Goal: Task Accomplishment & Management: Manage account settings

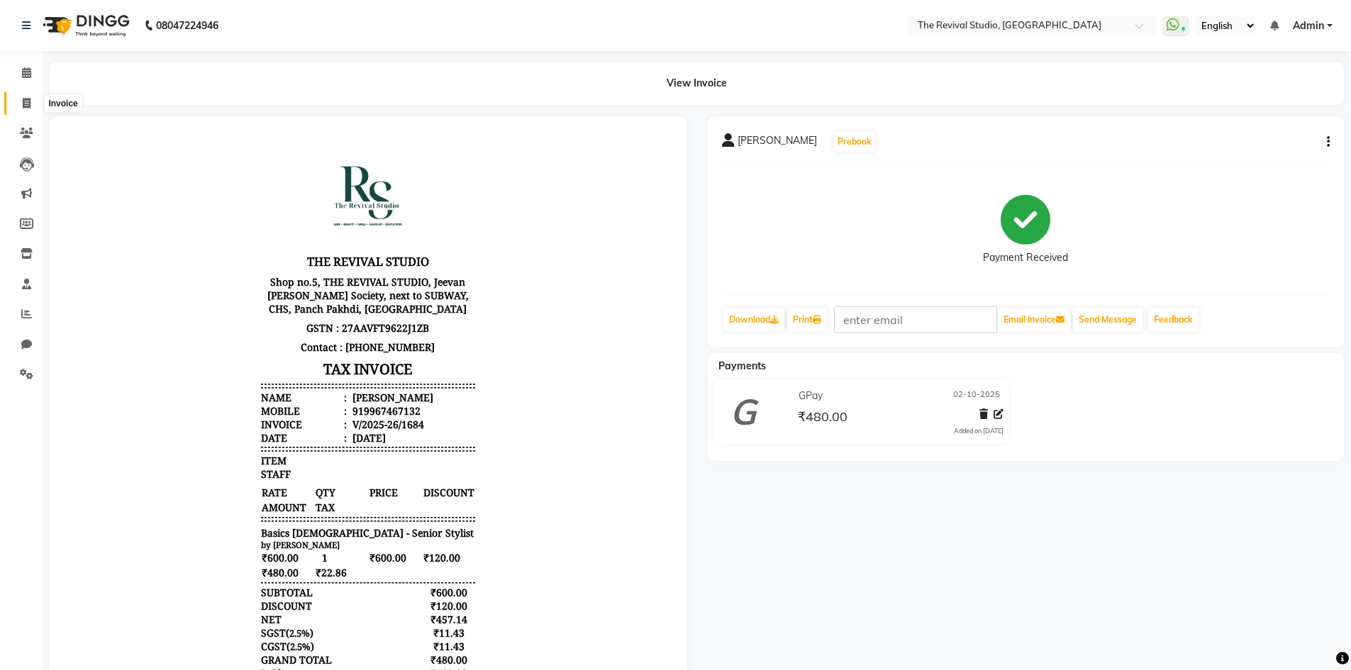
click at [18, 104] on span at bounding box center [26, 104] width 25 height 16
select select "7991"
select select "service"
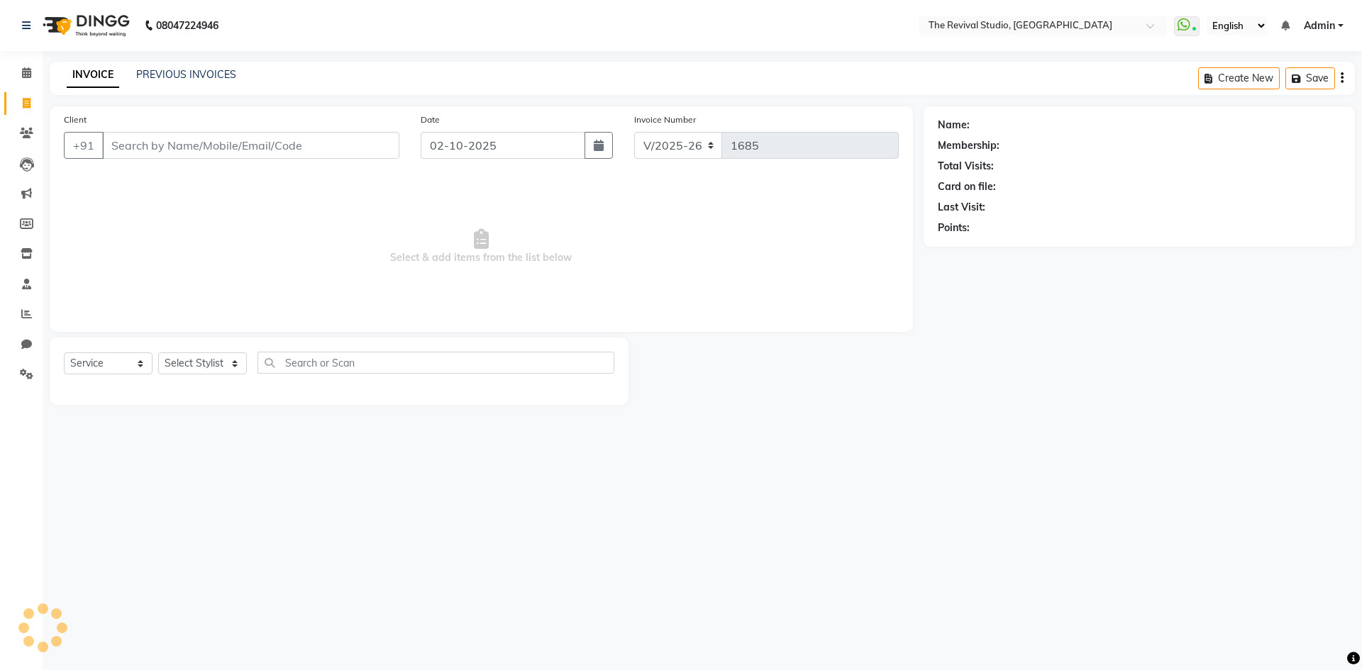
click at [148, 149] on input "Client" at bounding box center [250, 145] width 297 height 27
type input "M"
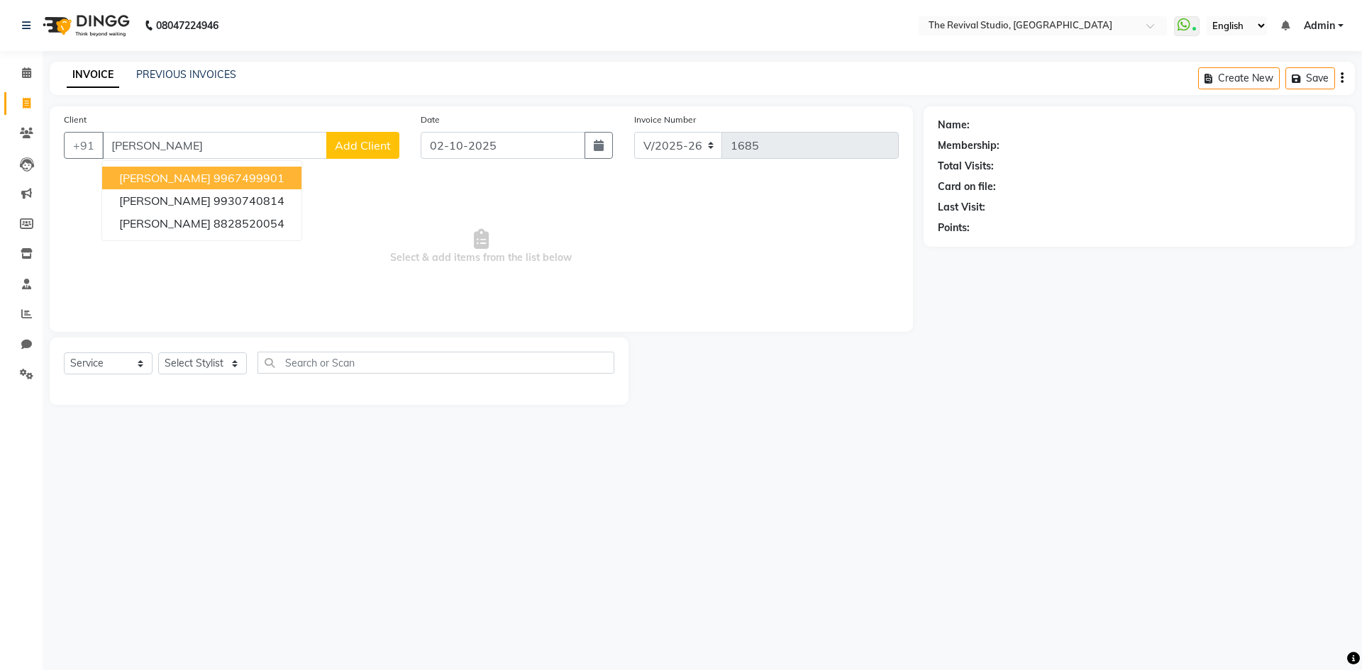
click at [279, 182] on ngb-highlight "9967499901" at bounding box center [248, 178] width 71 height 14
type input "9967499901"
select select "1: Object"
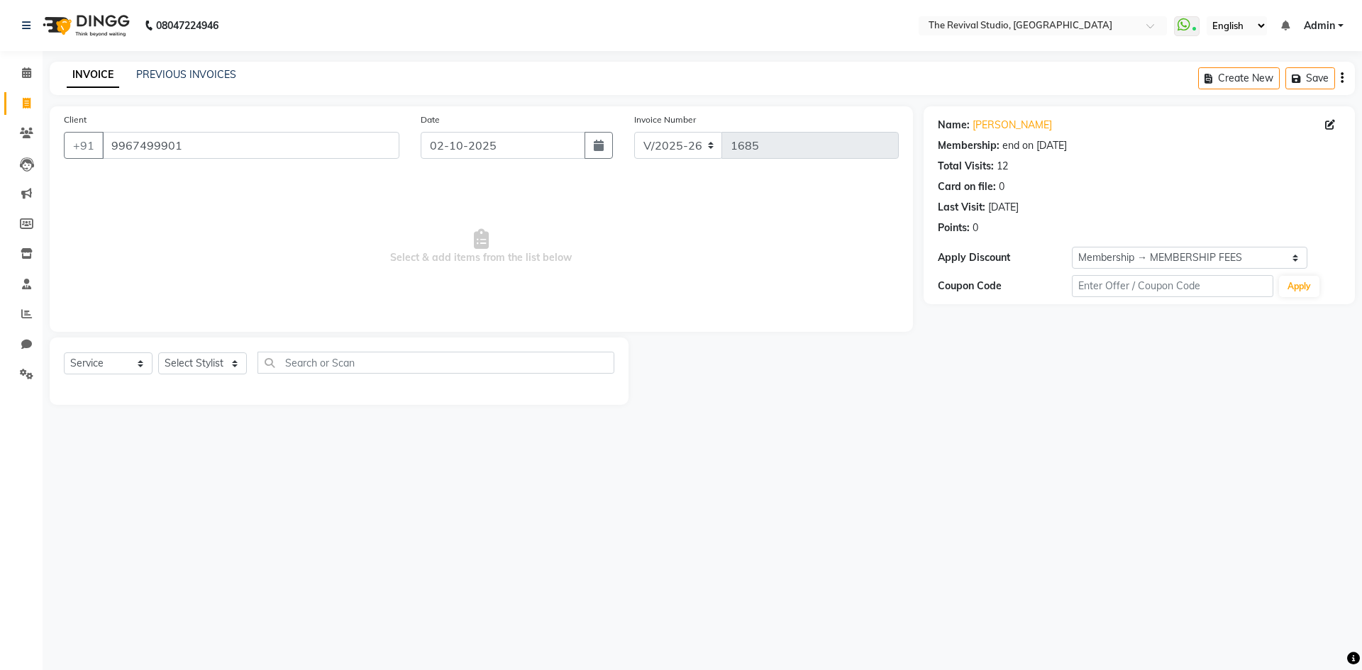
click at [214, 377] on div "Select Service Product Membership Package Voucher Prepaid Gift Card Select Styl…" at bounding box center [339, 368] width 550 height 33
click at [216, 367] on select "Select Stylist BHARTI CHAITANYA Dingg GAYATRI MAYUR PRAJAKTA REKHA REVIVAL RISH…" at bounding box center [202, 364] width 89 height 22
select select "76728"
click at [158, 353] on select "Select Stylist BHARTI CHAITANYA Dingg GAYATRI MAYUR PRAJAKTA REKHA REVIVAL RISH…" at bounding box center [202, 364] width 89 height 22
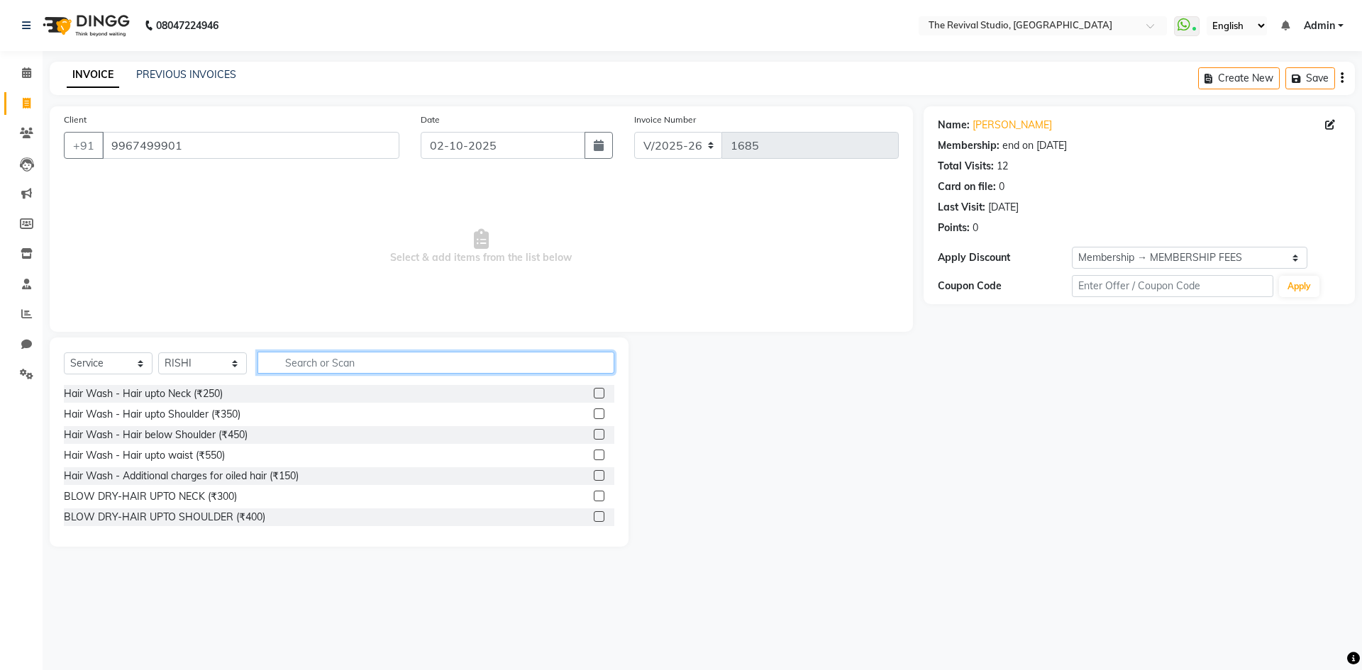
click at [291, 362] on input "text" at bounding box center [435, 363] width 357 height 22
type input "80"
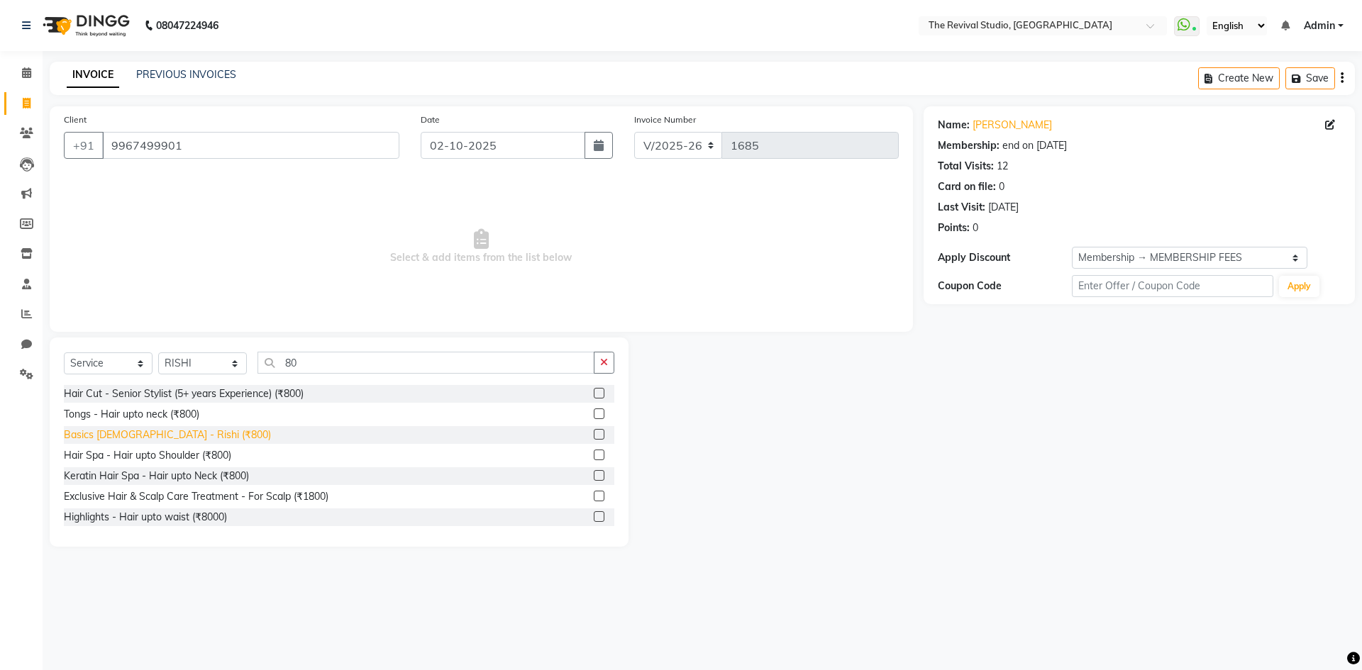
click at [170, 430] on div "Basics Male - Rishi (₹800)" at bounding box center [167, 435] width 207 height 15
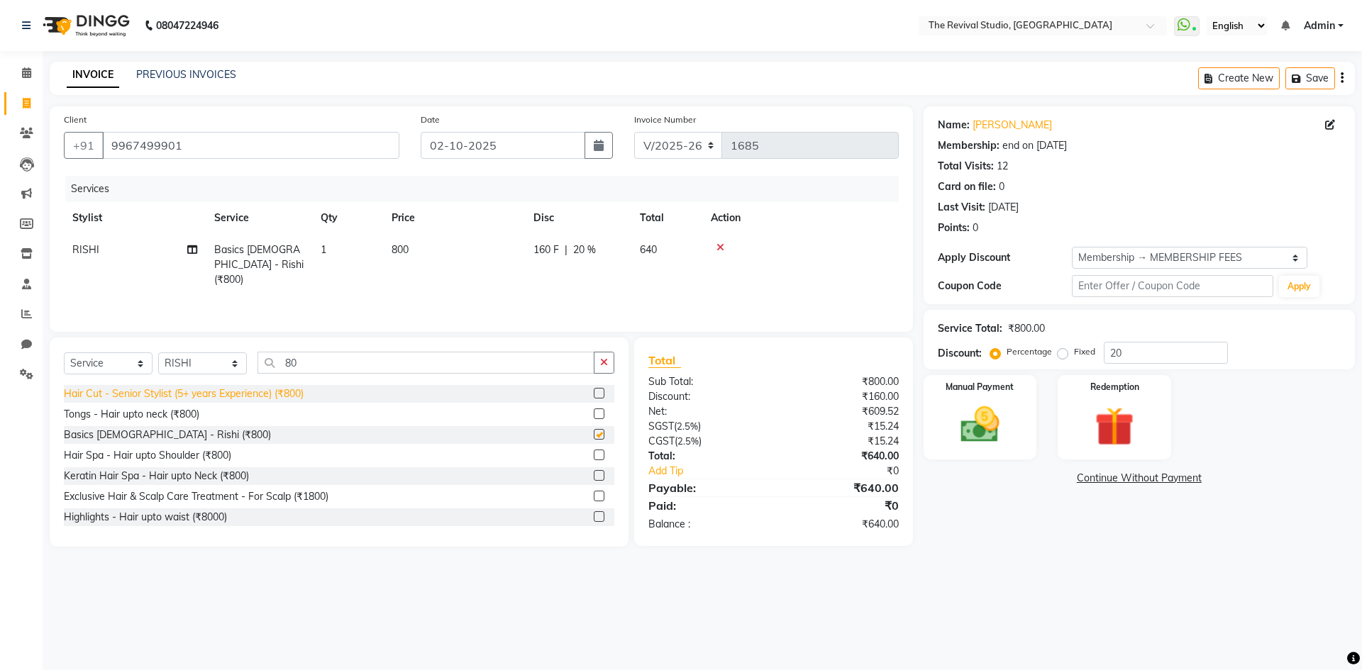
checkbox input "false"
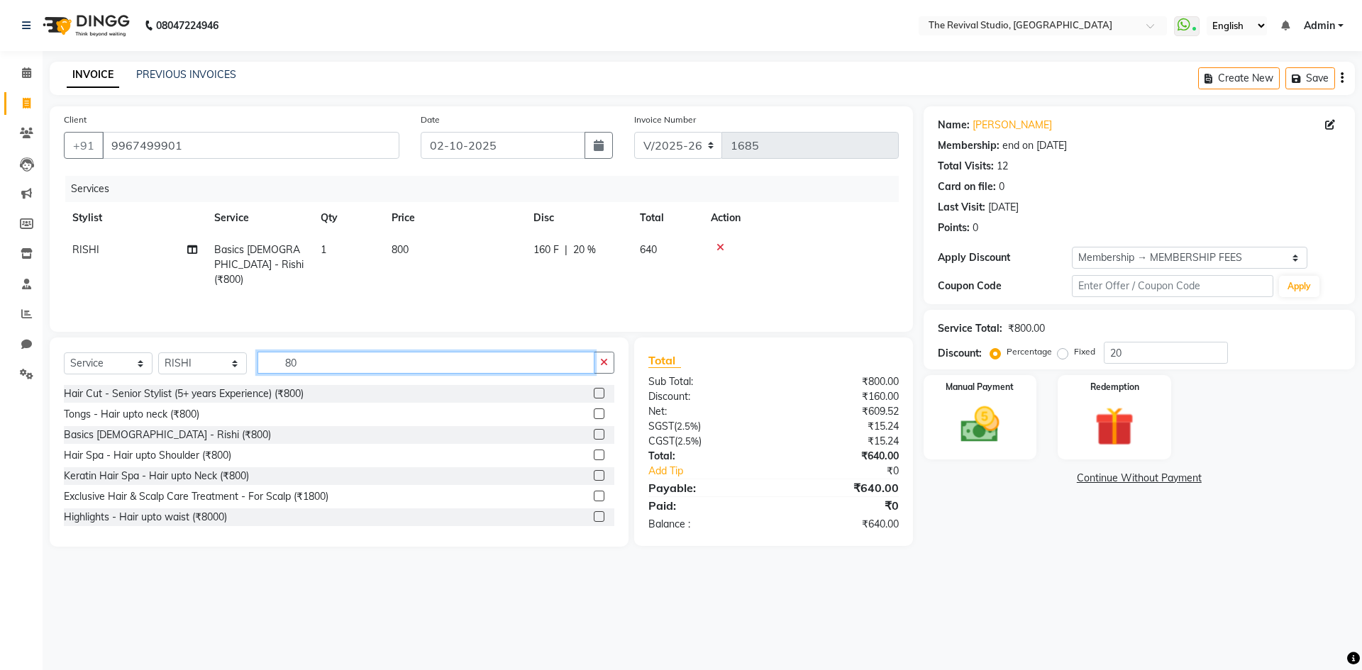
click at [305, 371] on input "80" at bounding box center [425, 363] width 337 height 22
type input "8"
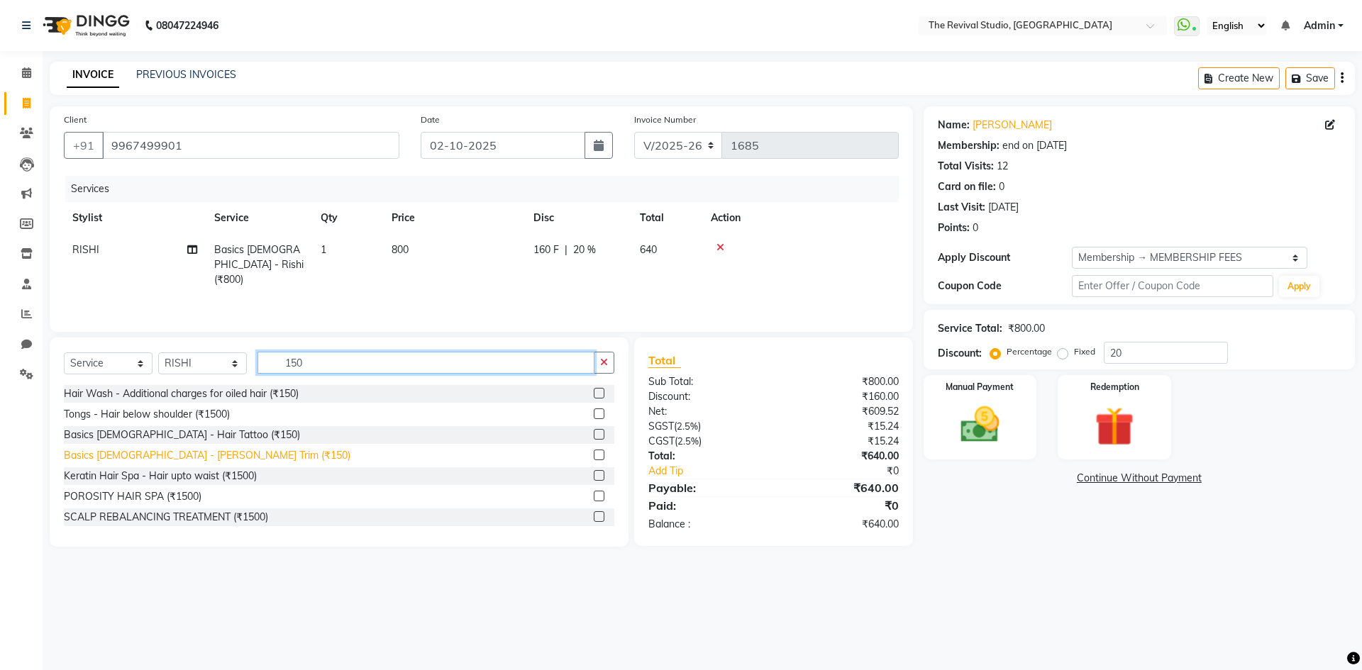
type input "150"
click at [186, 453] on div "Basics Male - Beard Trim (₹150)" at bounding box center [207, 455] width 287 height 15
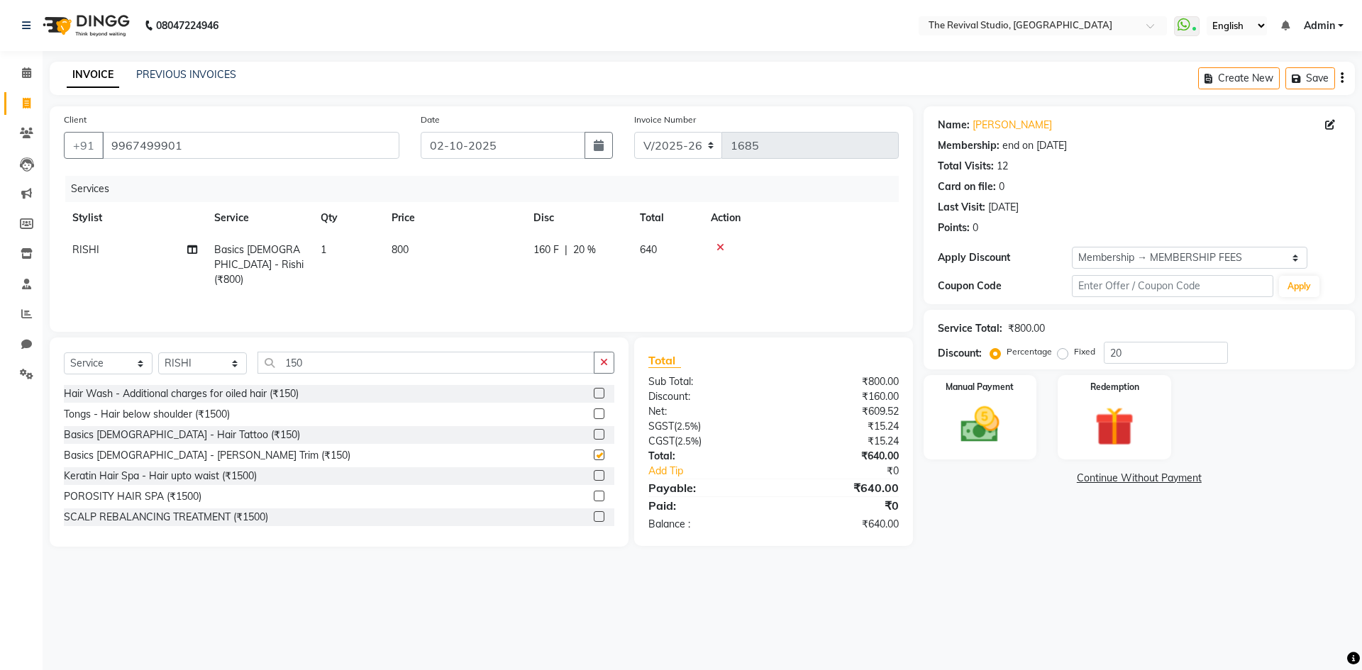
checkbox input "false"
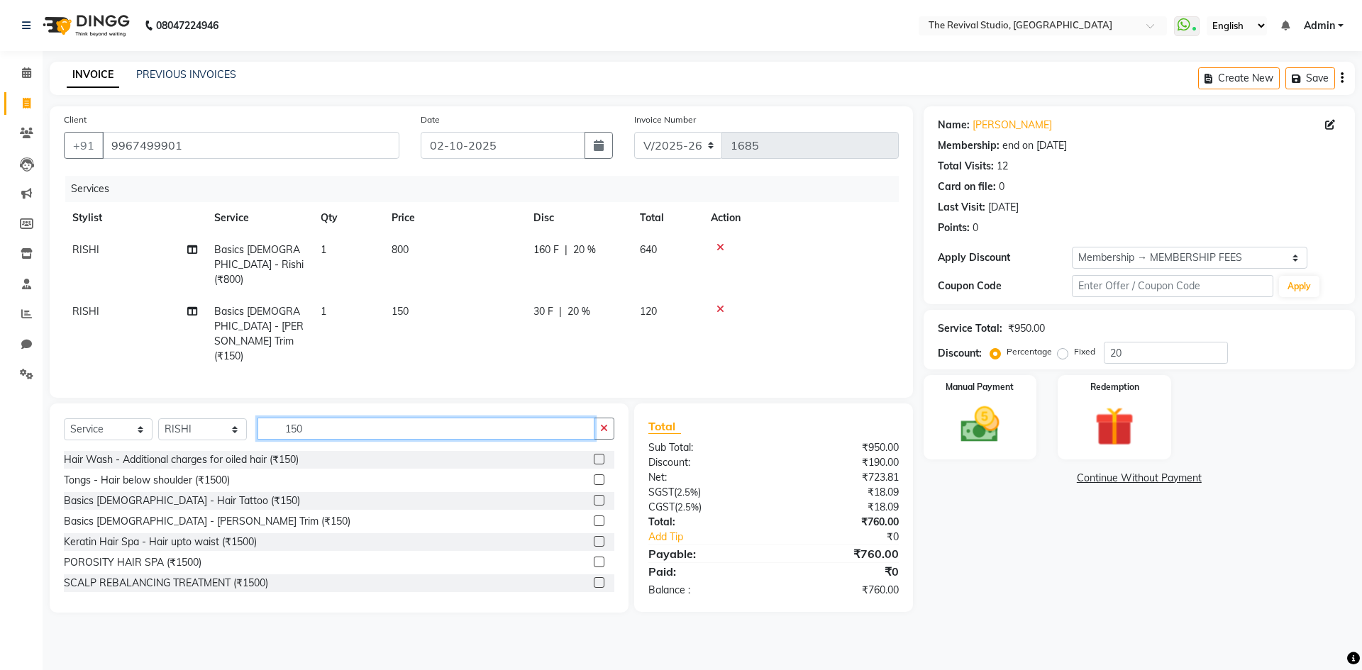
click at [312, 418] on input "150" at bounding box center [425, 429] width 337 height 22
type input "1"
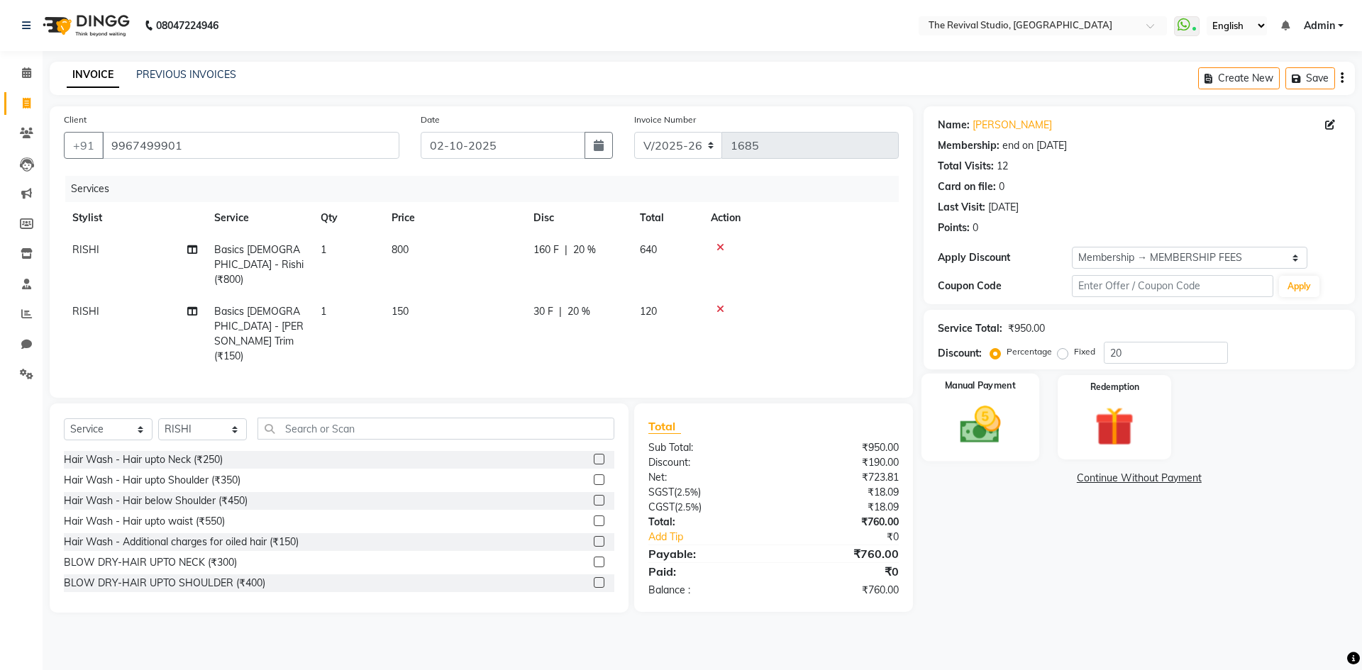
click at [1019, 419] on div "Manual Payment" at bounding box center [980, 417] width 118 height 87
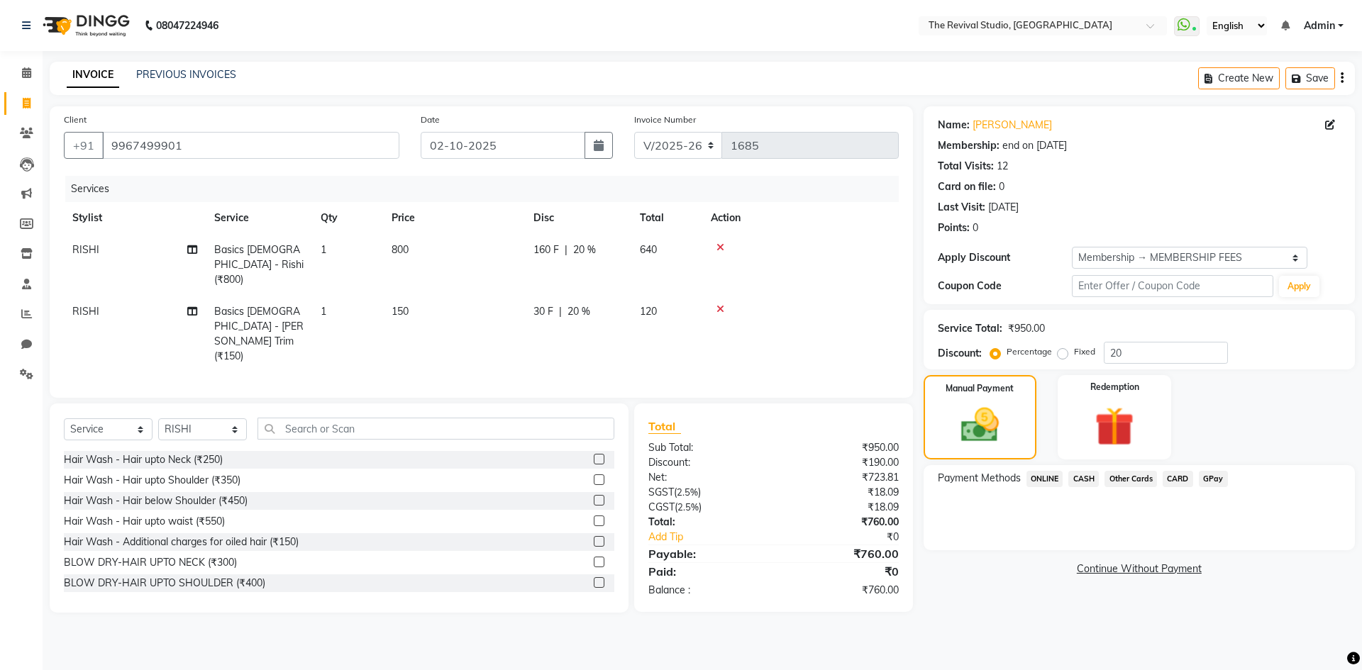
click at [1131, 568] on link "Continue Without Payment" at bounding box center [1139, 569] width 426 height 15
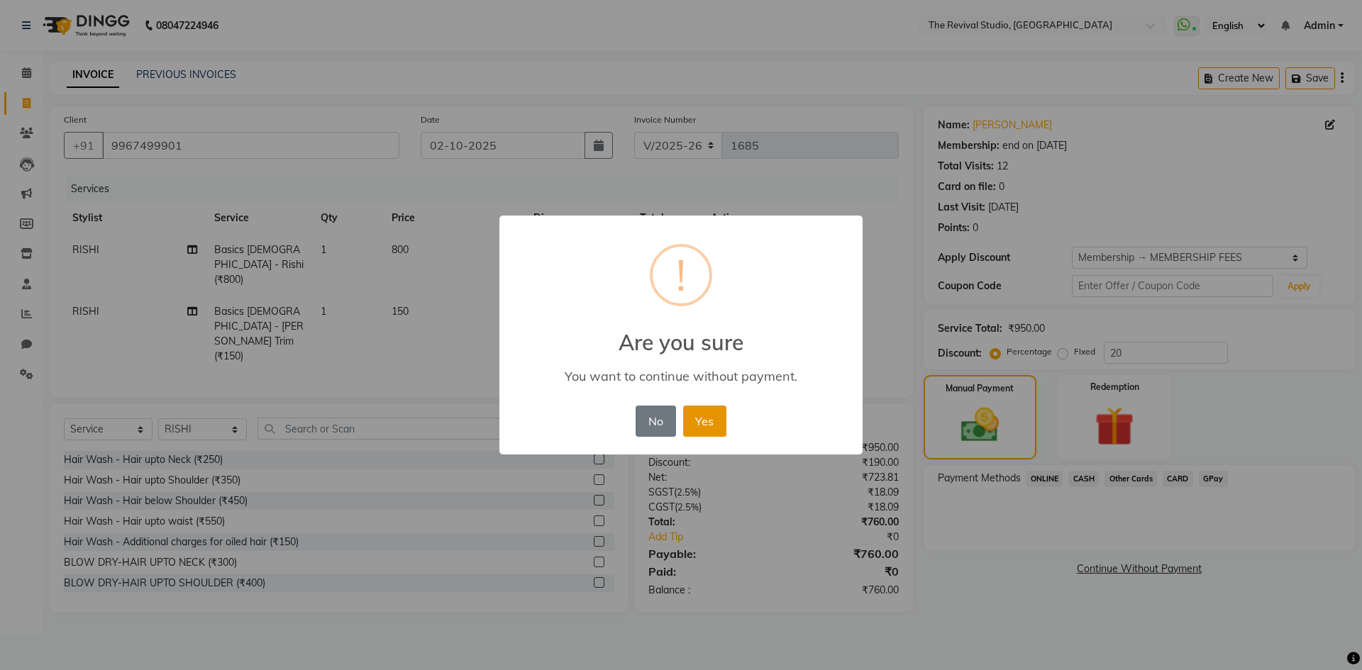
click at [705, 416] on button "Yes" at bounding box center [704, 421] width 43 height 31
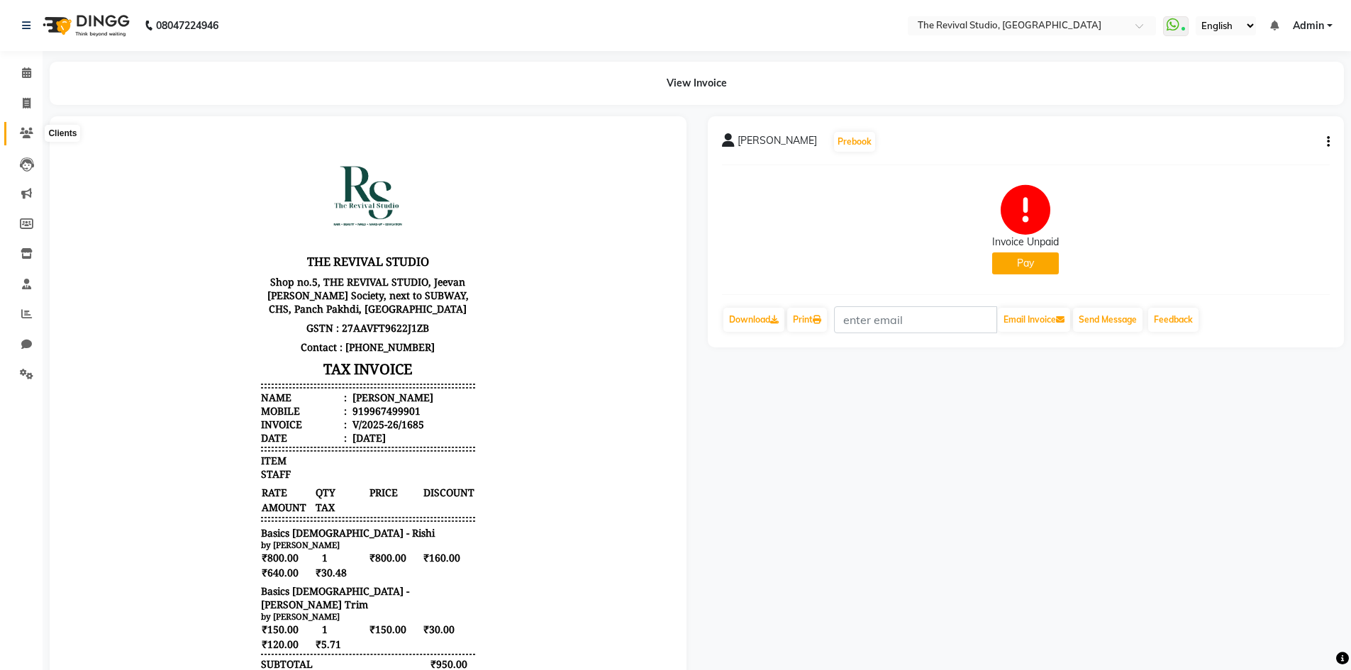
click at [28, 137] on icon at bounding box center [26, 133] width 13 height 11
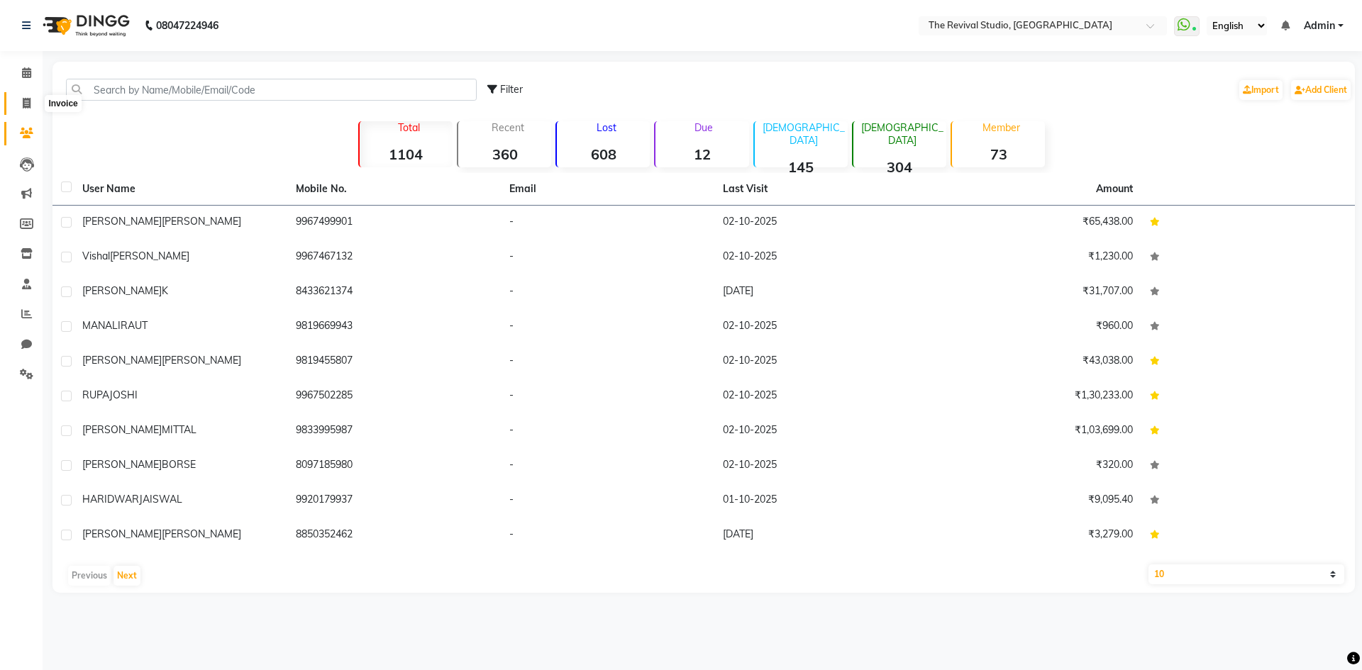
click at [31, 98] on span at bounding box center [26, 104] width 25 height 16
select select "7991"
select select "service"
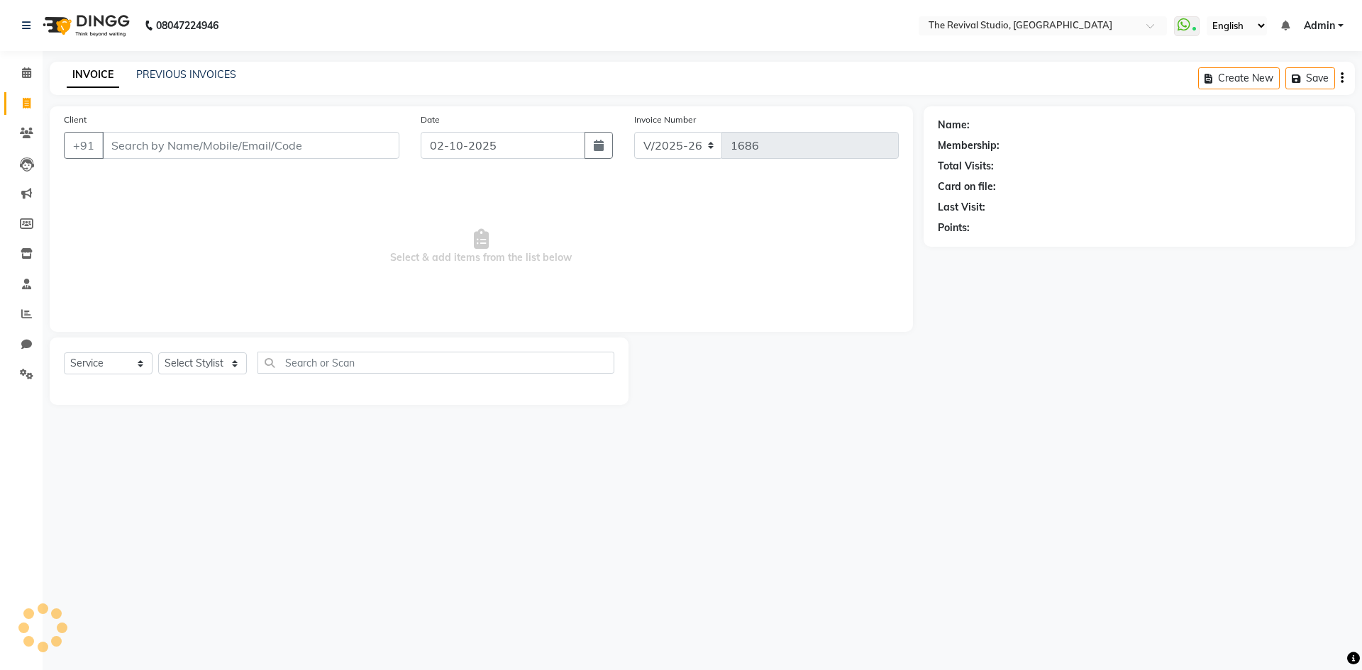
click at [135, 141] on input "Client" at bounding box center [250, 145] width 297 height 27
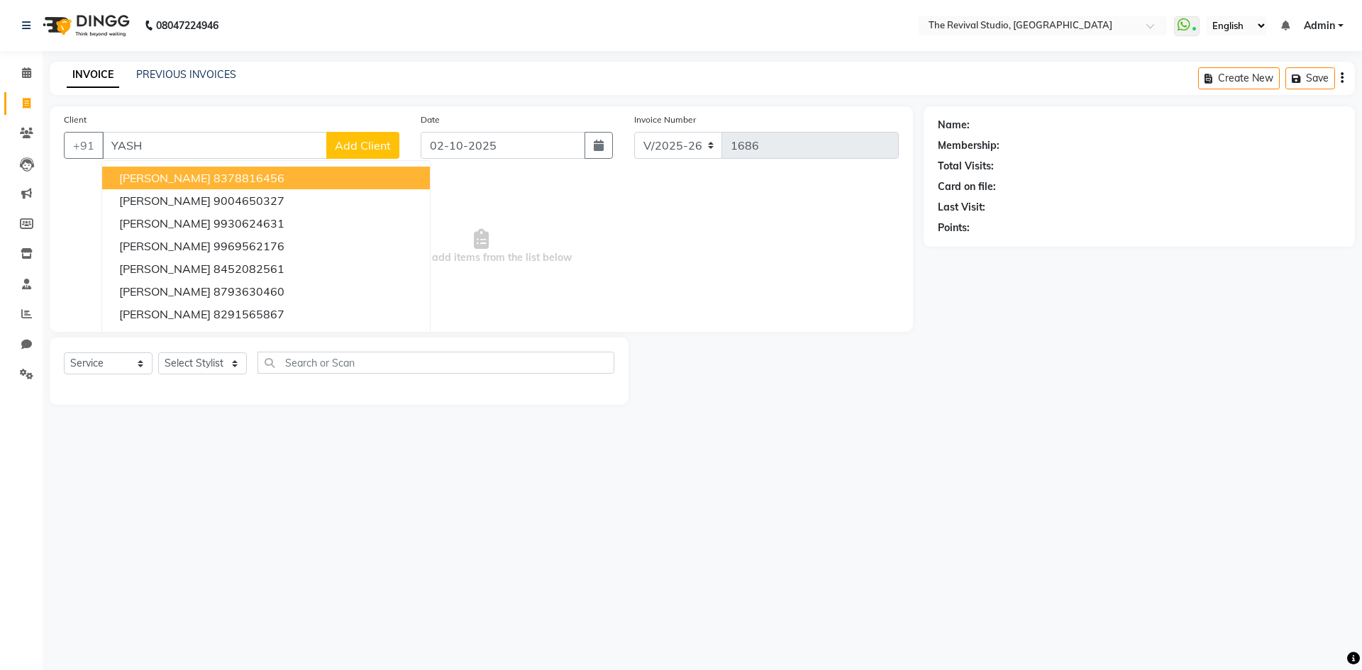
click at [166, 184] on span "Yash Godbole" at bounding box center [164, 178] width 91 height 14
type input "8378816456"
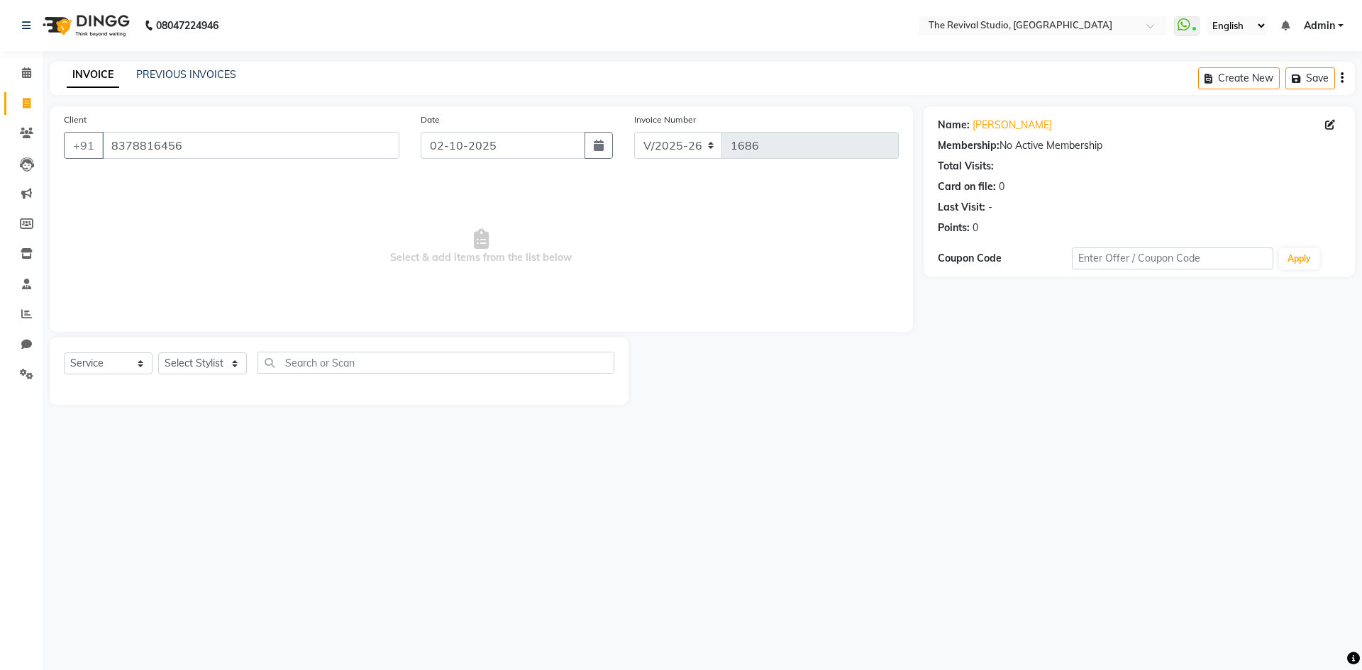
click at [185, 355] on div "Select Service Product Membership Package Voucher Prepaid Gift Card Select Styl…" at bounding box center [339, 371] width 579 height 67
click at [192, 375] on div "Select Service Product Membership Package Voucher Prepaid Gift Card Select Styl…" at bounding box center [339, 368] width 550 height 33
click at [197, 365] on select "Select Stylist BHARTI CHAITANYA Dingg GAYATRI MAYUR PRAJAKTA REKHA REVIVAL RISH…" at bounding box center [202, 364] width 89 height 22
select select "76737"
click at [158, 353] on select "Select Stylist BHARTI CHAITANYA Dingg GAYATRI MAYUR PRAJAKTA REKHA REVIVAL RISH…" at bounding box center [202, 364] width 89 height 22
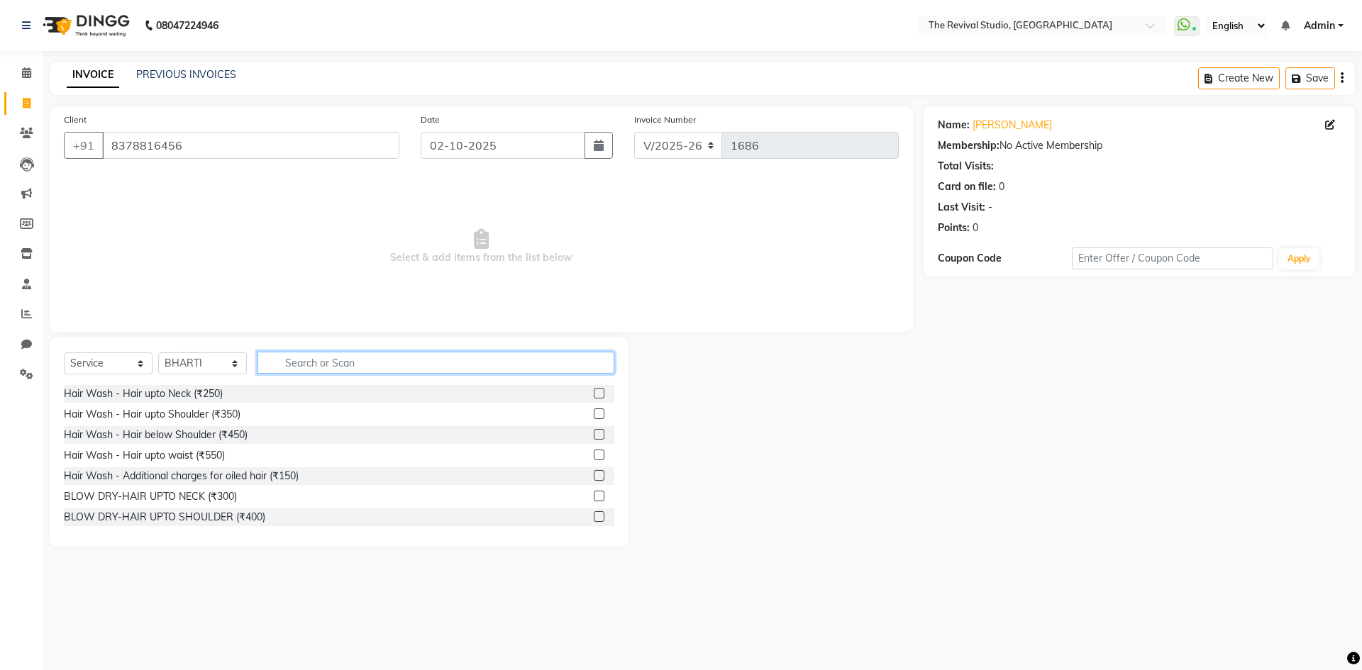
click at [306, 367] on input "text" at bounding box center [435, 363] width 357 height 22
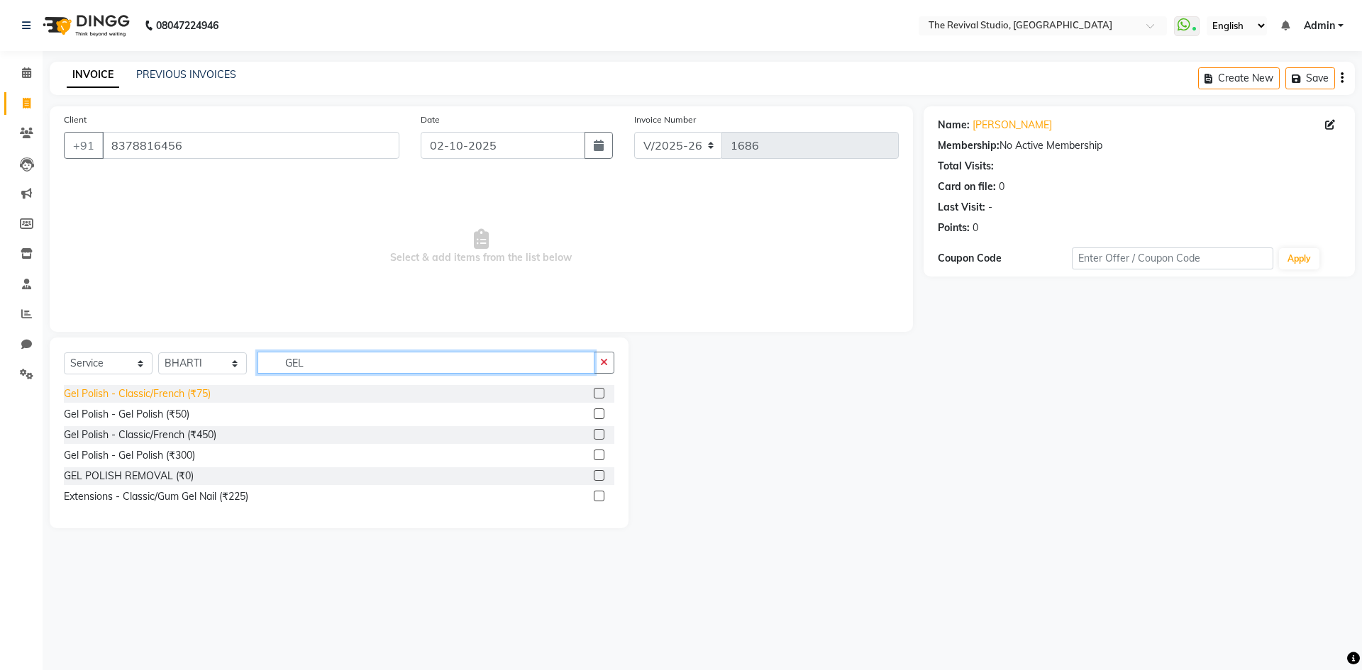
type input "GEL"
click at [187, 395] on div "Gel Polish - Classic/French (₹75)" at bounding box center [137, 394] width 147 height 15
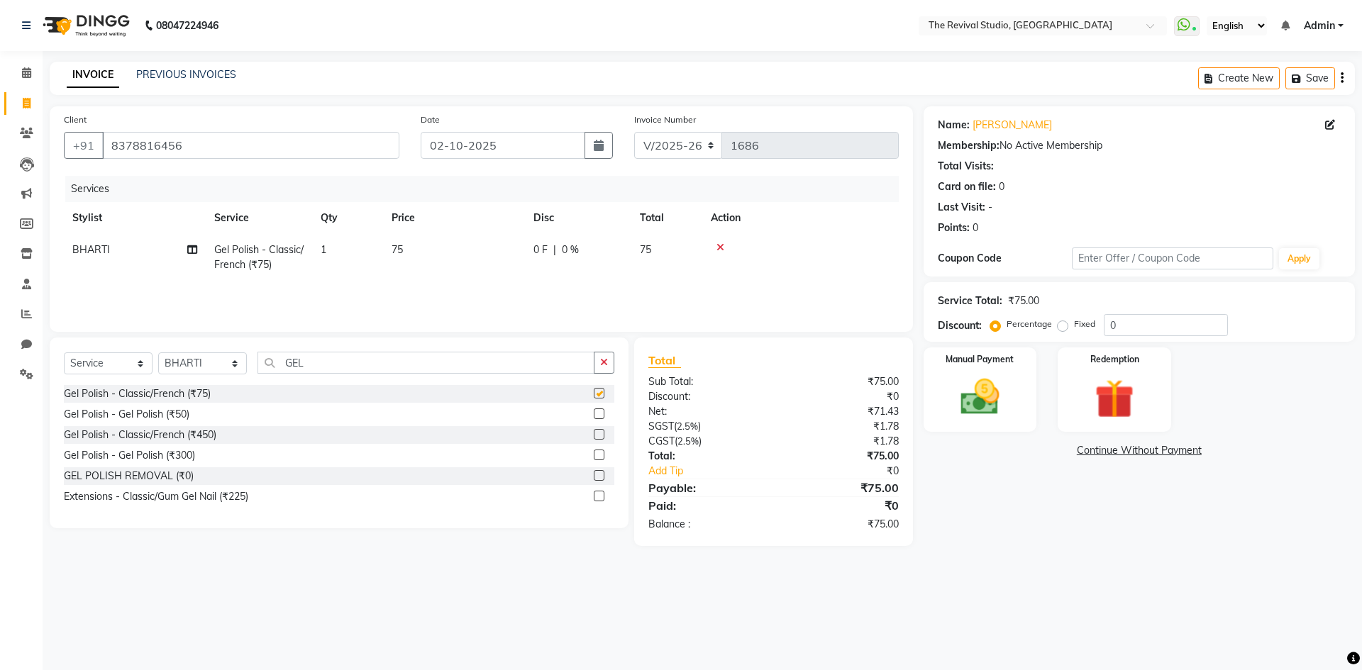
checkbox input "false"
click at [408, 260] on td "75" at bounding box center [454, 257] width 142 height 47
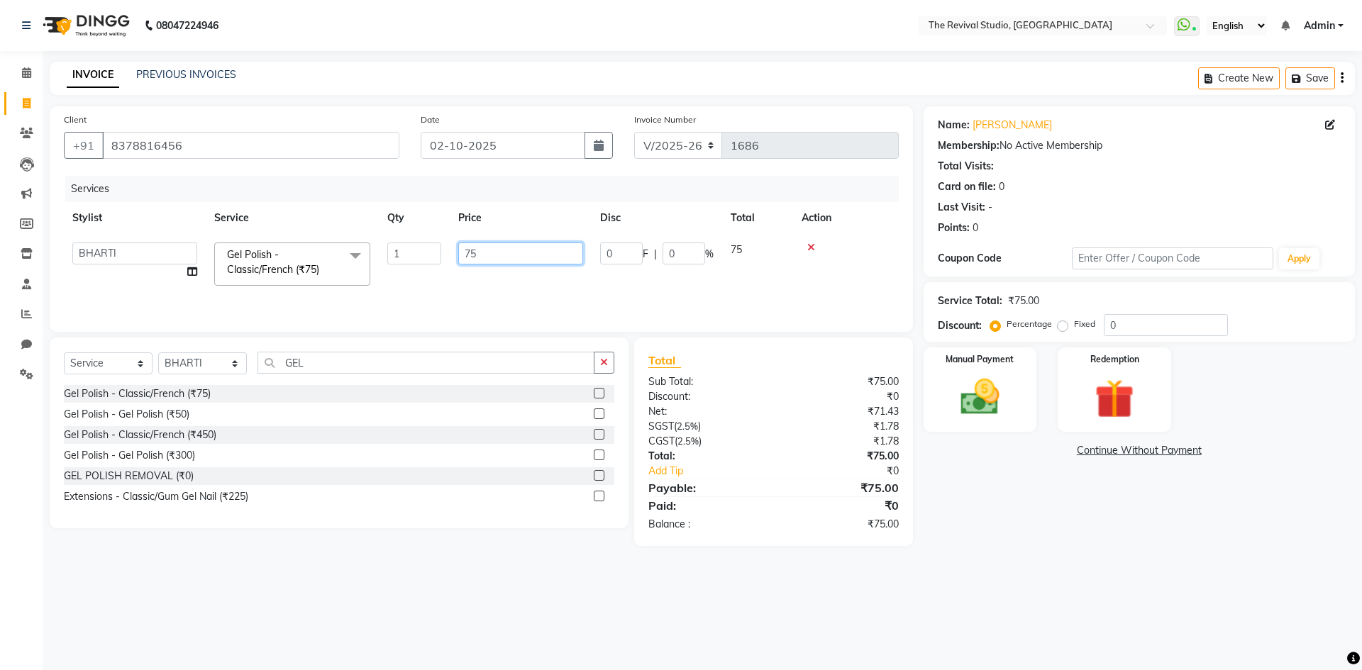
click at [489, 261] on input "75" at bounding box center [520, 254] width 125 height 22
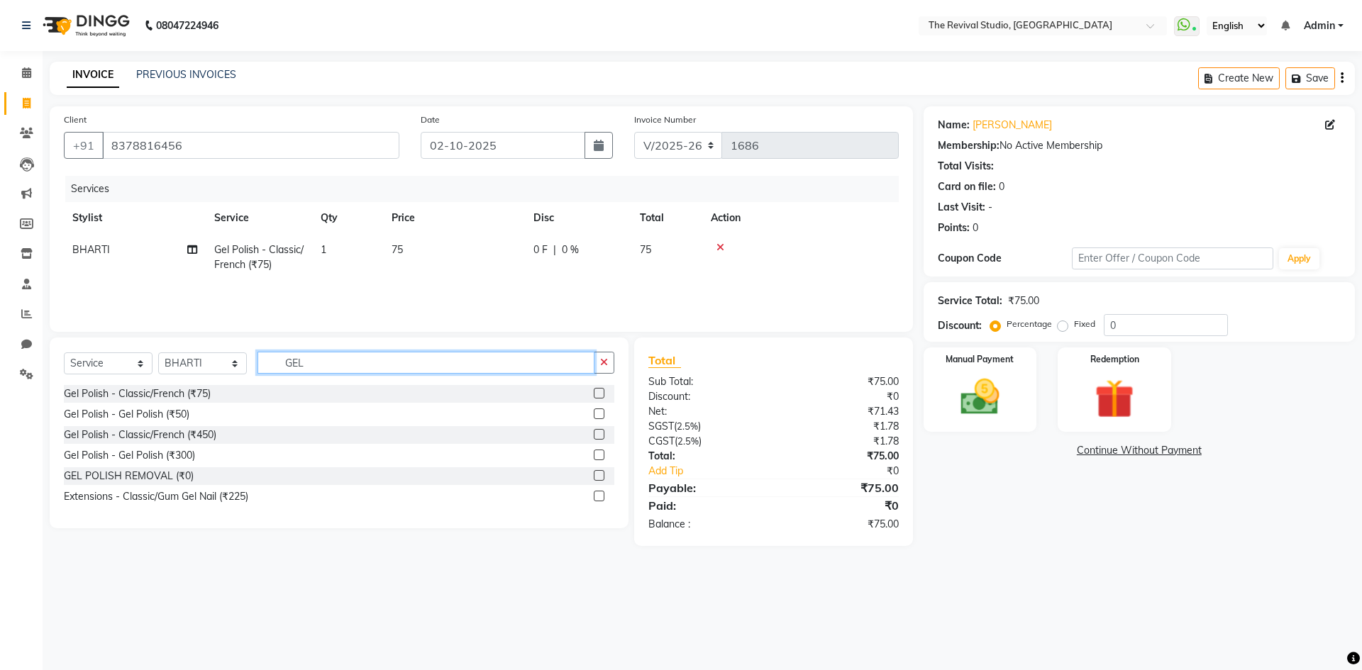
click at [328, 362] on input "GEL" at bounding box center [425, 363] width 337 height 22
type input "G"
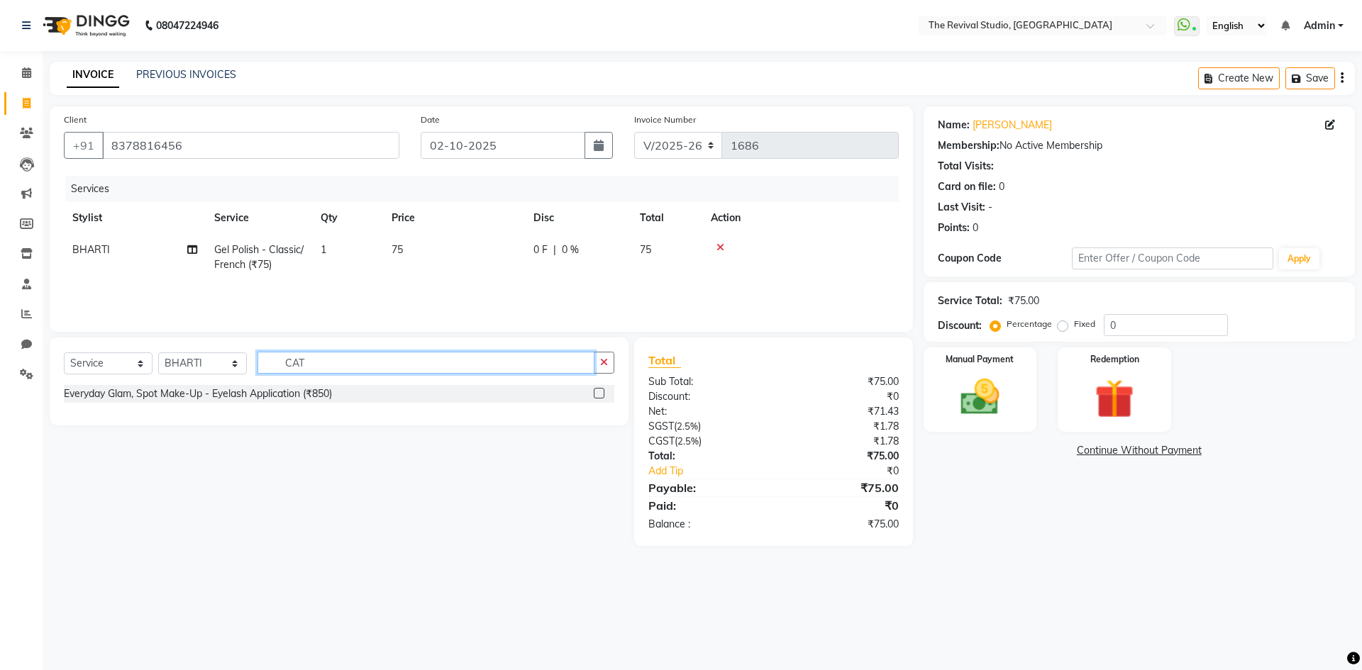
click at [345, 367] on input "CAT" at bounding box center [425, 363] width 337 height 22
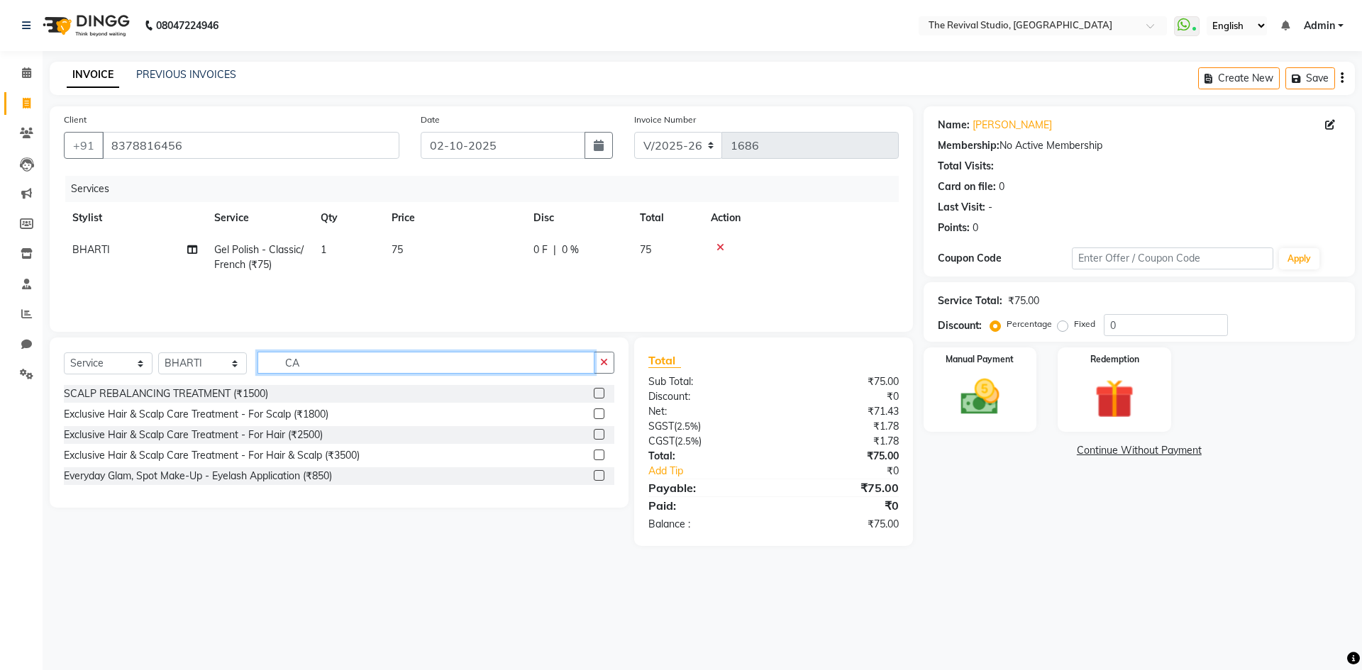
type input "C"
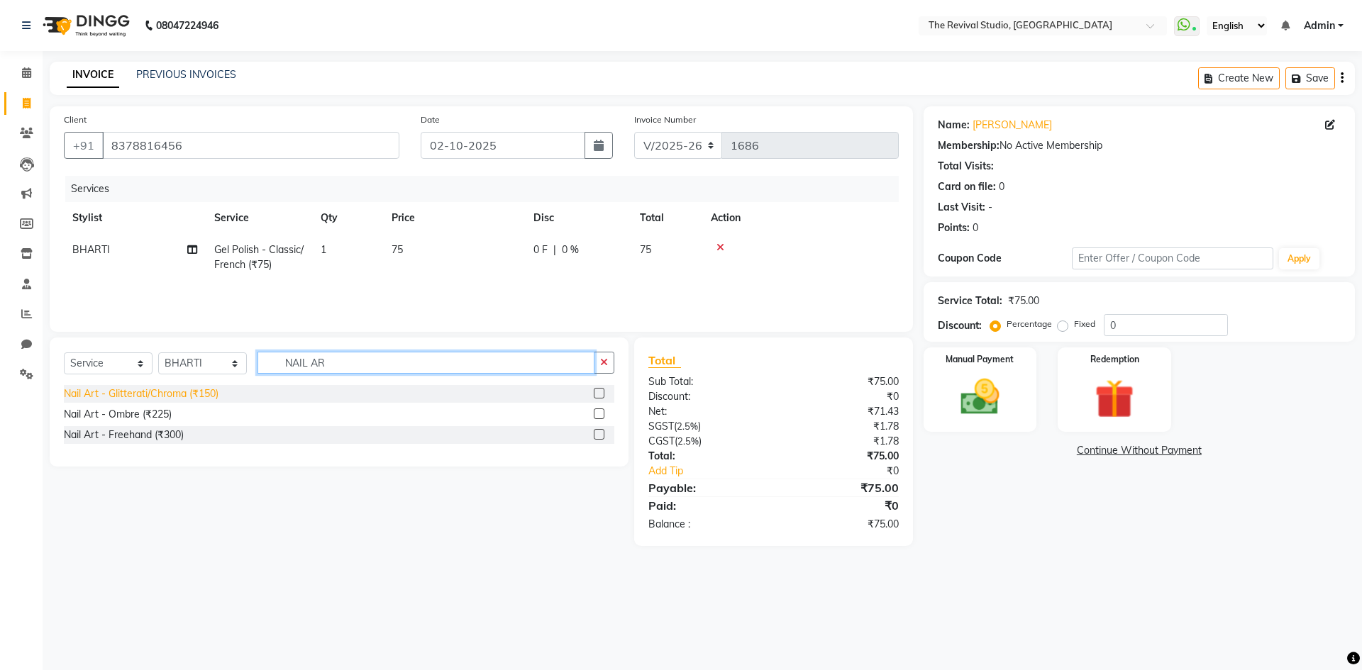
type input "NAIL AR"
click at [182, 394] on div "Nail Art - Glitterati/Chroma (₹150)" at bounding box center [141, 394] width 155 height 15
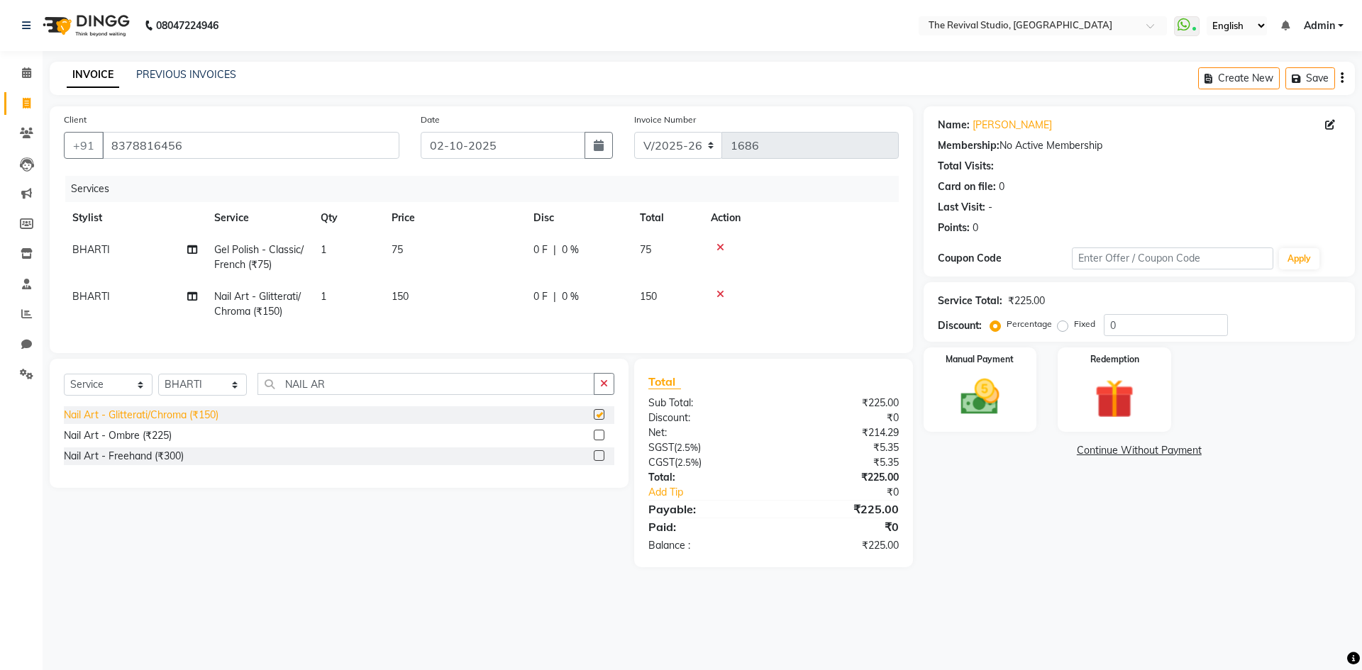
checkbox input "false"
click at [347, 303] on td "1" at bounding box center [347, 304] width 71 height 47
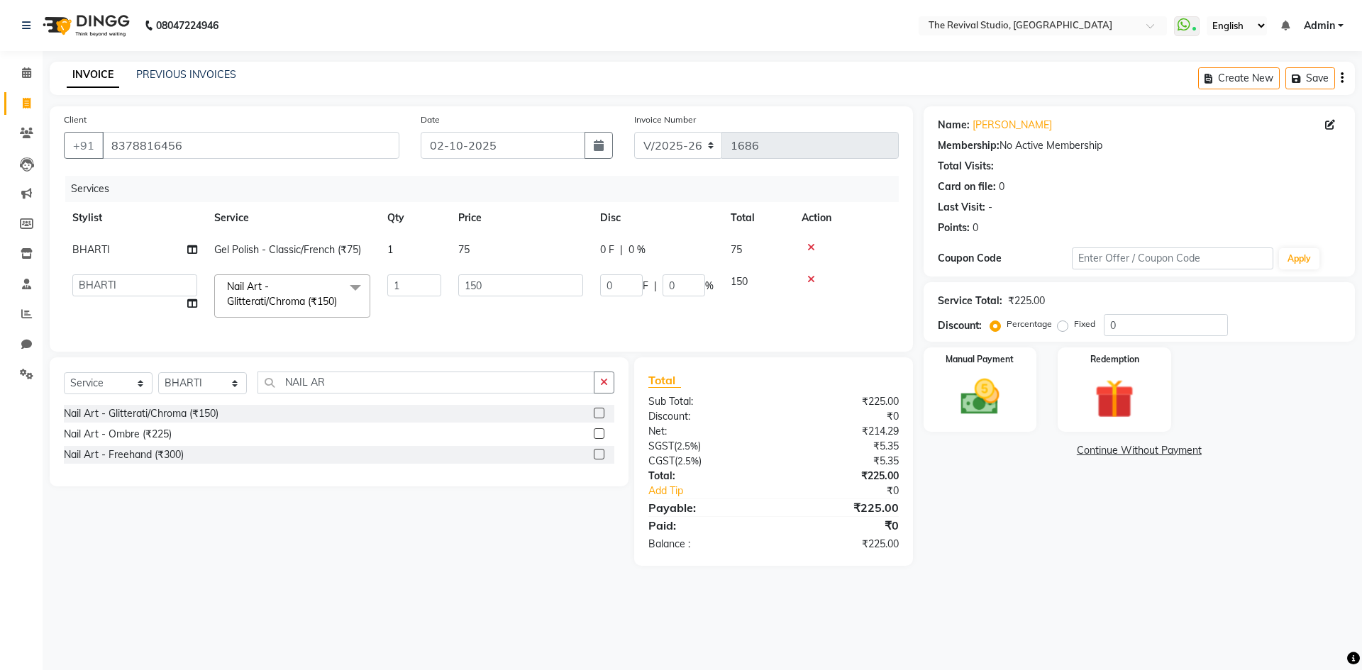
click at [416, 254] on td "1" at bounding box center [414, 250] width 71 height 32
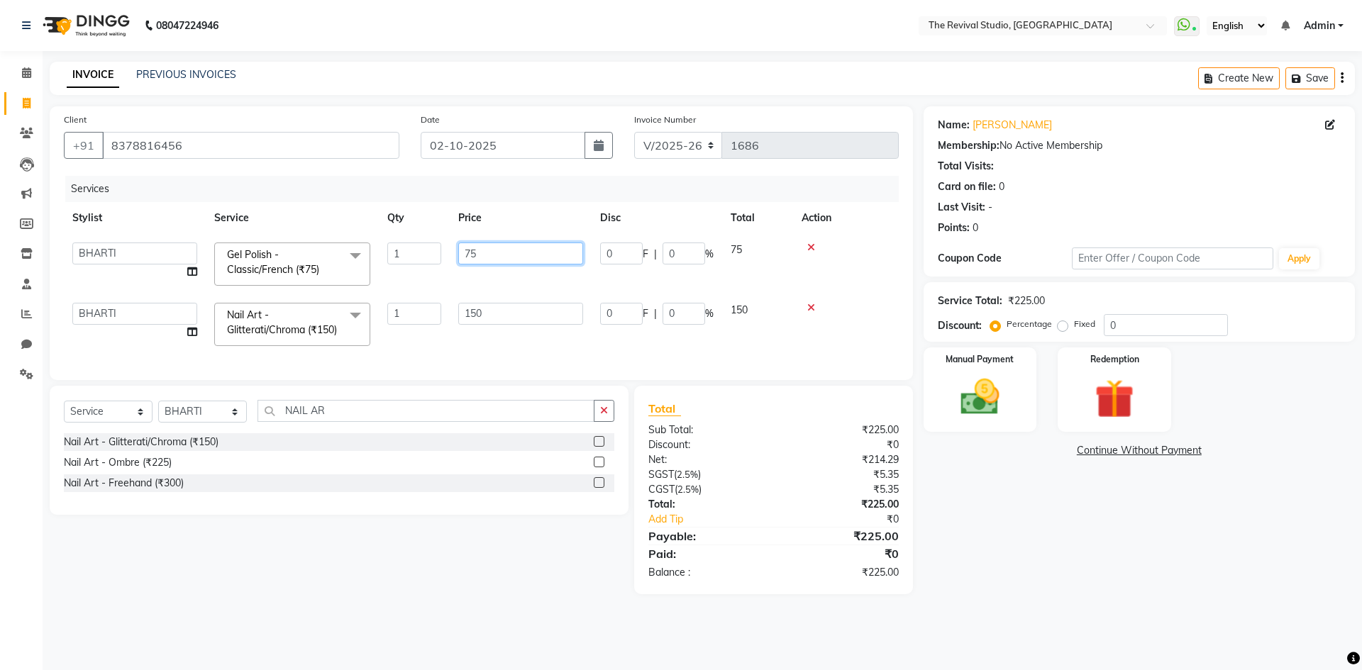
click at [526, 257] on input "75" at bounding box center [520, 254] width 125 height 22
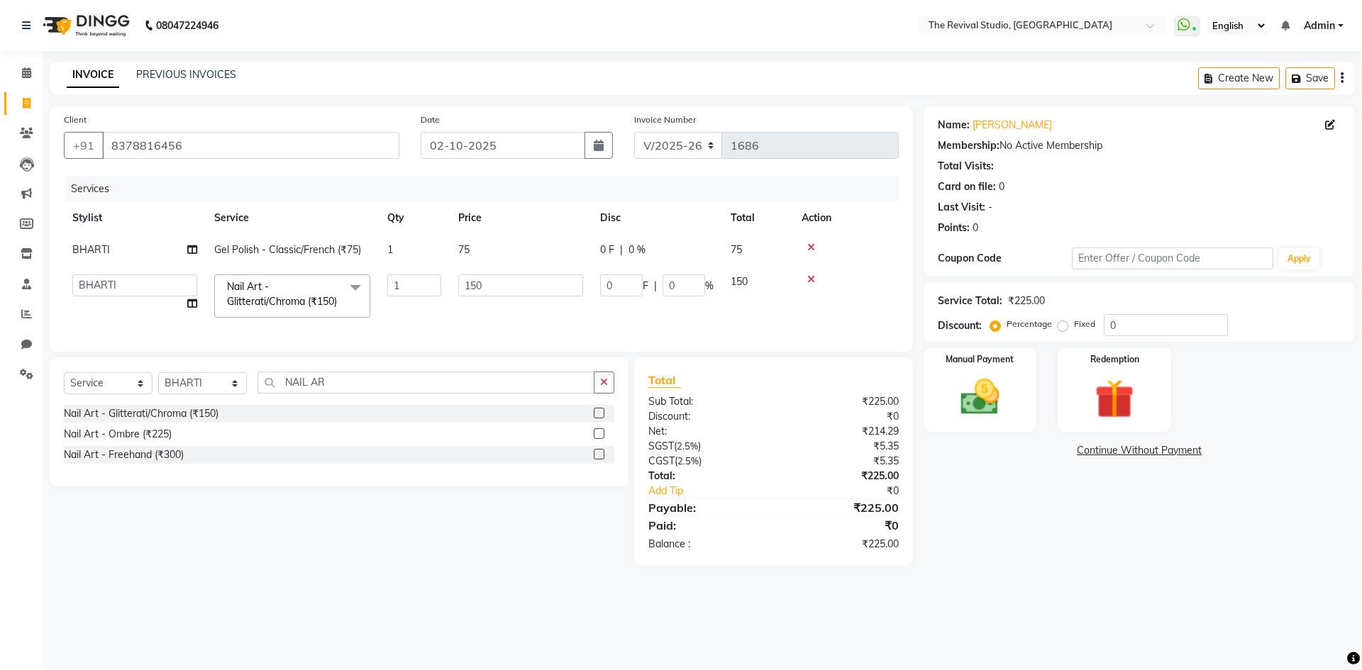
click at [811, 247] on icon at bounding box center [811, 248] width 8 height 10
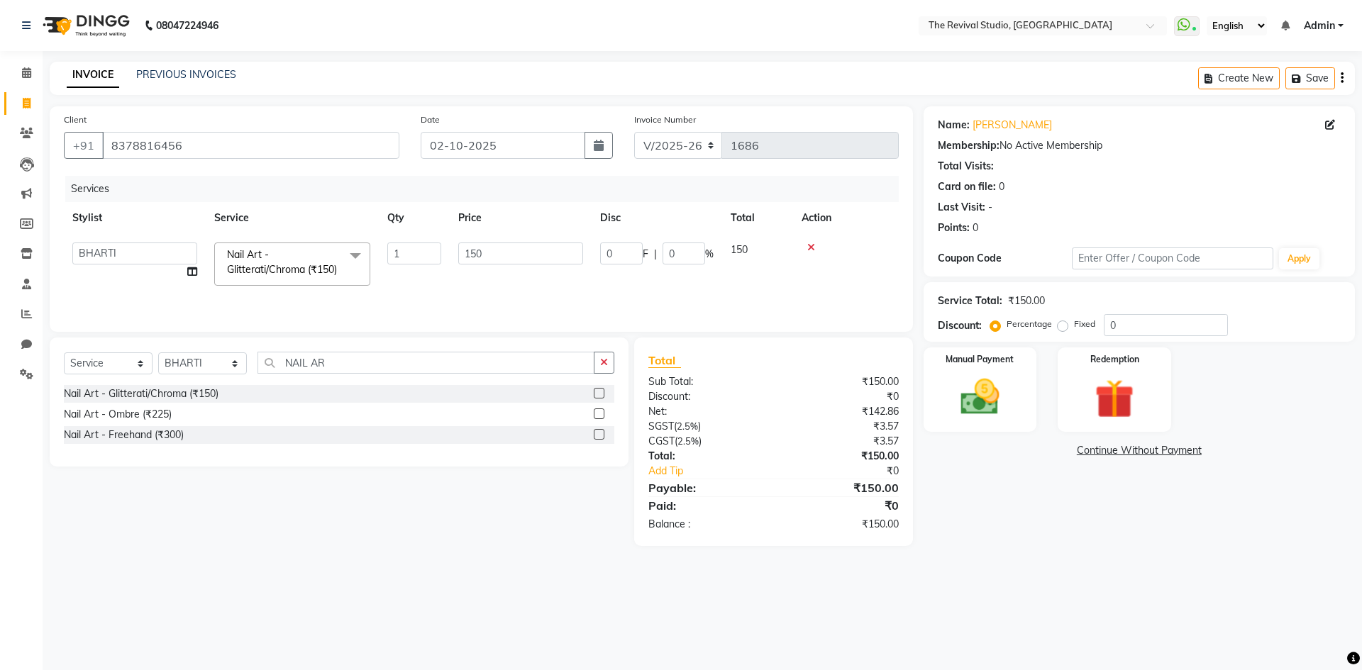
click at [809, 248] on icon at bounding box center [811, 248] width 8 height 10
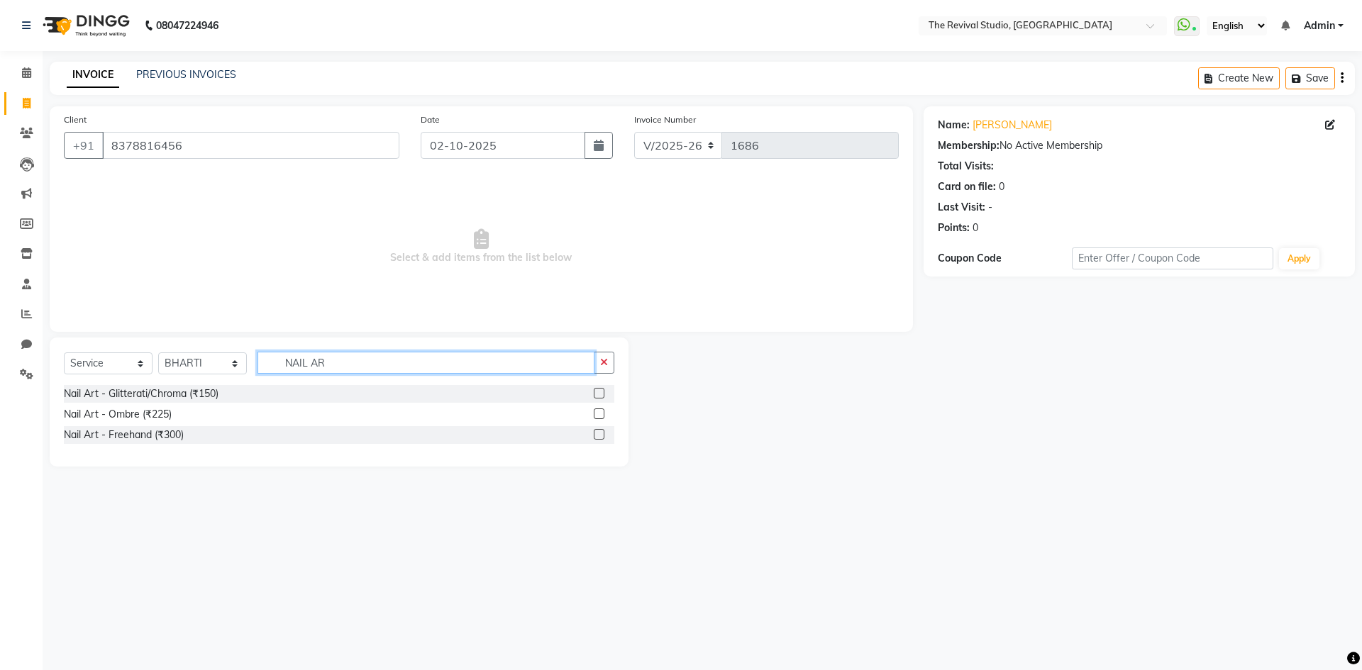
click at [405, 357] on input "NAIL AR" at bounding box center [425, 363] width 337 height 22
type input "N"
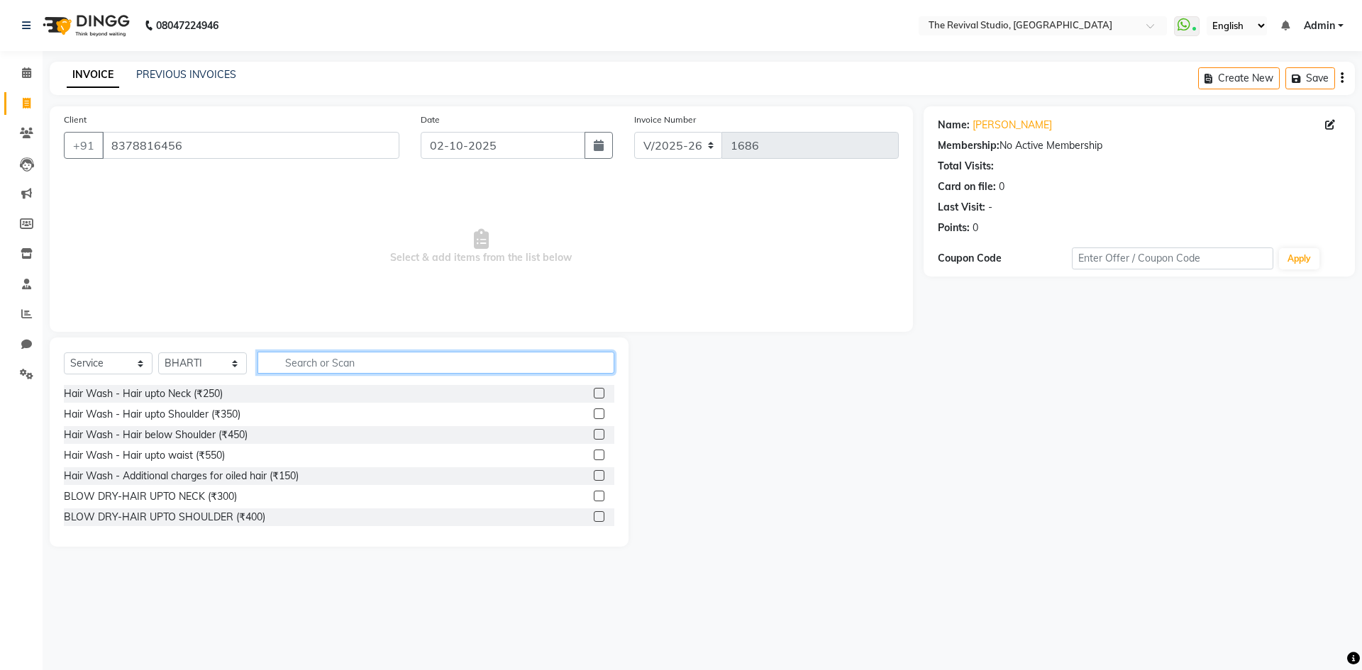
click at [328, 360] on input "text" at bounding box center [435, 363] width 357 height 22
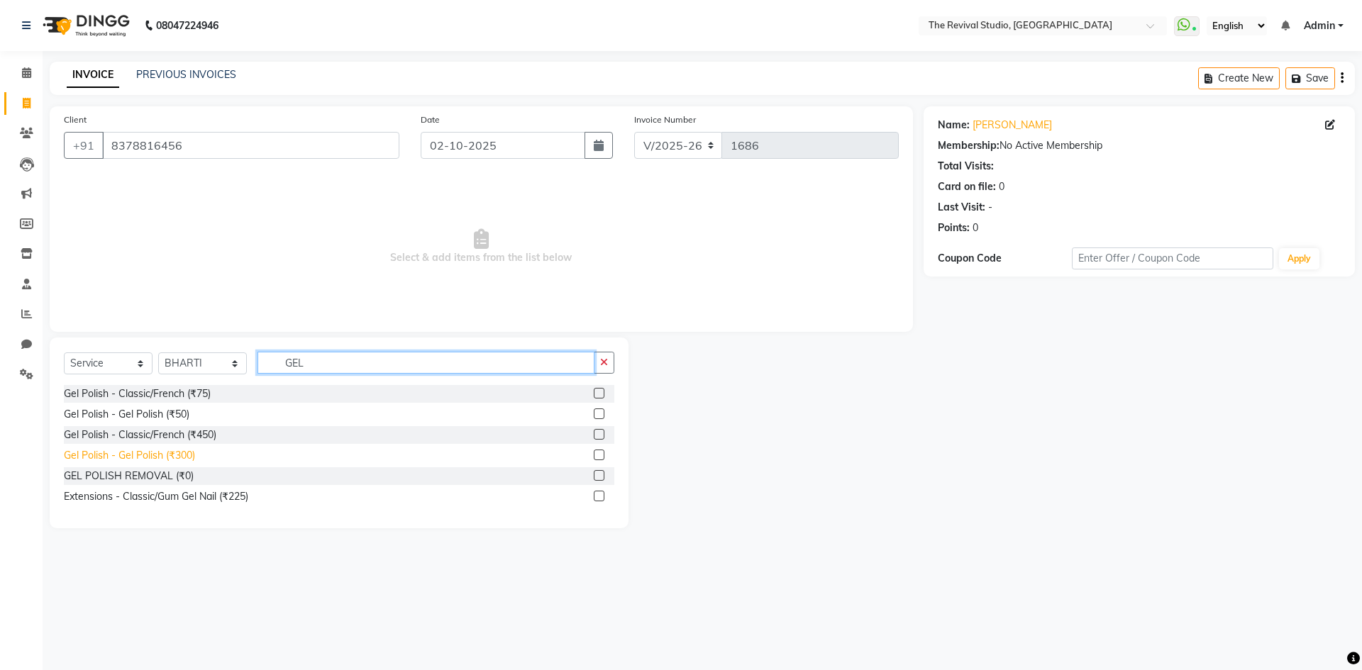
type input "GEL"
click at [170, 456] on div "Gel Polish - Gel Polish (₹300)" at bounding box center [129, 455] width 131 height 15
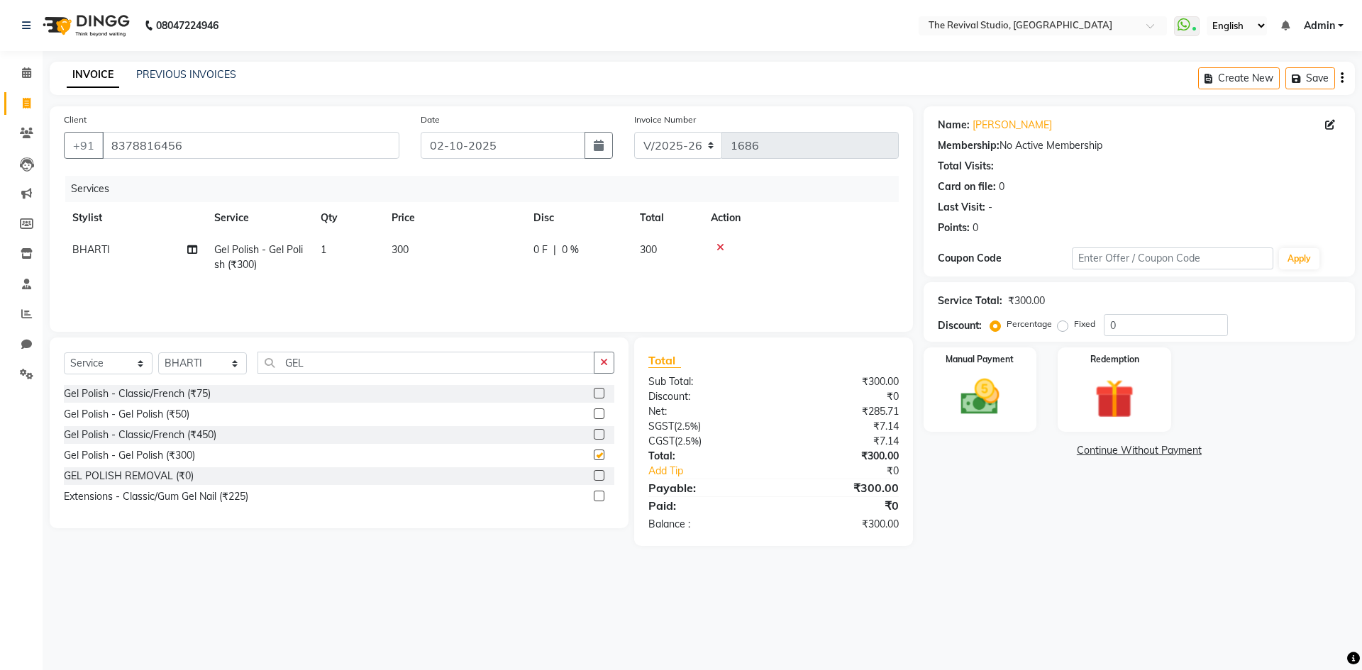
checkbox input "false"
click at [331, 244] on td "1" at bounding box center [347, 257] width 71 height 47
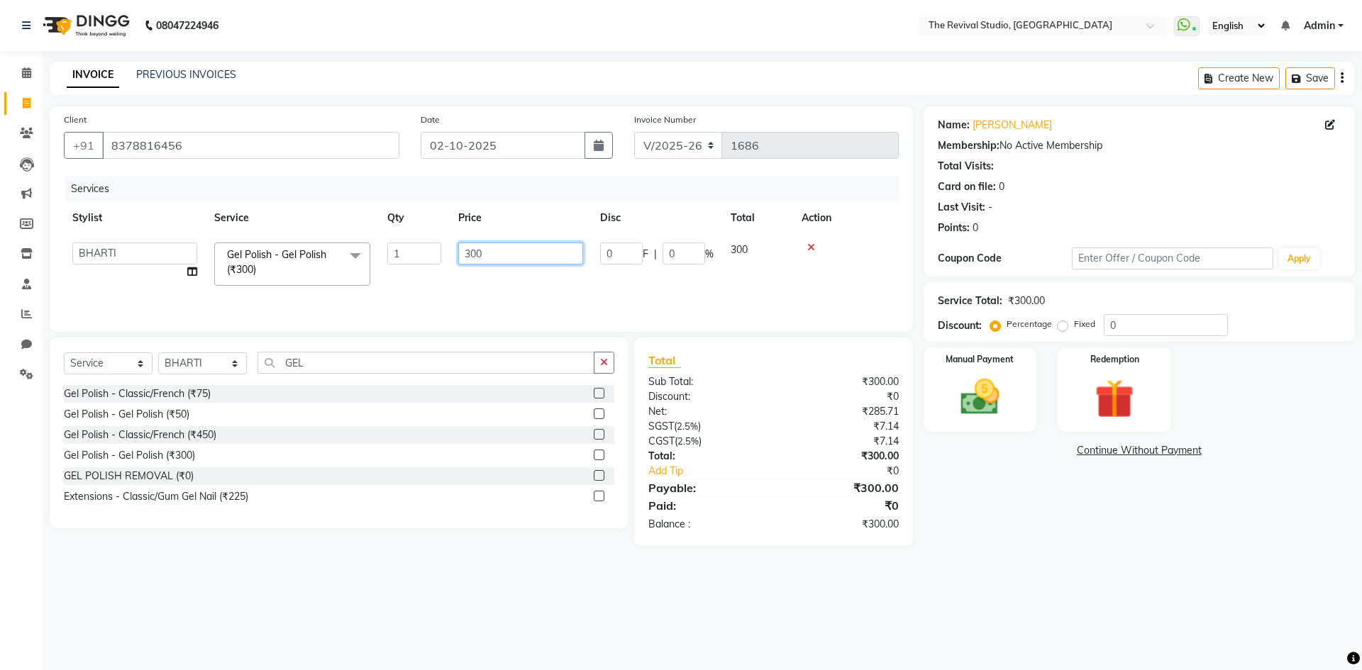
click at [492, 260] on input "300" at bounding box center [520, 254] width 125 height 22
type input "3"
type input "249"
click at [401, 306] on div "Services Stylist Service Qty Price Disc Total Action BHARTI CHAITANYA Dingg GAY…" at bounding box center [481, 247] width 835 height 142
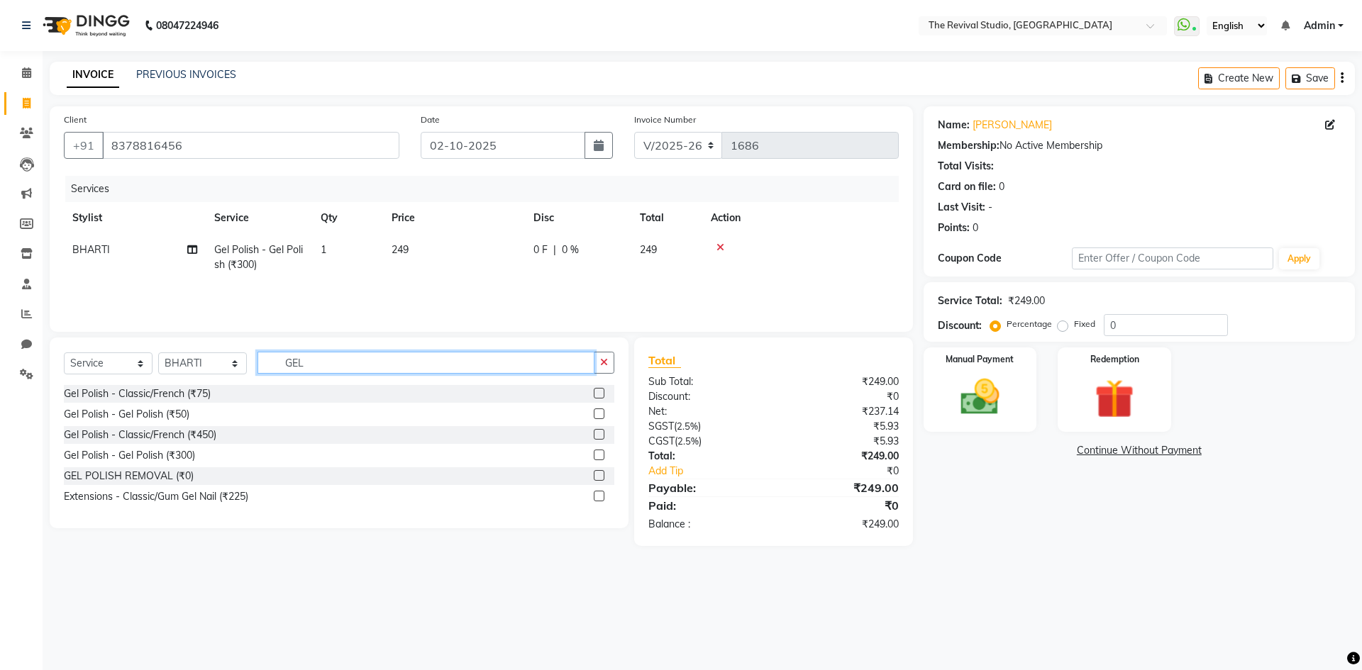
click at [347, 367] on input "GEL" at bounding box center [425, 363] width 337 height 22
type input "G"
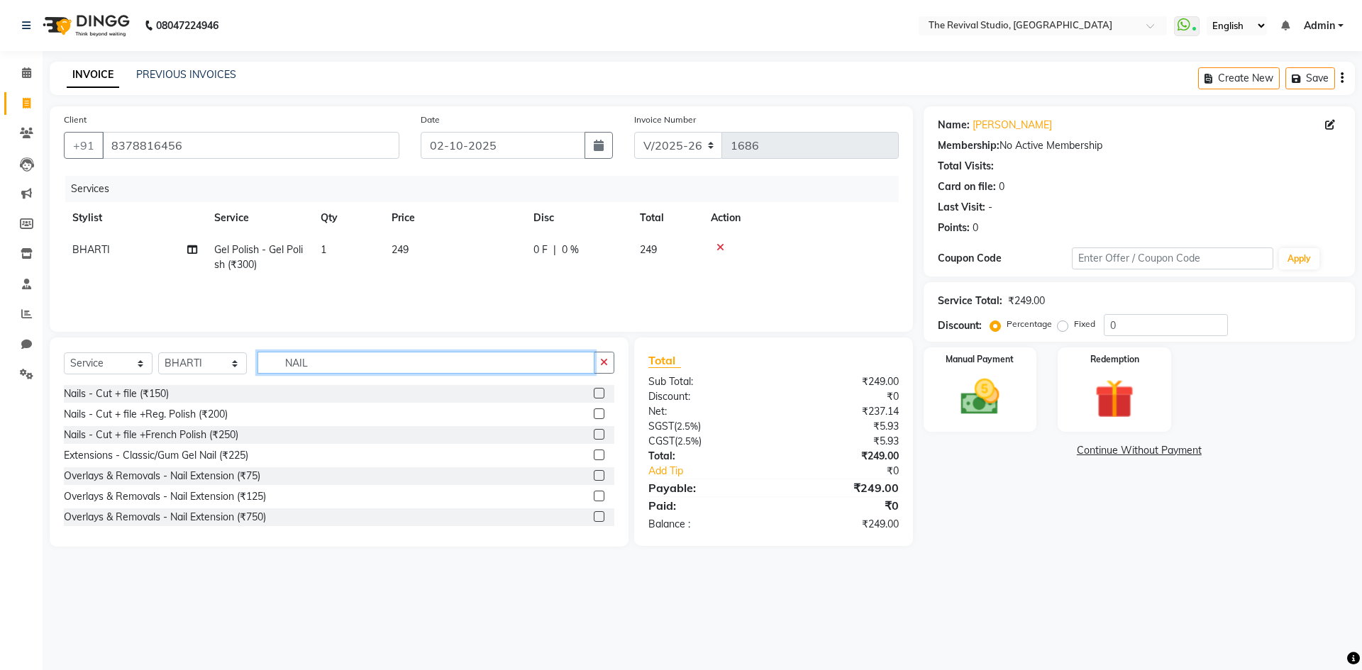
type input "NAIL"
click at [218, 135] on input "8378816456" at bounding box center [250, 145] width 297 height 27
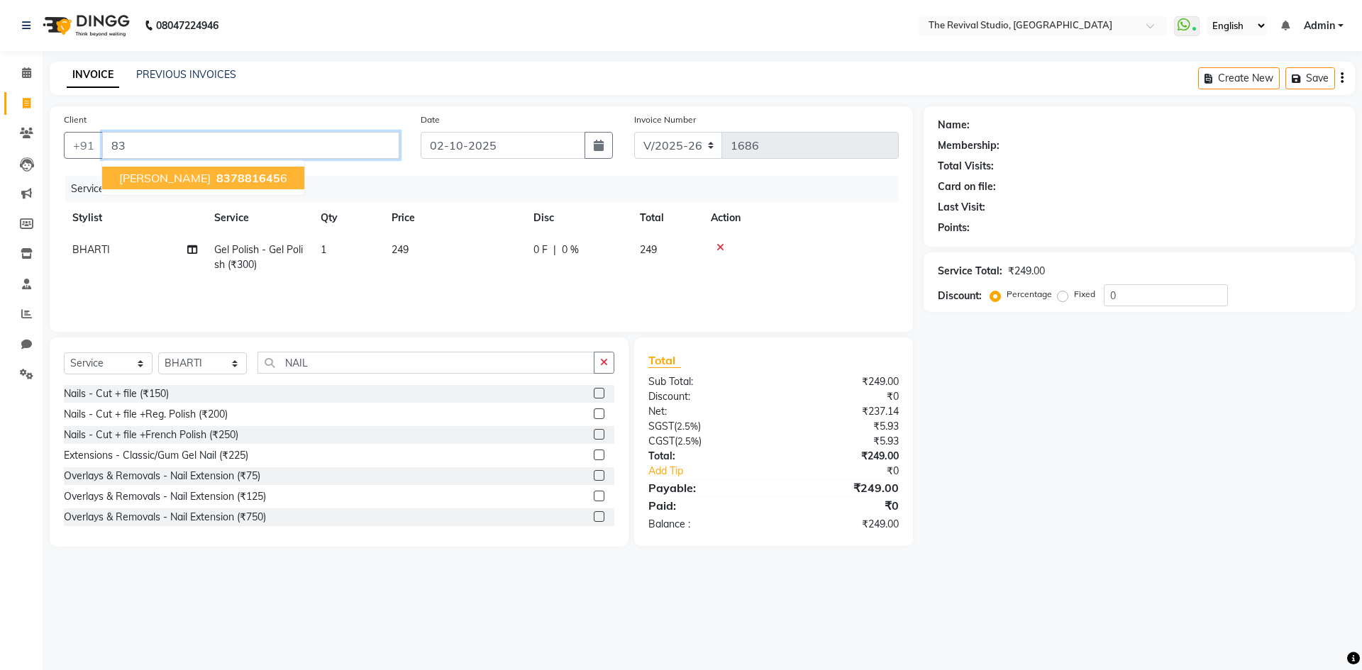
type input "8"
type input "9130204628"
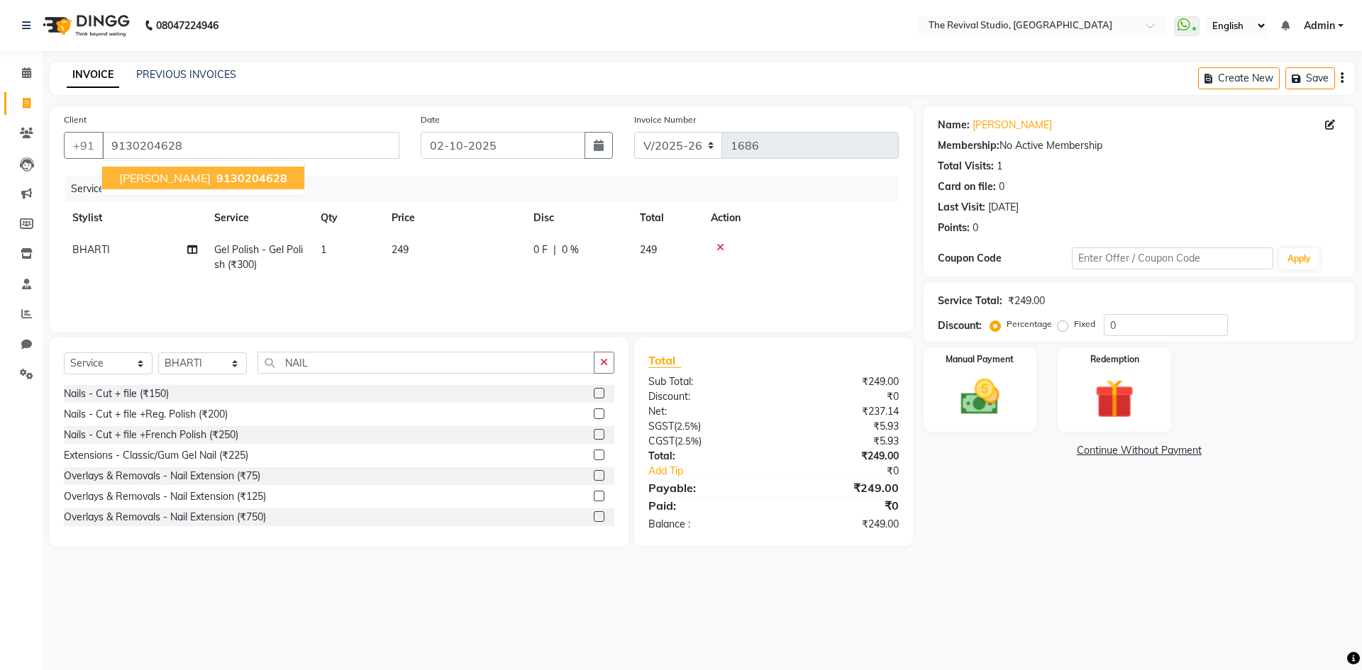
click at [226, 170] on button "DEVIKA GODBOLE 9130204628" at bounding box center [203, 178] width 202 height 23
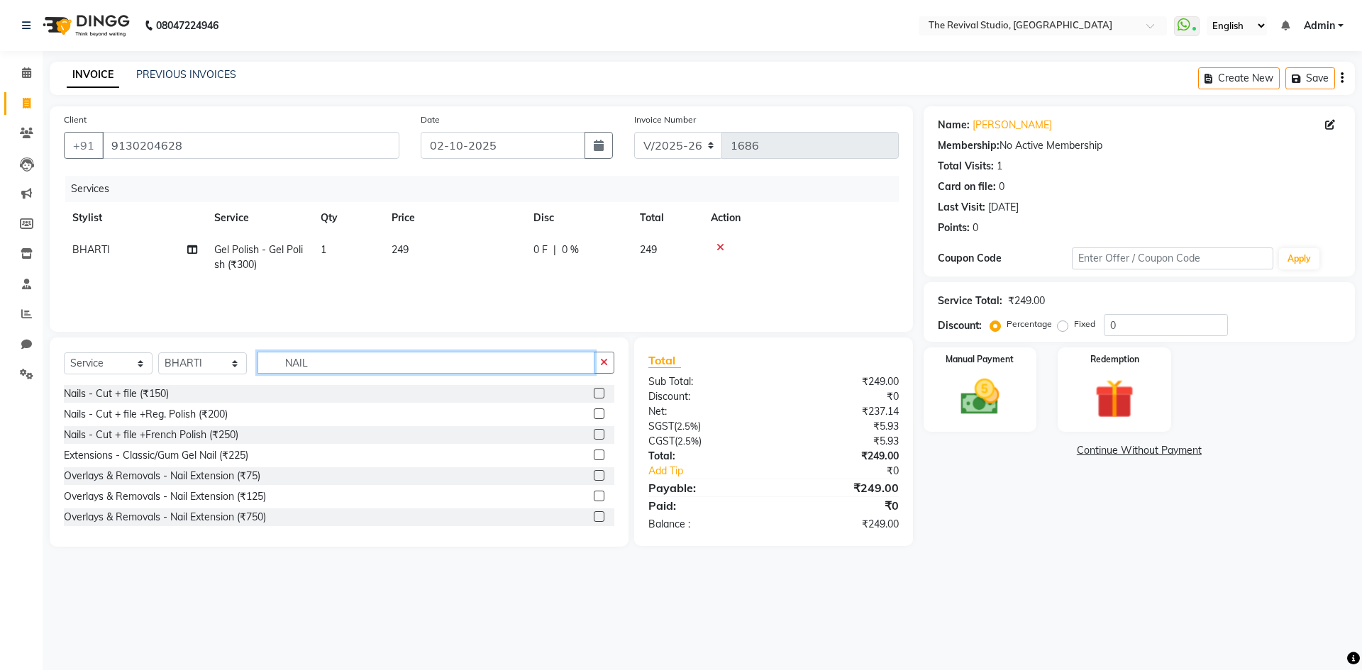
click at [335, 366] on input "NAIL" at bounding box center [425, 363] width 337 height 22
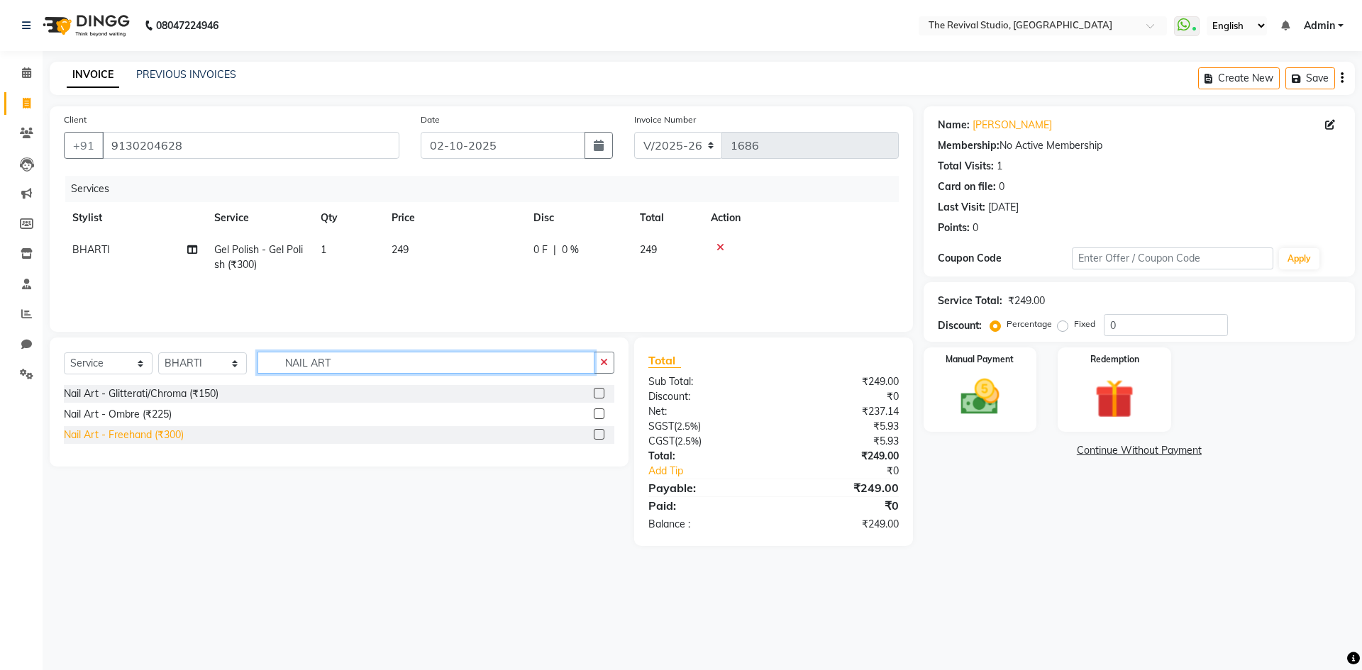
type input "NAIL ART"
click at [156, 441] on div "Nail Art - Freehand (₹300)" at bounding box center [124, 435] width 120 height 15
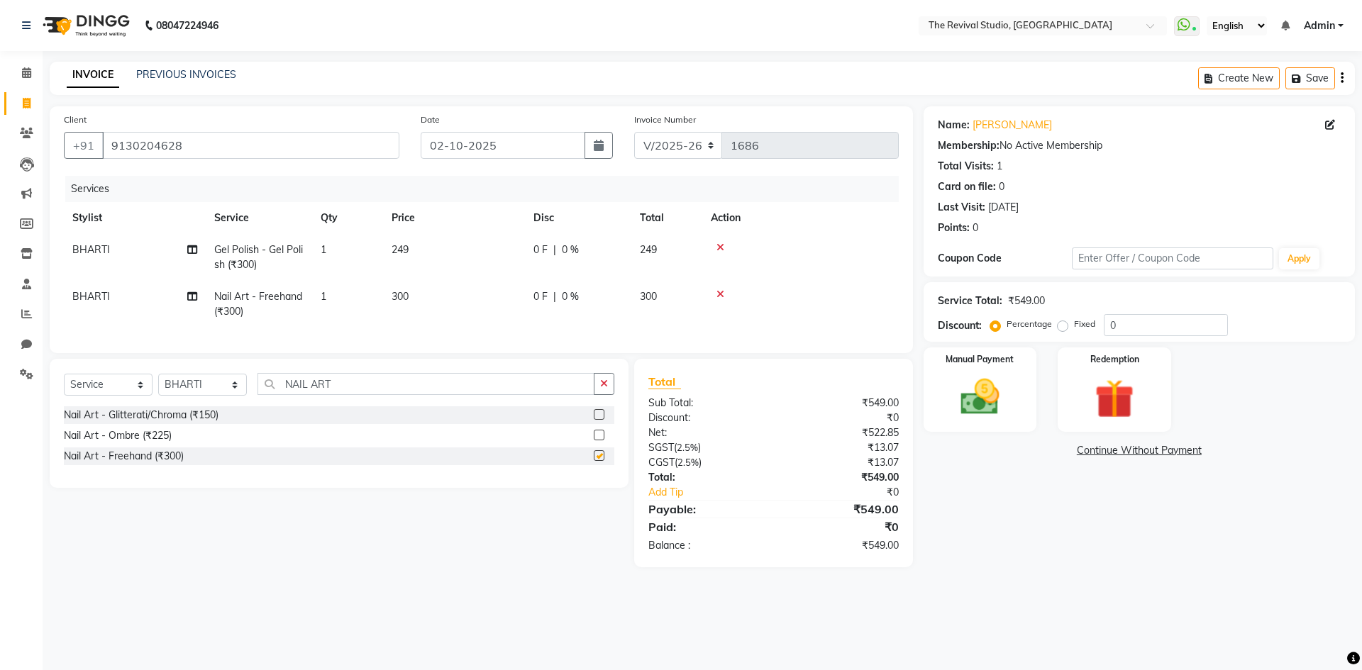
checkbox input "false"
click at [362, 310] on td "1" at bounding box center [347, 304] width 71 height 47
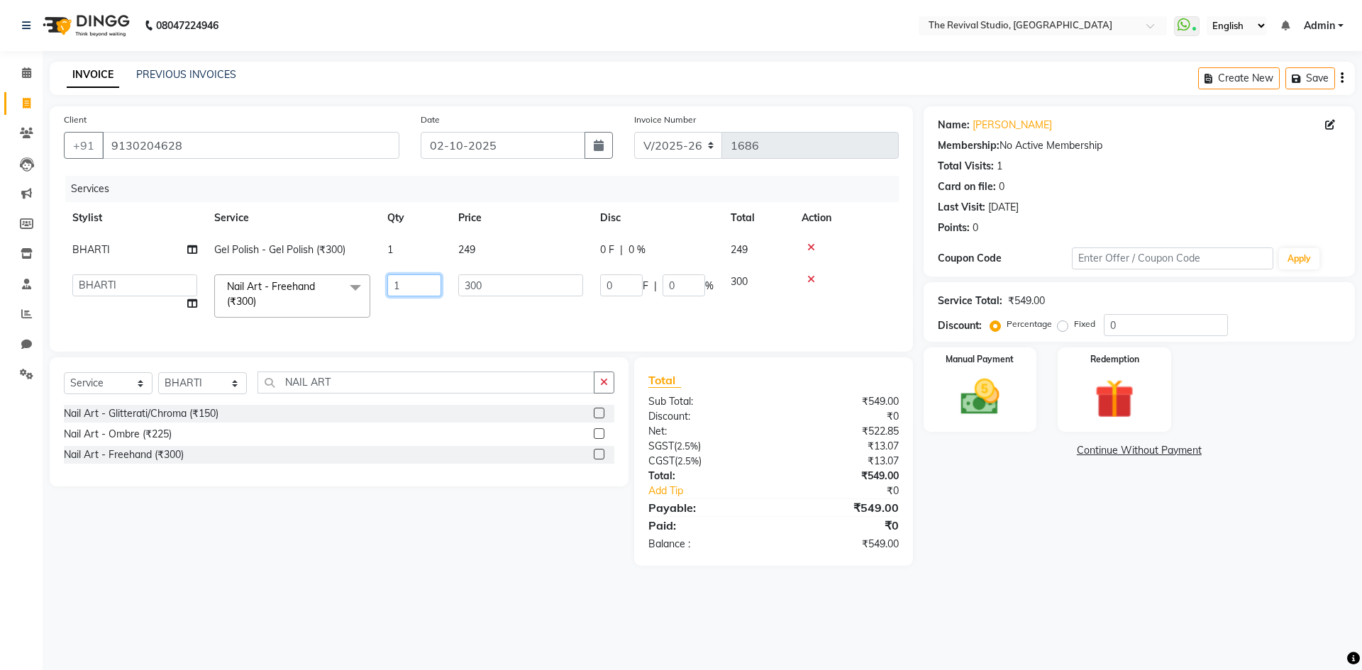
click at [437, 284] on input "1" at bounding box center [414, 285] width 54 height 22
type input "10"
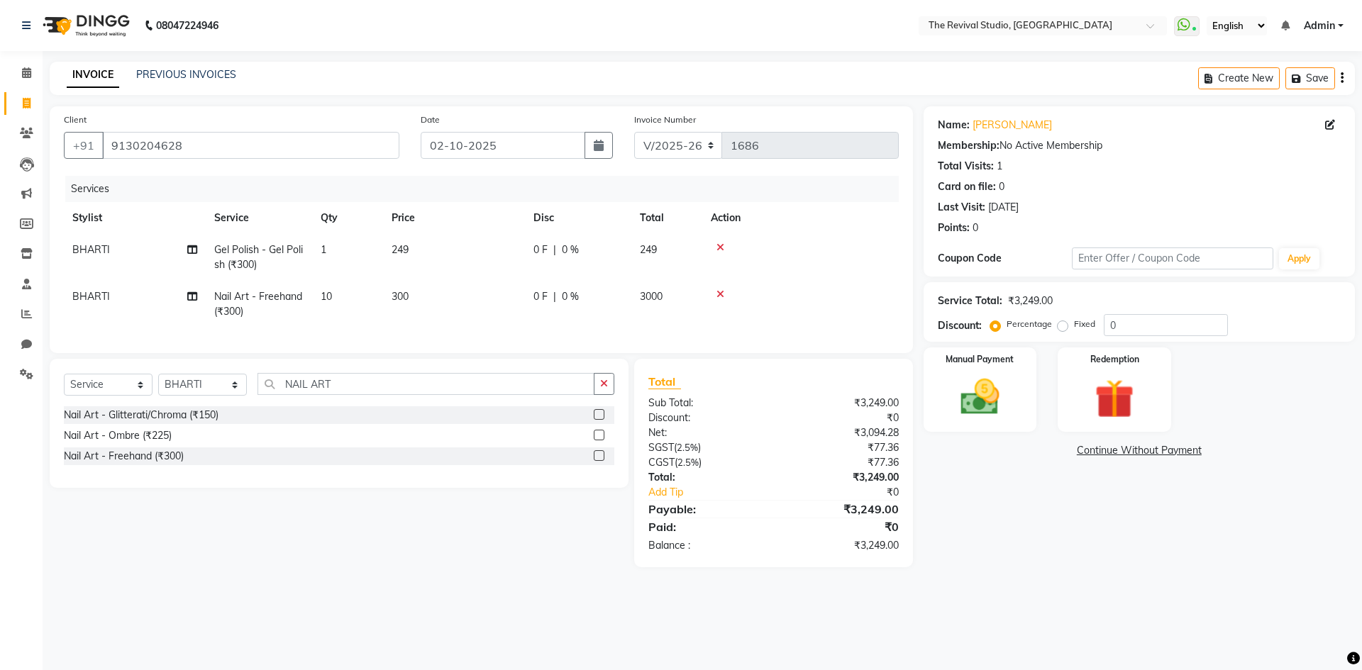
click at [463, 301] on td "300" at bounding box center [454, 304] width 142 height 47
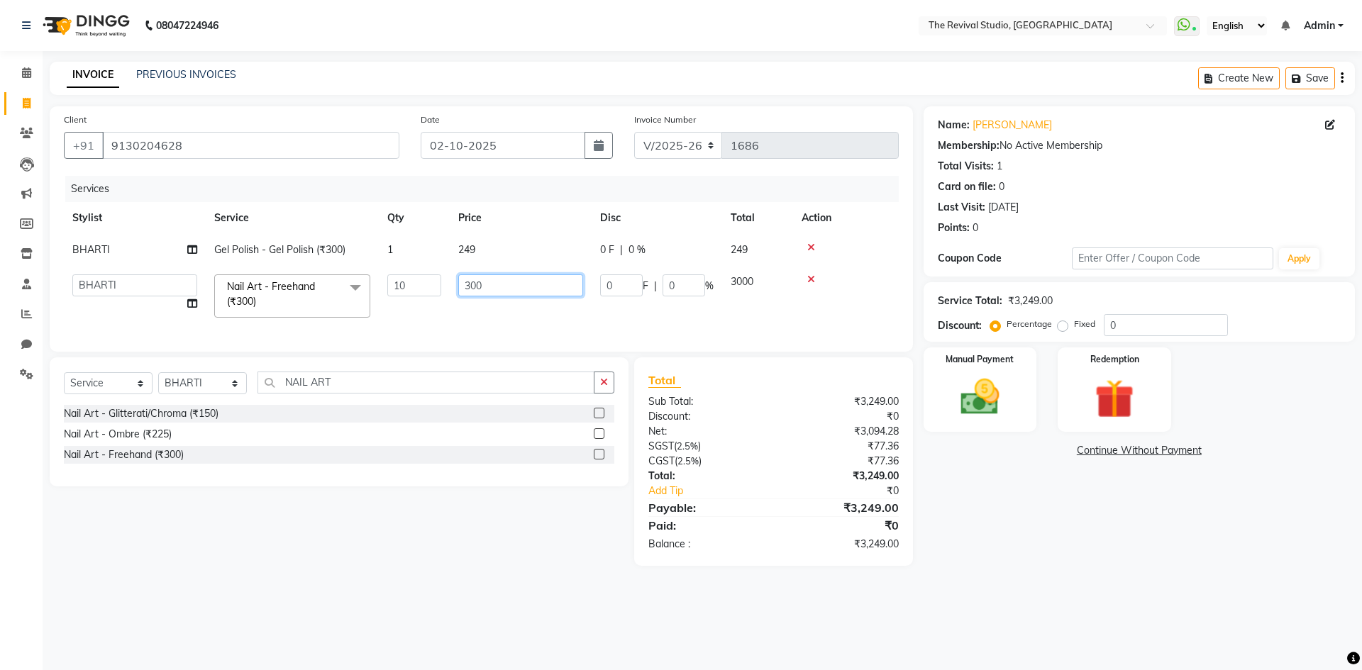
click at [492, 280] on input "300" at bounding box center [520, 285] width 125 height 22
type input "3"
type input "100"
click at [471, 323] on td "100" at bounding box center [521, 296] width 142 height 60
click at [667, 284] on input "0" at bounding box center [683, 285] width 43 height 22
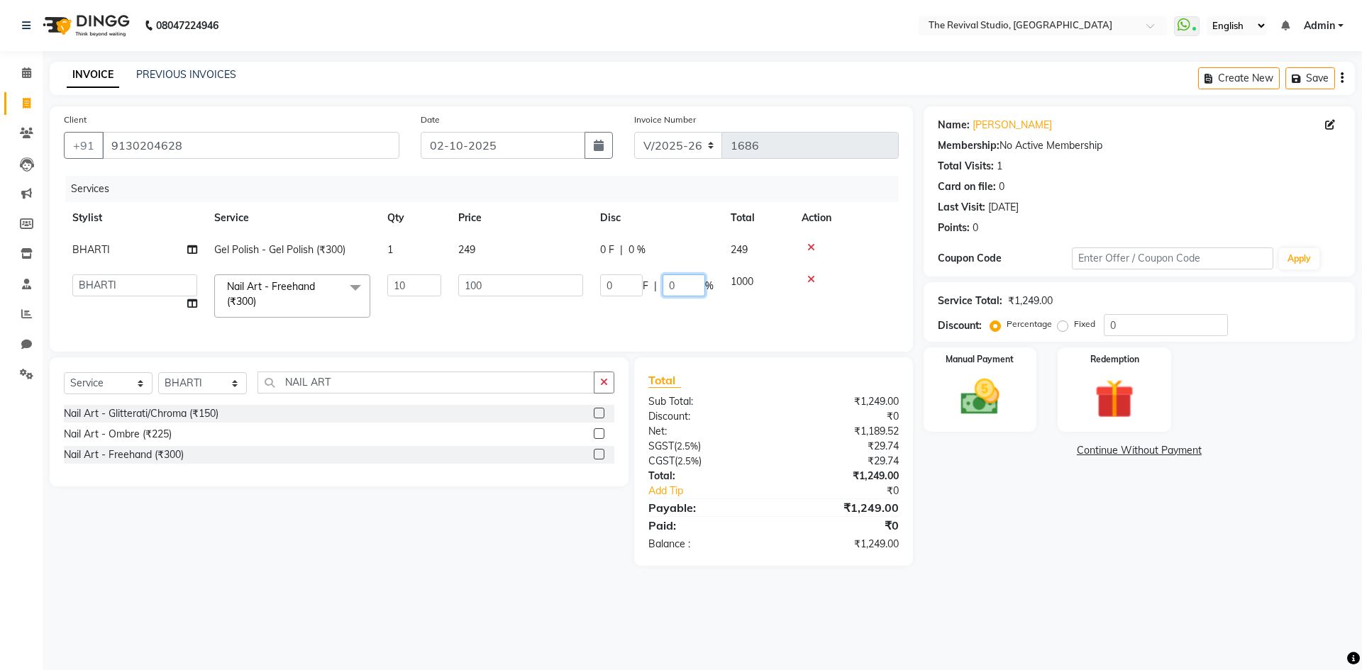
type input "20"
click at [644, 328] on div "Services Stylist Service Qty Price Disc Total Action BHARTI Gel Polish - Gel Po…" at bounding box center [481, 257] width 835 height 162
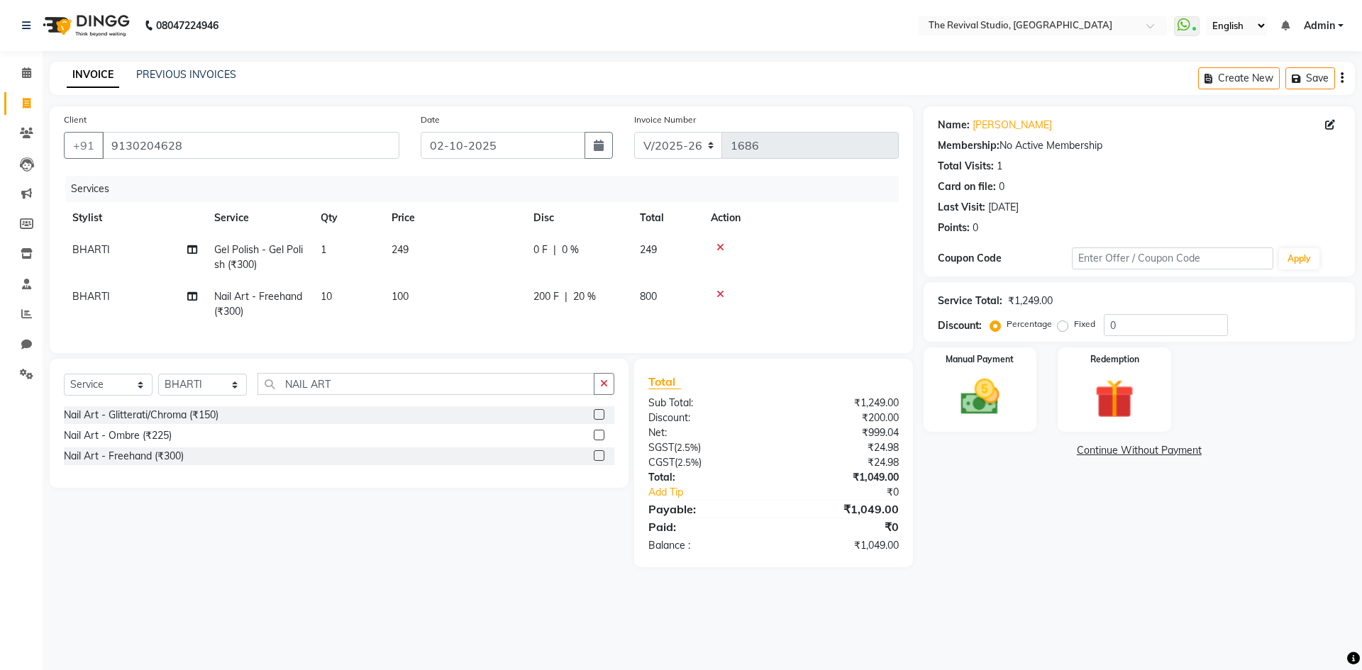
drag, startPoint x: 1020, startPoint y: 560, endPoint x: 1016, endPoint y: 572, distance: 11.9
click at [1016, 567] on div "Name: Devika Godbole Membership: No Active Membership Total Visits: 1 Card on f…" at bounding box center [1144, 336] width 442 height 461
click at [433, 254] on td "249" at bounding box center [454, 257] width 142 height 47
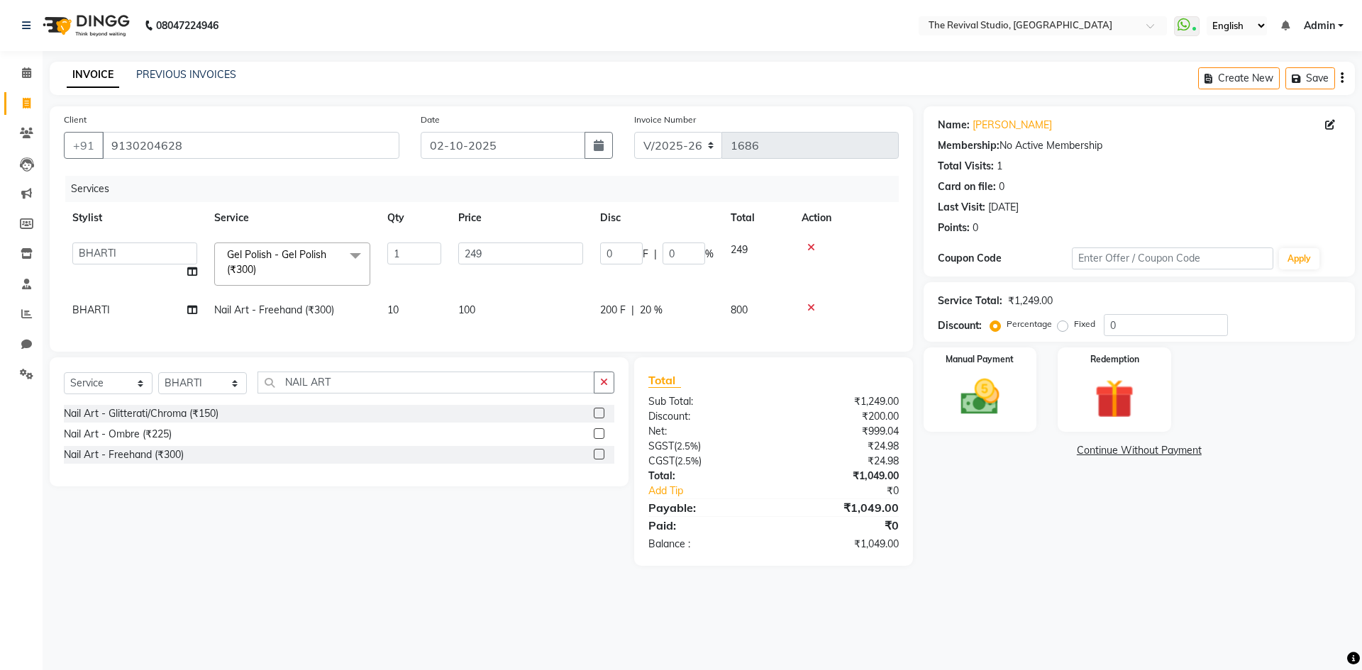
click at [810, 244] on icon at bounding box center [811, 248] width 8 height 10
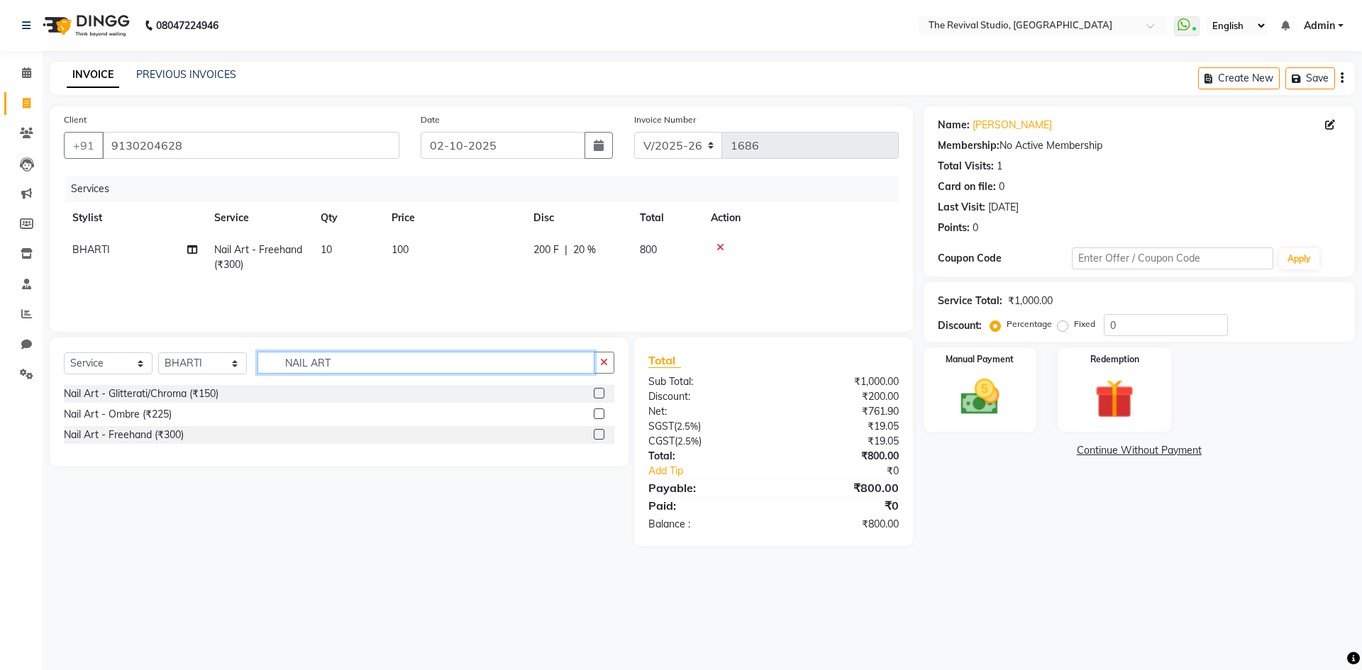
click at [356, 365] on input "NAIL ART" at bounding box center [425, 363] width 337 height 22
type input "N"
type input "GEL"
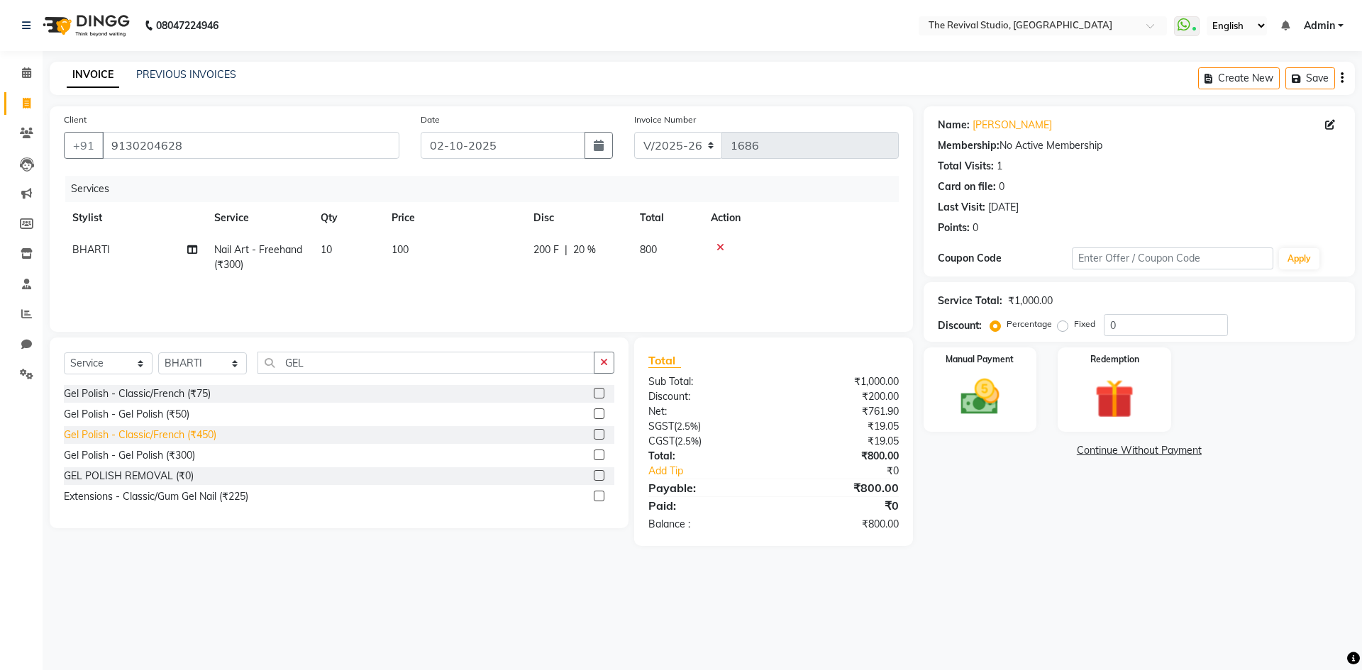
click at [214, 435] on div "Gel Polish - Classic/French (₹450)" at bounding box center [140, 435] width 152 height 15
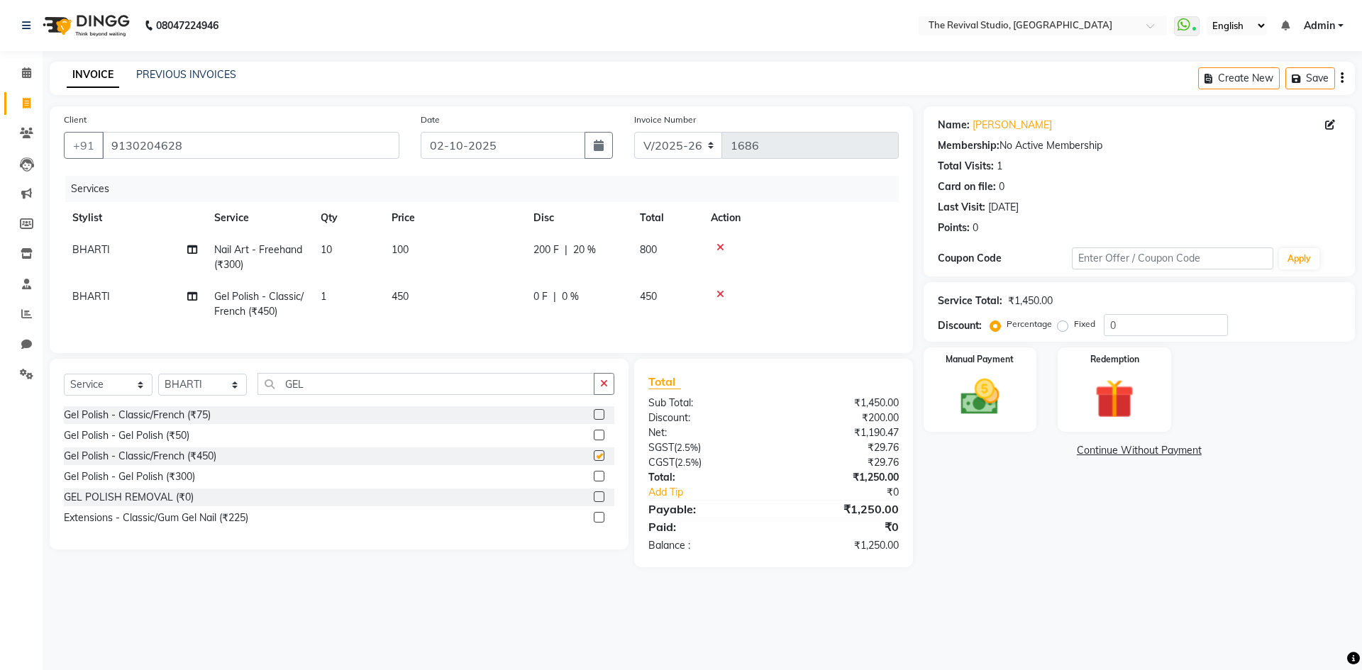
checkbox input "false"
click at [591, 297] on div "0 F | 0 %" at bounding box center [577, 296] width 89 height 15
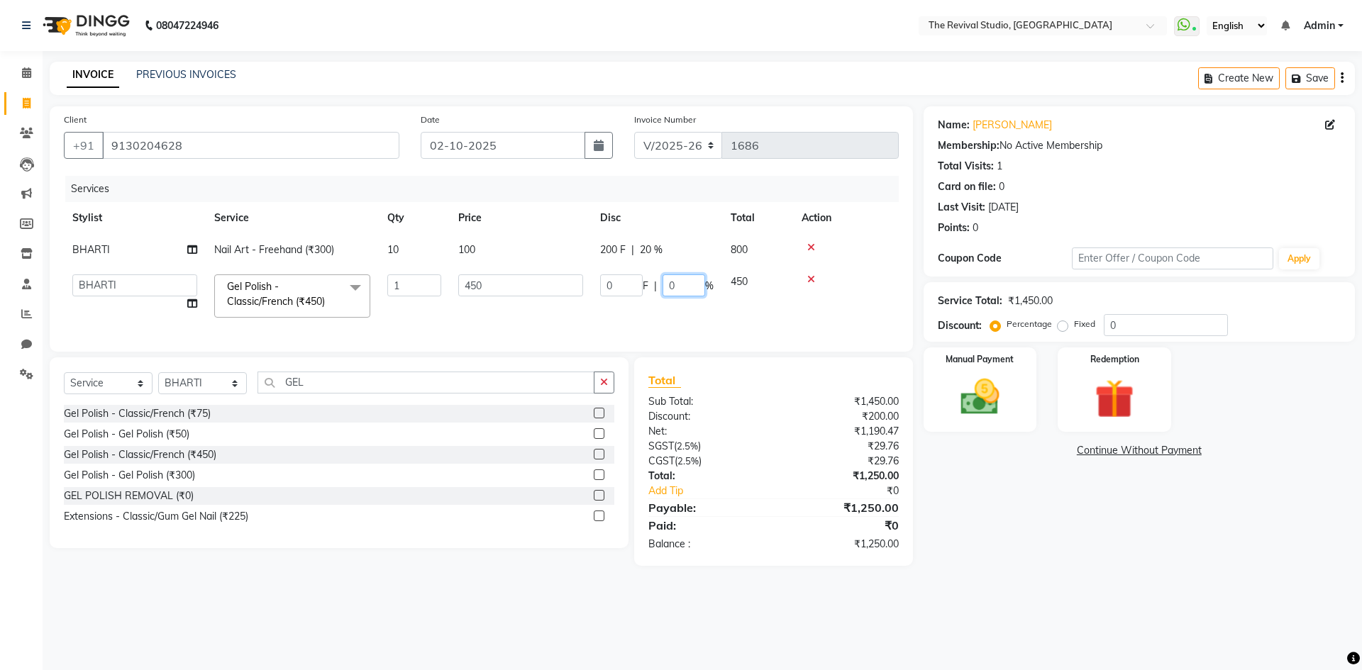
click at [666, 288] on input "0" at bounding box center [683, 285] width 43 height 22
type input "20"
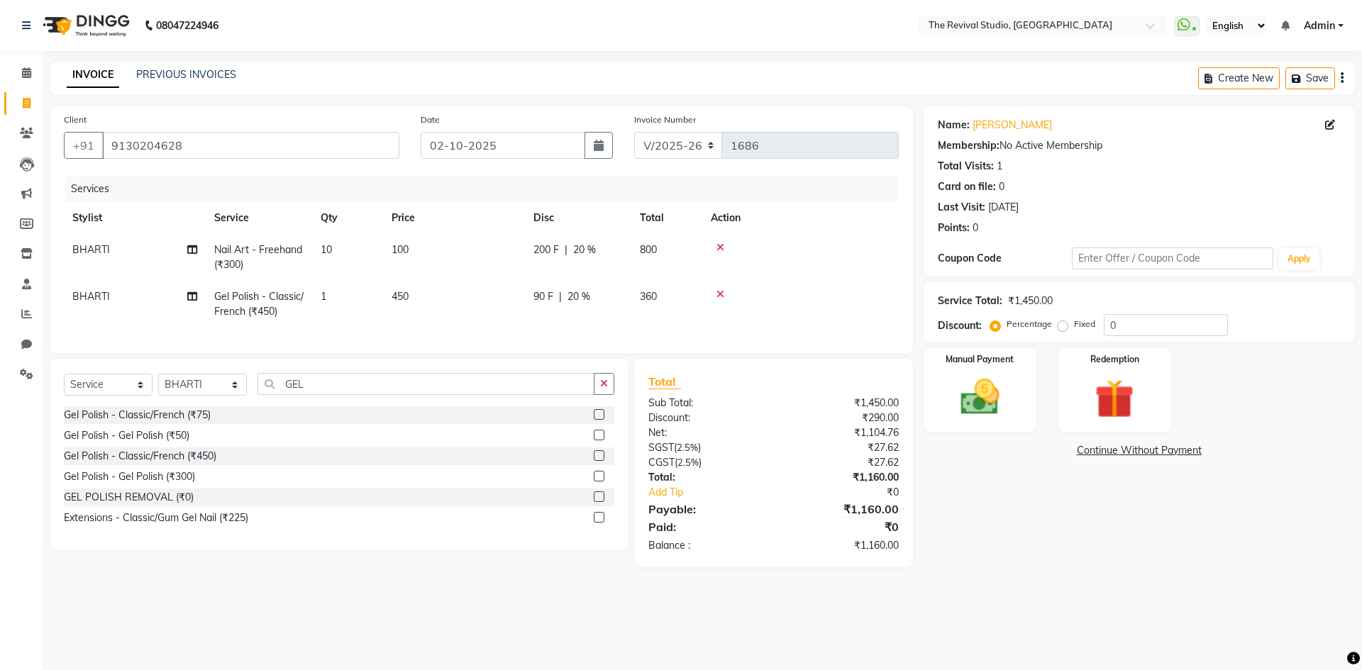
click at [672, 337] on div "Services Stylist Service Qty Price Disc Total Action BHARTI Nail Art - Freehand…" at bounding box center [481, 257] width 835 height 163
click at [1140, 453] on link "Continue Without Payment" at bounding box center [1139, 450] width 426 height 15
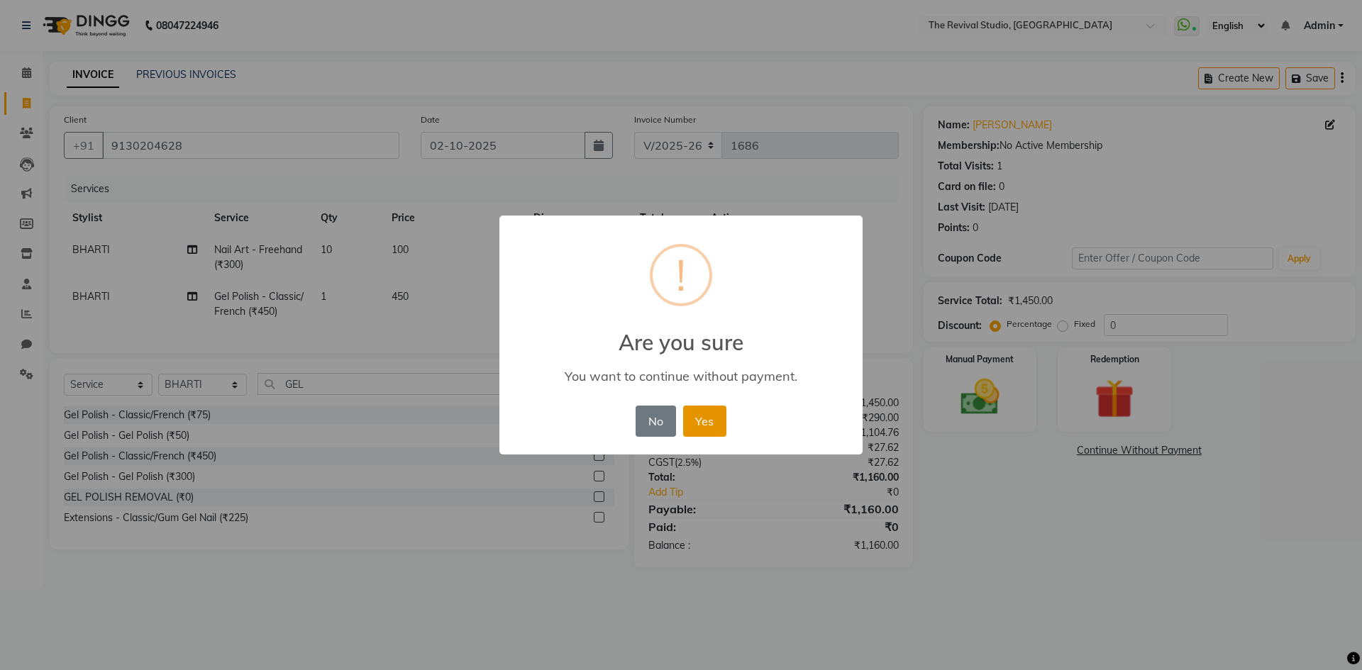
click at [709, 416] on button "Yes" at bounding box center [704, 421] width 43 height 31
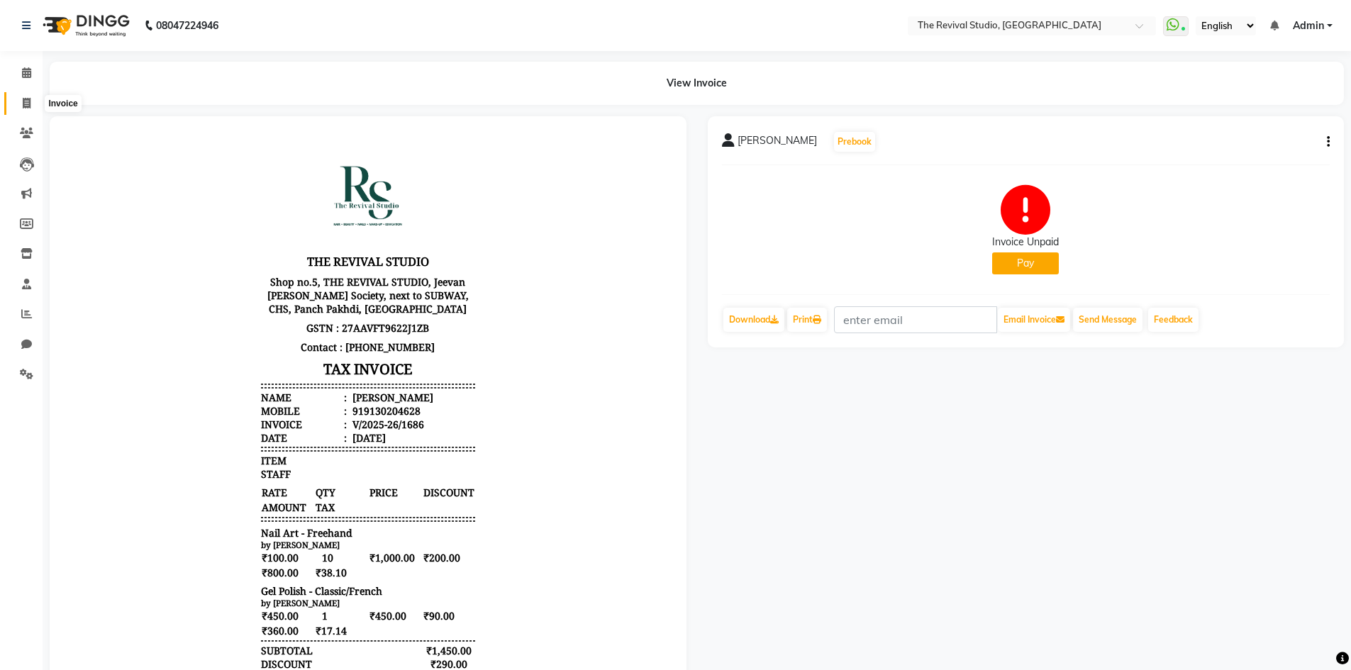
click at [26, 103] on icon at bounding box center [27, 103] width 8 height 11
select select "service"
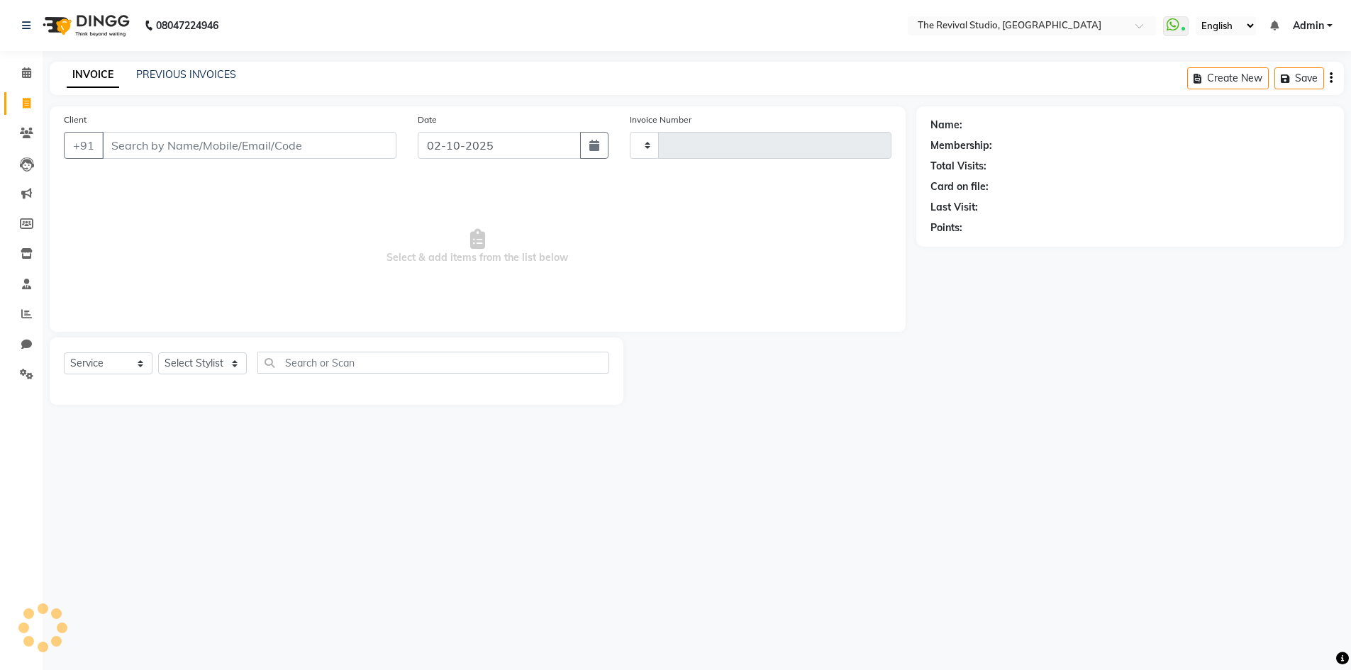
type input "1687"
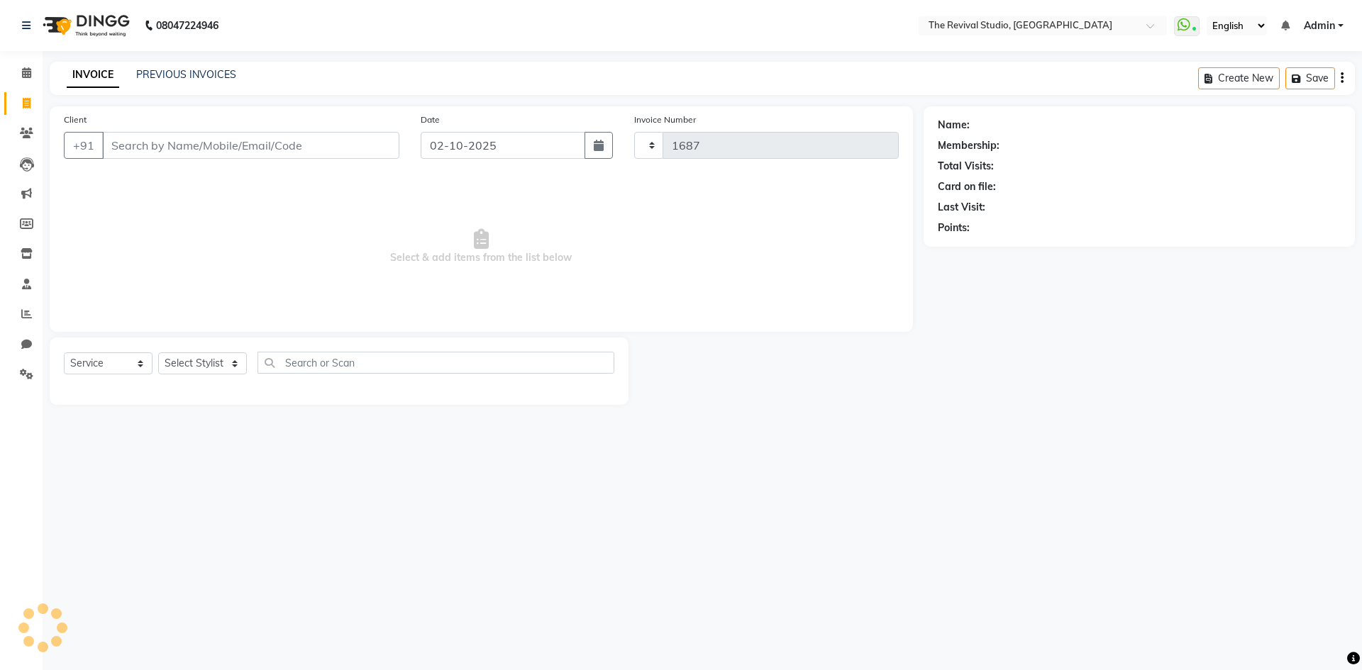
select select "7991"
click at [26, 70] on icon at bounding box center [26, 72] width 9 height 11
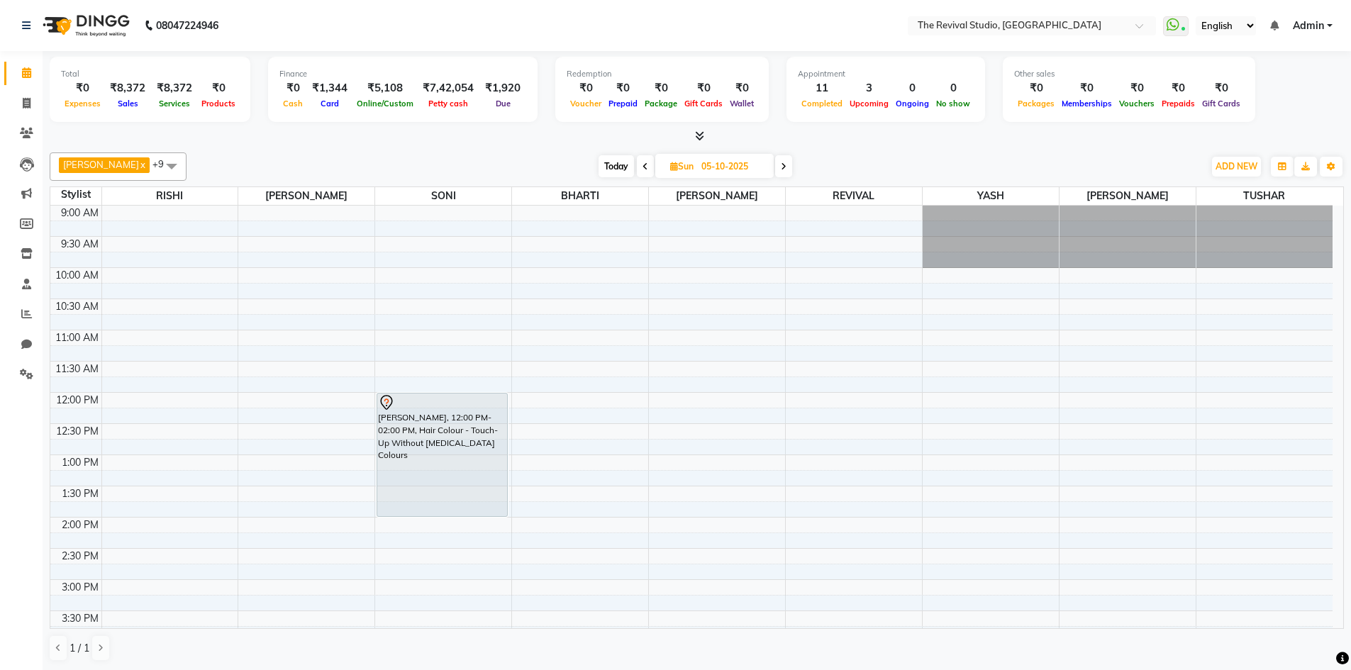
click at [599, 163] on span "Today" at bounding box center [616, 166] width 35 height 22
type input "02-10-2025"
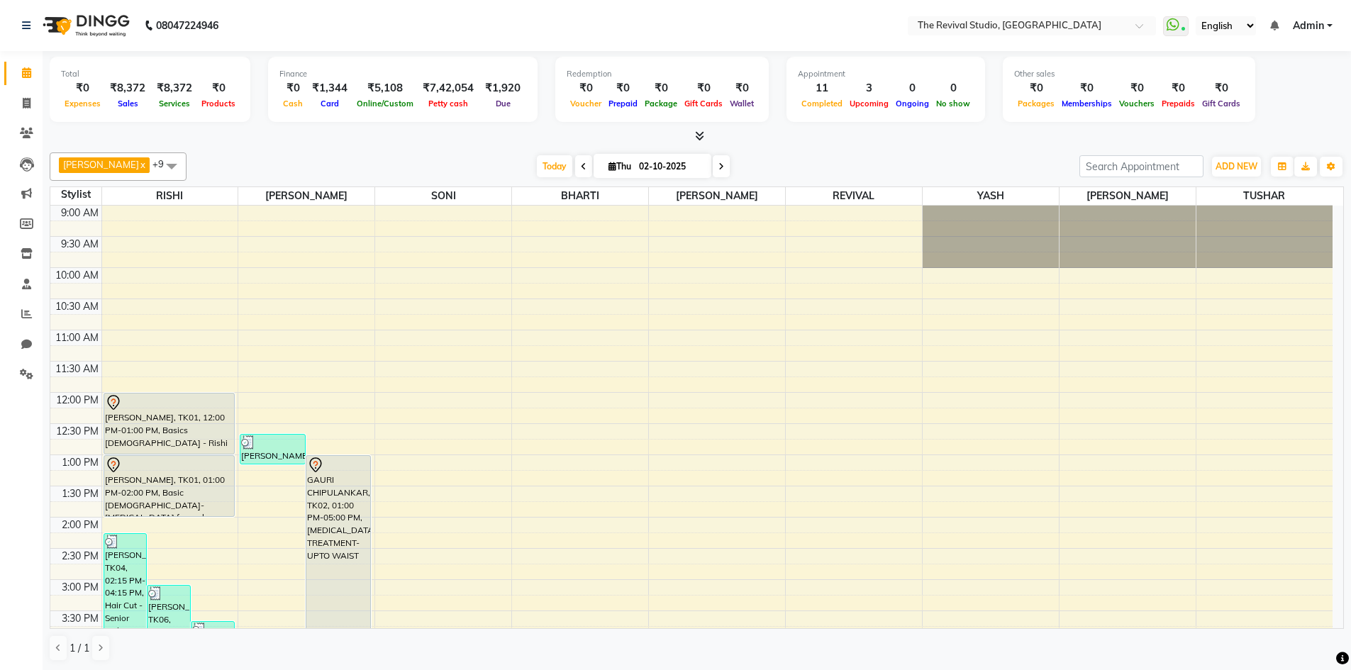
click at [635, 161] on input "02-10-2025" at bounding box center [670, 166] width 71 height 21
select select "10"
select select "2025"
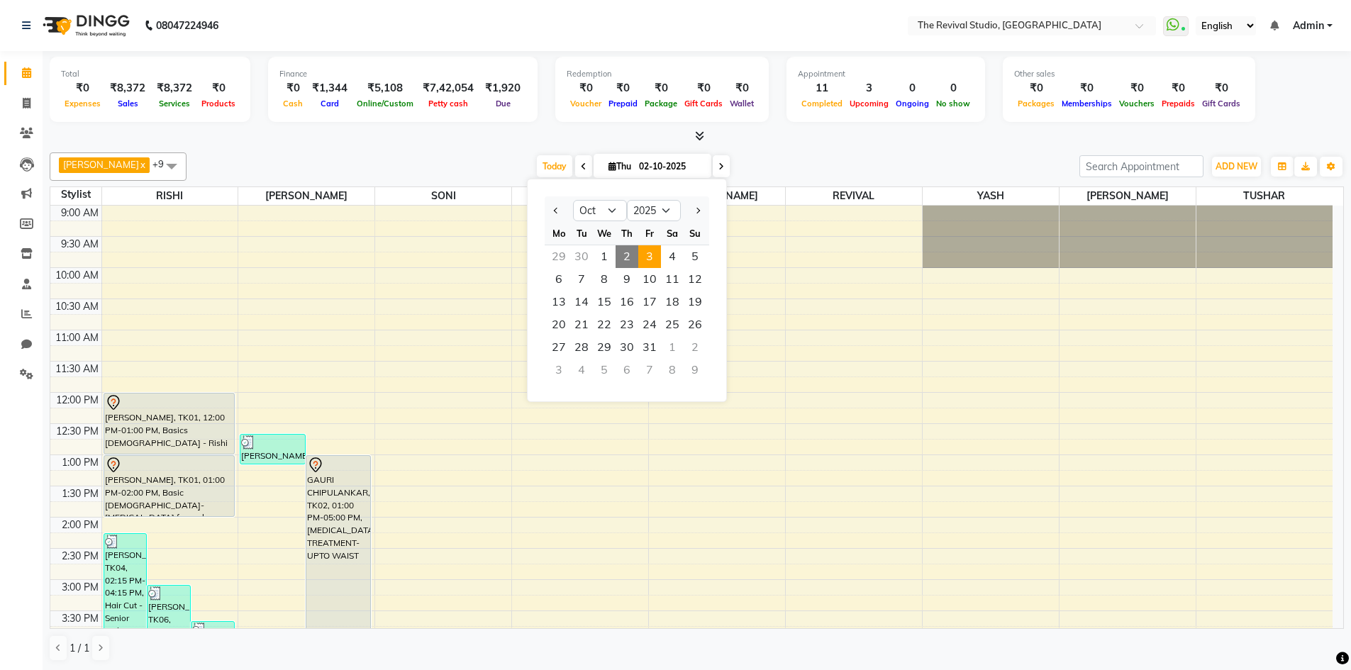
click at [643, 259] on span "3" at bounding box center [649, 256] width 23 height 23
type input "03-10-2025"
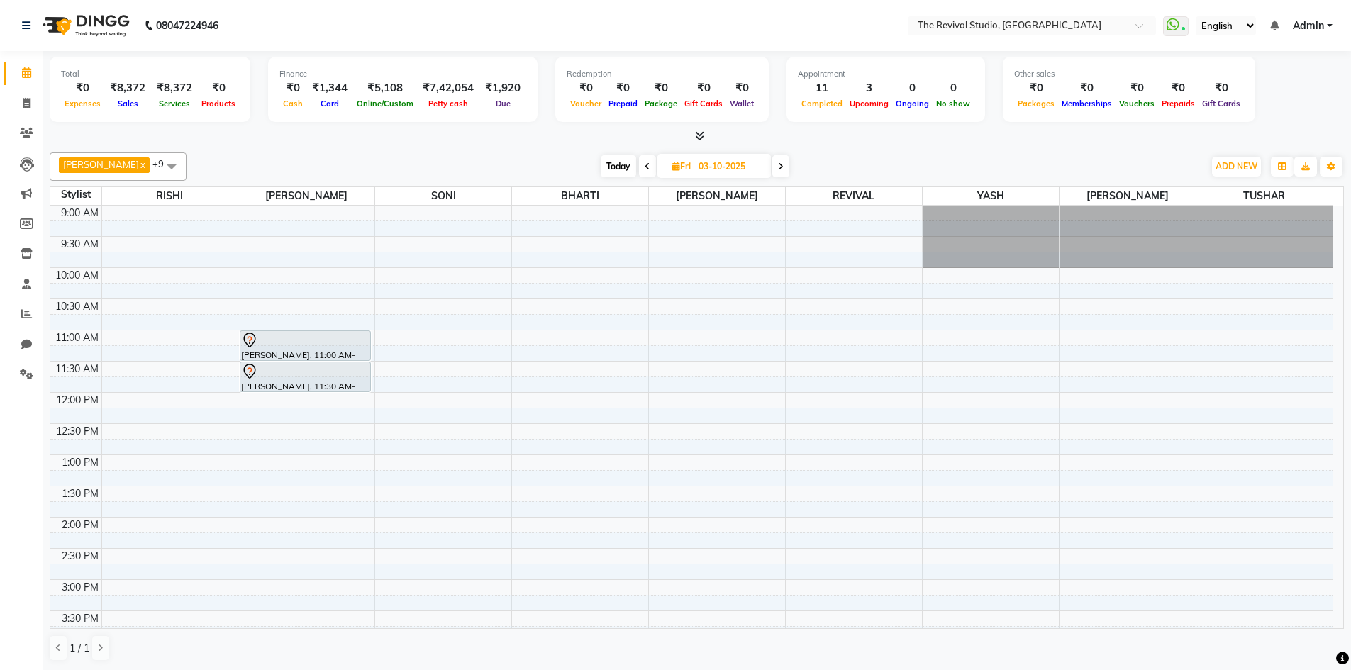
click at [694, 164] on input "03-10-2025" at bounding box center [729, 166] width 71 height 21
select select "10"
select select "2025"
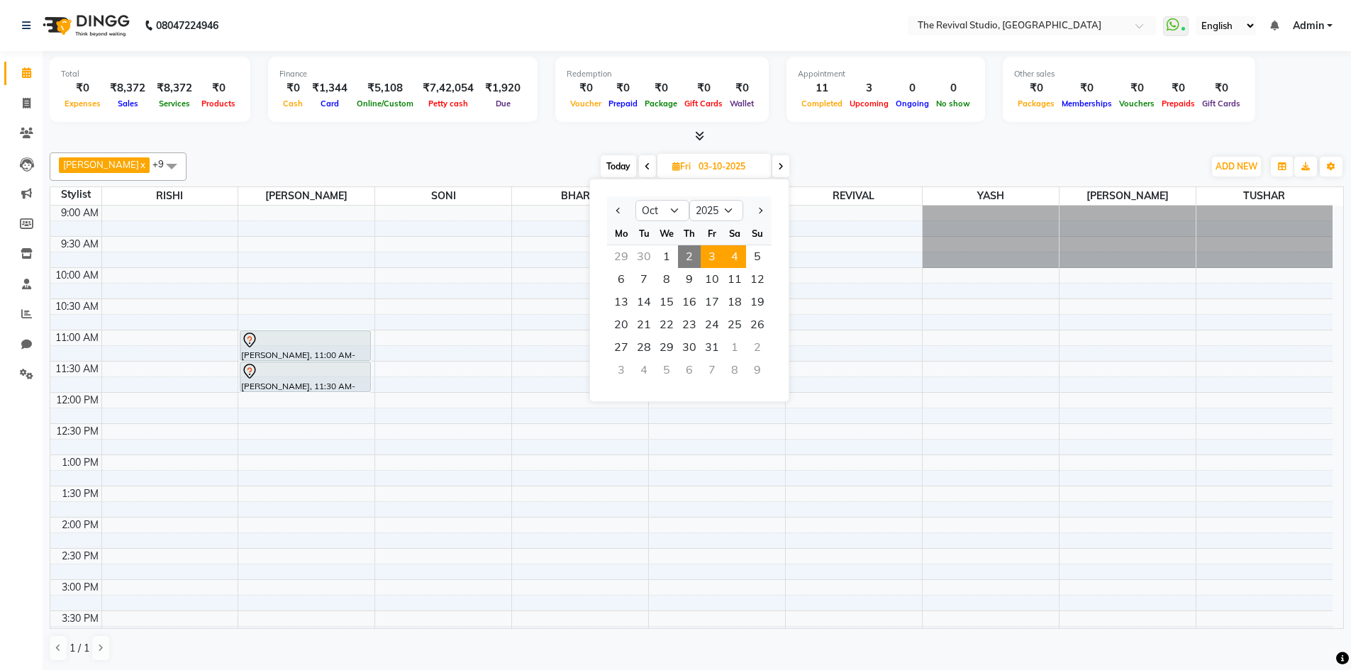
click at [731, 256] on span "4" at bounding box center [734, 256] width 23 height 23
type input "04-10-2025"
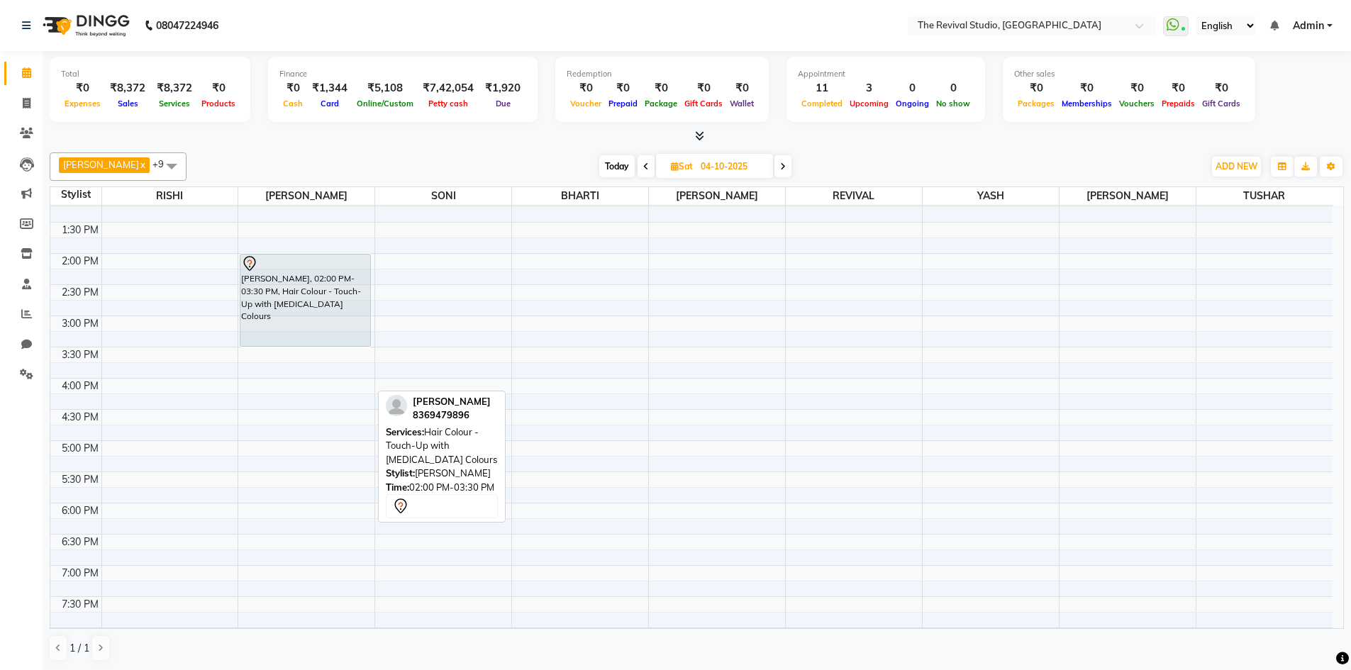
scroll to position [388, 0]
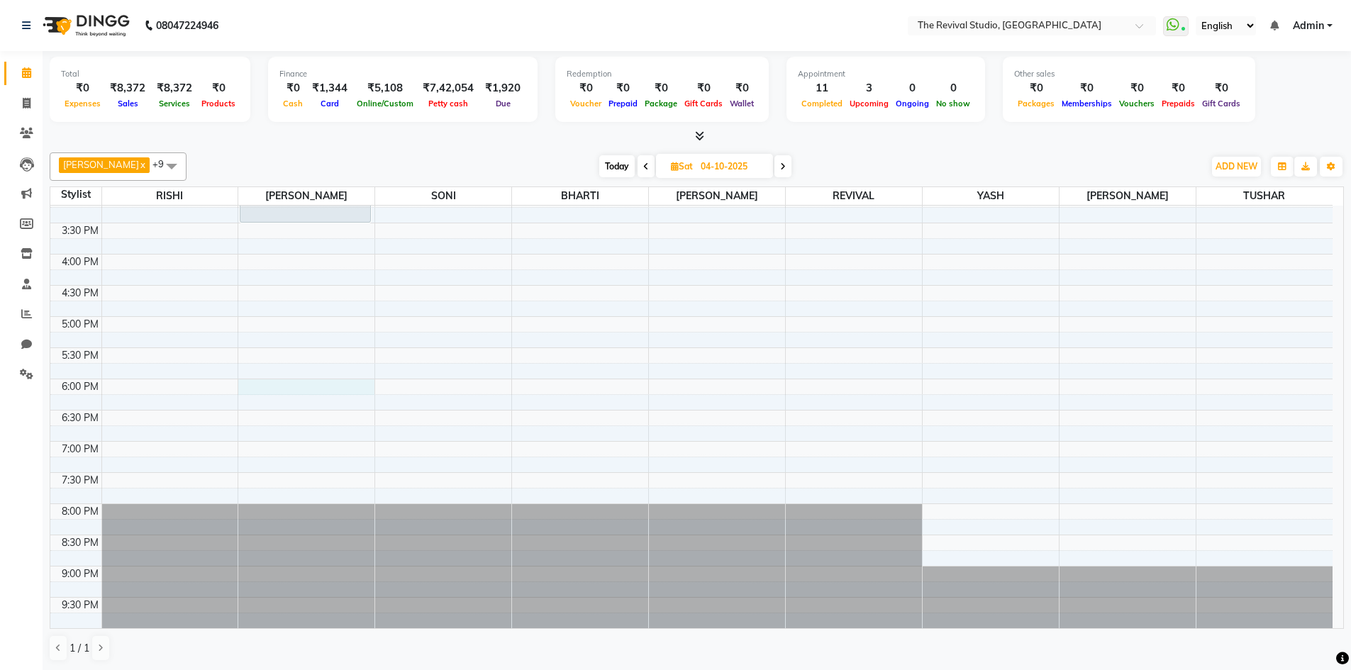
click at [284, 384] on div "9:00 AM 9:30 AM 10:00 AM 10:30 AM 11:00 AM 11:30 AM 12:00 PM 12:30 PM 1:00 PM 1…" at bounding box center [691, 223] width 1282 height 811
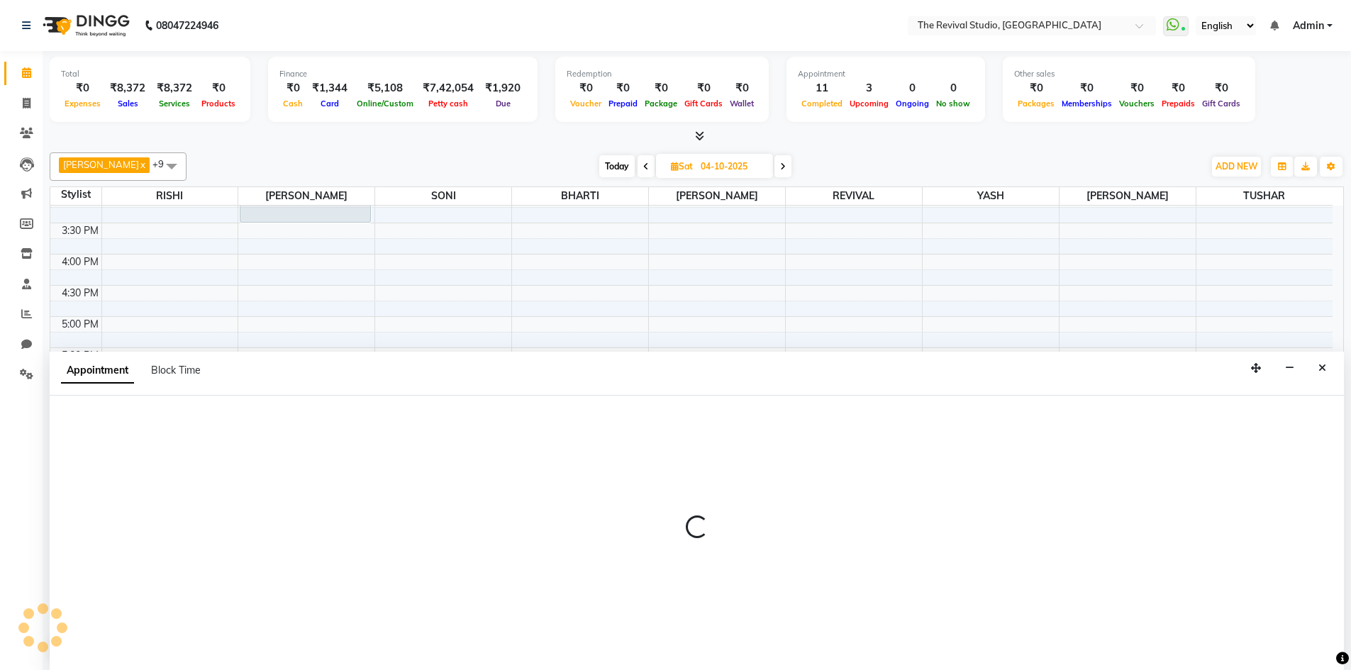
scroll to position [1, 0]
select select "76730"
select select "1080"
select select "tentative"
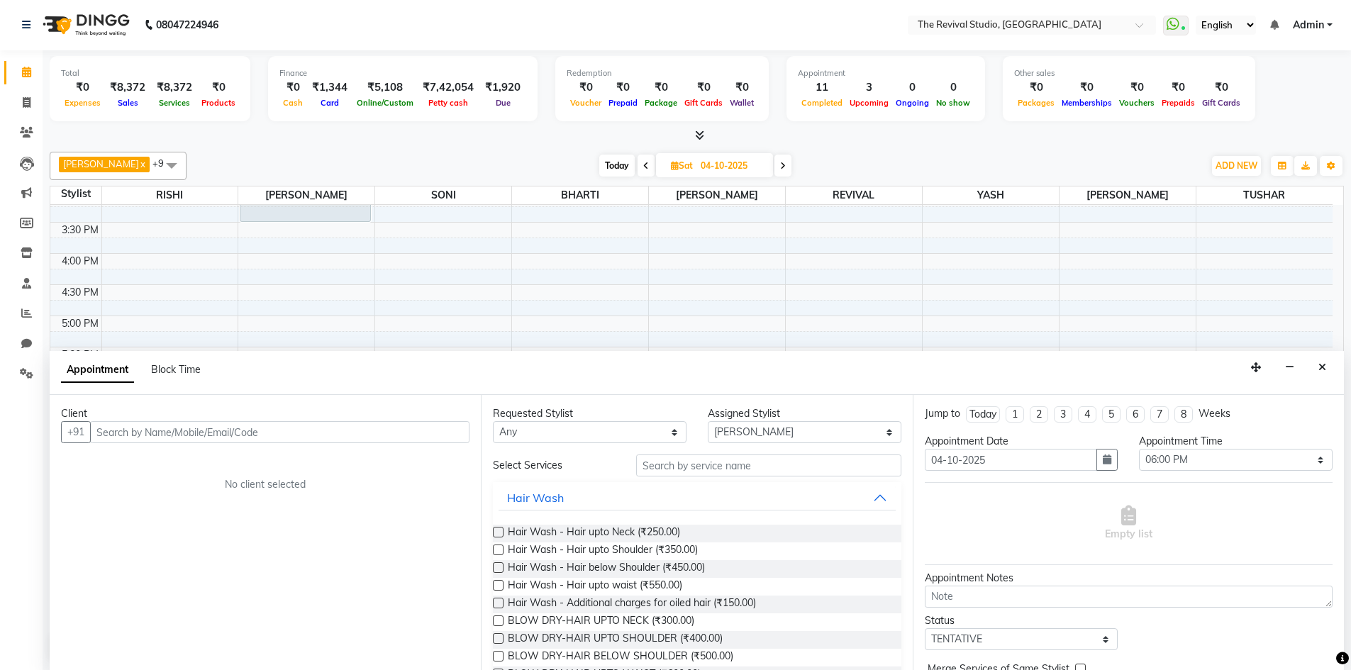
click at [227, 435] on input "text" at bounding box center [279, 432] width 379 height 22
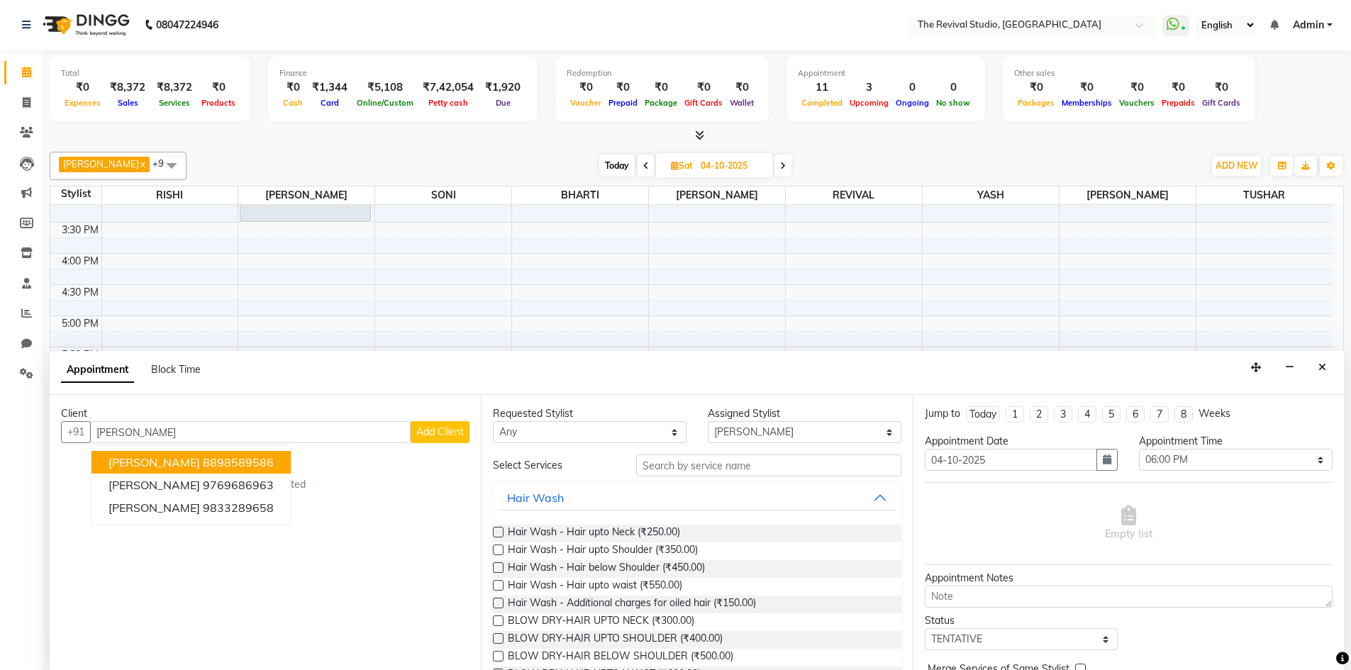
click at [200, 465] on span "SANKET CHIPLUNKAR" at bounding box center [154, 462] width 91 height 14
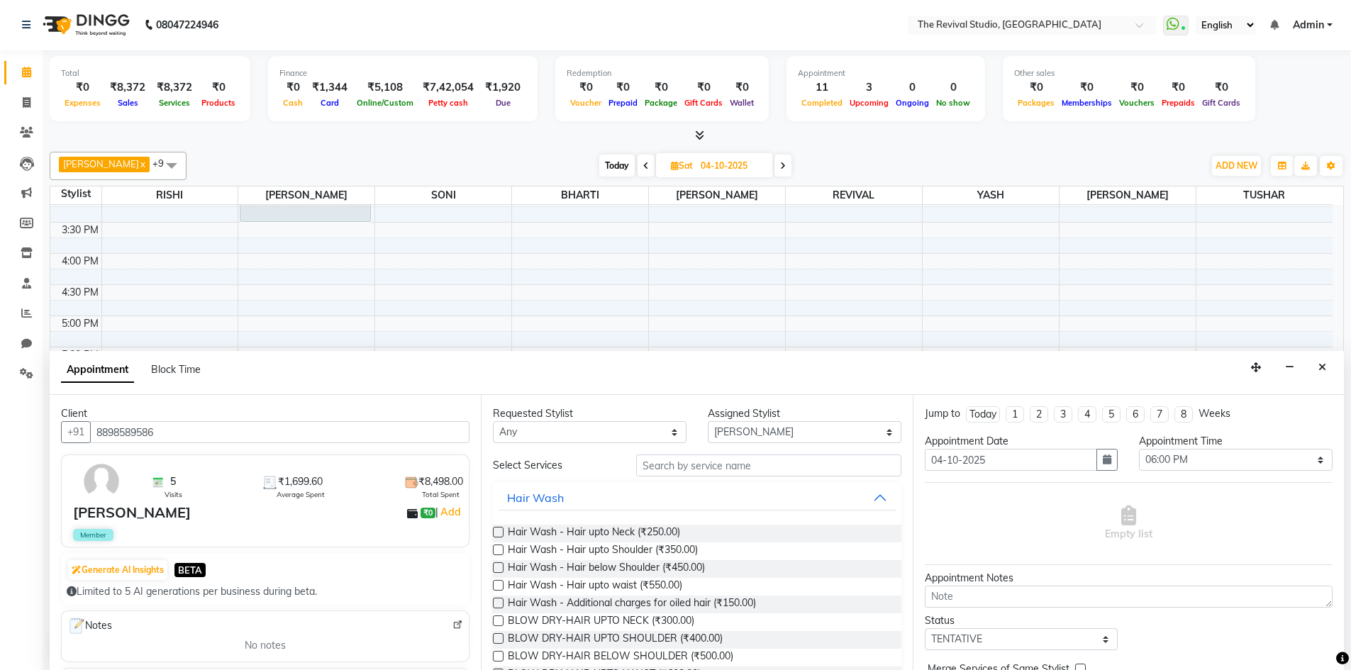
type input "8898589586"
click at [567, 431] on select "Any BHARTI Dingg [PERSON_NAME] [PERSON_NAME] REVIVAL RISHI [PERSON_NAME] [PERSO…" at bounding box center [590, 432] width 194 height 22
select select "76730"
click at [493, 421] on select "Any BHARTI Dingg [PERSON_NAME] [PERSON_NAME] REVIVAL RISHI [PERSON_NAME] [PERSO…" at bounding box center [590, 432] width 194 height 22
click at [755, 465] on input "text" at bounding box center [768, 466] width 265 height 22
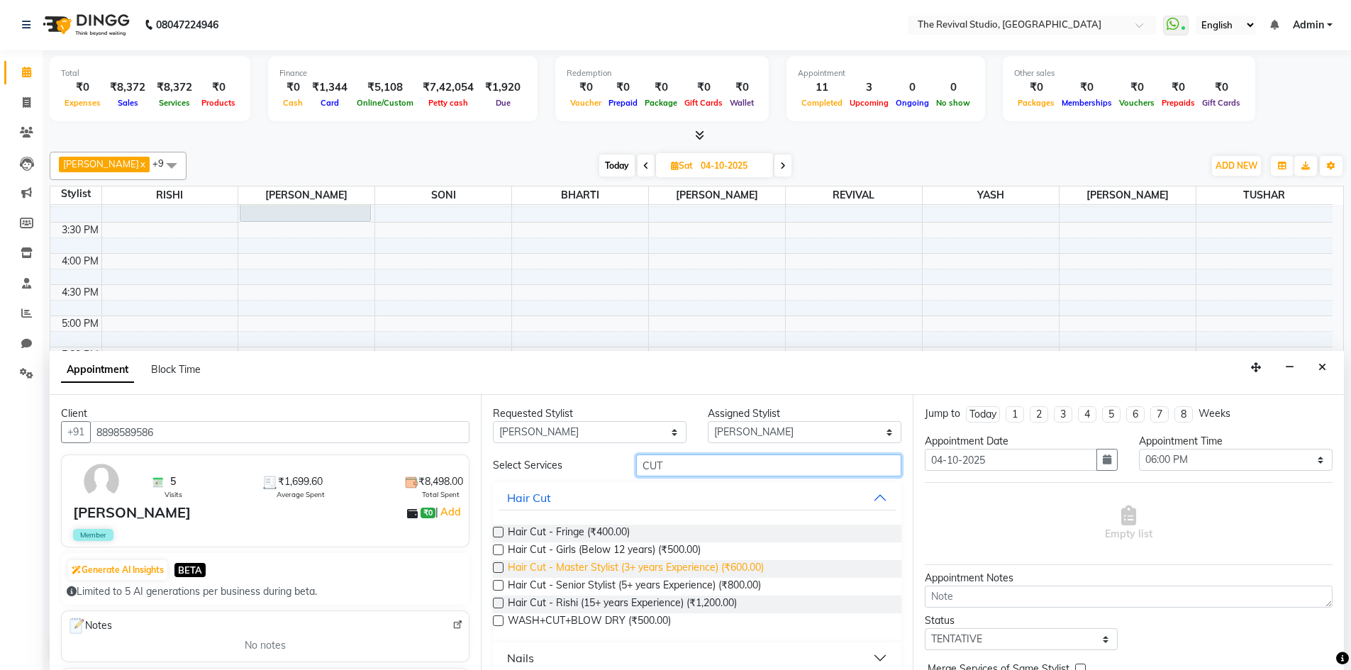
type input "CUT"
click at [762, 565] on span "Hair Cut - Master Stylist (3+ years Experience) (₹600.00)" at bounding box center [636, 569] width 256 height 18
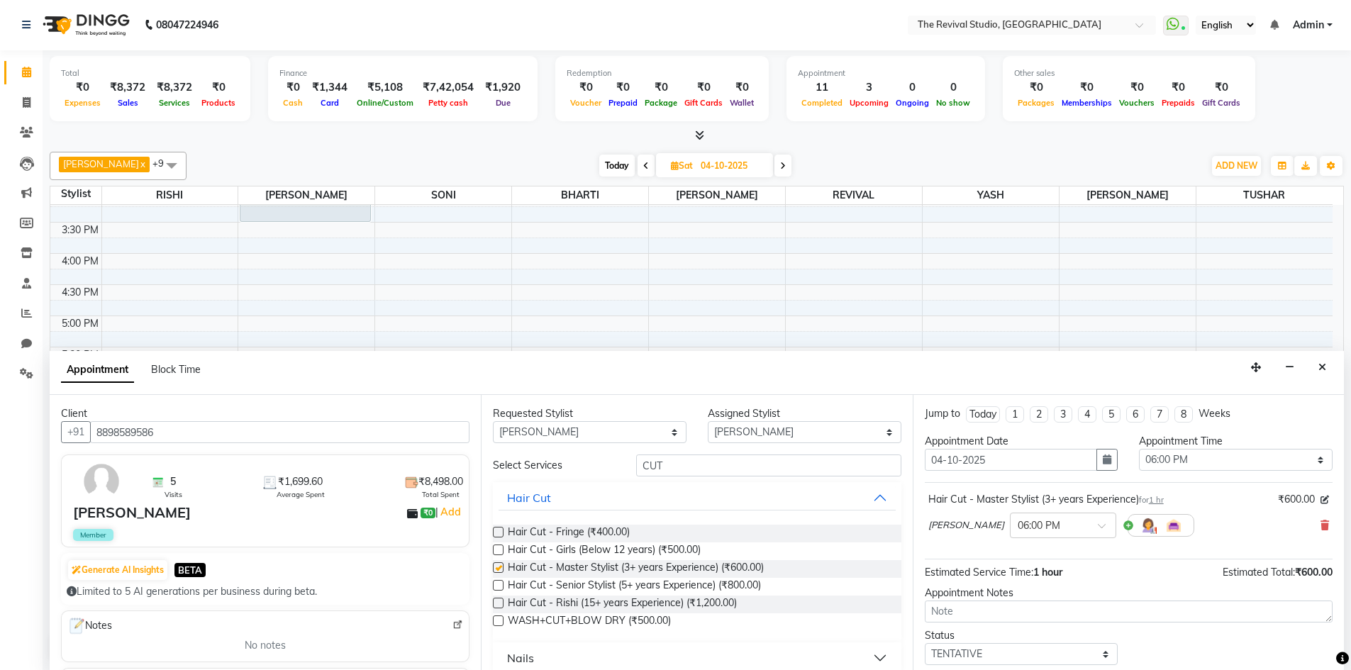
checkbox input "false"
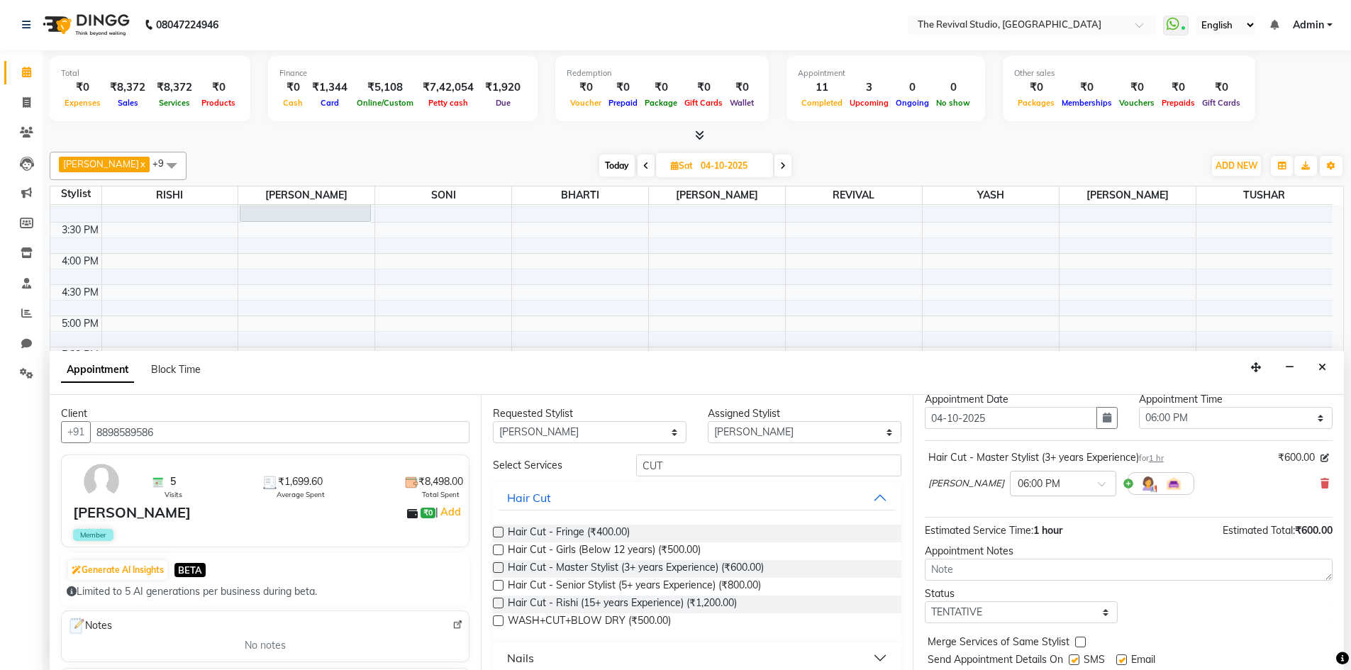
scroll to position [84, 0]
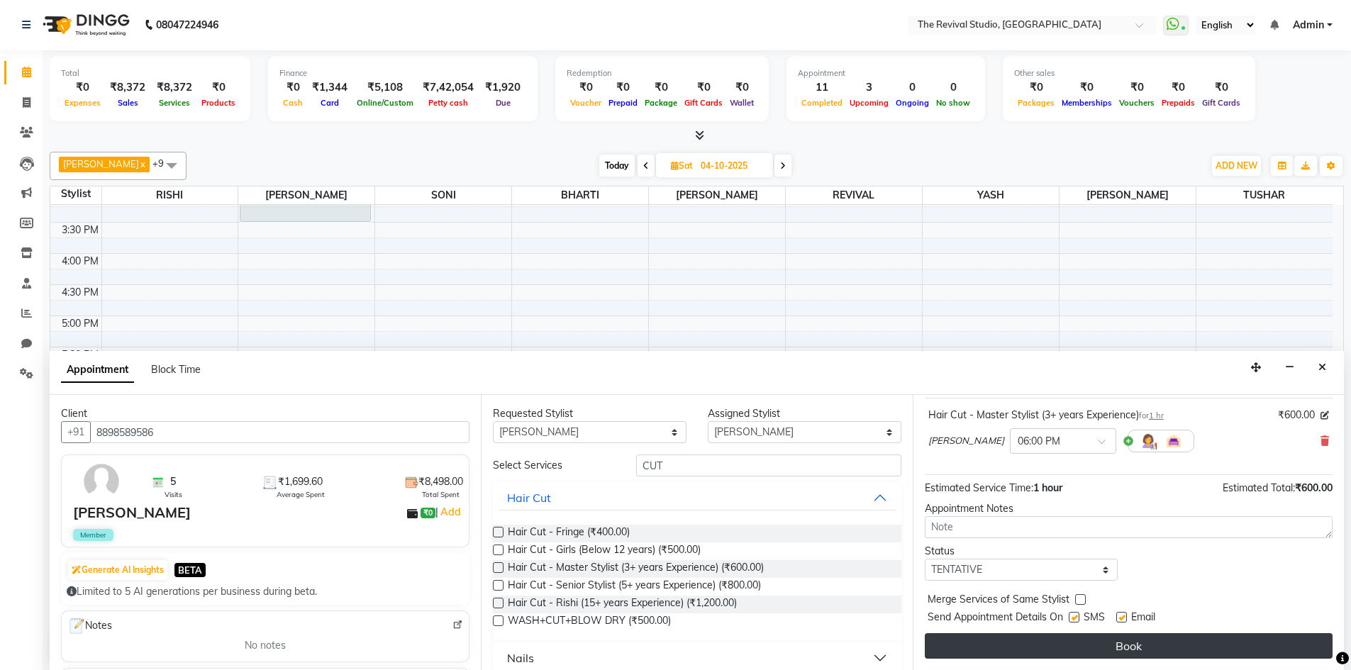
click at [1099, 648] on button "Book" at bounding box center [1129, 646] width 408 height 26
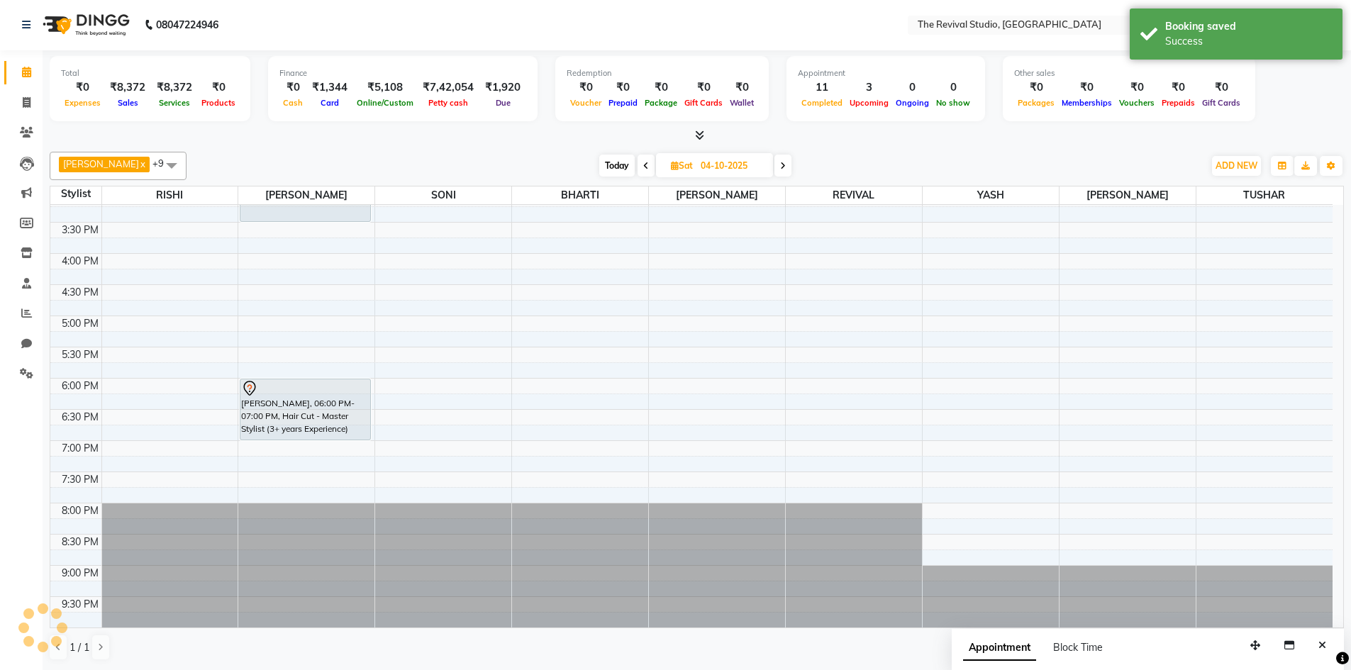
scroll to position [0, 0]
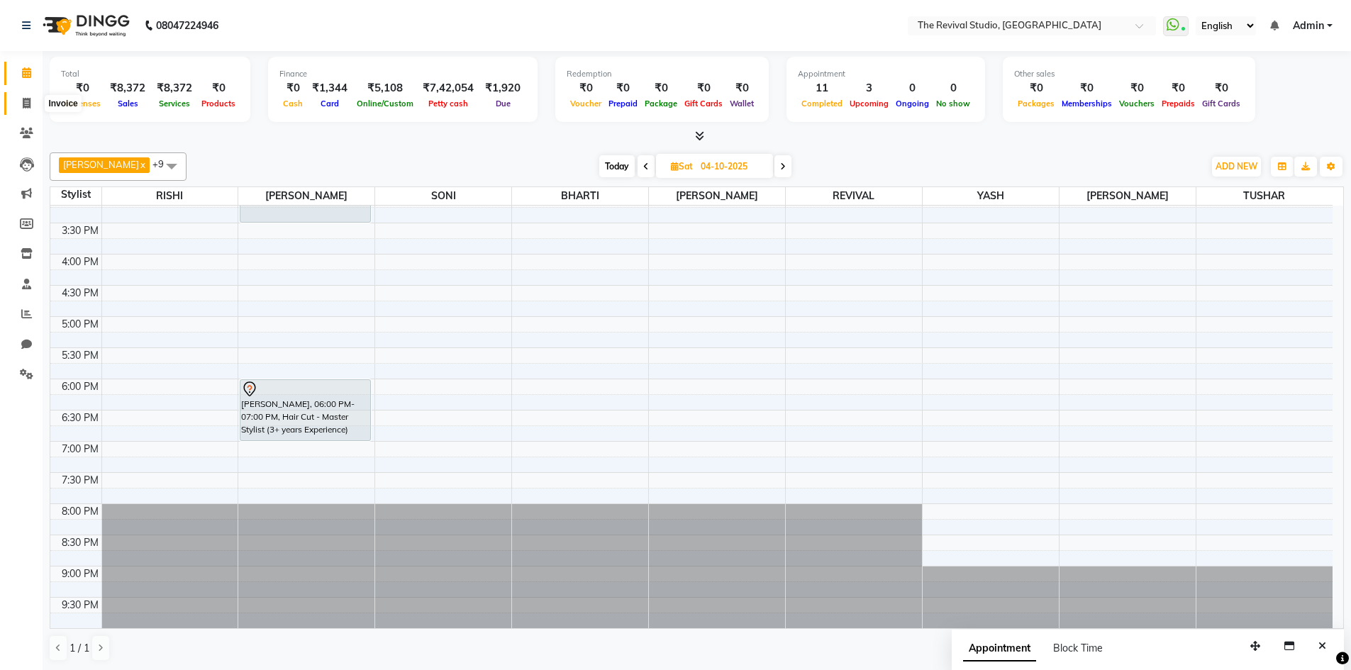
click at [29, 103] on icon at bounding box center [27, 103] width 8 height 11
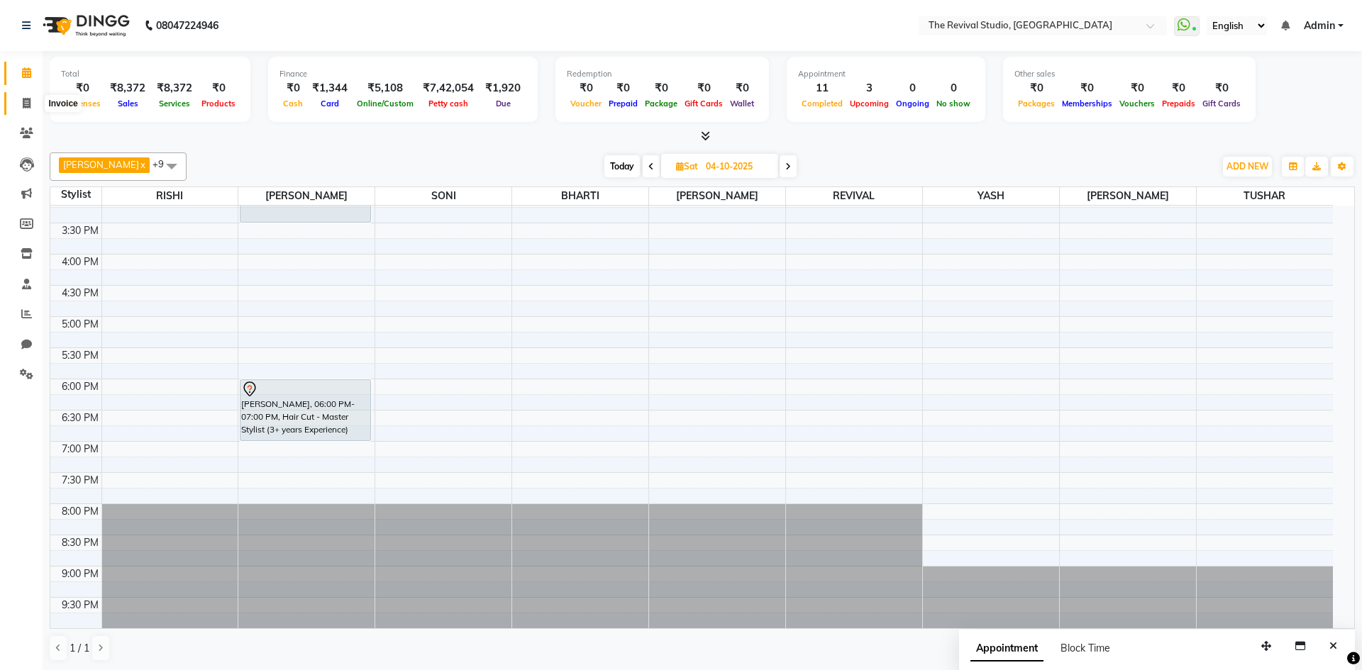
select select "7991"
select select "service"
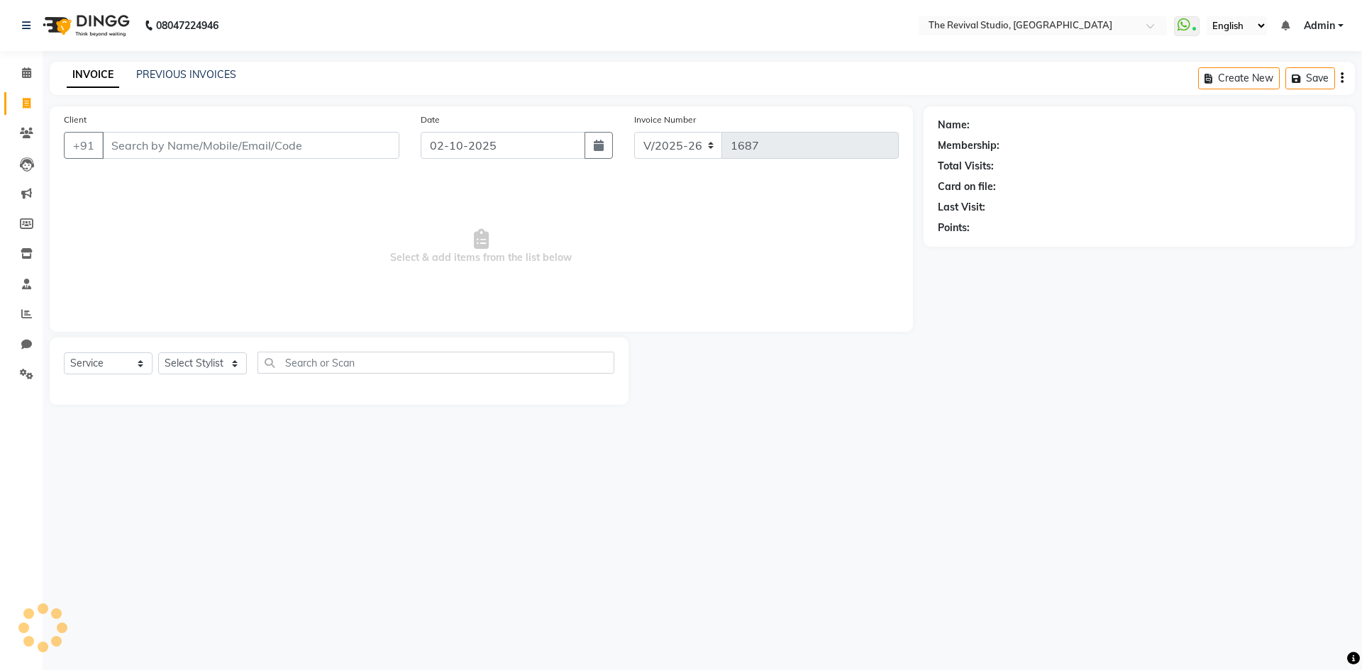
click at [290, 146] on input "Client" at bounding box center [250, 145] width 297 height 27
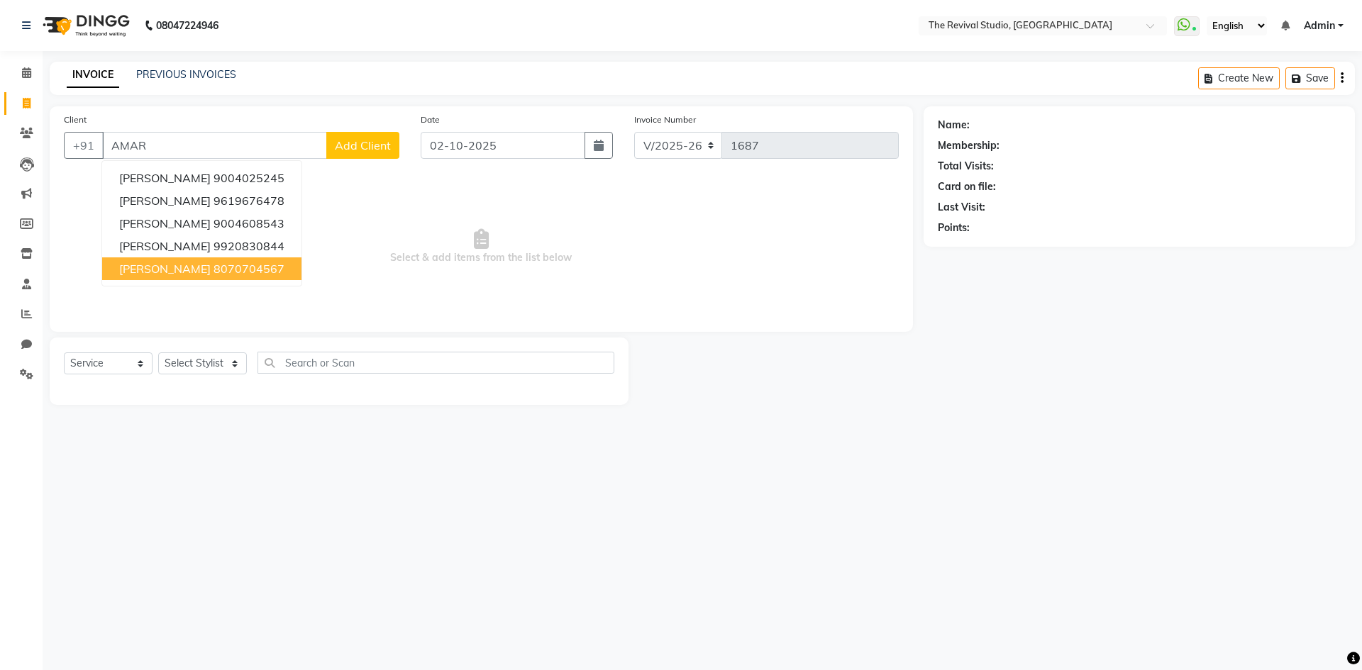
click at [228, 272] on ngb-highlight "8070704567" at bounding box center [248, 269] width 71 height 14
type input "8070704567"
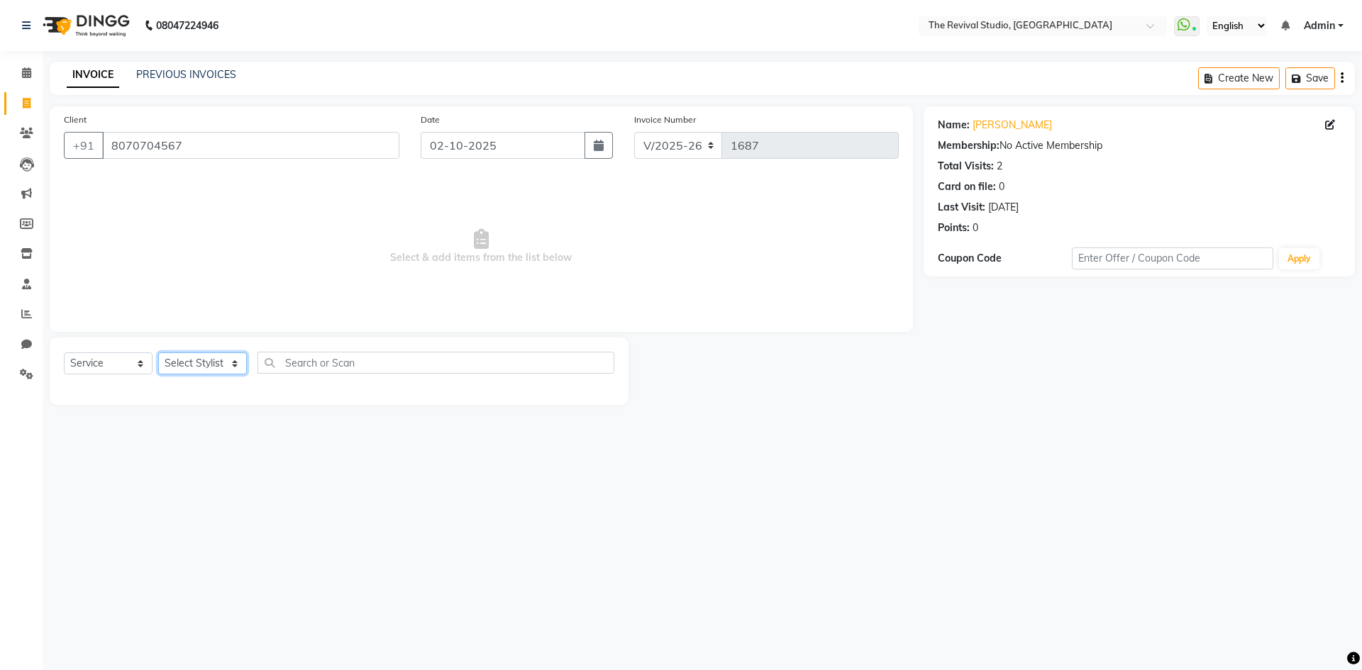
click at [206, 366] on select "Select Stylist BHARTI CHAITANYA Dingg GAYATRI MAYUR PRAJAKTA REKHA REVIVAL RISH…" at bounding box center [202, 364] width 89 height 22
select select "76730"
click at [158, 353] on select "Select Stylist BHARTI CHAITANYA Dingg GAYATRI MAYUR PRAJAKTA REKHA REVIVAL RISH…" at bounding box center [202, 364] width 89 height 22
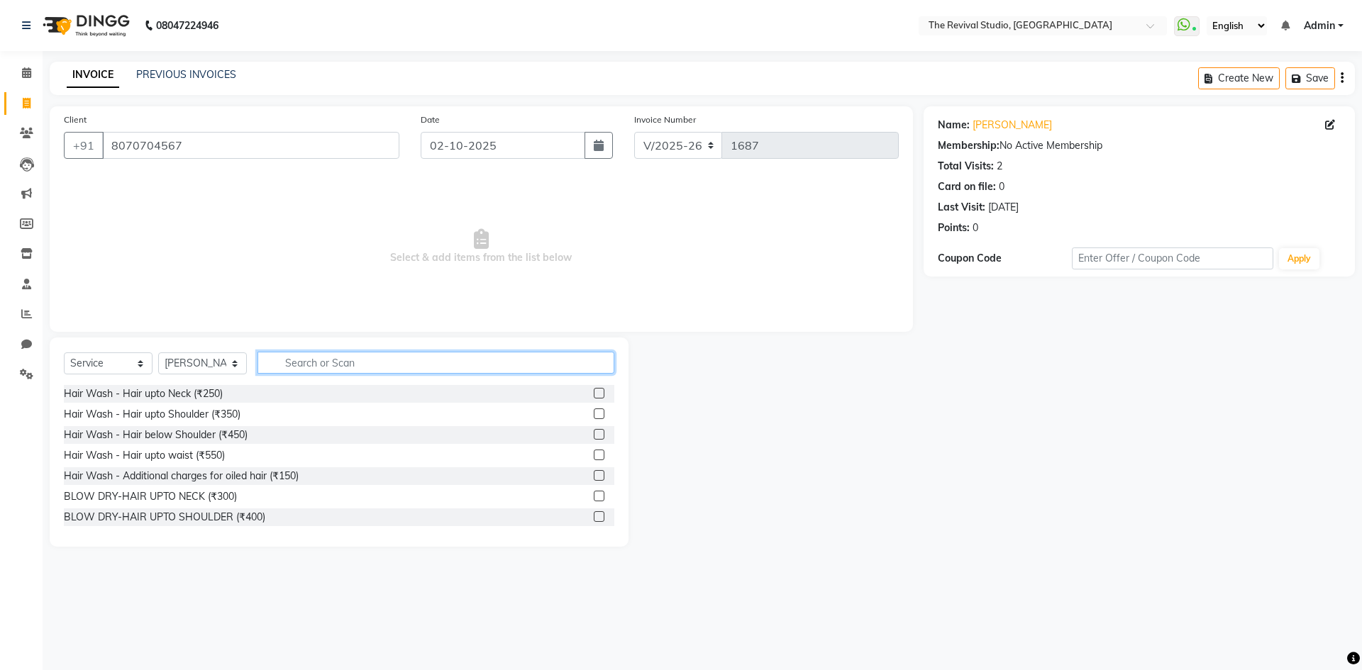
click at [334, 365] on input "text" at bounding box center [435, 363] width 357 height 22
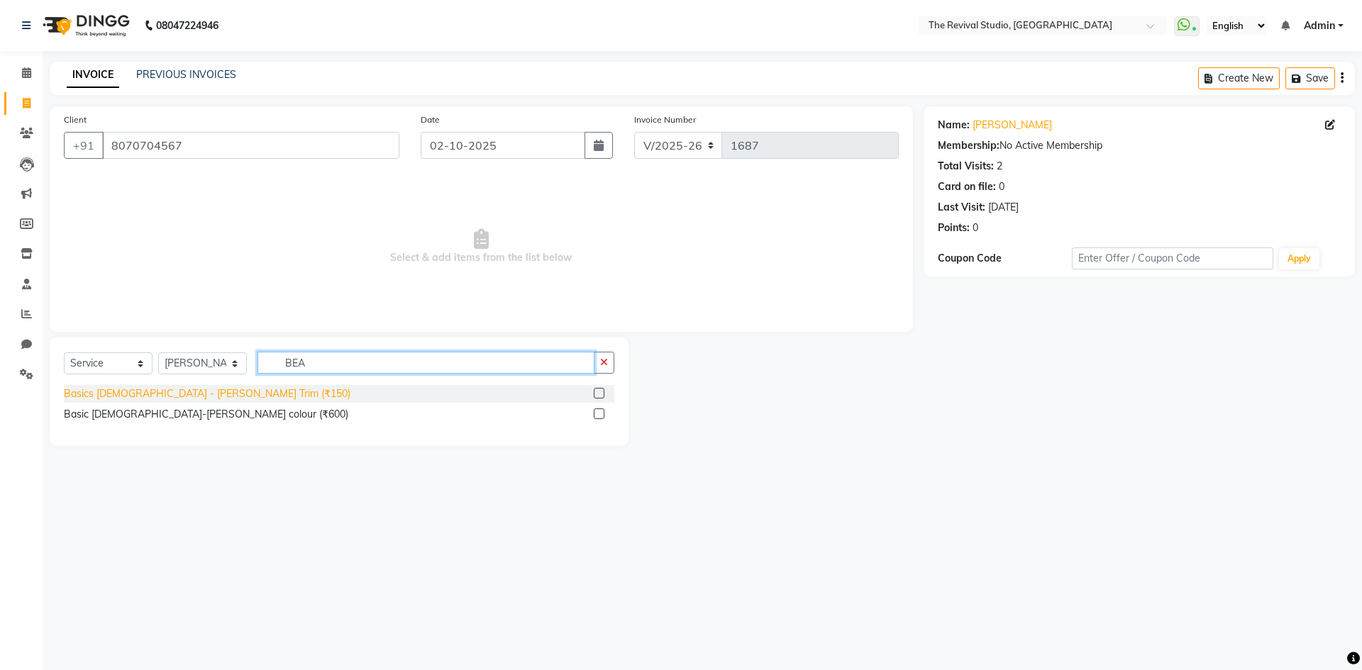
type input "BEA"
click at [180, 392] on div "Basics Male - Beard Trim (₹150)" at bounding box center [207, 394] width 287 height 15
checkbox input "false"
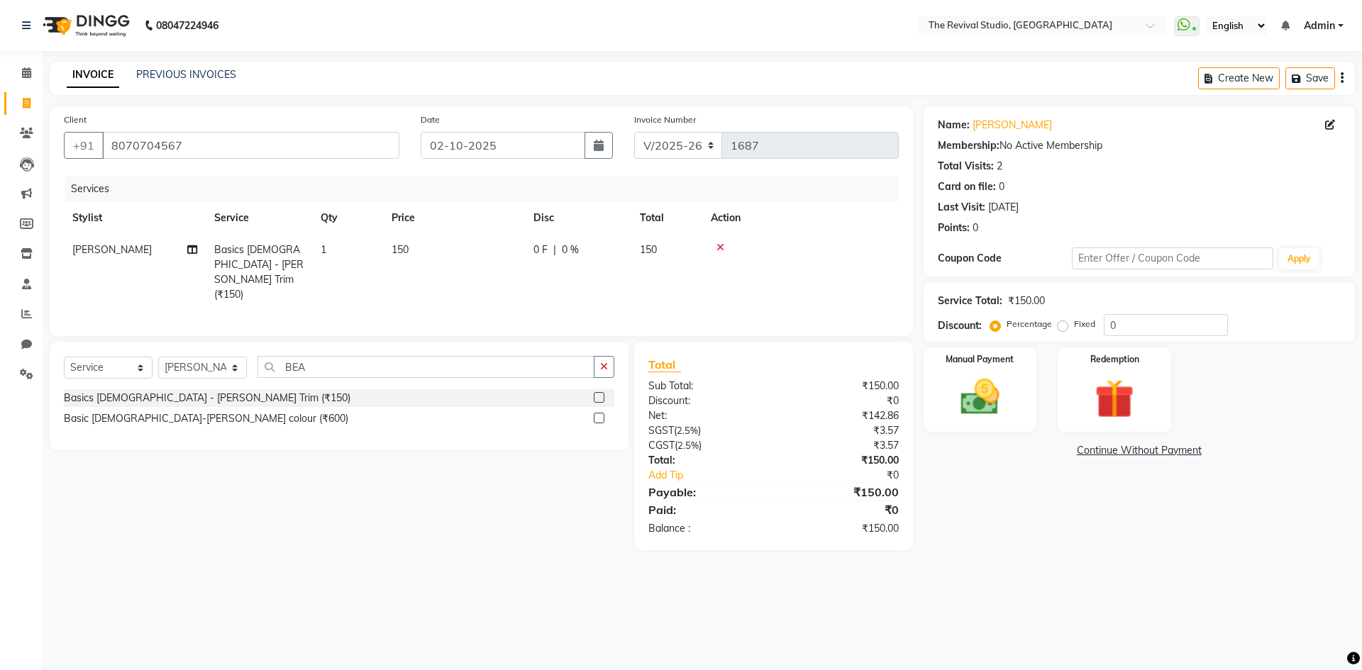
drag, startPoint x: 1009, startPoint y: 543, endPoint x: 982, endPoint y: 496, distance: 54.0
click at [1009, 543] on div "Name: Amar Lokhande Membership: No Active Membership Total Visits: 2 Card on fi…" at bounding box center [1144, 328] width 442 height 444
click at [985, 401] on img at bounding box center [980, 397] width 66 height 47
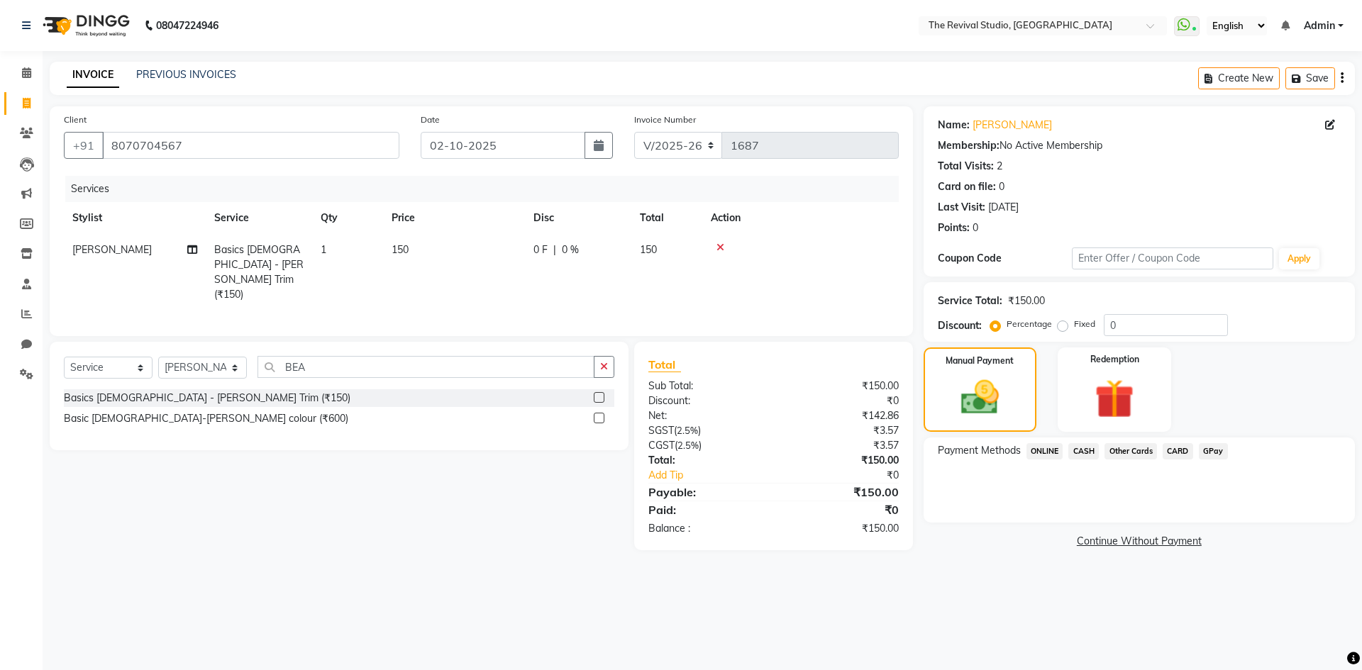
click at [1093, 453] on span "CASH" at bounding box center [1083, 451] width 30 height 16
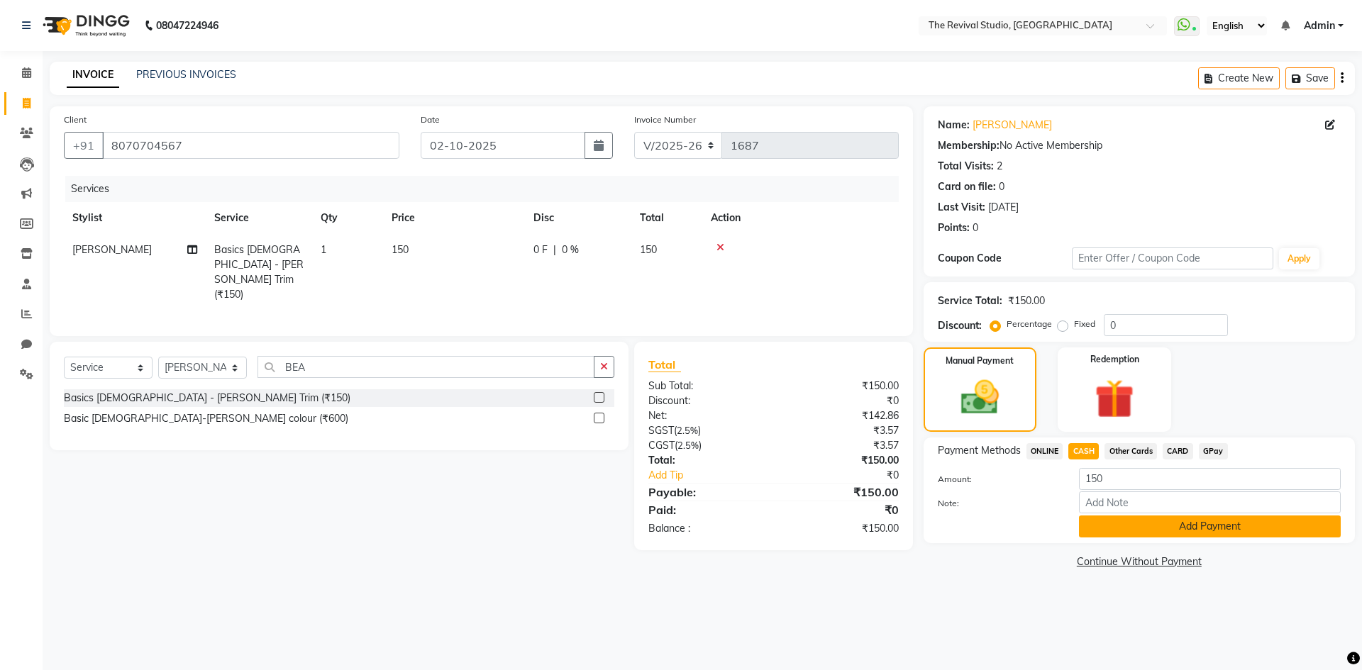
click at [1159, 528] on button "Add Payment" at bounding box center [1210, 527] width 262 height 22
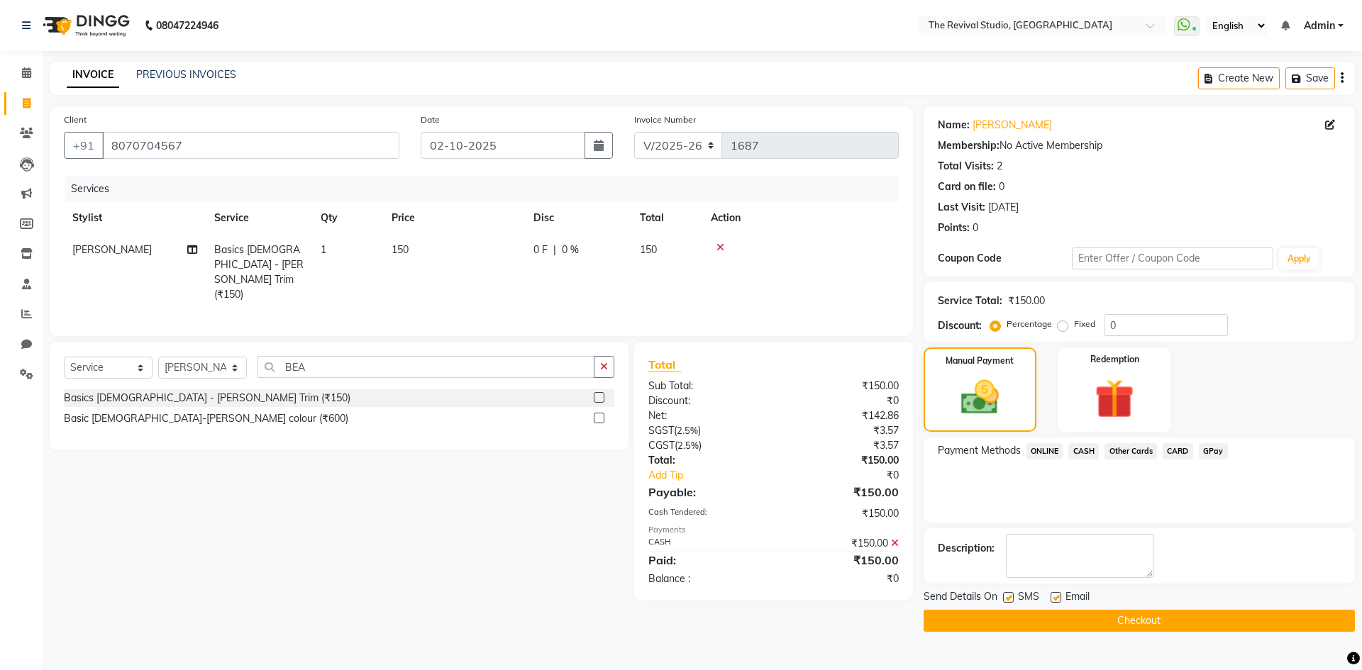
click at [1153, 620] on button "Checkout" at bounding box center [1138, 621] width 431 height 22
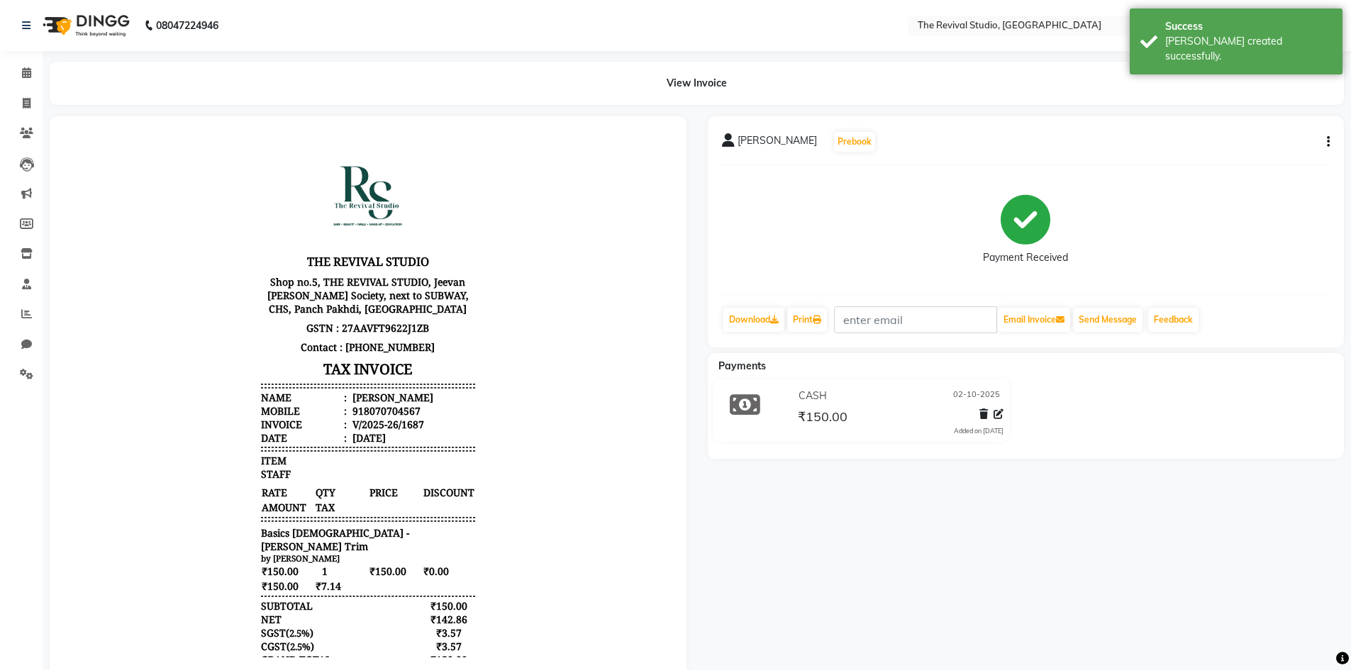
drag, startPoint x: 828, startPoint y: 526, endPoint x: 897, endPoint y: 623, distance: 118.7
click at [830, 526] on div "Amar Lokhande Prebook Payment Received Download Print Email Invoice Send Messag…" at bounding box center [1026, 396] width 658 height 560
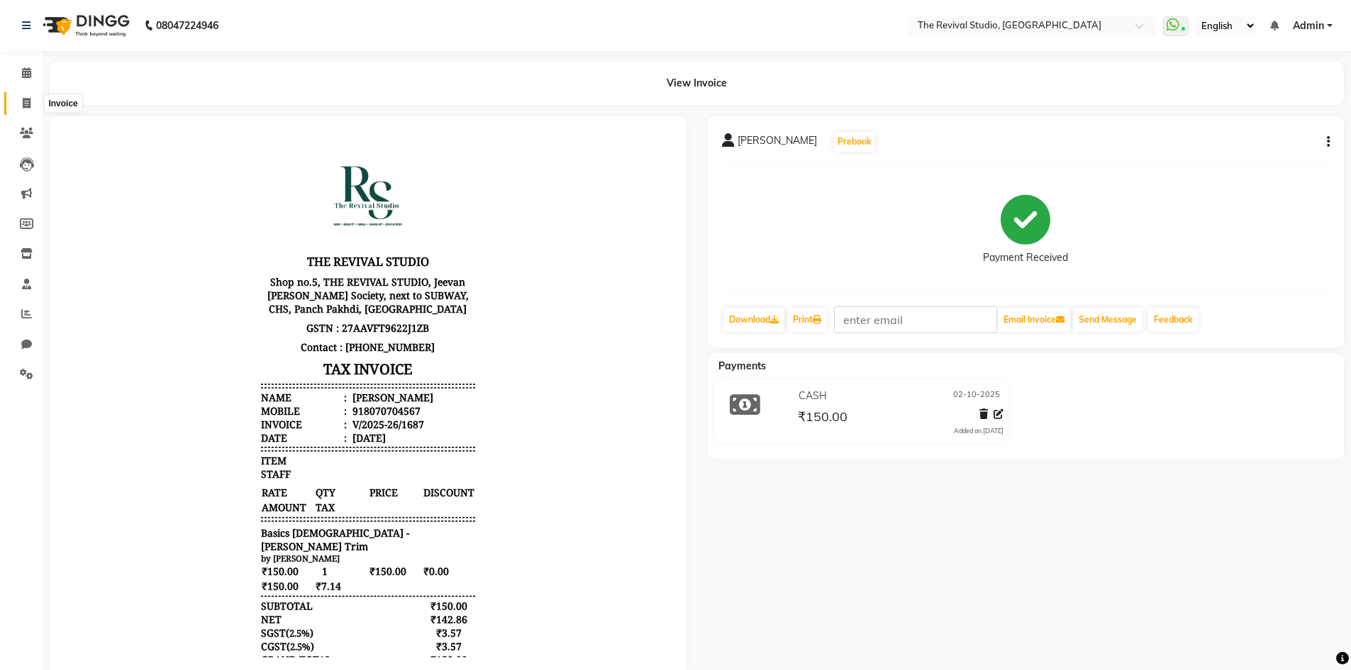
click at [27, 101] on icon at bounding box center [27, 103] width 8 height 11
select select "7991"
select select "service"
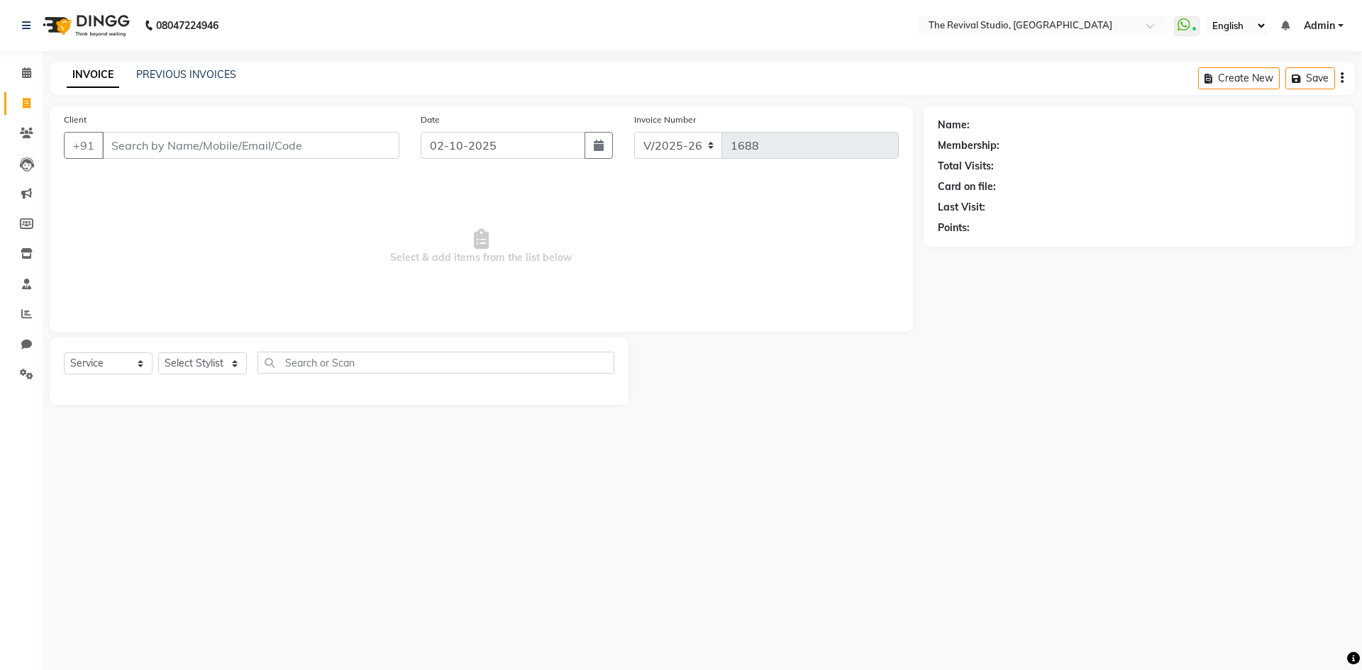
click at [294, 204] on span "Select & add items from the list below" at bounding box center [481, 247] width 835 height 142
click at [155, 147] on input "Client" at bounding box center [250, 145] width 297 height 27
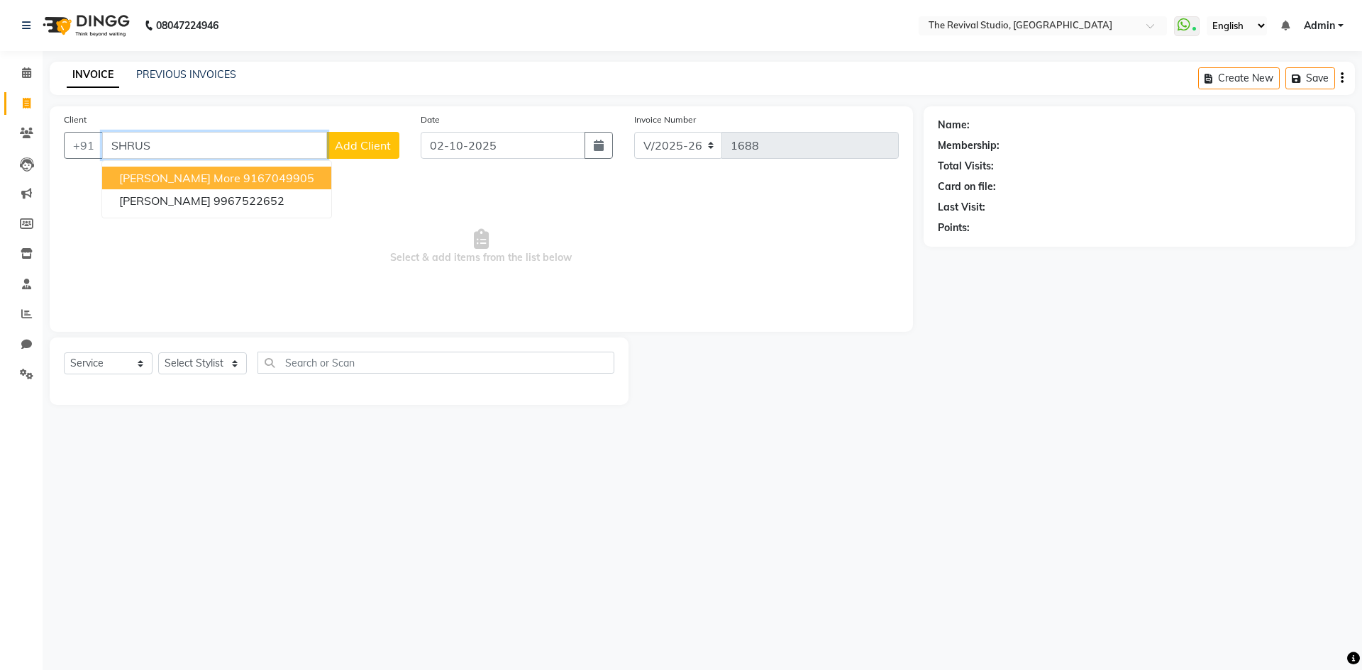
click at [243, 175] on ngb-highlight "9167049905" at bounding box center [278, 178] width 71 height 14
type input "9167049905"
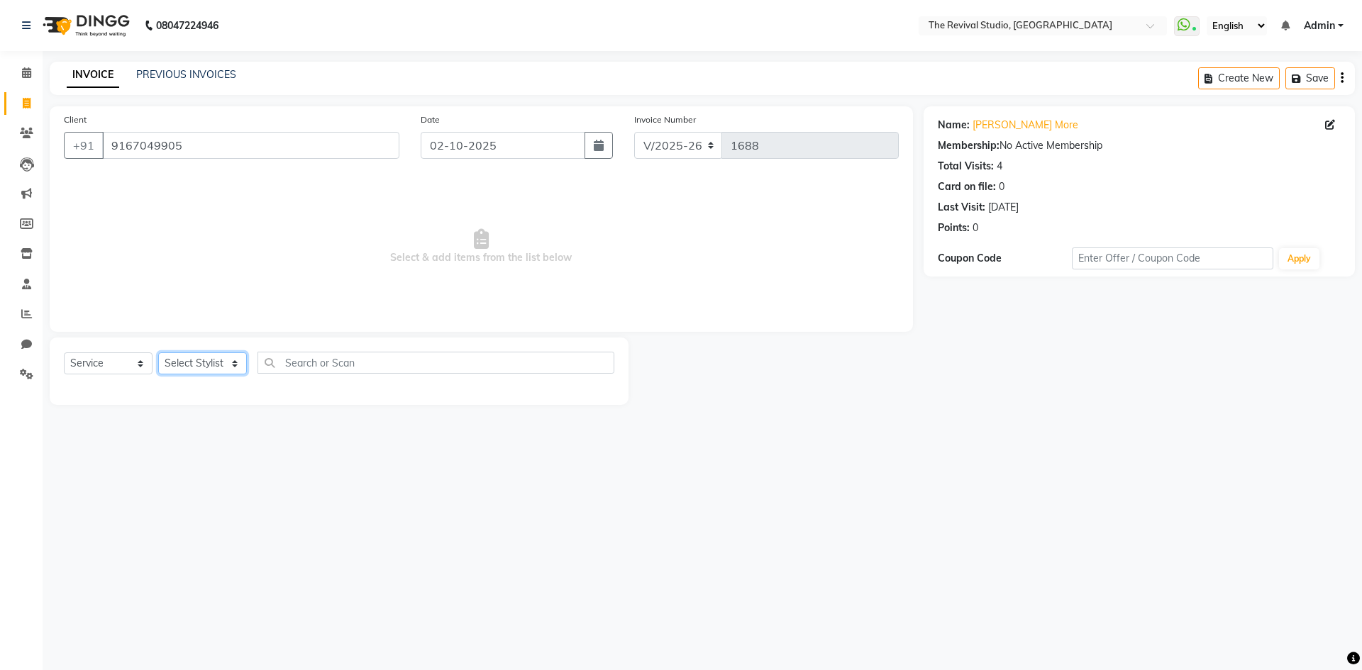
click at [225, 368] on select "Select Stylist BHARTI CHAITANYA Dingg GAYATRI MAYUR PRAJAKTA REKHA REVIVAL RISH…" at bounding box center [202, 364] width 89 height 22
select select "76728"
click at [158, 353] on select "Select Stylist BHARTI CHAITANYA Dingg GAYATRI MAYUR PRAJAKTA REKHA REVIVAL RISH…" at bounding box center [202, 364] width 89 height 22
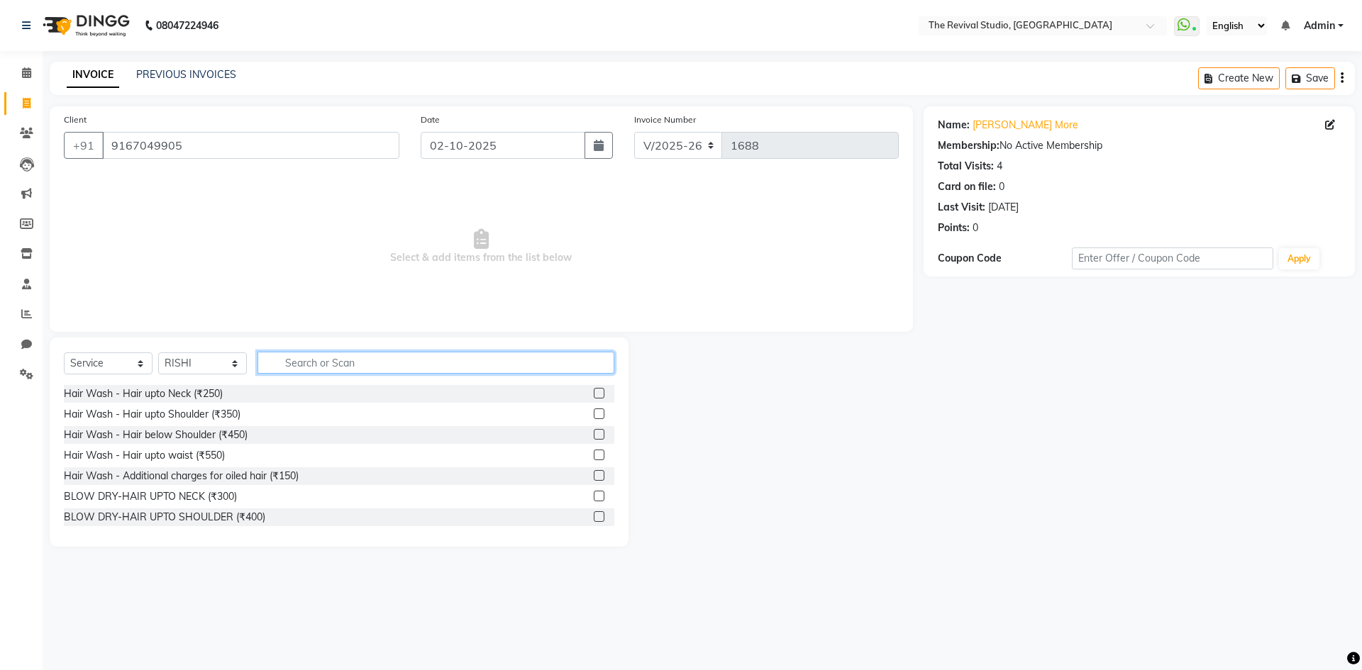
click at [331, 367] on input "text" at bounding box center [435, 363] width 357 height 22
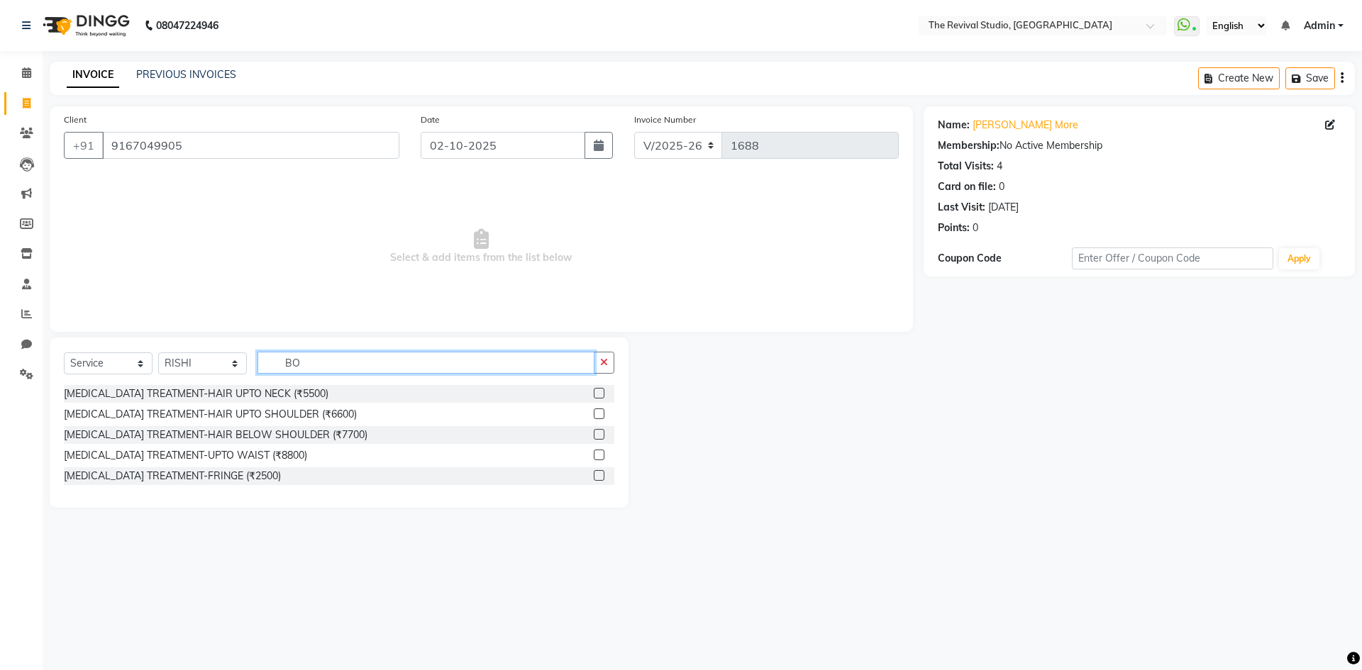
type input "B"
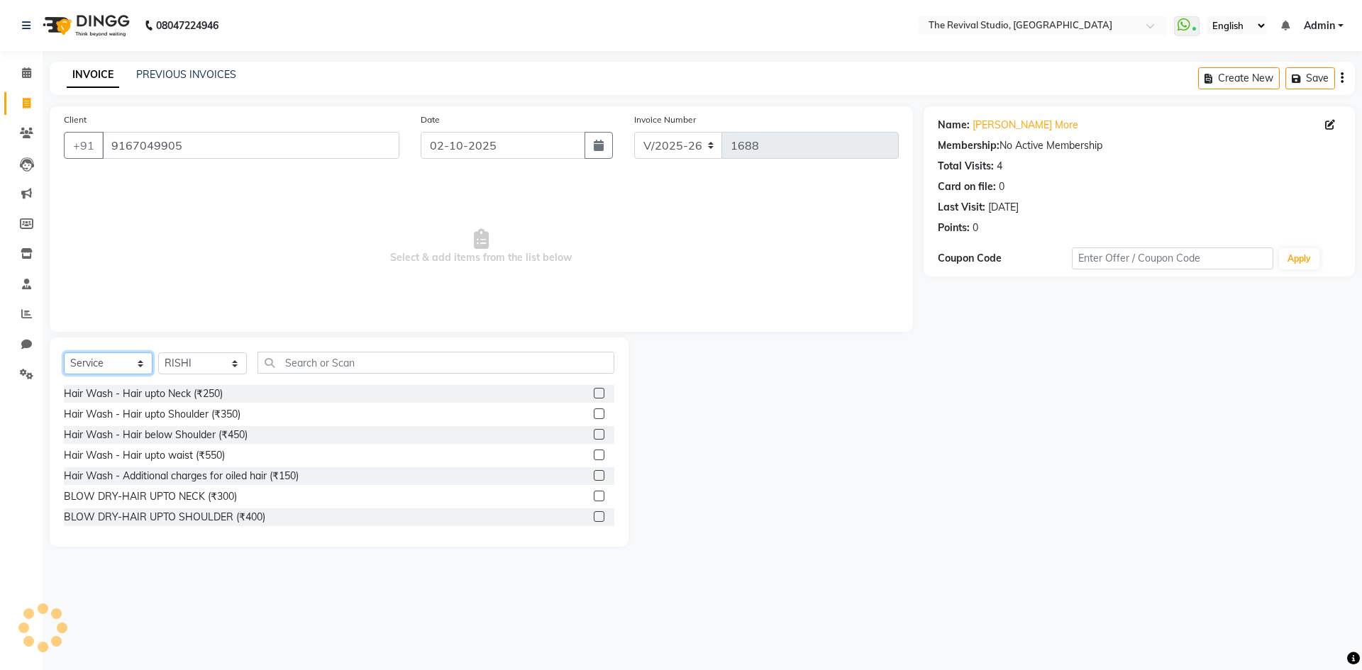
click at [148, 359] on select "Select Service Product Membership Package Voucher Prepaid Gift Card" at bounding box center [108, 364] width 89 height 22
select select "product"
click at [64, 353] on select "Select Service Product Membership Package Voucher Prepaid Gift Card" at bounding box center [108, 364] width 89 height 22
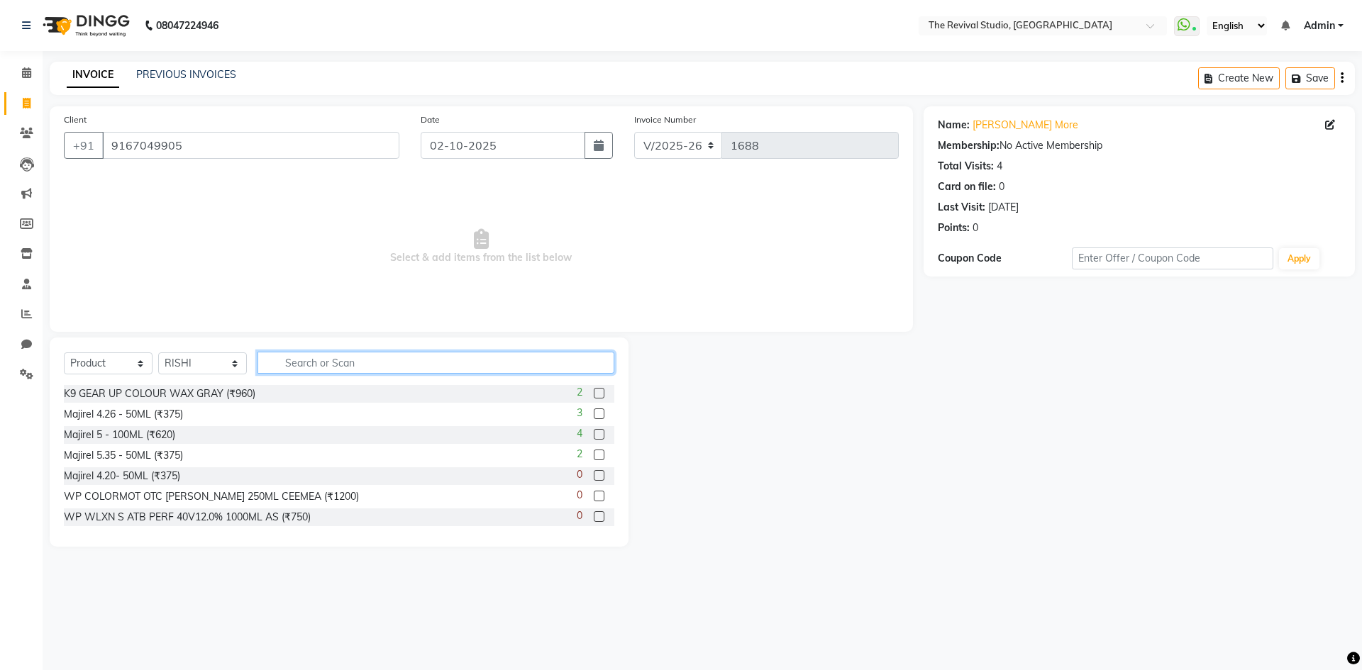
click at [303, 367] on input "text" at bounding box center [435, 363] width 357 height 22
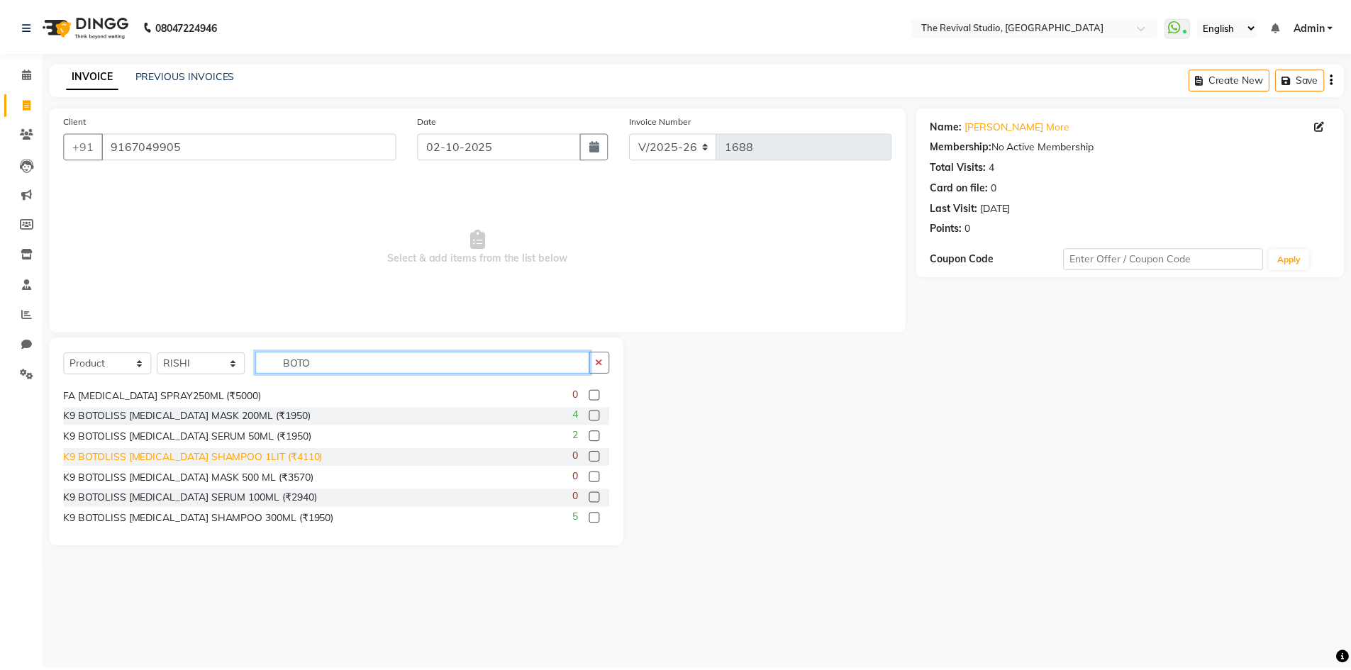
scroll to position [23, 0]
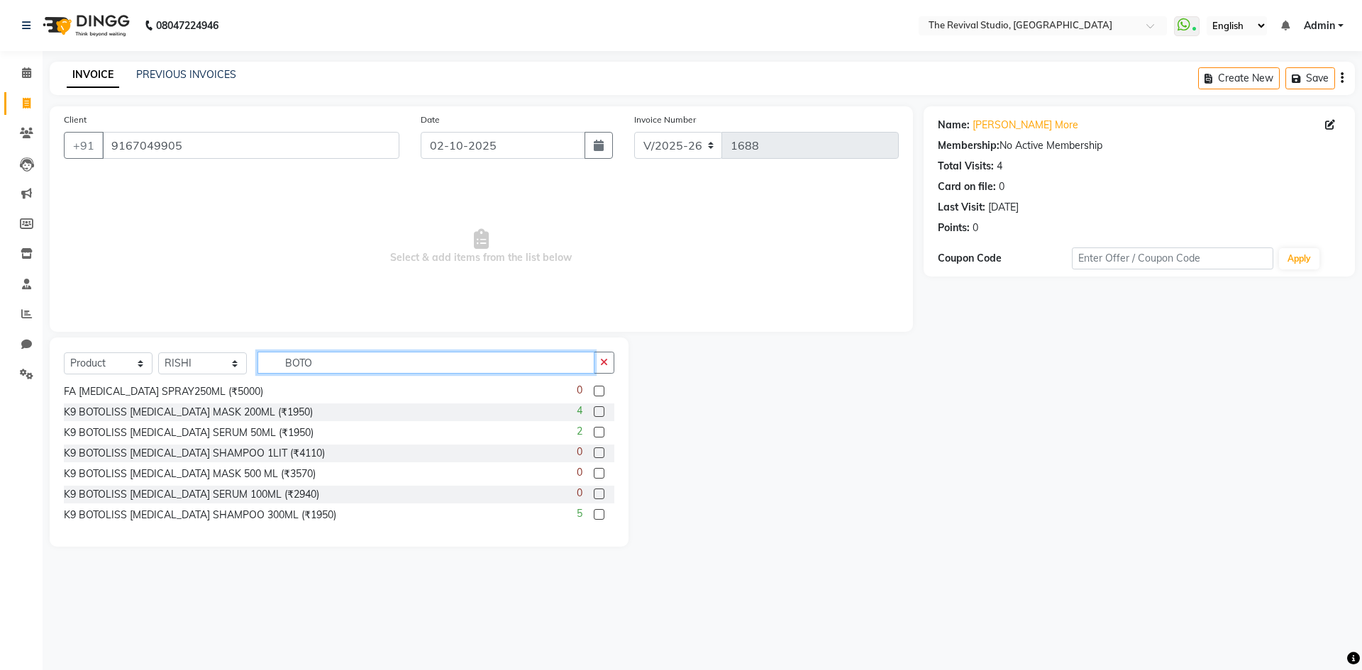
type input "BOTO"
click at [594, 517] on label at bounding box center [599, 514] width 11 height 11
click at [594, 517] on input "checkbox" at bounding box center [598, 515] width 9 height 9
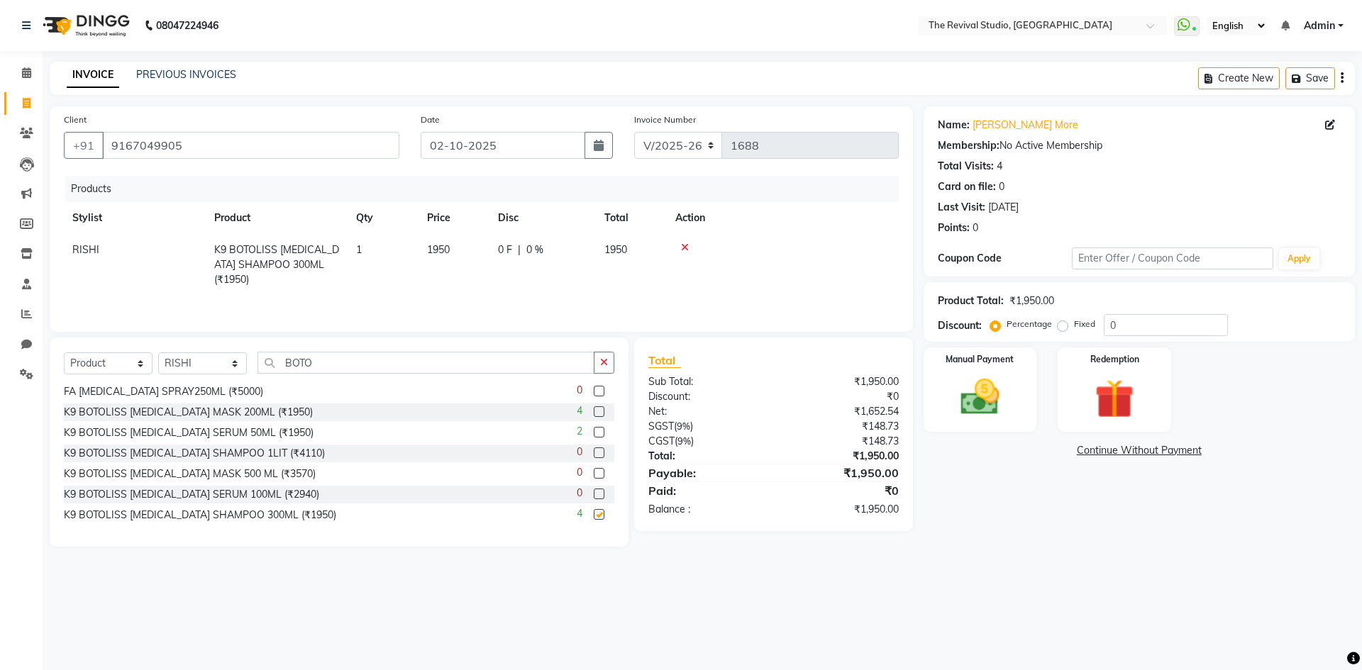
checkbox input "false"
click at [594, 413] on label at bounding box center [599, 411] width 11 height 11
click at [594, 413] on input "checkbox" at bounding box center [598, 412] width 9 height 9
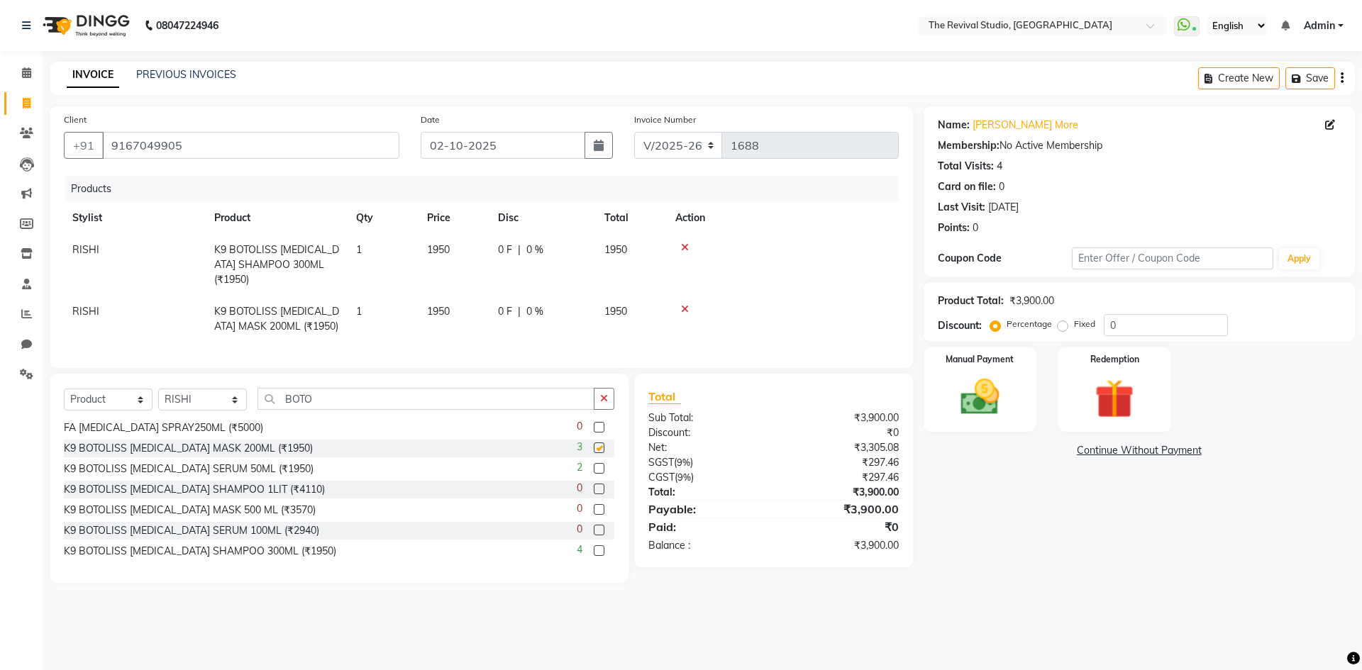
checkbox input "false"
click at [454, 248] on td "1950" at bounding box center [453, 265] width 71 height 62
select select "76728"
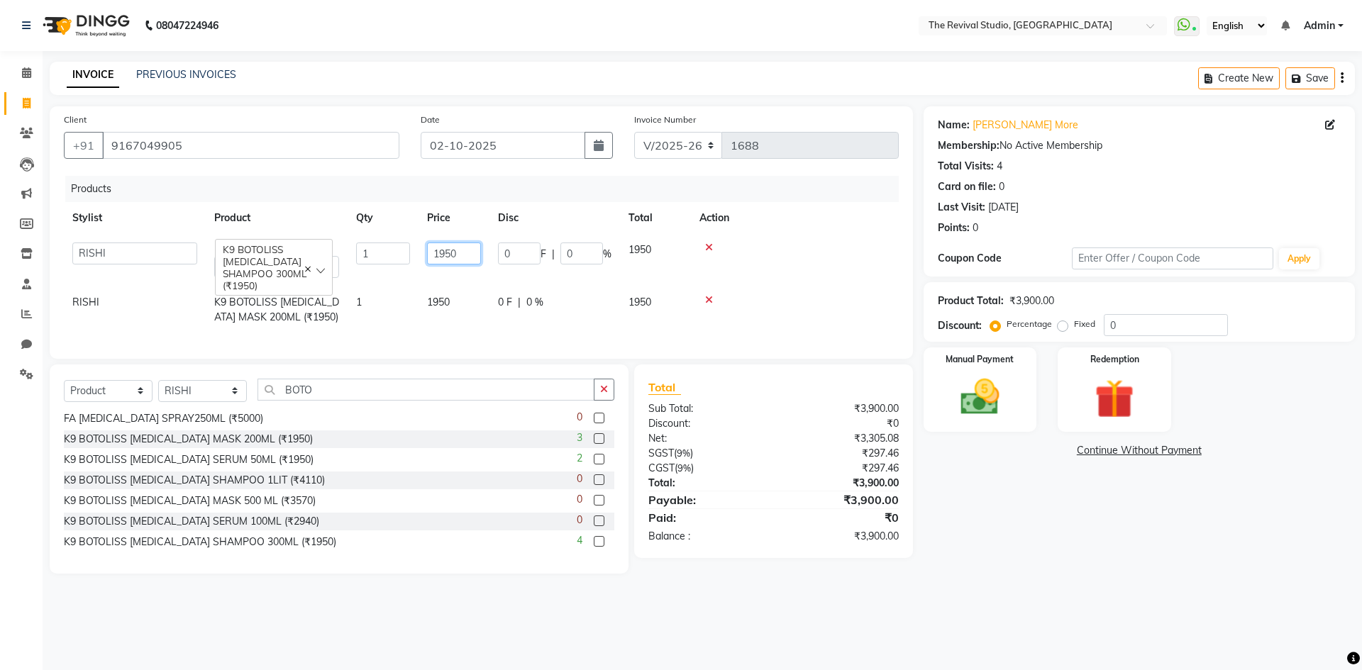
click at [476, 255] on input "1950" at bounding box center [454, 254] width 54 height 22
type input "1"
type input "1735"
click at [469, 323] on td "1950" at bounding box center [453, 310] width 71 height 47
select select "76728"
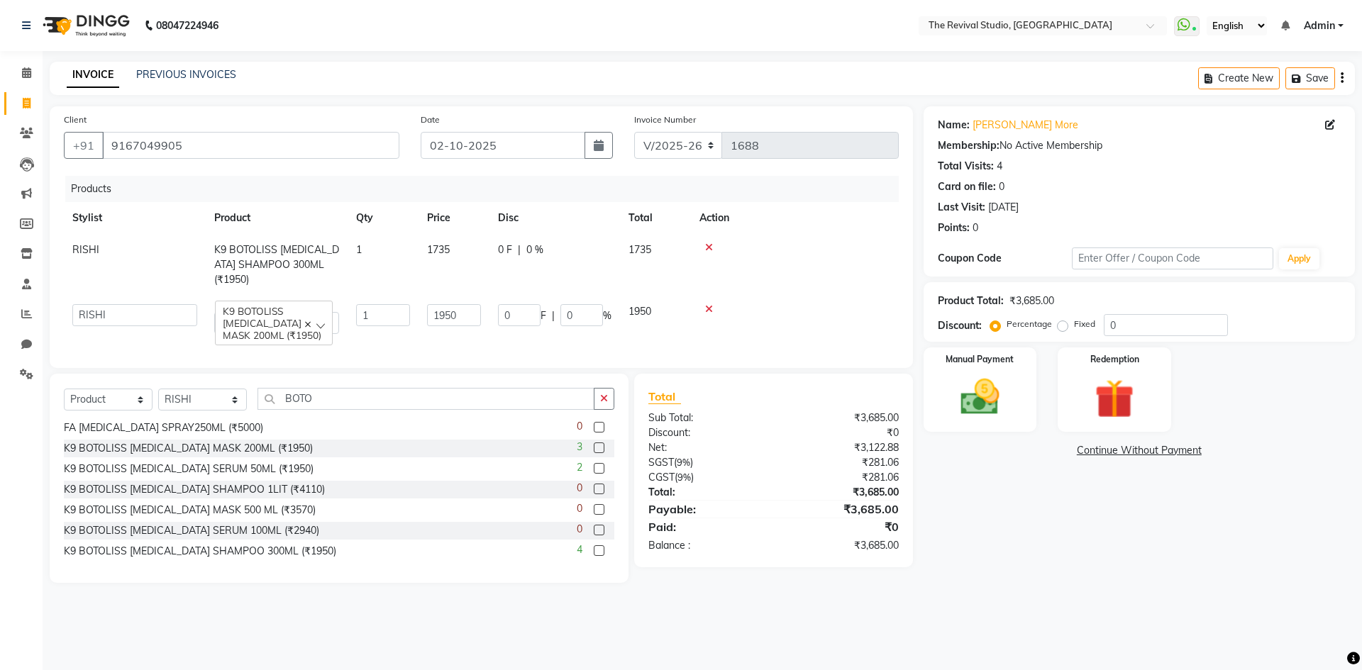
click at [663, 328] on div "Products Stylist Product Qty Price Disc Total Action RISHI K9 BOTOLISS BIOTIN S…" at bounding box center [481, 265] width 835 height 178
click at [981, 409] on img at bounding box center [980, 397] width 66 height 47
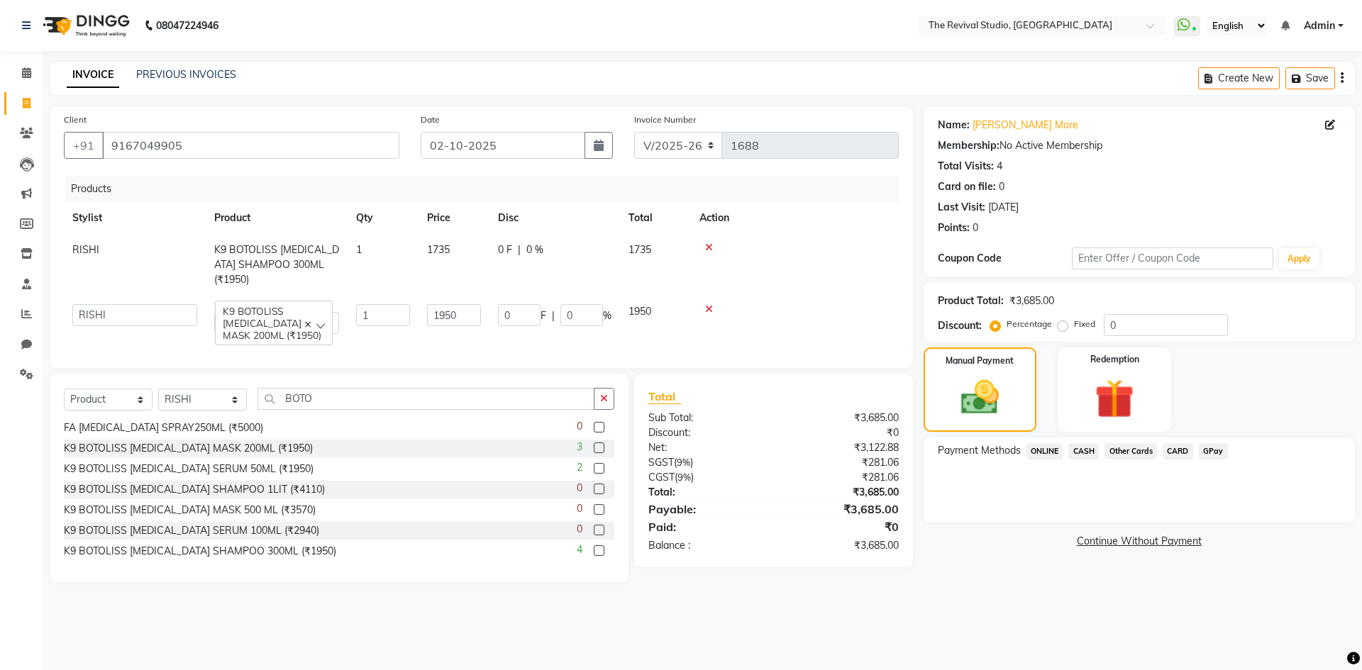
click at [1188, 451] on span "CARD" at bounding box center [1177, 451] width 30 height 16
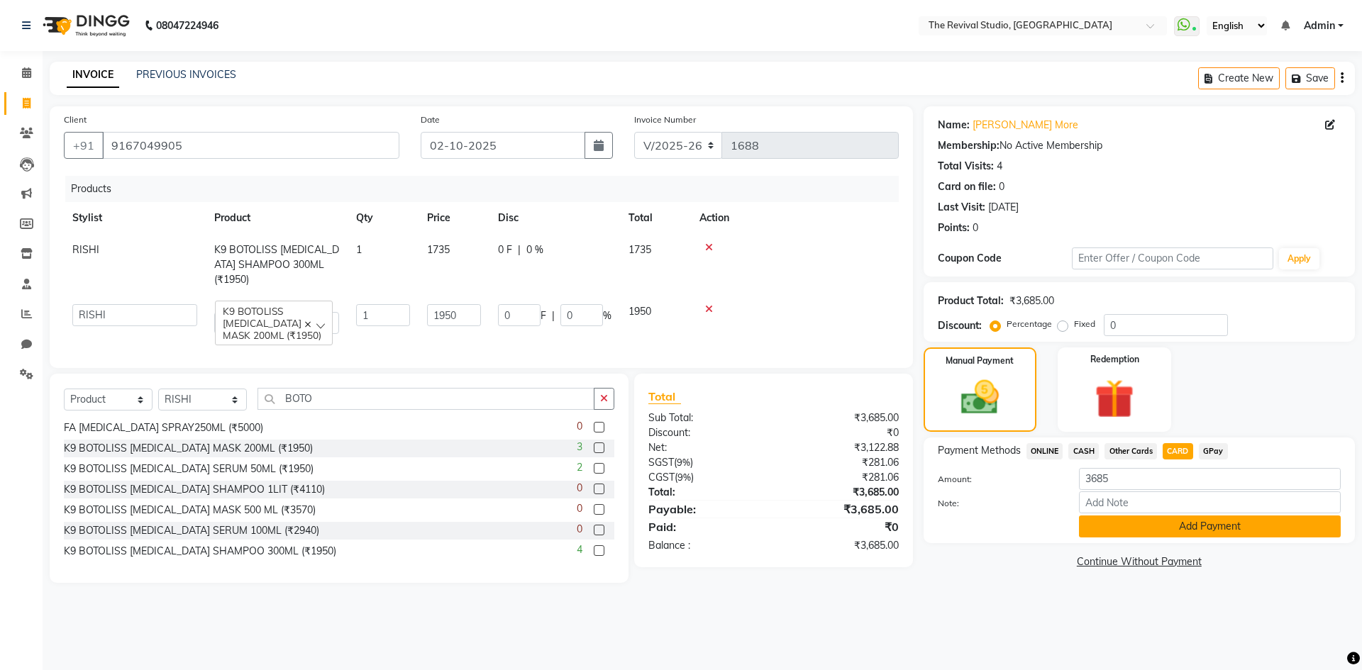
click at [1140, 523] on button "Add Payment" at bounding box center [1210, 527] width 262 height 22
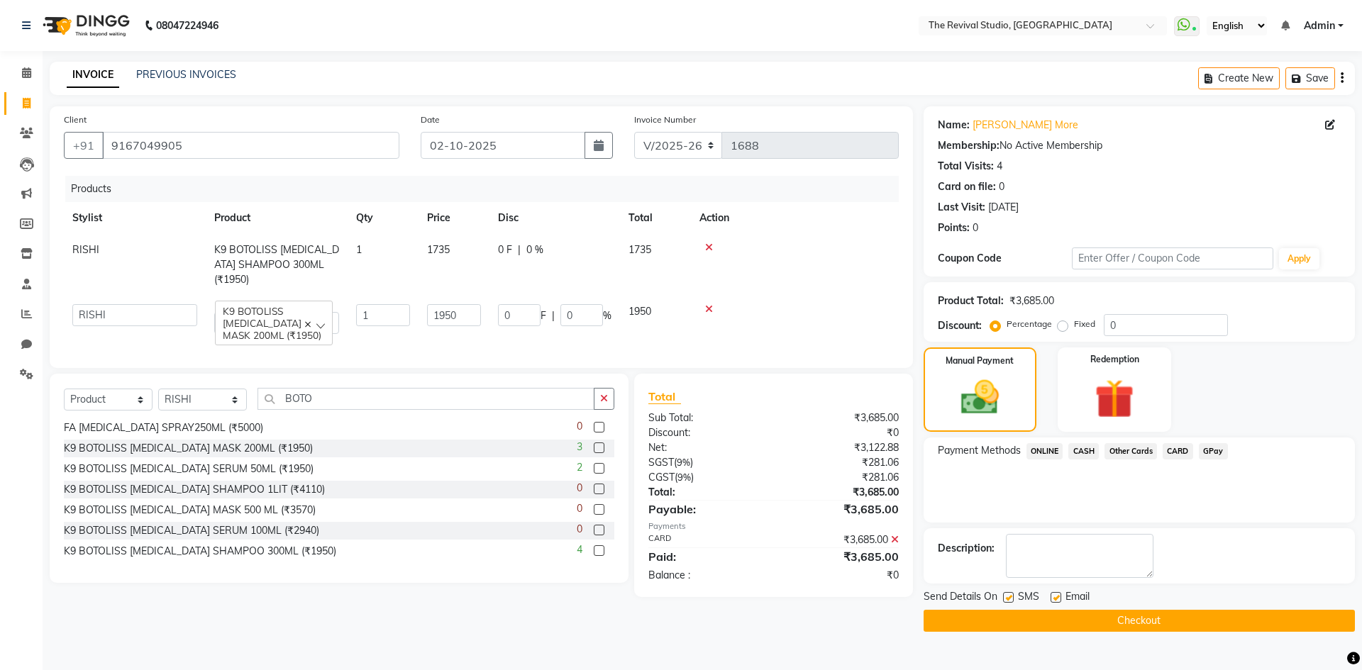
click at [1073, 616] on button "Checkout" at bounding box center [1138, 621] width 431 height 22
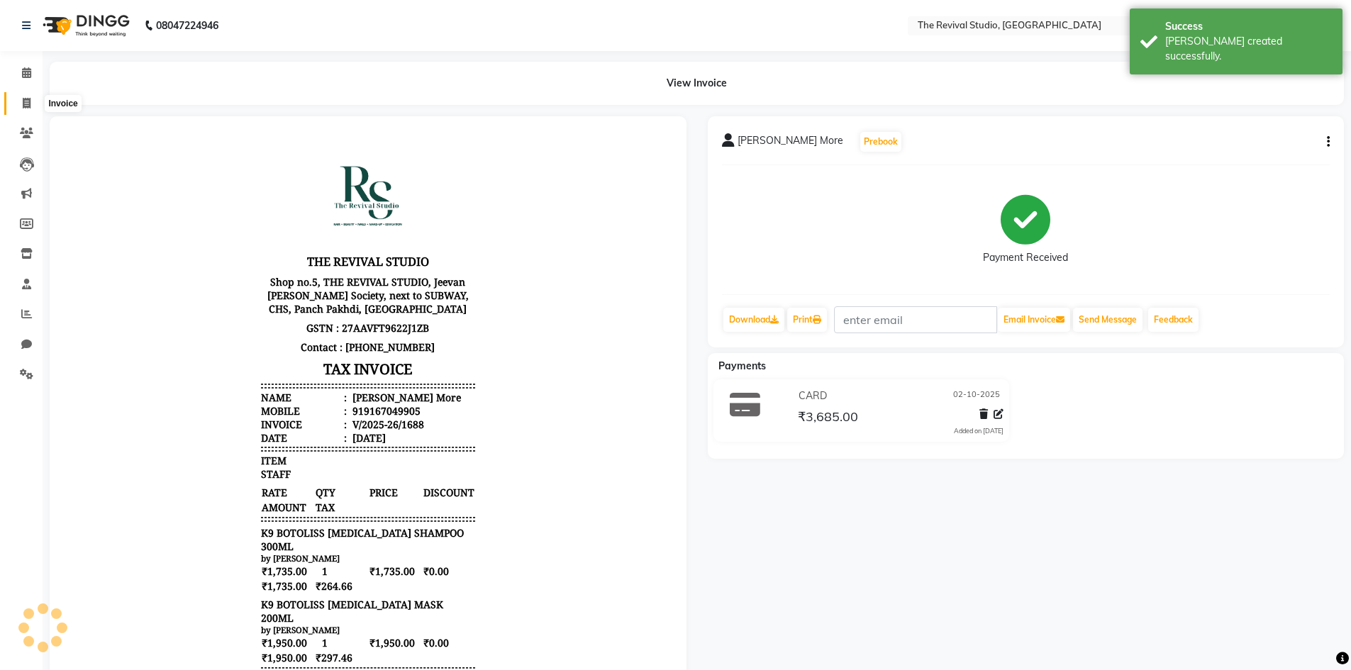
click at [23, 102] on icon at bounding box center [27, 103] width 8 height 11
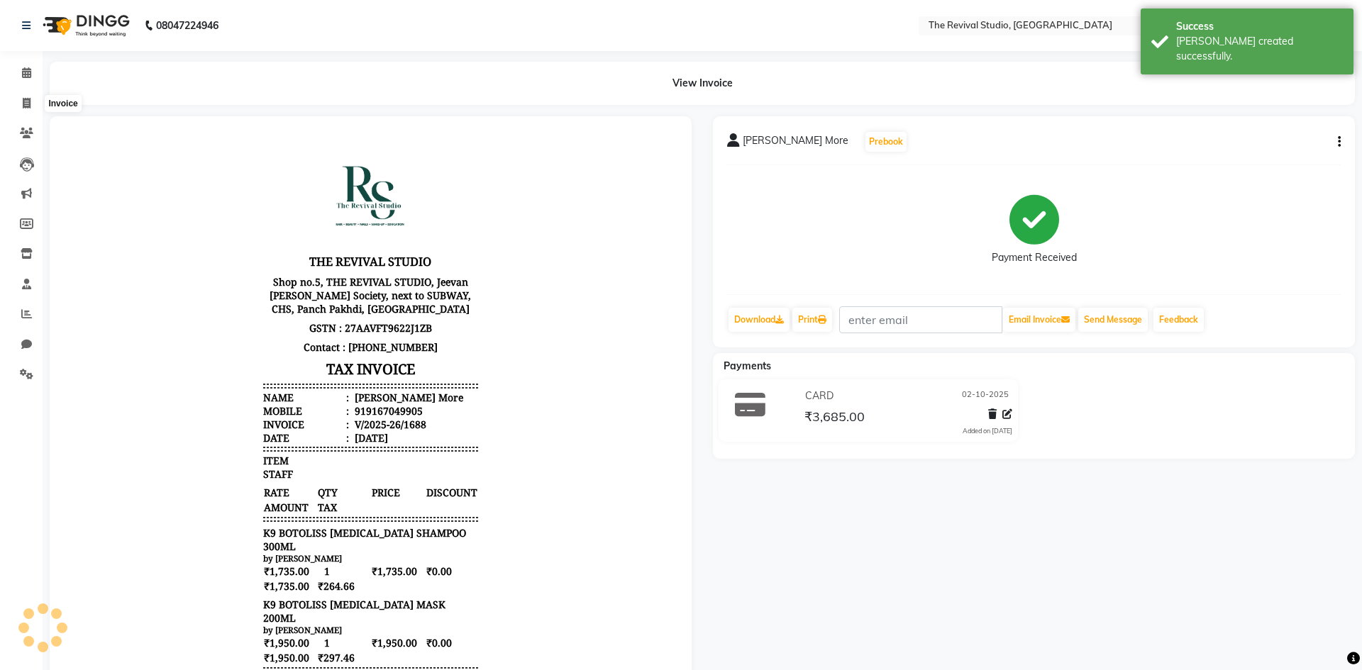
select select "7991"
select select "service"
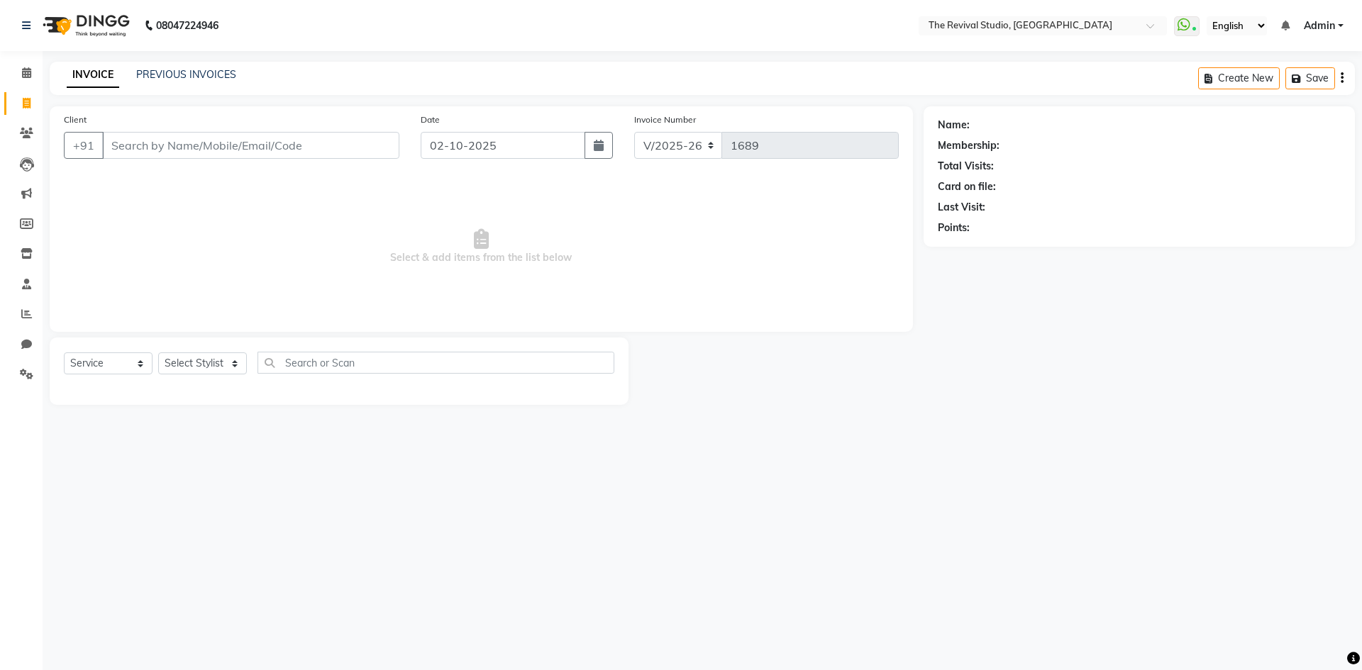
click at [1076, 282] on div "Name: Membership: Total Visits: Card on file: Last Visit: Points:" at bounding box center [1144, 255] width 442 height 299
click at [272, 246] on span "Select & add items from the list below" at bounding box center [481, 247] width 835 height 142
click at [172, 140] on input "Client" at bounding box center [250, 145] width 297 height 27
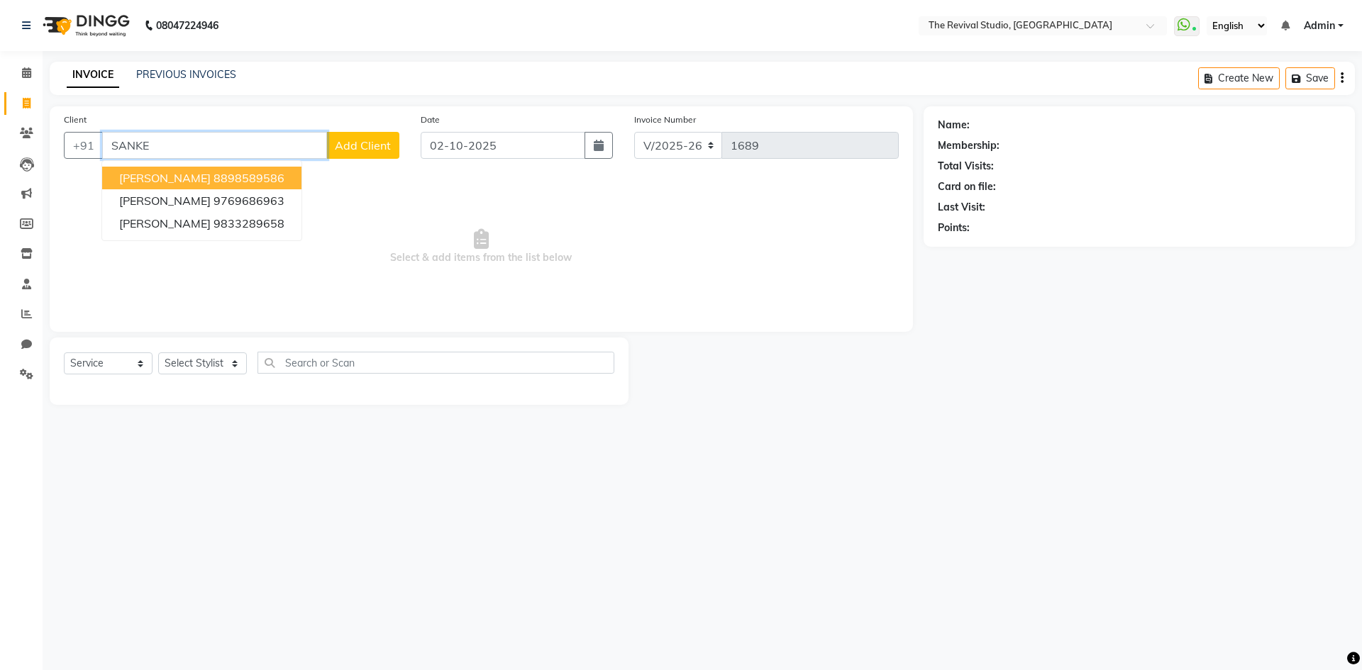
click at [251, 180] on ngb-highlight "8898589586" at bounding box center [248, 178] width 71 height 14
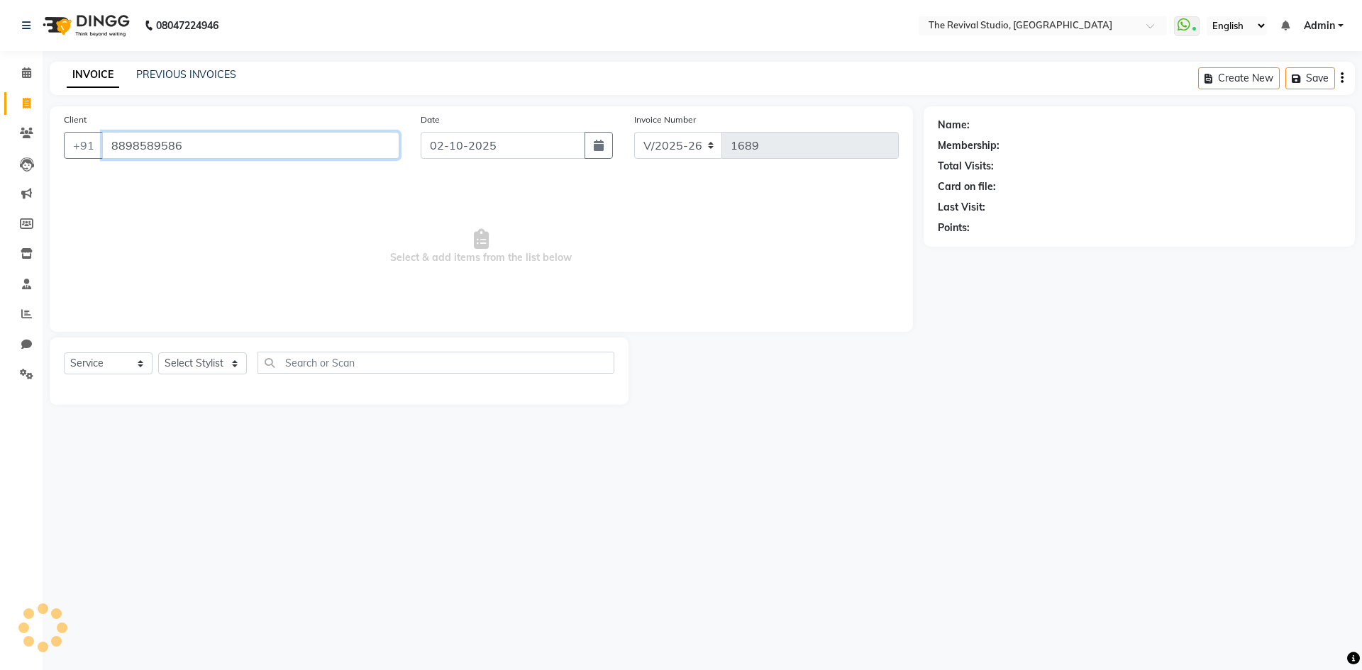
type input "8898589586"
select select "1: Object"
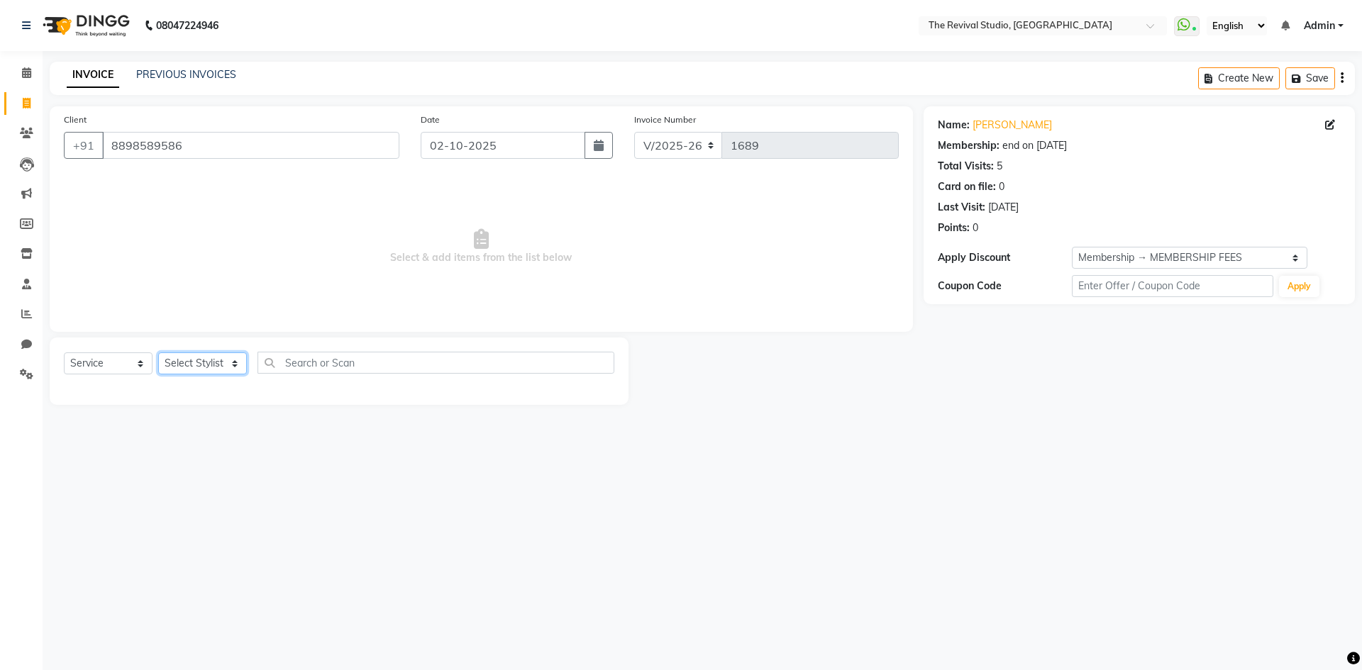
click at [201, 366] on select "Select Stylist BHARTI CHAITANYA Dingg GAYATRI MAYUR PRAJAKTA REKHA REVIVAL RISH…" at bounding box center [202, 364] width 89 height 22
select select "76730"
click at [158, 353] on select "Select Stylist BHARTI CHAITANYA Dingg GAYATRI MAYUR PRAJAKTA REKHA REVIVAL RISH…" at bounding box center [202, 364] width 89 height 22
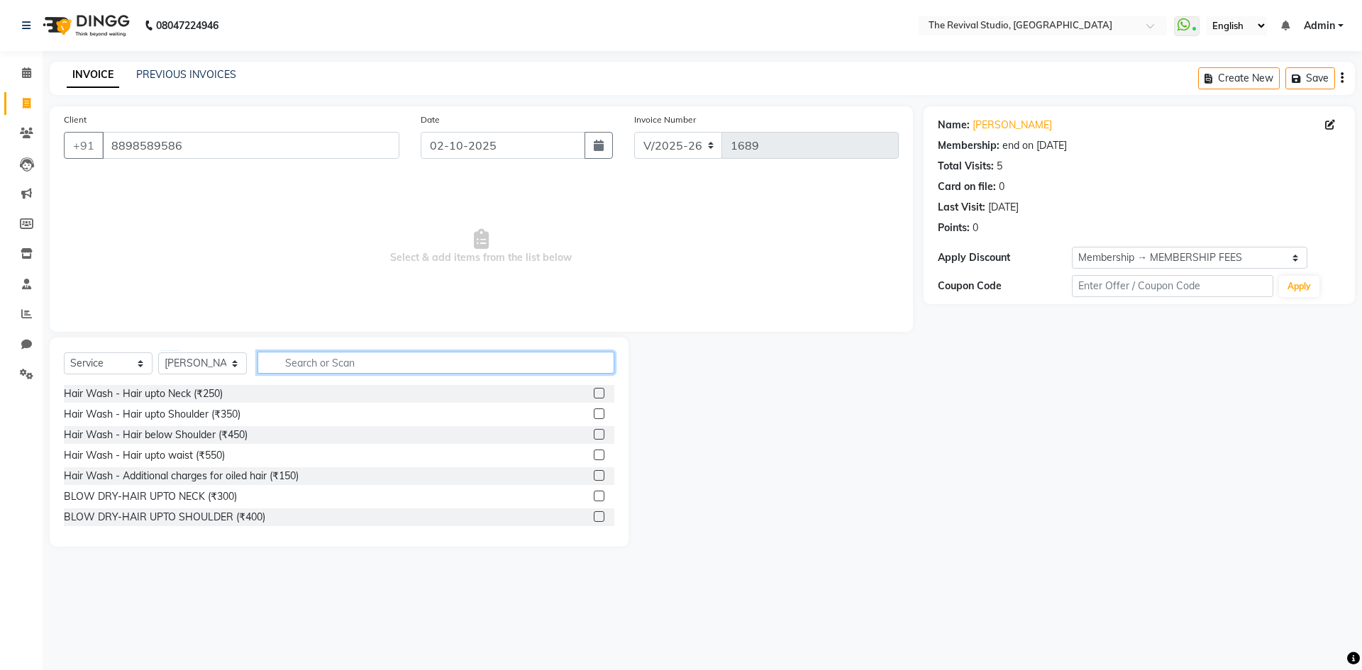
click at [296, 360] on input "text" at bounding box center [435, 363] width 357 height 22
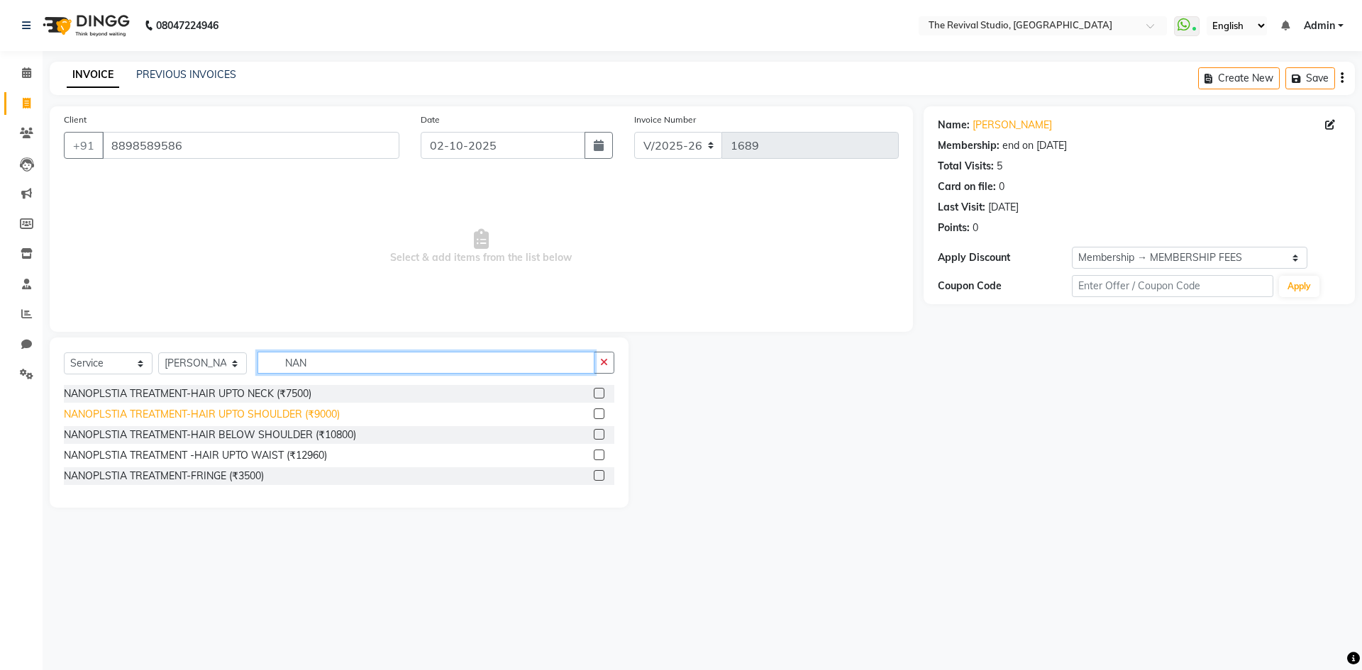
type input "NAN"
click at [334, 414] on div "NANOPLSTIA TREATMENT-HAIR UPTO SHOULDER (₹9000)" at bounding box center [202, 414] width 276 height 15
checkbox input "false"
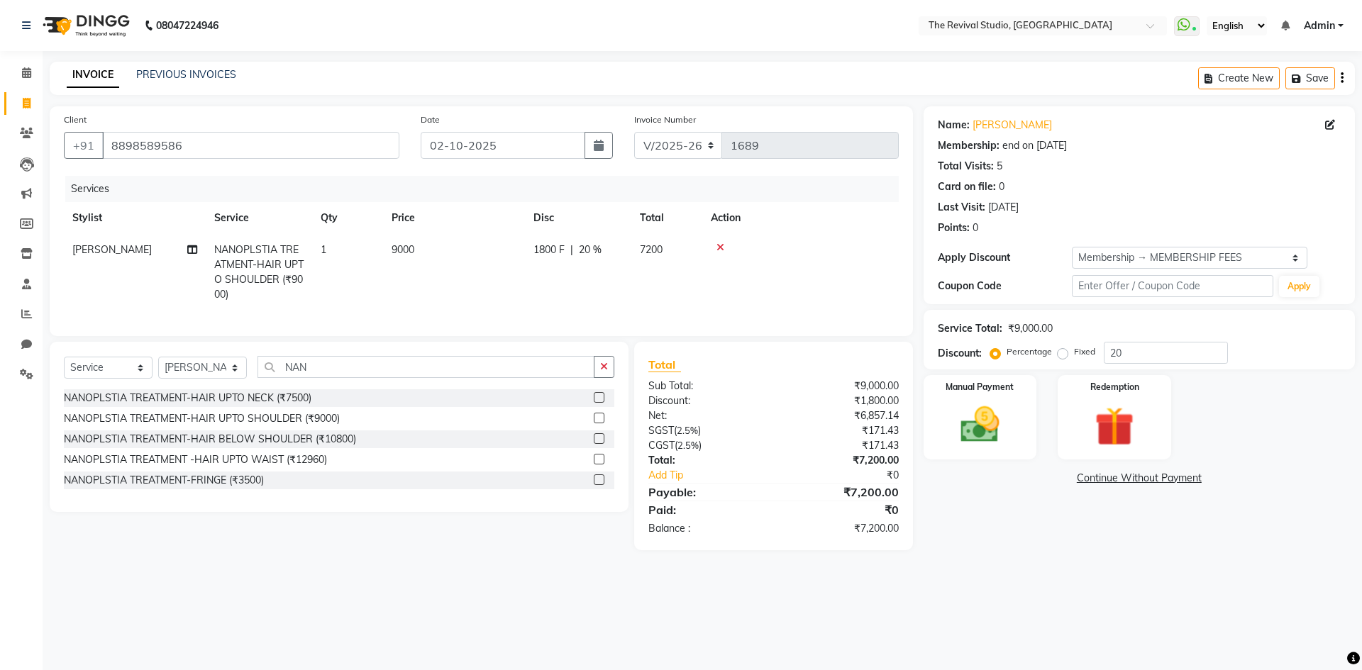
click at [416, 281] on td "9000" at bounding box center [454, 272] width 142 height 77
select select "76730"
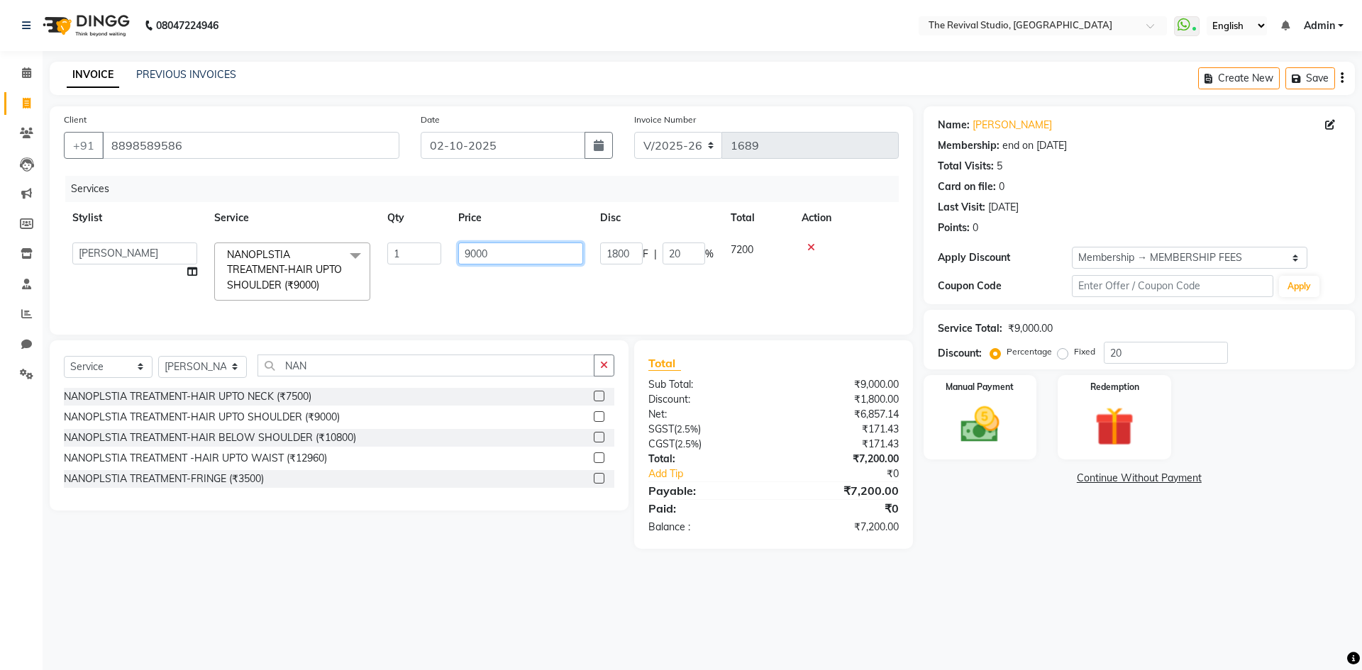
click at [499, 252] on input "9000" at bounding box center [520, 254] width 125 height 22
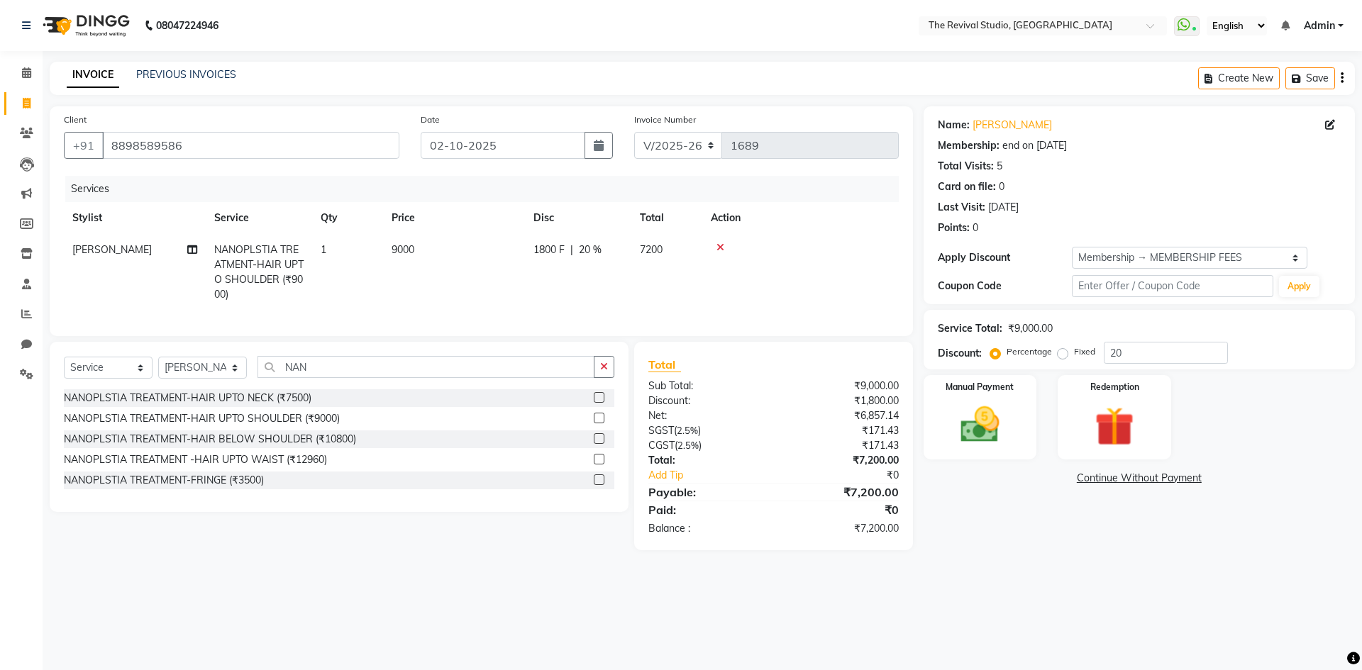
click at [661, 244] on span "7200" at bounding box center [651, 249] width 23 height 13
select select "76730"
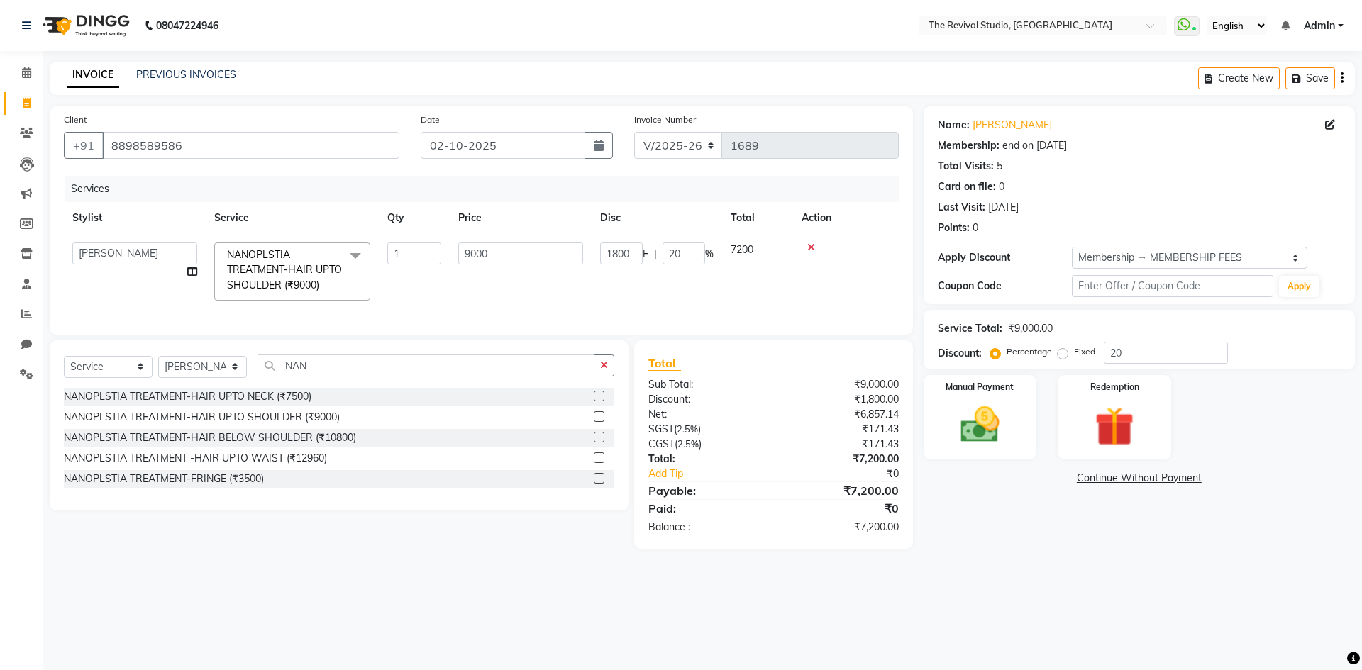
click at [451, 313] on div "Services Stylist Service Qty Price Disc Total Action BHARTI CHAITANYA Dingg GAY…" at bounding box center [481, 248] width 835 height 145
click at [207, 371] on select "Select Stylist BHARTI CHAITANYA Dingg GAYATRI MAYUR PRAJAKTA REKHA REVIVAL RISH…" at bounding box center [202, 367] width 89 height 22
click at [187, 271] on td "BHARTI CHAITANYA Dingg GAYATRI MAYUR PRAJAKTA REKHA REVIVAL RISHI SAURBHA SONI …" at bounding box center [135, 271] width 142 height 75
click at [195, 270] on icon at bounding box center [192, 272] width 10 height 10
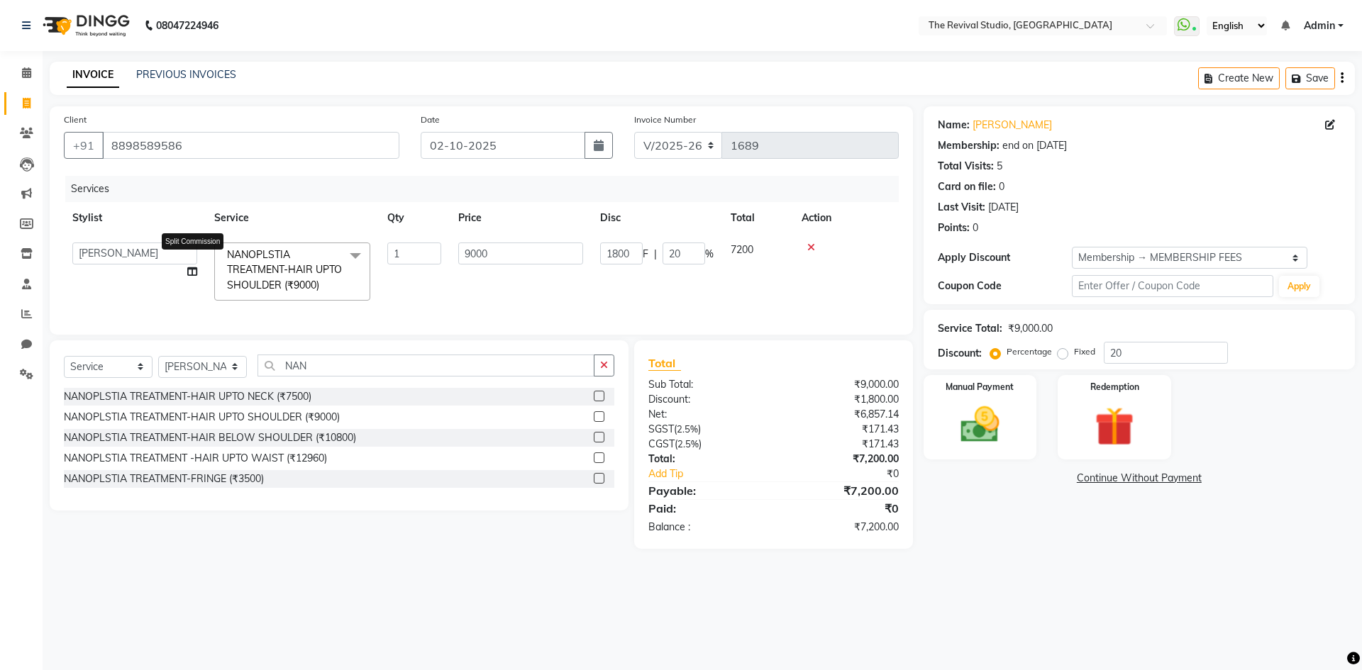
select select "76730"
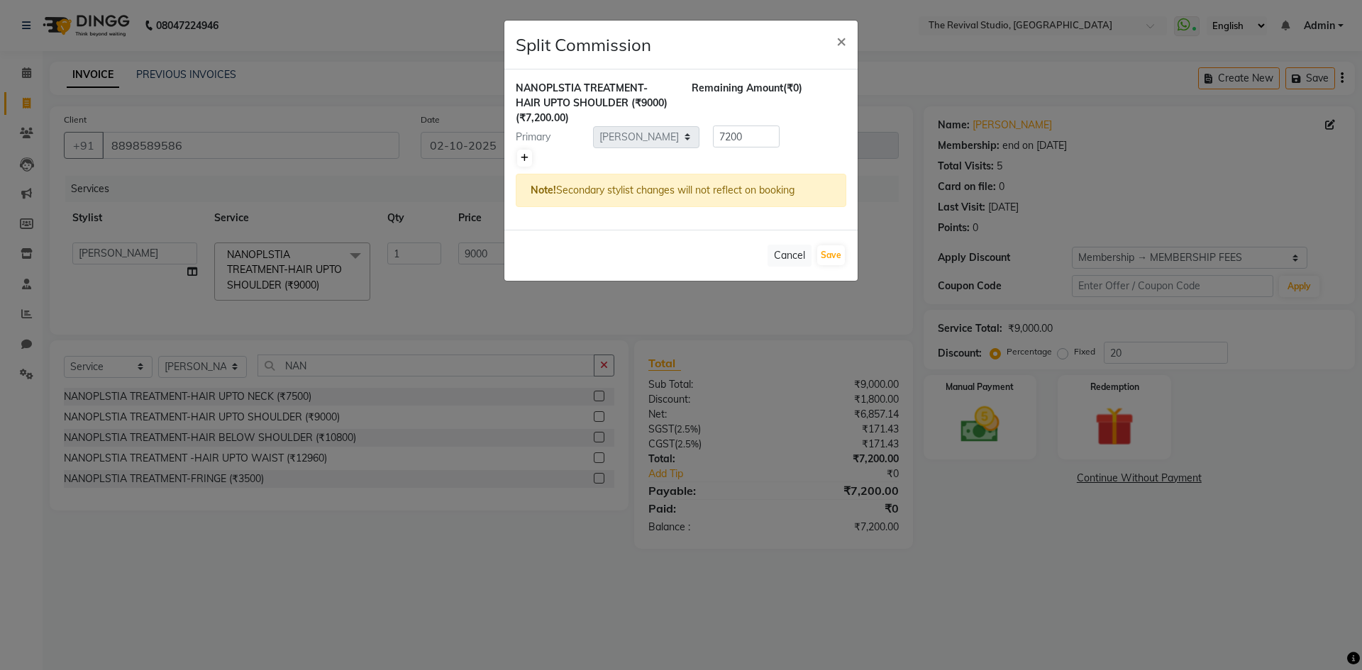
click at [518, 159] on link at bounding box center [524, 158] width 15 height 17
type input "3600"
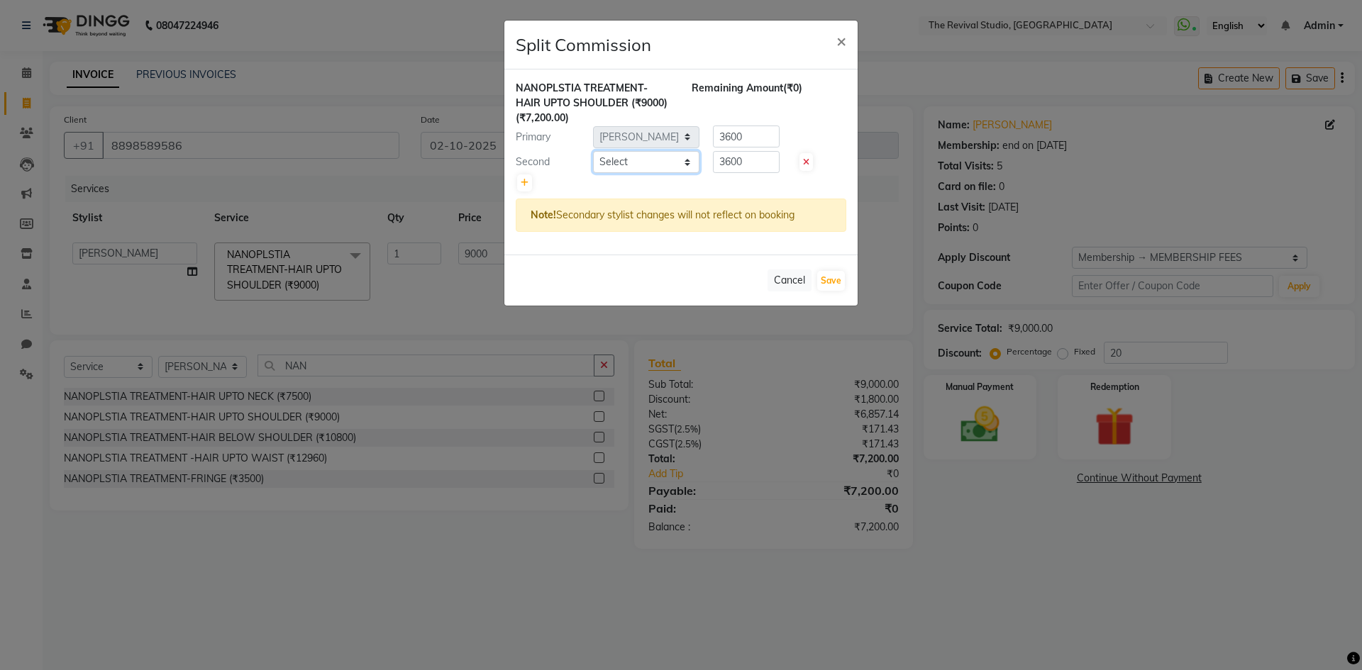
click at [659, 160] on select "Select BHARTI CHAITANYA Dingg GAYATRI MAYUR PRAJAKTA REKHA REVIVAL RISHI SAURBH…" at bounding box center [646, 162] width 106 height 22
select select "83449"
click at [593, 151] on select "Select BHARTI CHAITANYA Dingg GAYATRI MAYUR PRAJAKTA REKHA REVIVAL RISHI SAURBH…" at bounding box center [646, 162] width 106 height 22
click at [526, 183] on icon at bounding box center [525, 183] width 8 height 9
type input "2400"
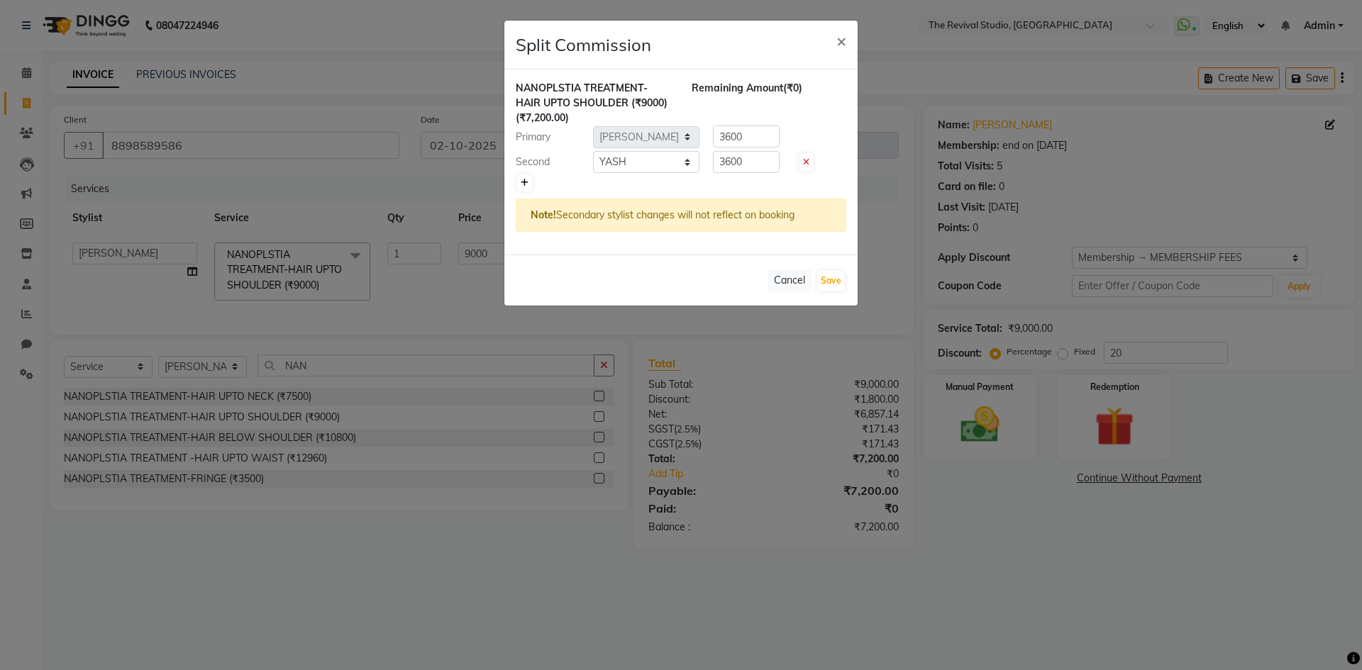
type input "2400"
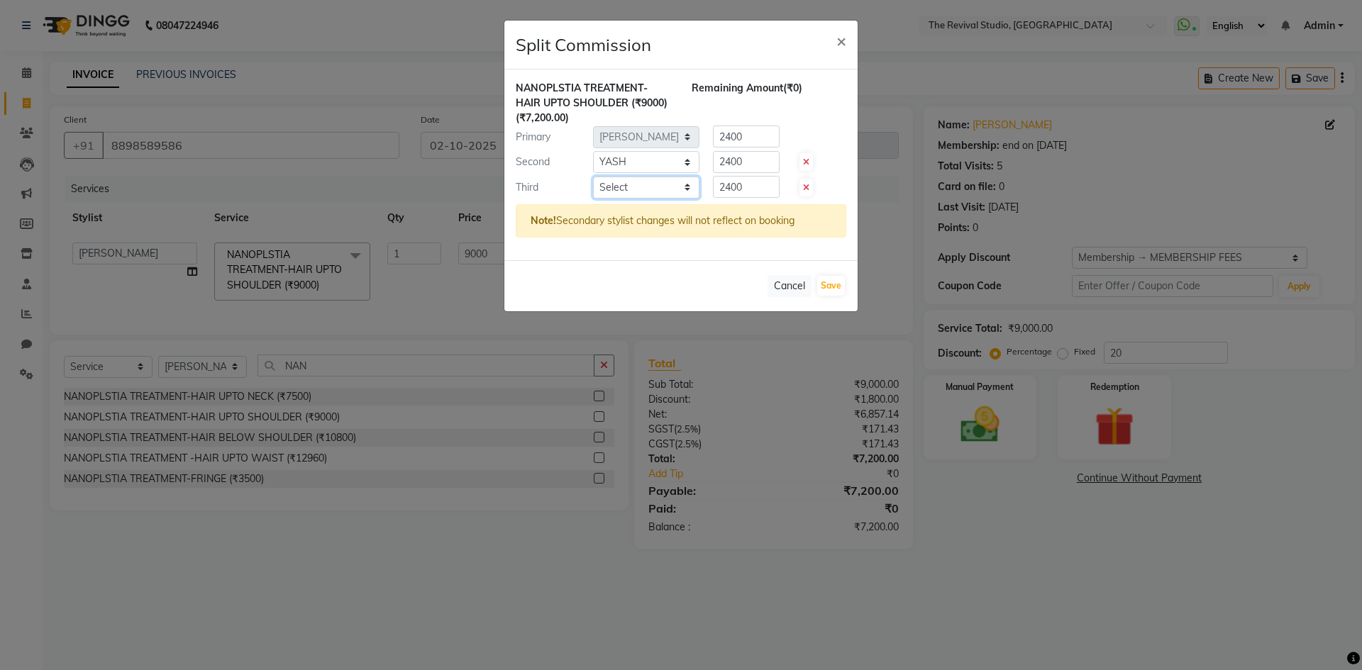
click at [622, 188] on select "Select BHARTI CHAITANYA Dingg GAYATRI MAYUR PRAJAKTA REKHA REVIVAL RISHI SAURBH…" at bounding box center [646, 188] width 106 height 22
select select "93516"
click at [593, 177] on select "Select BHARTI CHAITANYA Dingg GAYATRI MAYUR PRAJAKTA REKHA REVIVAL RISHI SAURBH…" at bounding box center [646, 188] width 106 height 22
click at [836, 287] on button "Save" at bounding box center [831, 286] width 28 height 20
select select "Select"
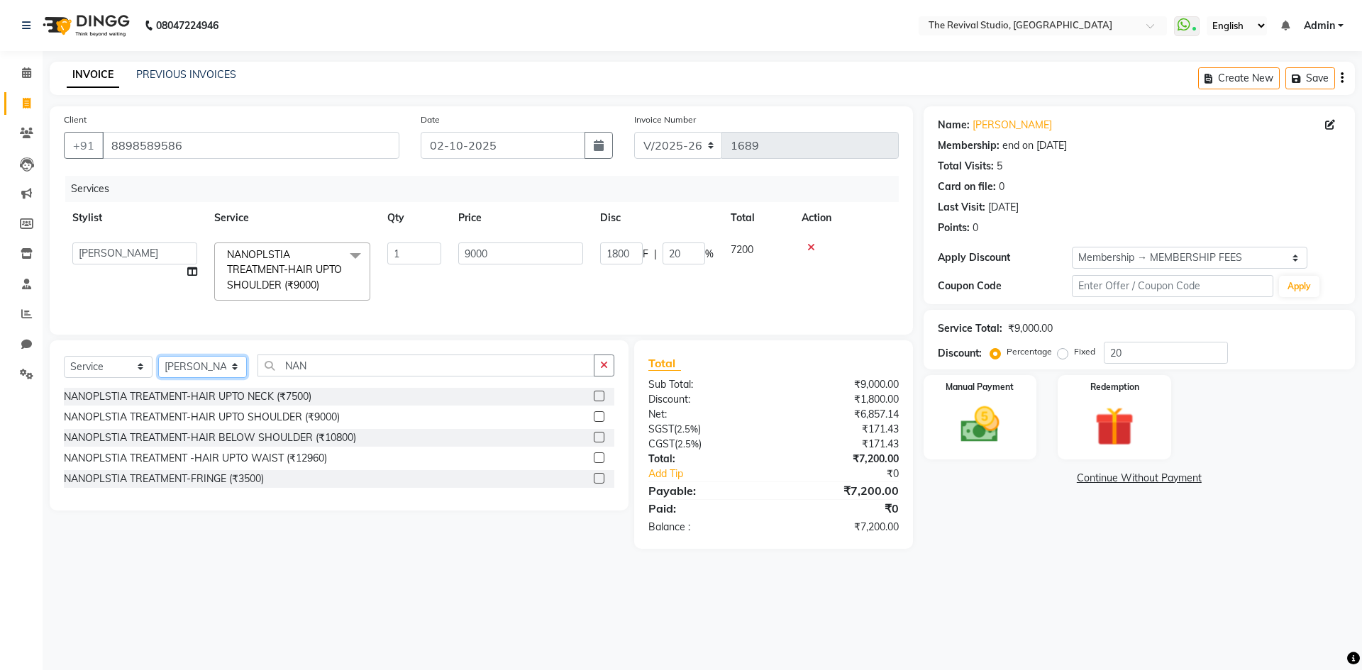
click at [192, 378] on select "Select Stylist BHARTI CHAITANYA Dingg GAYATRI MAYUR PRAJAKTA REKHA REVIVAL RISH…" at bounding box center [202, 367] width 89 height 22
select select "83449"
click at [158, 366] on select "Select Stylist BHARTI CHAITANYA Dingg GAYATRI MAYUR PRAJAKTA REKHA REVIVAL RISH…" at bounding box center [202, 367] width 89 height 22
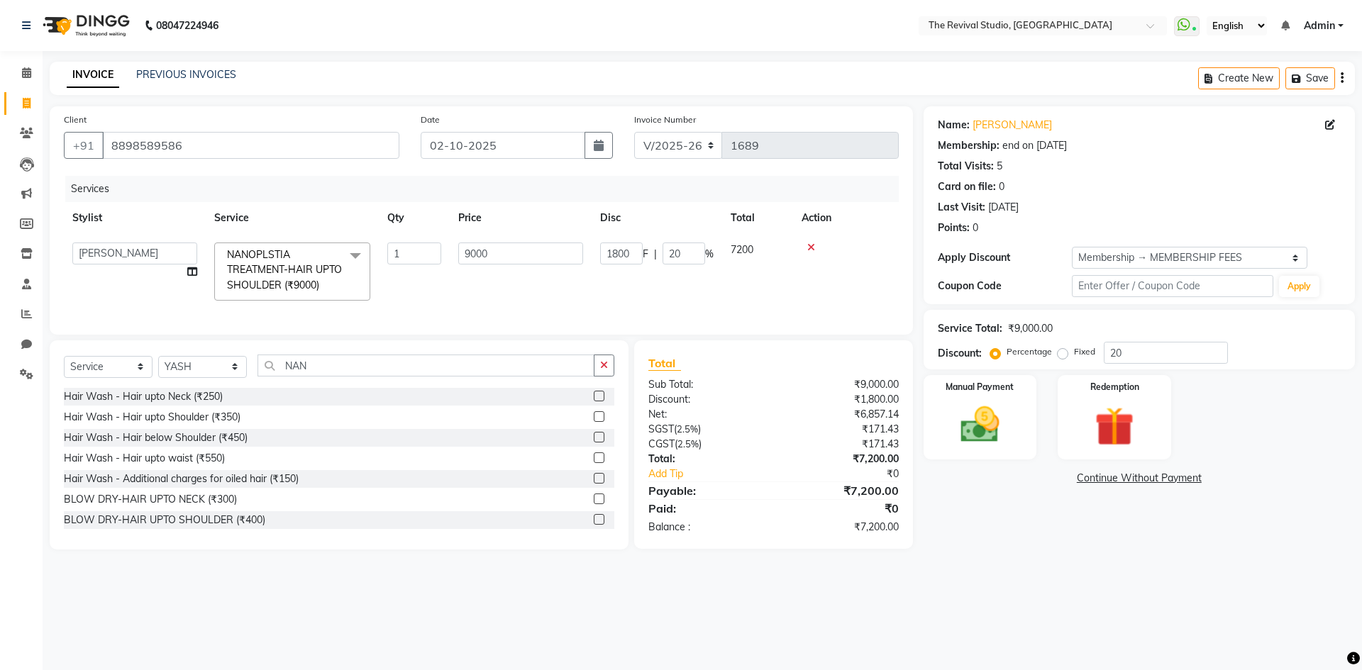
click at [341, 360] on div "Select Service Product Membership Package Voucher Prepaid Gift Card Select Styl…" at bounding box center [339, 444] width 579 height 209
click at [331, 372] on input "NAN" at bounding box center [425, 366] width 337 height 22
type input "N"
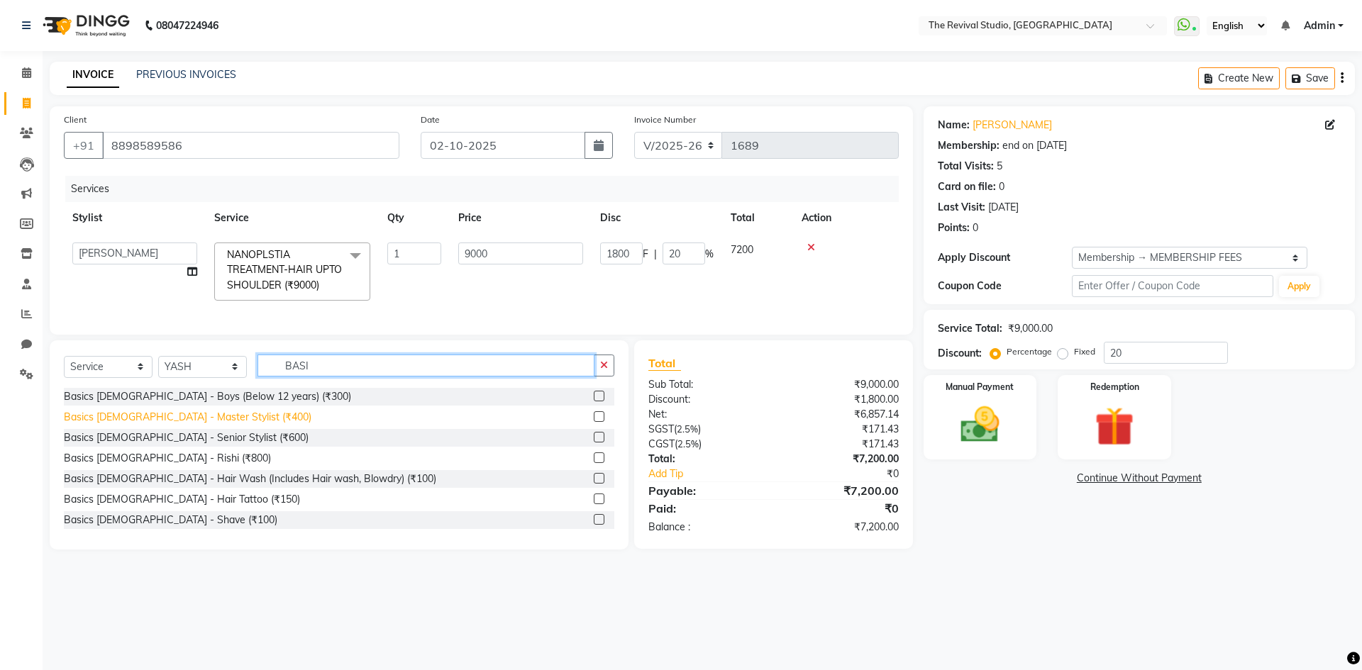
type input "BASI"
click at [210, 425] on div "Basics Male - Master Stylist (₹400)" at bounding box center [188, 417] width 248 height 15
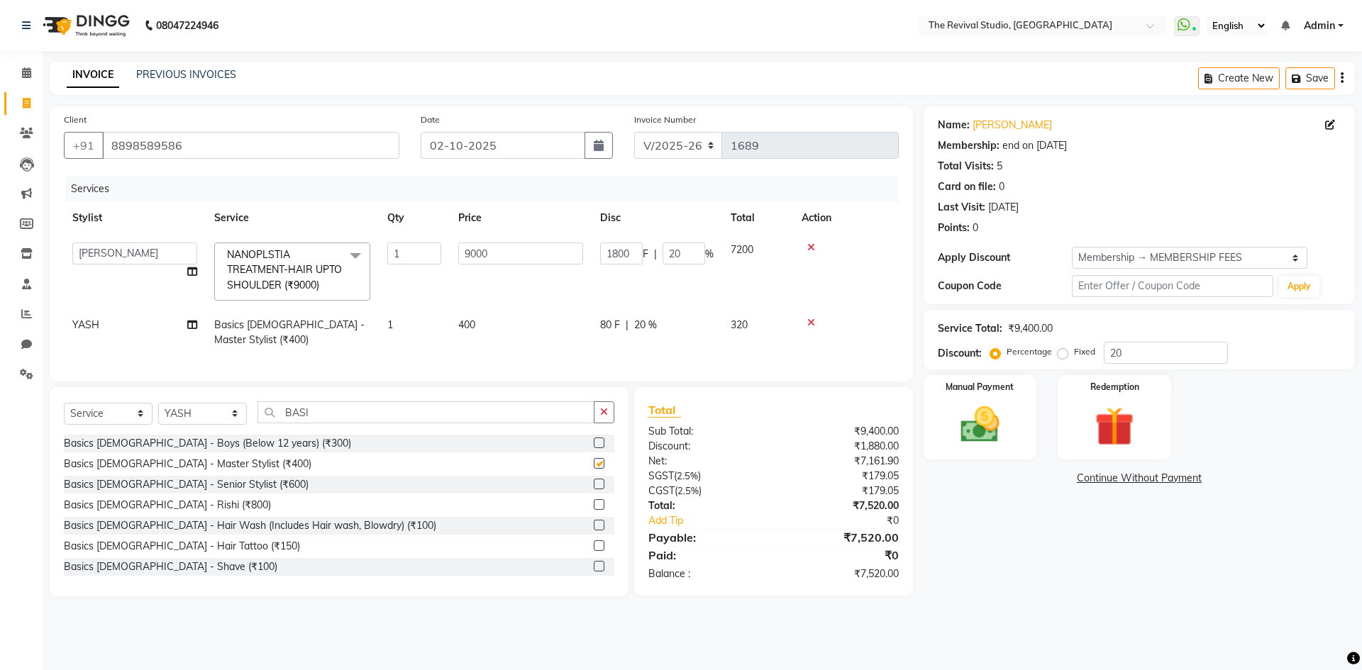
checkbox input "false"
click at [215, 423] on select "Select Stylist BHARTI CHAITANYA Dingg GAYATRI MAYUR PRAJAKTA REKHA REVIVAL RISH…" at bounding box center [202, 414] width 89 height 22
select select "76728"
click at [158, 413] on select "Select Stylist BHARTI CHAITANYA Dingg GAYATRI MAYUR PRAJAKTA REKHA REVIVAL RISH…" at bounding box center [202, 414] width 89 height 22
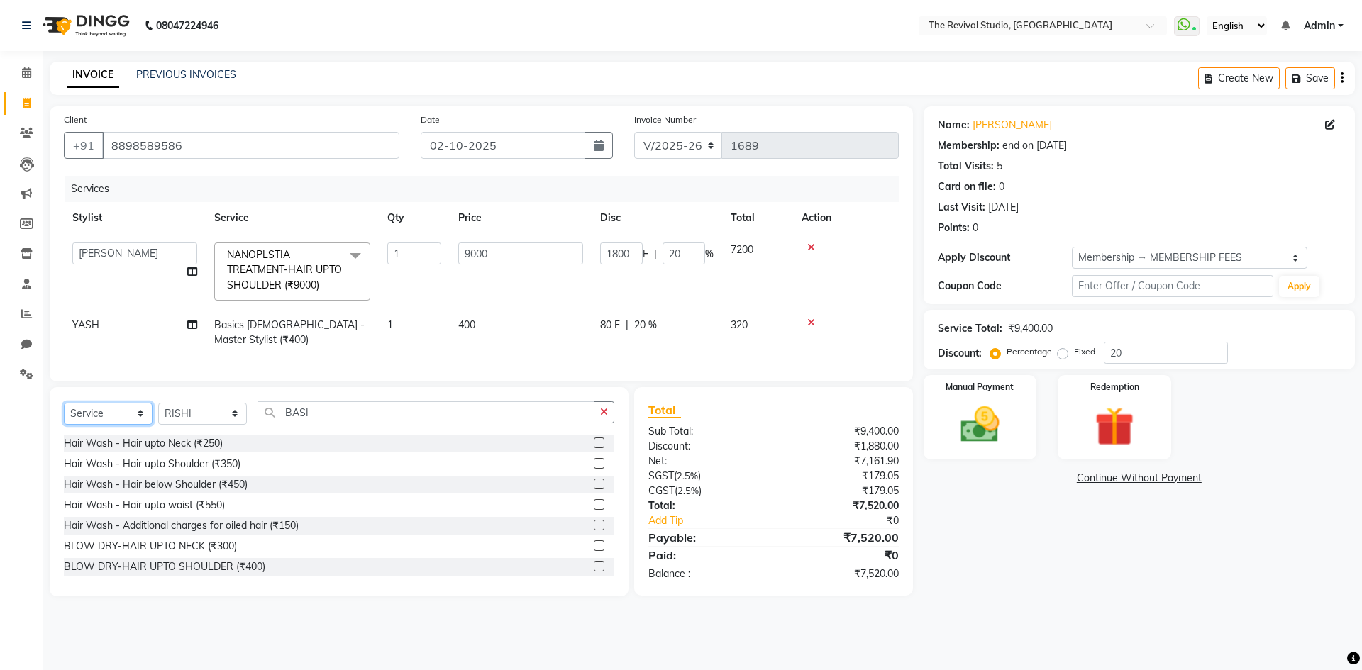
click at [121, 424] on select "Select Service Product Membership Package Voucher Prepaid Gift Card" at bounding box center [108, 414] width 89 height 22
select select "product"
click at [64, 413] on select "Select Service Product Membership Package Voucher Prepaid Gift Card" at bounding box center [108, 414] width 89 height 22
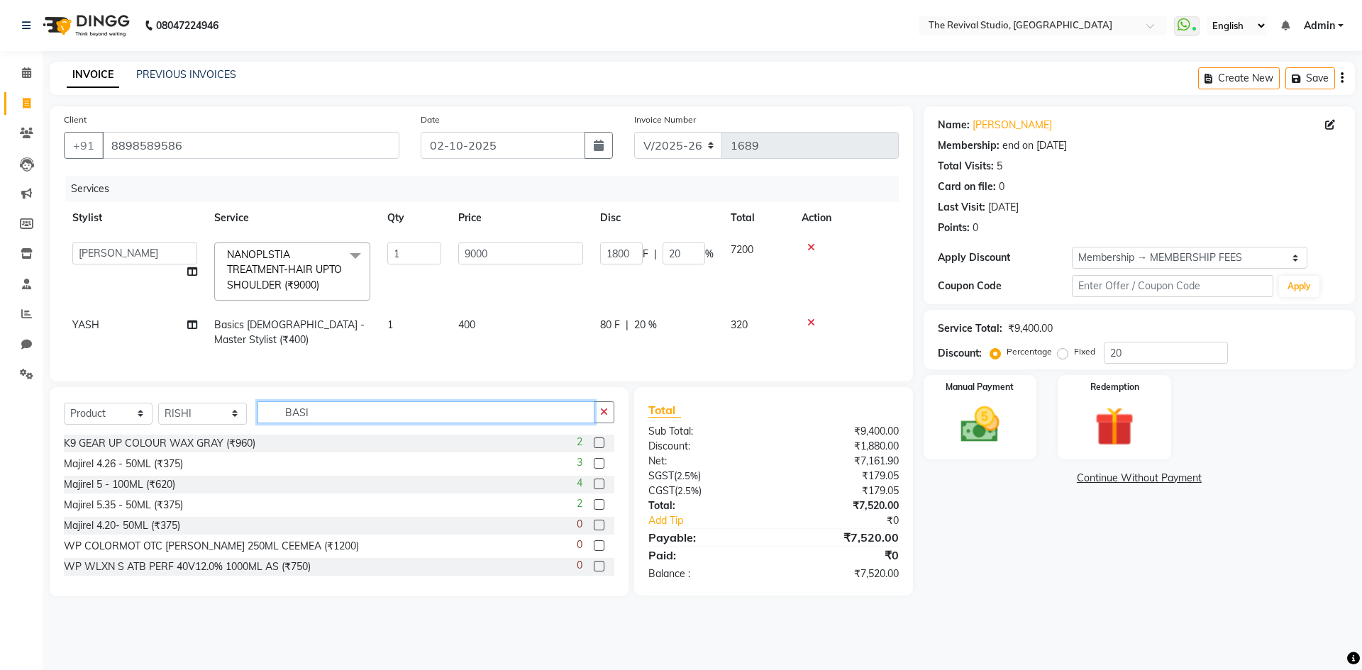
click at [339, 419] on input "BASI" at bounding box center [425, 412] width 337 height 22
type input "B"
type input "WAX"
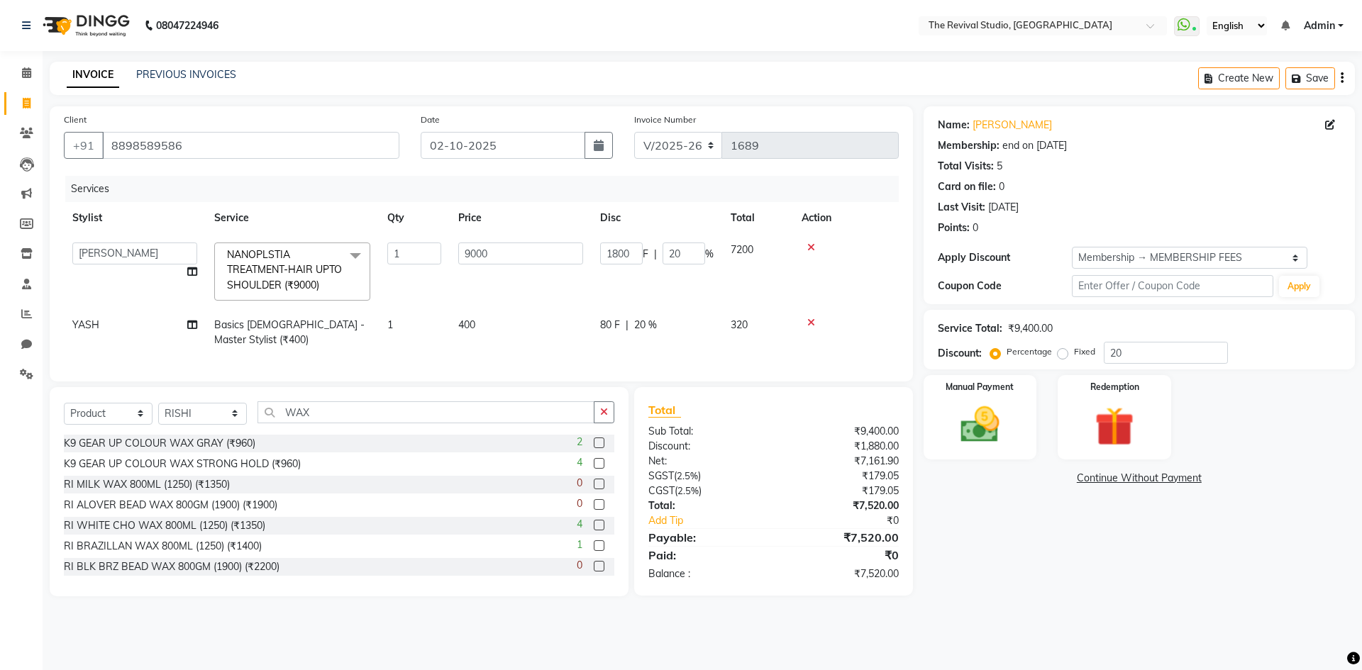
click at [594, 448] on label at bounding box center [599, 443] width 11 height 11
click at [594, 448] on input "checkbox" at bounding box center [598, 443] width 9 height 9
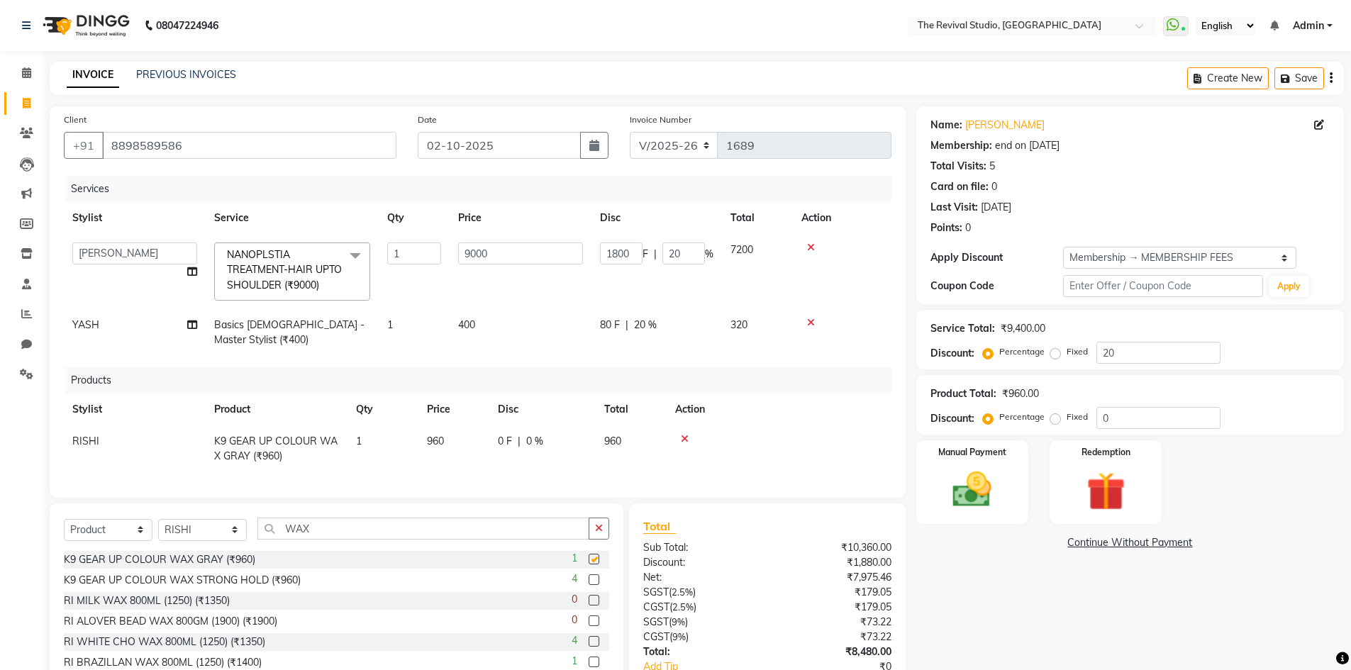
checkbox input "false"
click at [719, 469] on td at bounding box center [779, 449] width 225 height 47
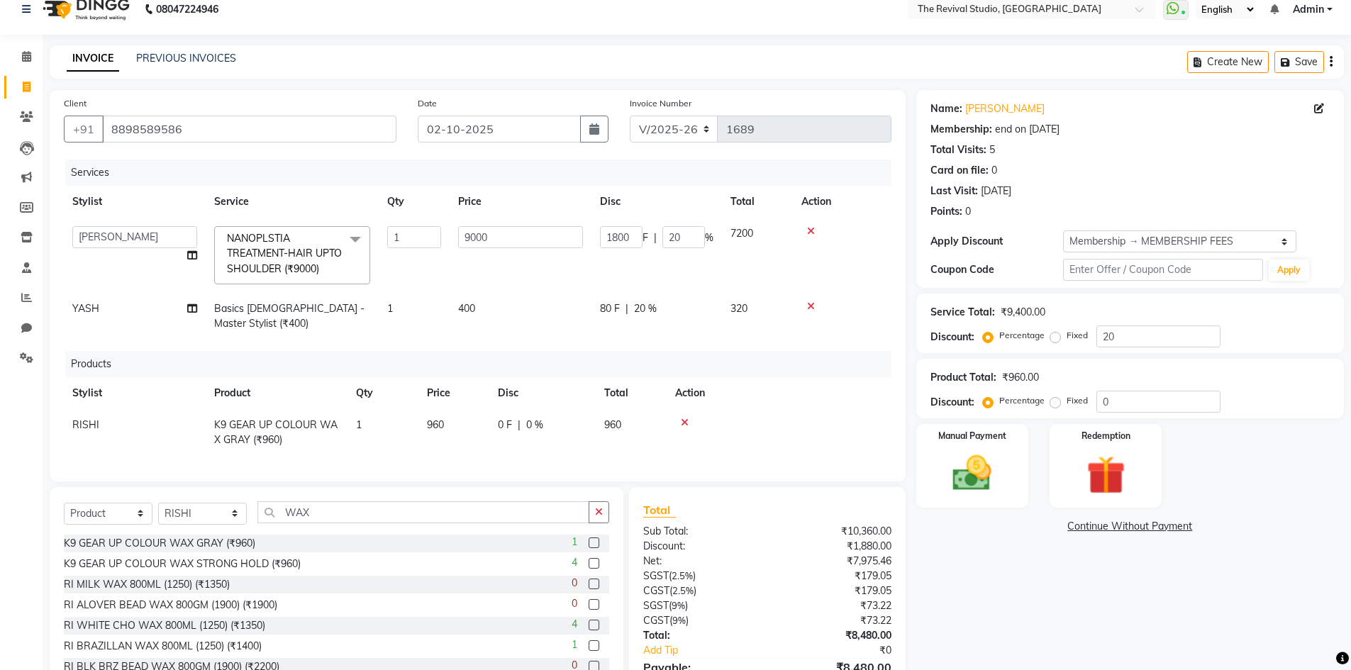
scroll to position [71, 0]
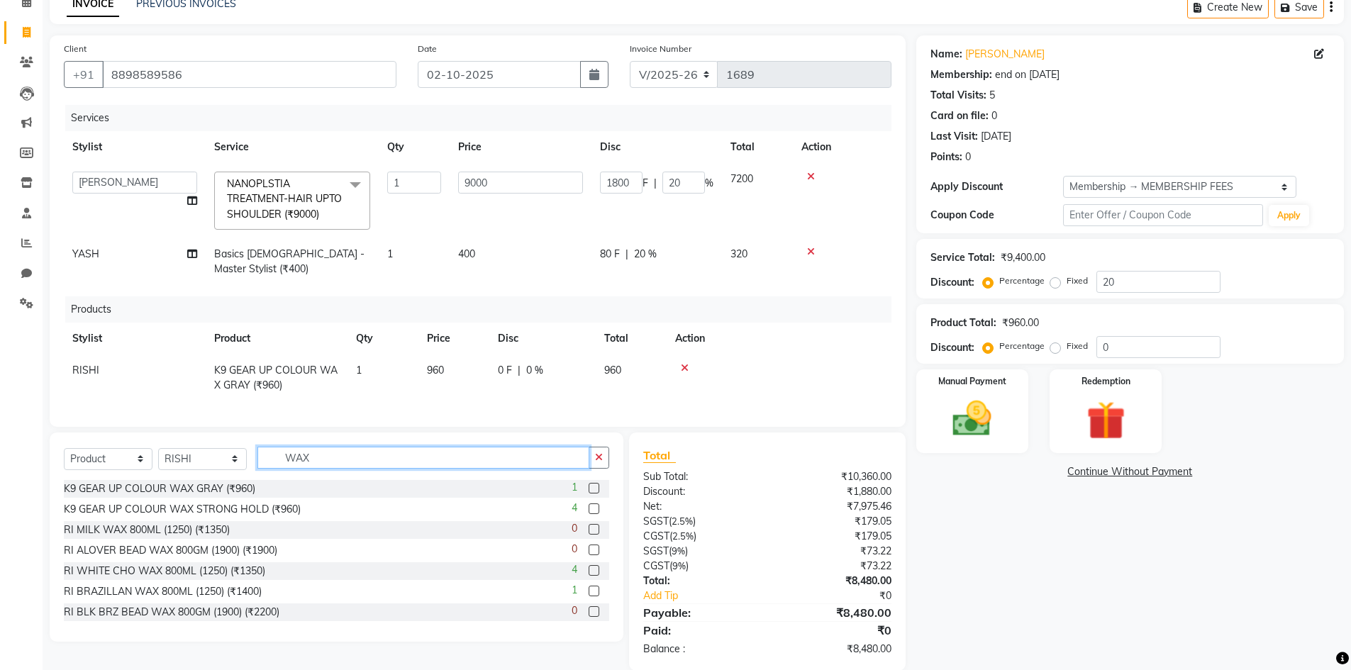
click at [331, 469] on input "WAX" at bounding box center [423, 458] width 332 height 22
type input "W"
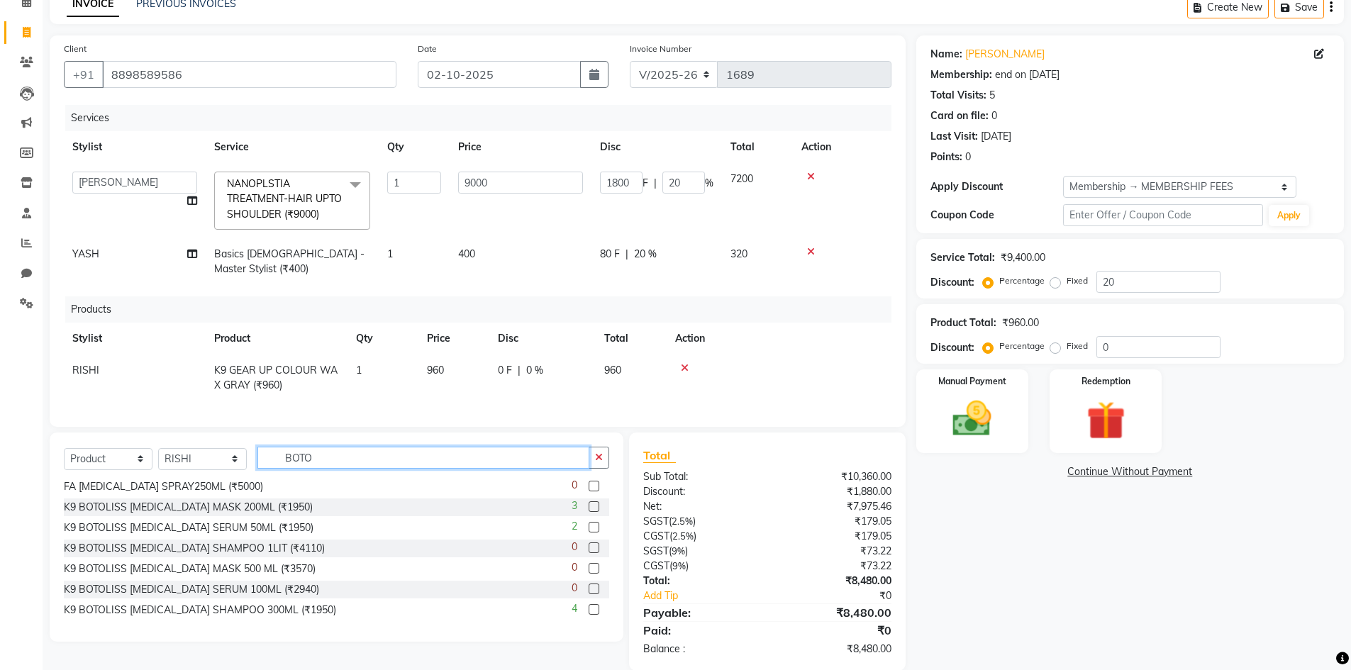
scroll to position [104, 0]
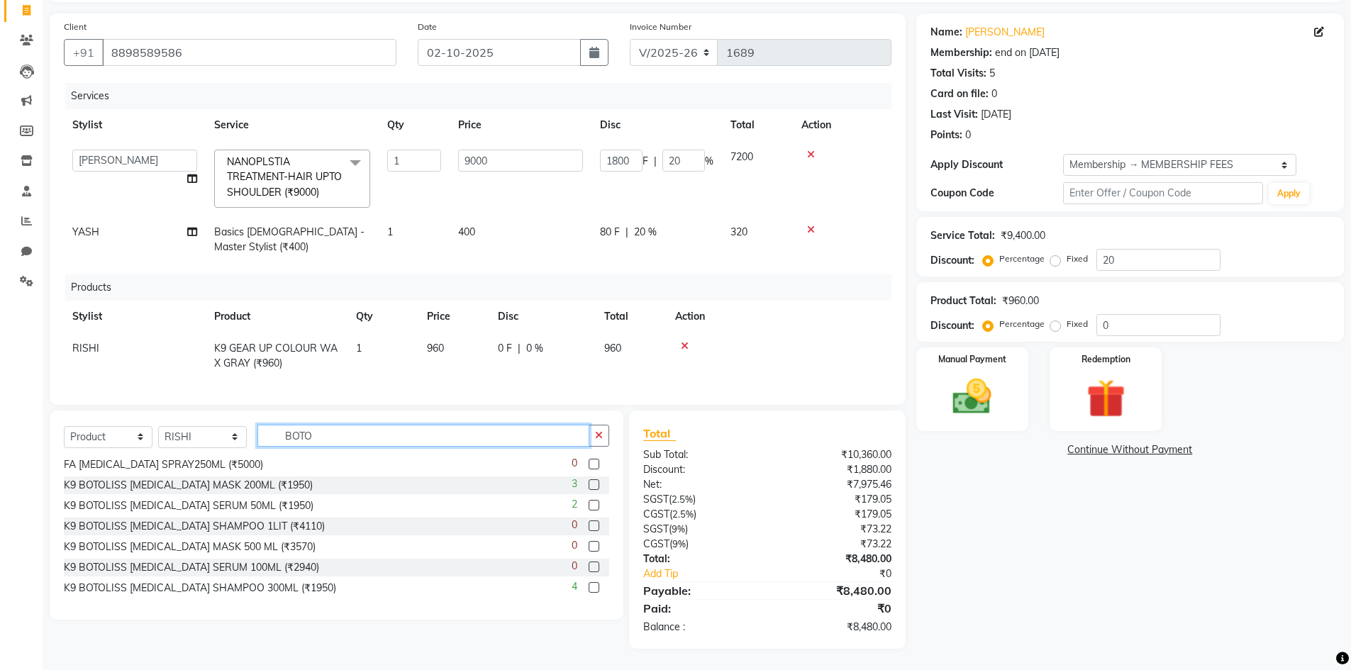
type input "BOTO"
click at [589, 588] on label at bounding box center [594, 587] width 11 height 11
click at [589, 588] on input "checkbox" at bounding box center [593, 588] width 9 height 9
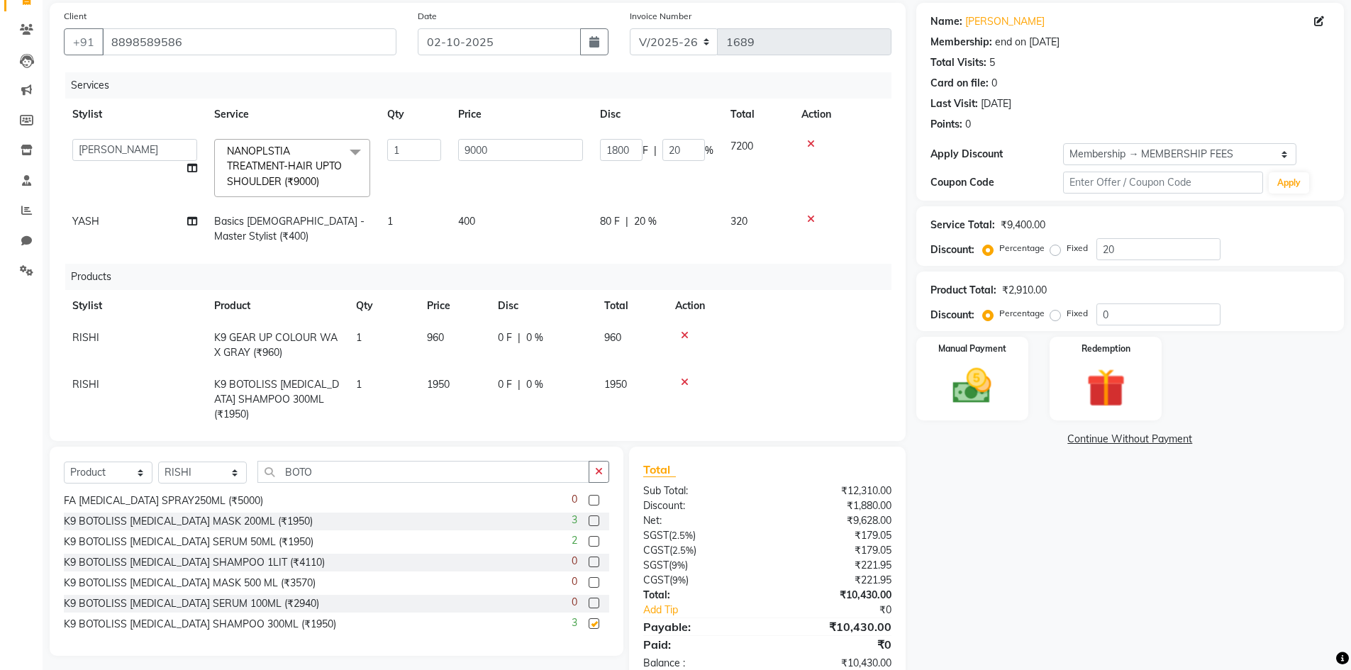
checkbox input "false"
click at [589, 519] on label at bounding box center [594, 521] width 11 height 11
click at [589, 519] on input "checkbox" at bounding box center [593, 521] width 9 height 9
checkbox input "false"
click at [589, 542] on label at bounding box center [594, 541] width 11 height 11
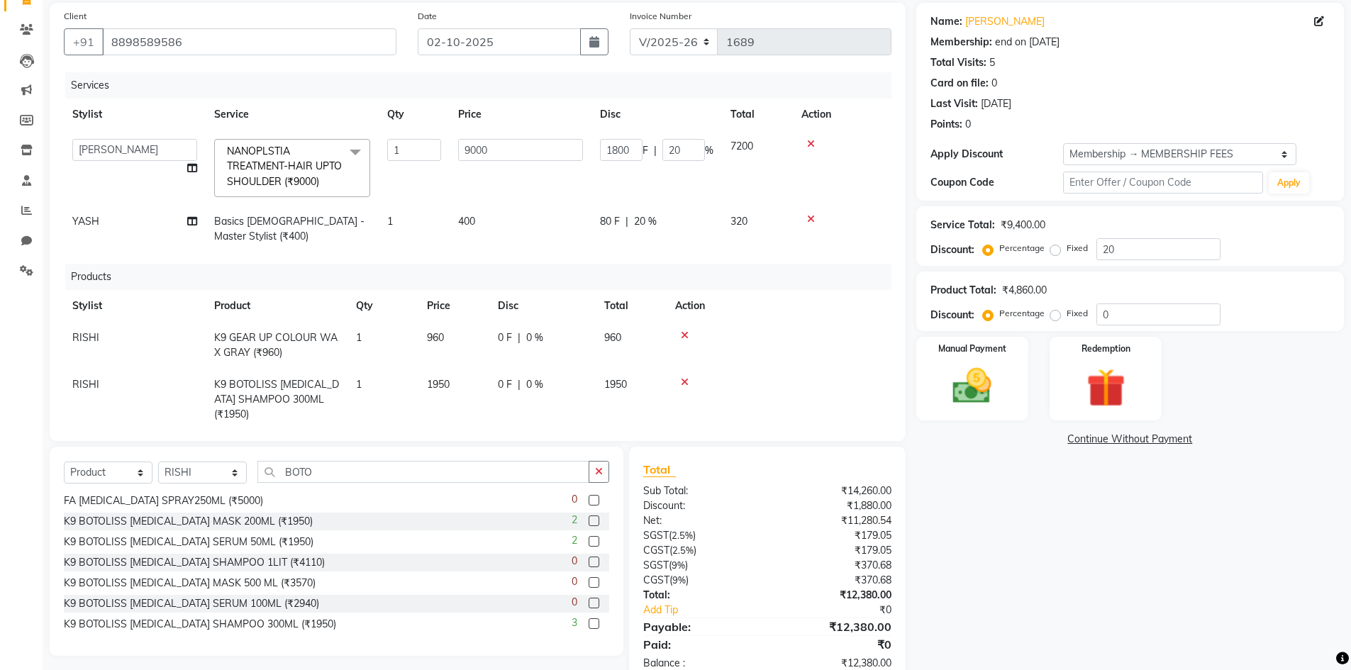
click at [589, 542] on input "checkbox" at bounding box center [593, 542] width 9 height 9
checkbox input "false"
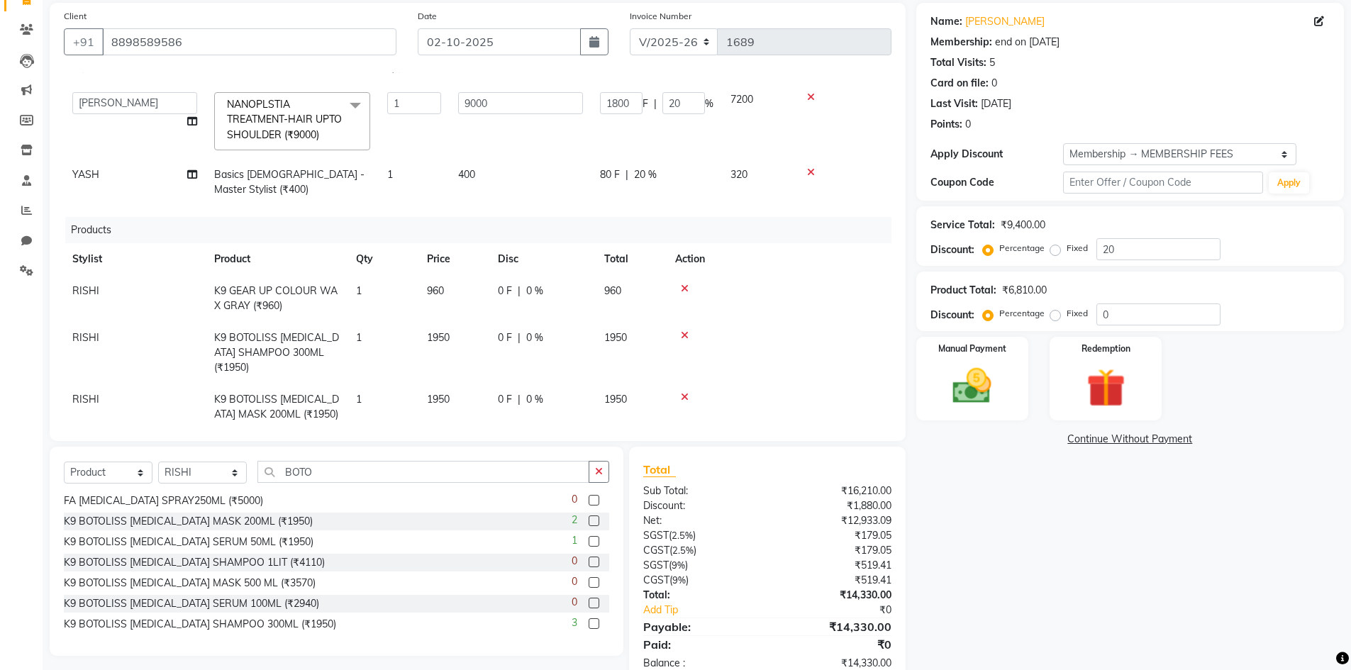
scroll to position [104, 0]
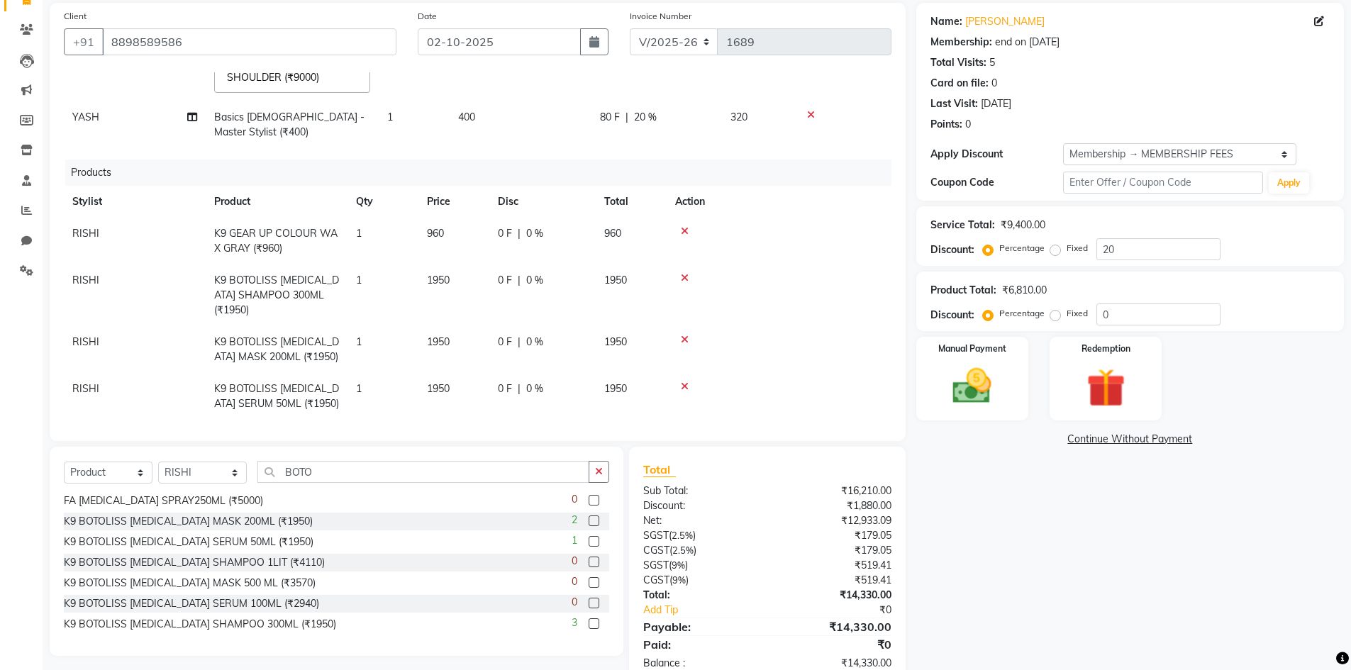
click at [443, 282] on span "1950" at bounding box center [438, 280] width 23 height 13
select select "76728"
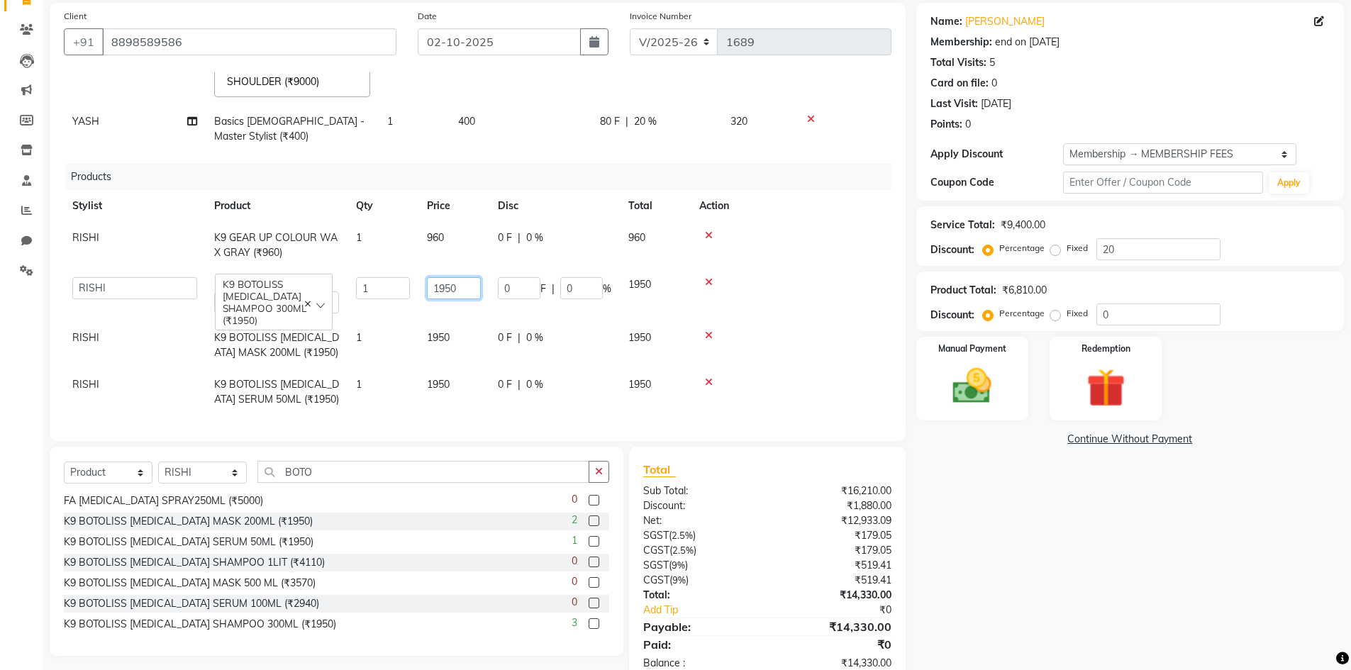
click at [460, 283] on input "1950" at bounding box center [454, 288] width 54 height 22
type input "1"
type input "1735"
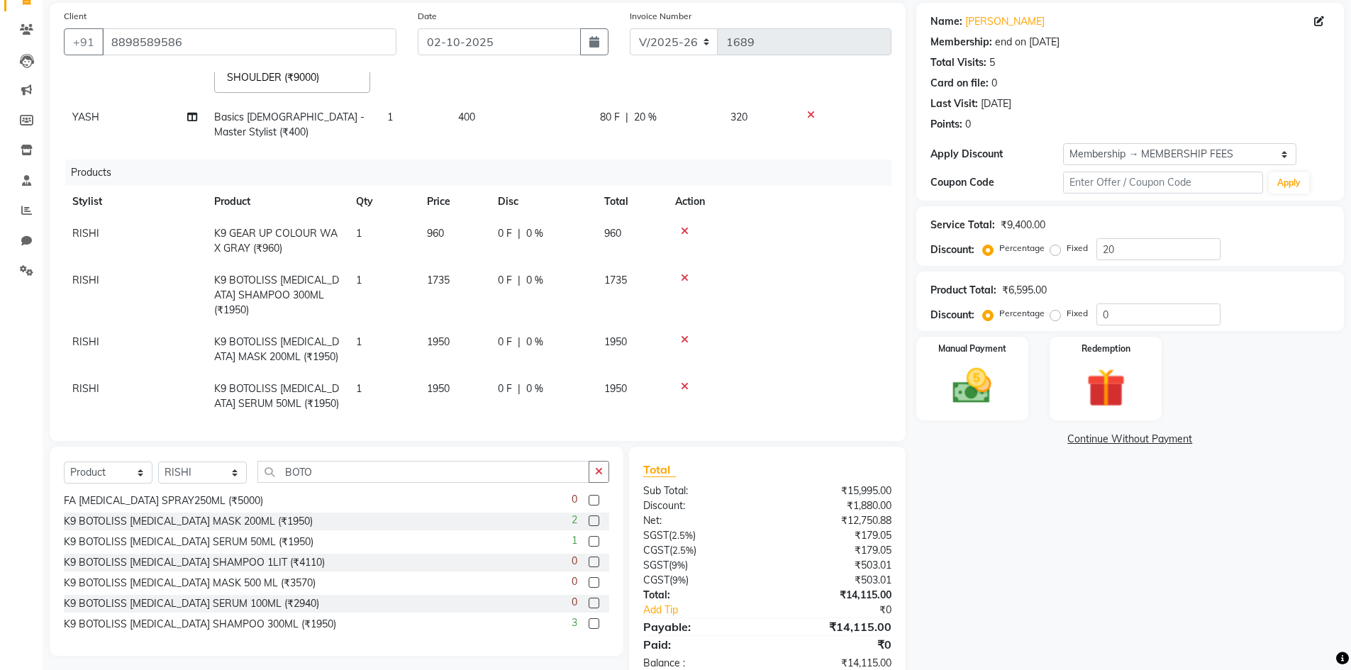
click at [448, 396] on td "1950" at bounding box center [453, 396] width 71 height 47
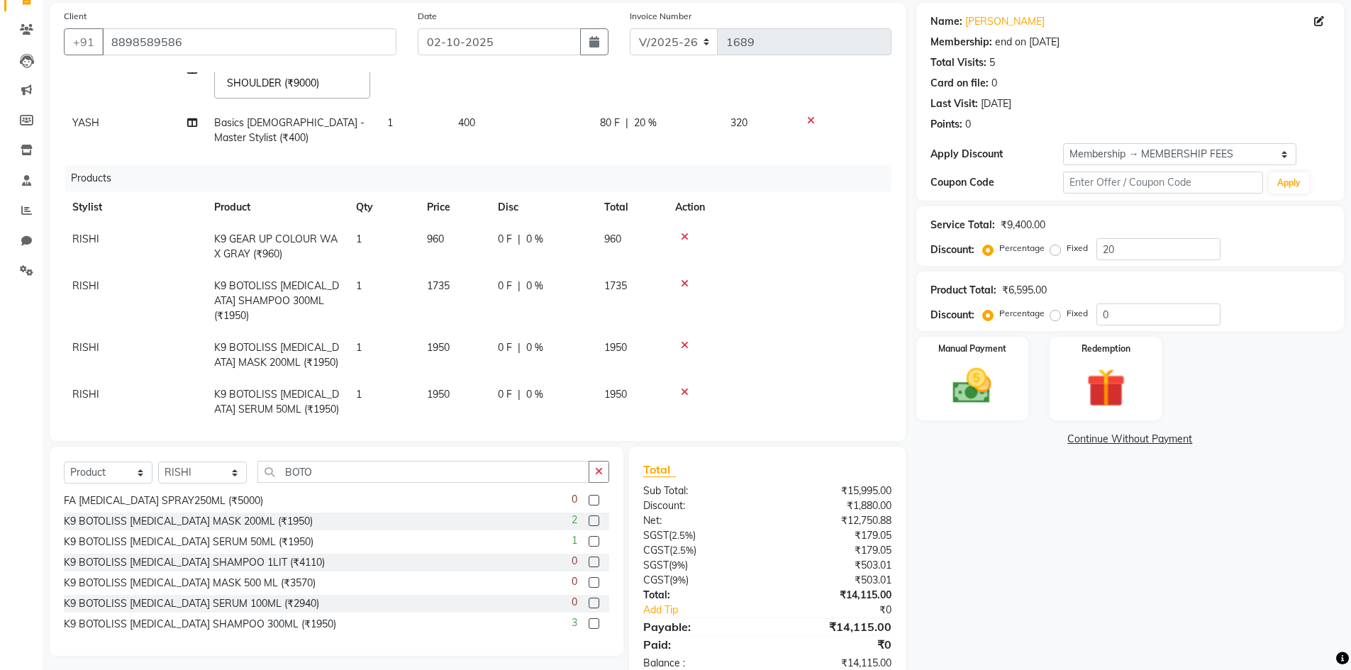
select select "76728"
click at [464, 387] on input "1950" at bounding box center [454, 398] width 54 height 22
type input "1"
type input "1500"
click at [476, 406] on div "Services Stylist Service Qty Price Disc Total Action BHARTI CHAITANYA Dingg GAY…" at bounding box center [478, 249] width 828 height 355
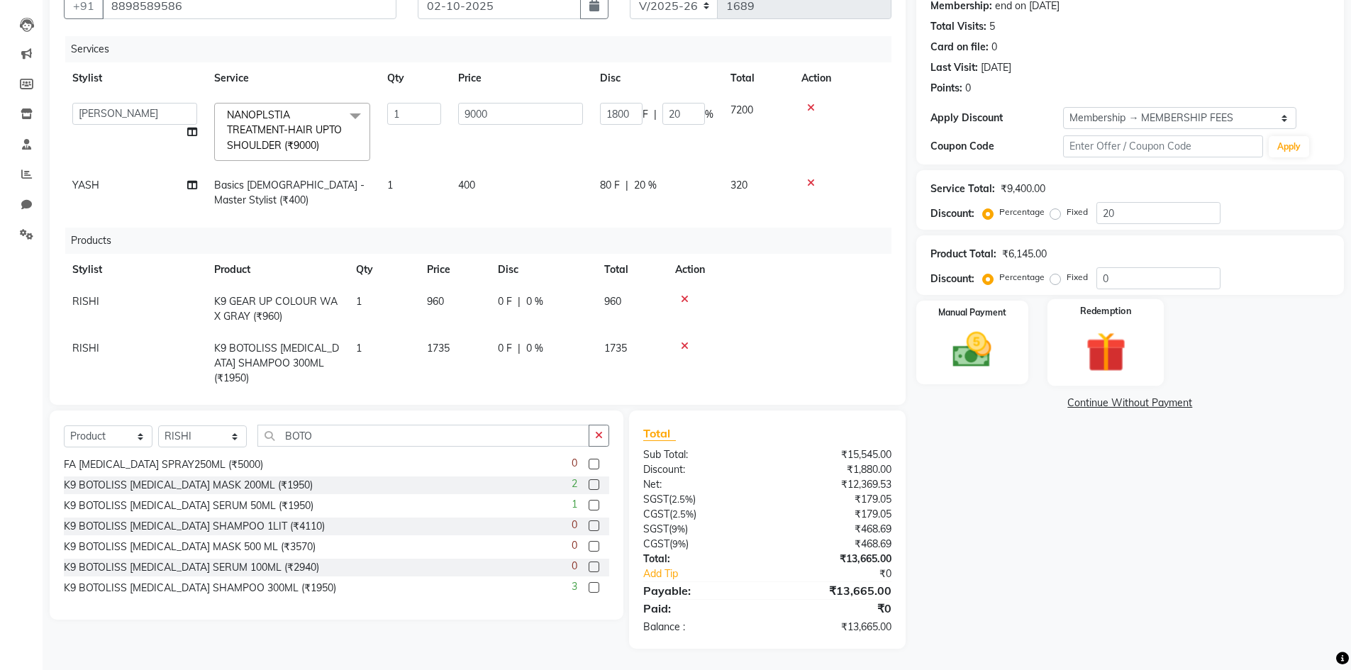
scroll to position [69, 0]
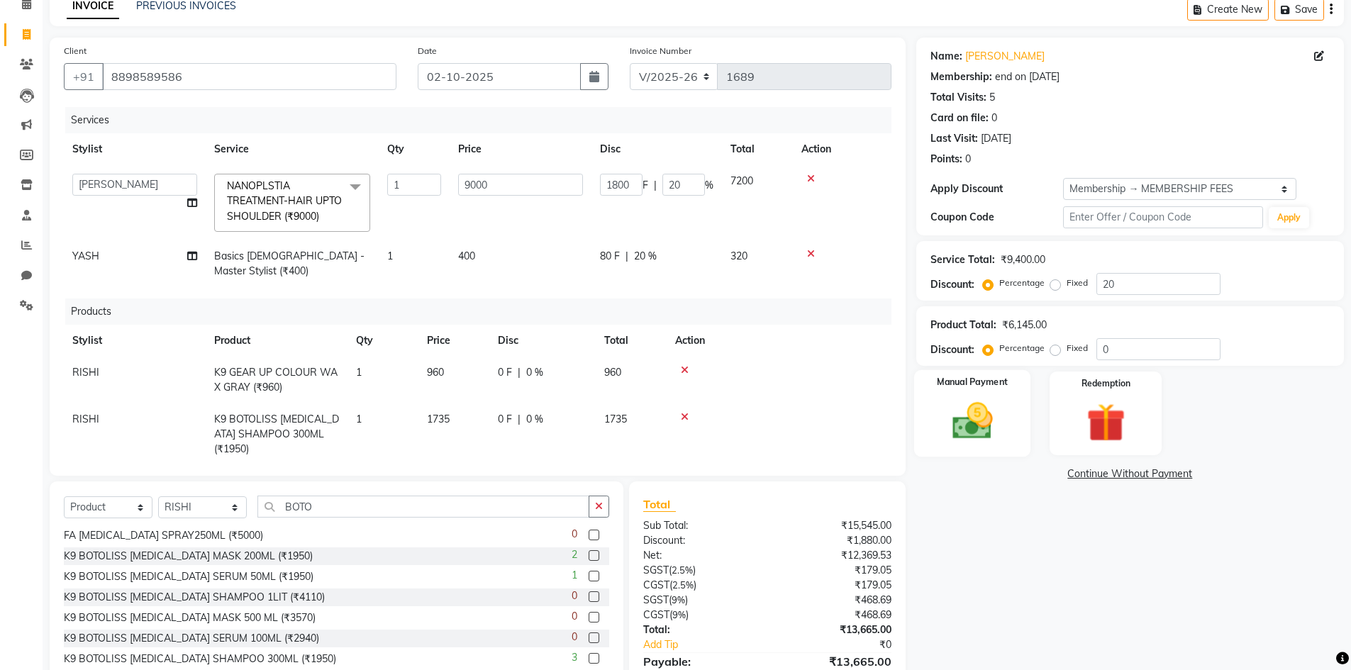
click at [975, 411] on img at bounding box center [972, 421] width 65 height 46
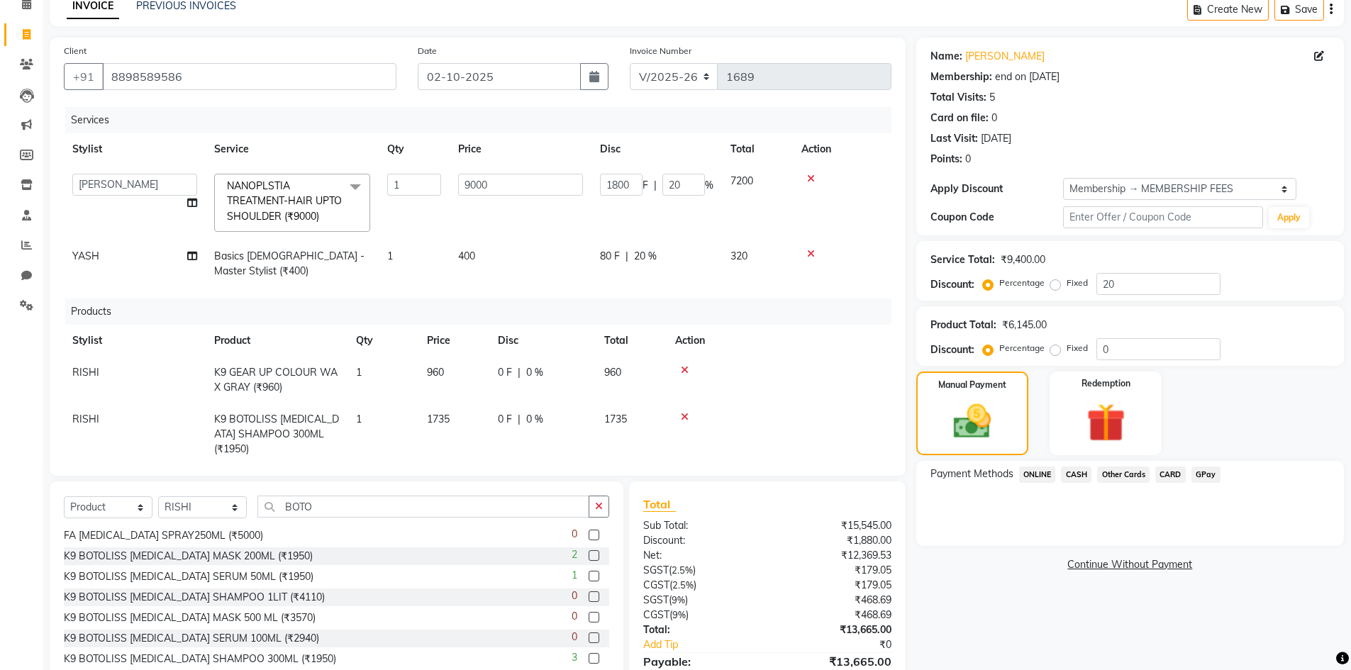
click at [1217, 476] on span "GPay" at bounding box center [1206, 475] width 29 height 16
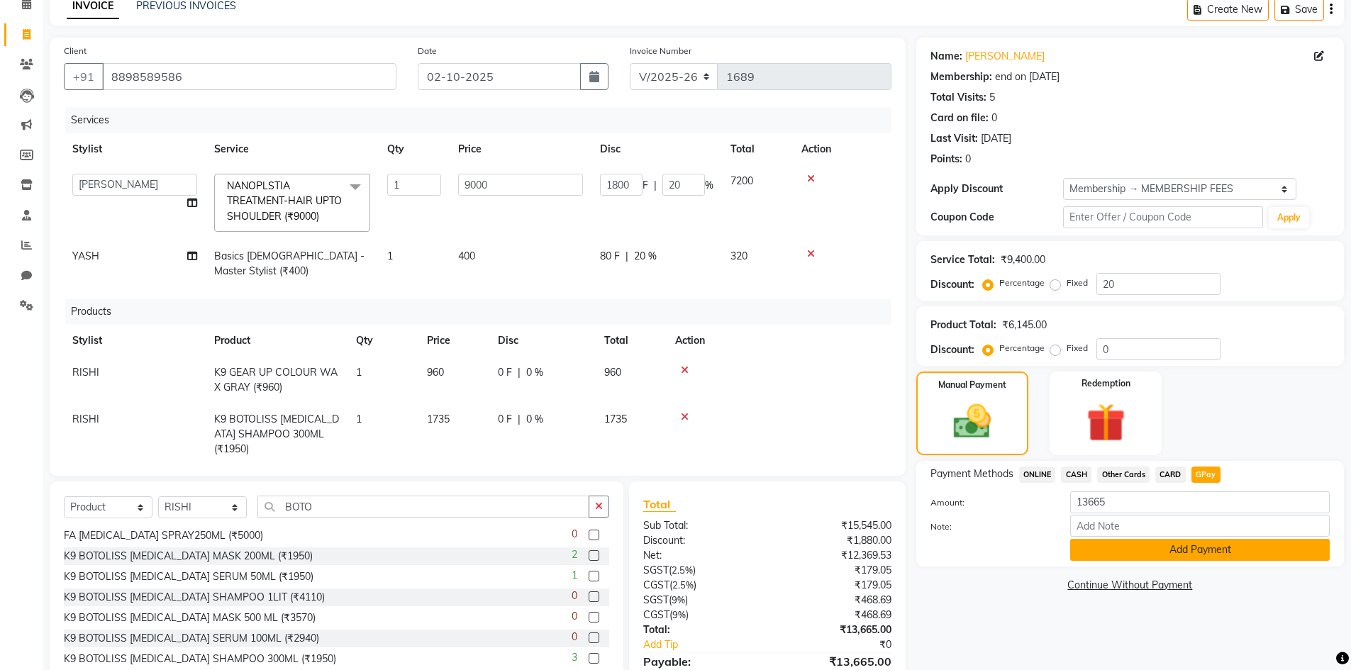
click at [1175, 551] on button "Add Payment" at bounding box center [1200, 550] width 260 height 22
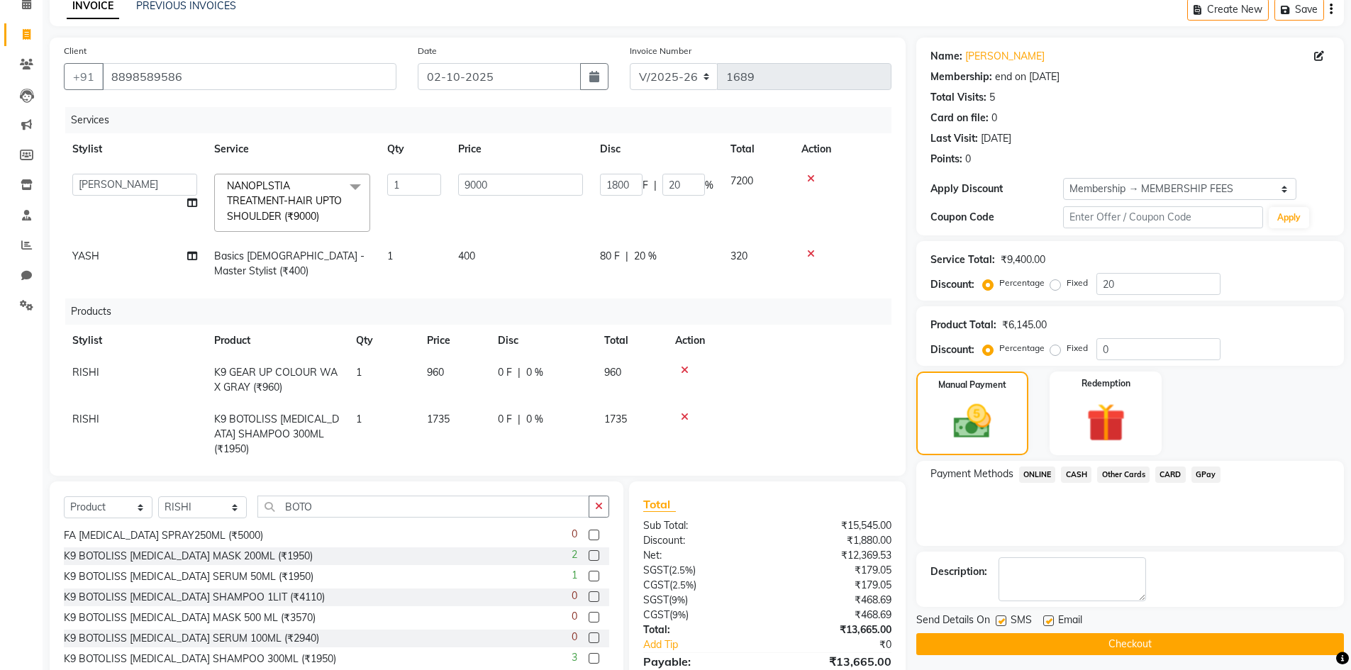
click at [1114, 643] on button "Checkout" at bounding box center [1130, 644] width 428 height 22
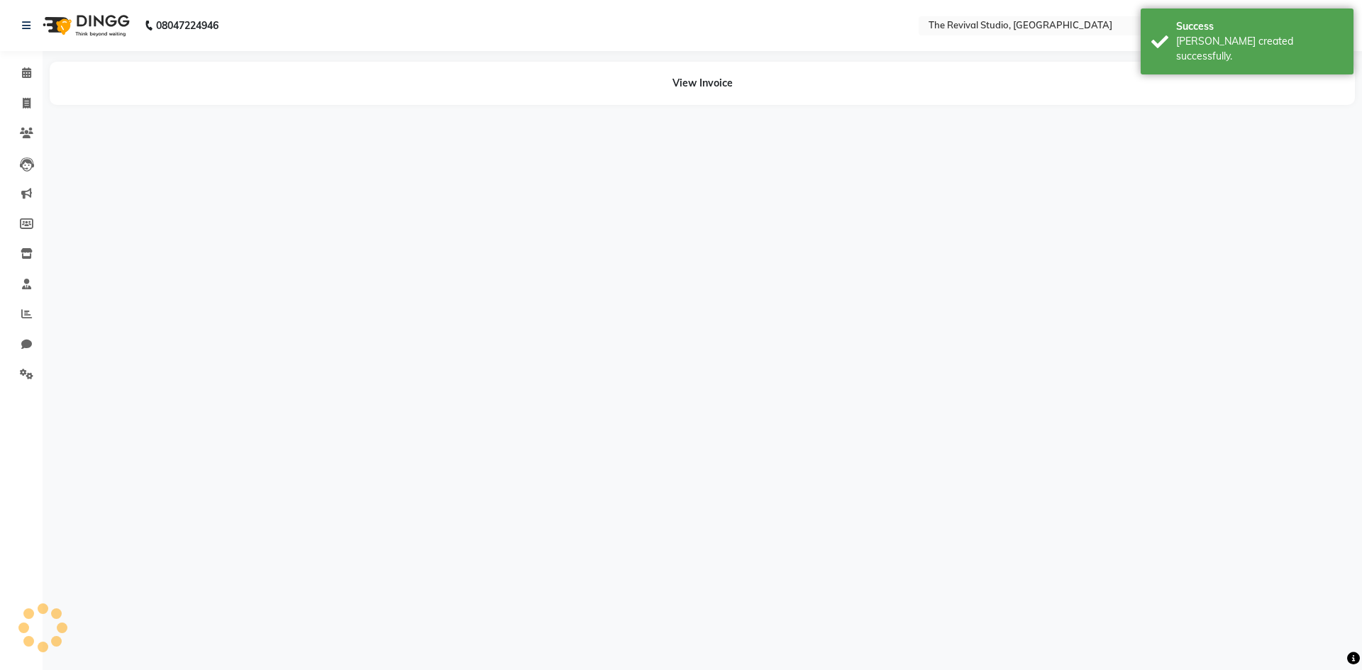
select select "76730"
select select "83449"
select select "93516"
select select "83449"
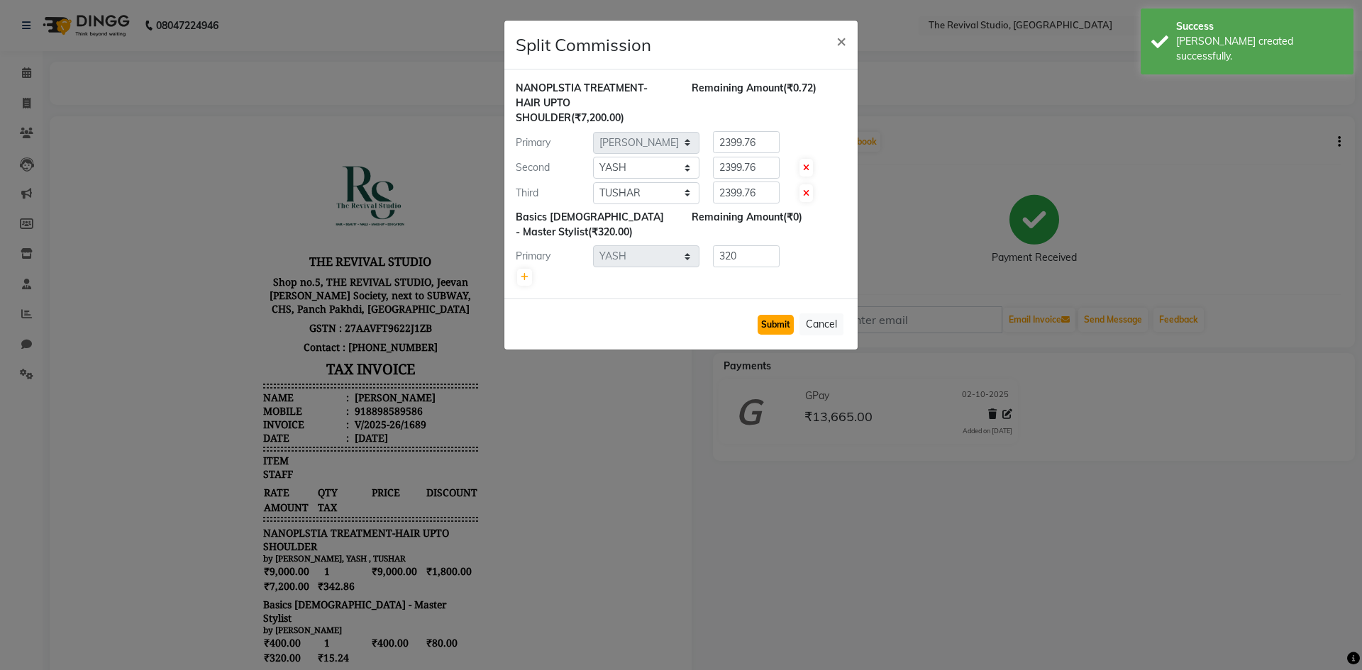
click at [777, 322] on button "Submit" at bounding box center [775, 325] width 36 height 20
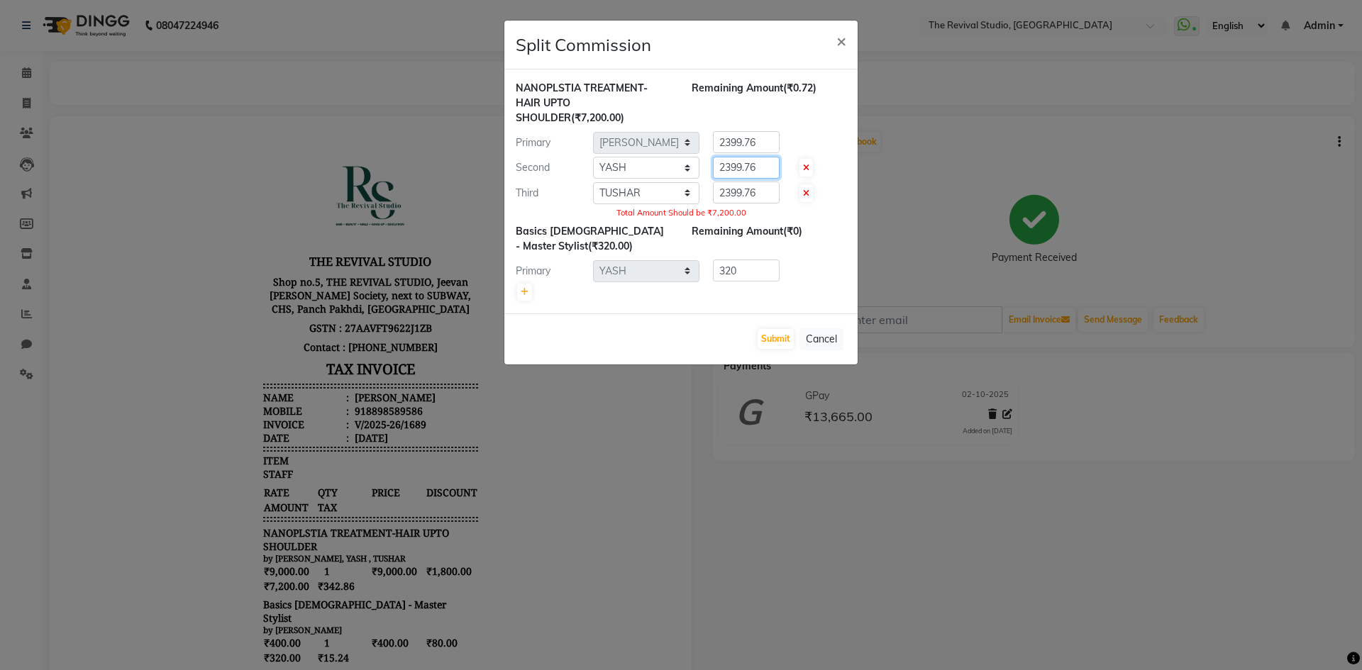
click at [767, 167] on input "2399.76" at bounding box center [746, 168] width 67 height 22
type input "2400.48"
click at [793, 189] on div at bounding box center [801, 193] width 29 height 15
click at [785, 337] on button "Submit" at bounding box center [775, 339] width 36 height 20
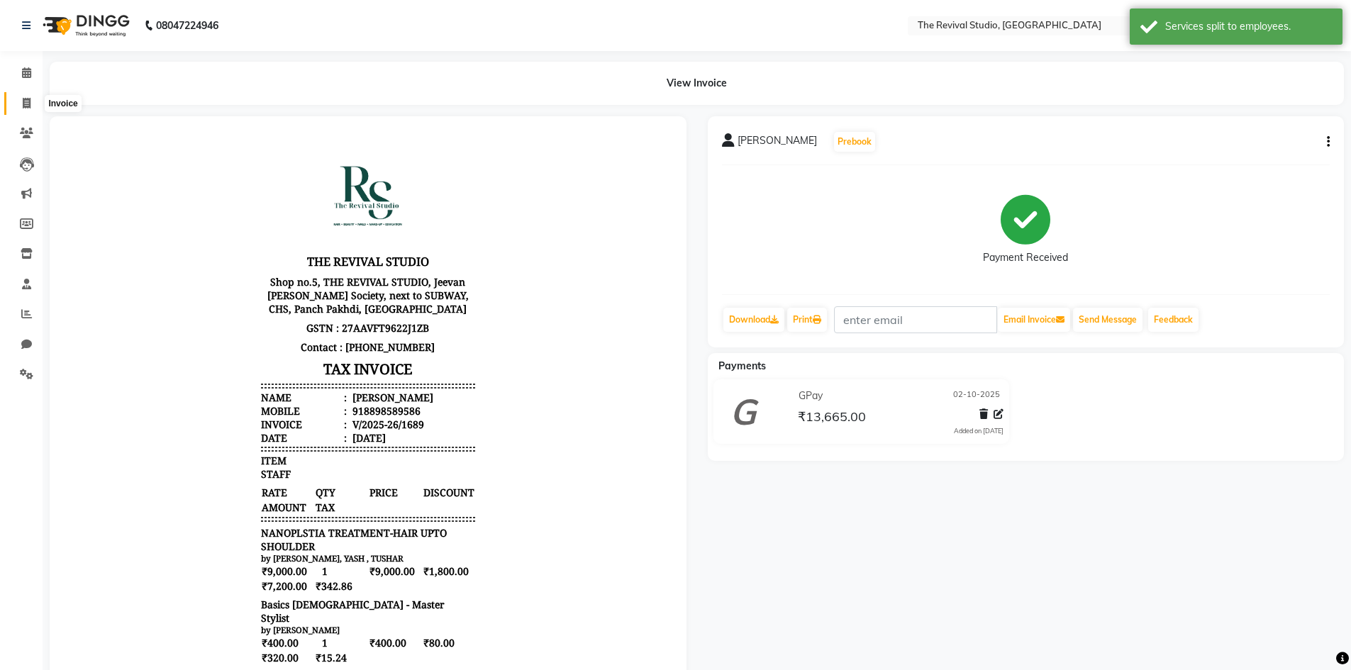
click at [28, 99] on icon at bounding box center [27, 103] width 8 height 11
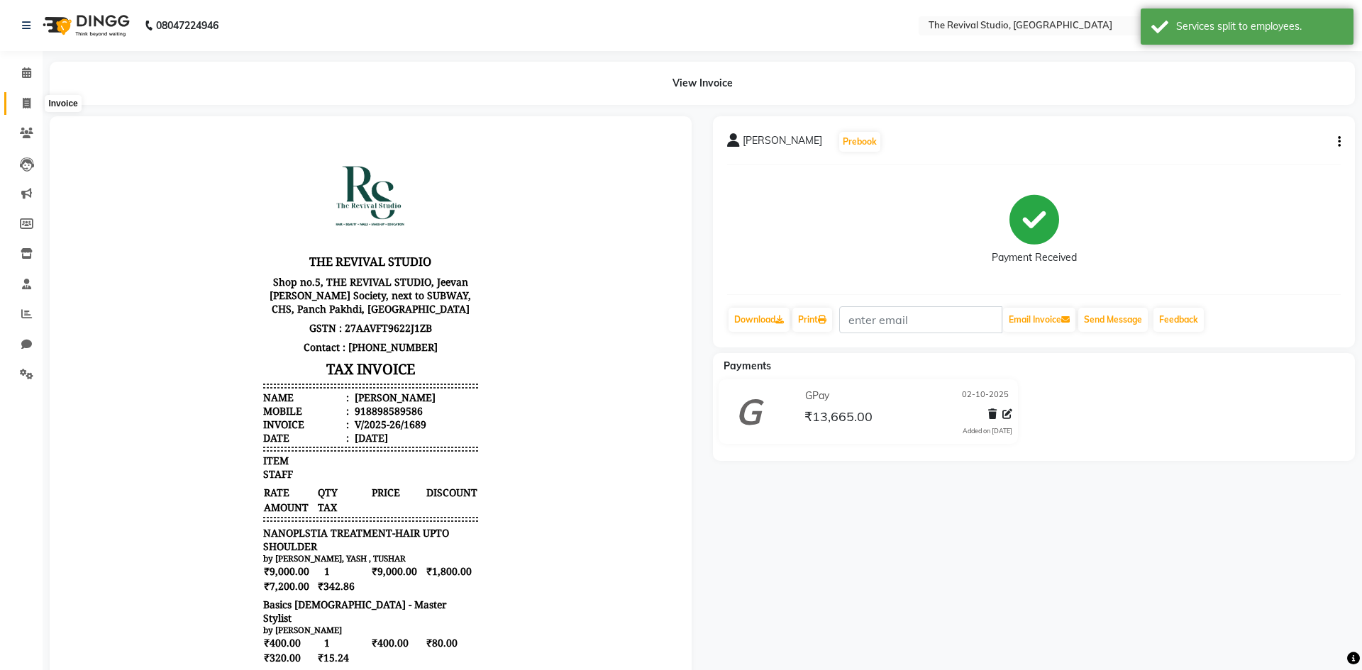
select select "7991"
select select "service"
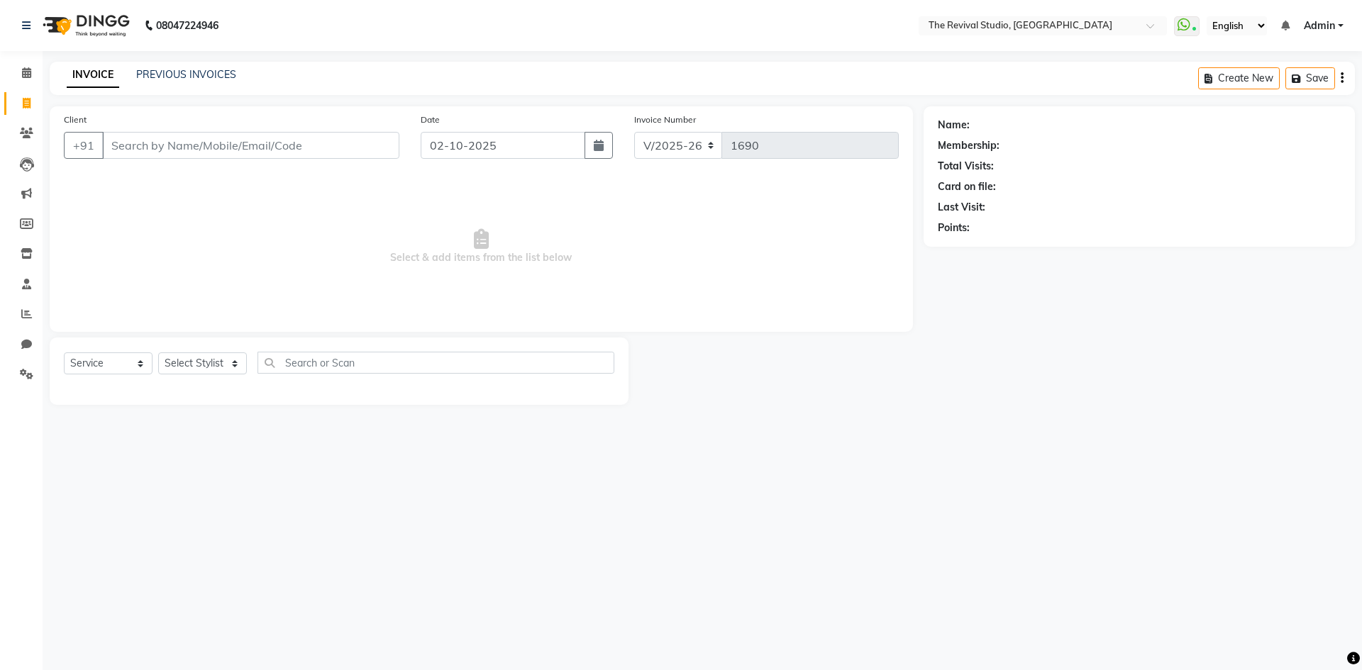
click at [201, 230] on span "Select & add items from the list below" at bounding box center [481, 247] width 835 height 142
drag, startPoint x: 713, startPoint y: 198, endPoint x: 711, endPoint y: 206, distance: 8.1
click at [712, 199] on span "Select & add items from the list below" at bounding box center [481, 247] width 835 height 142
click at [870, 396] on div at bounding box center [775, 371] width 295 height 67
drag, startPoint x: 27, startPoint y: 73, endPoint x: 37, endPoint y: 74, distance: 10.0
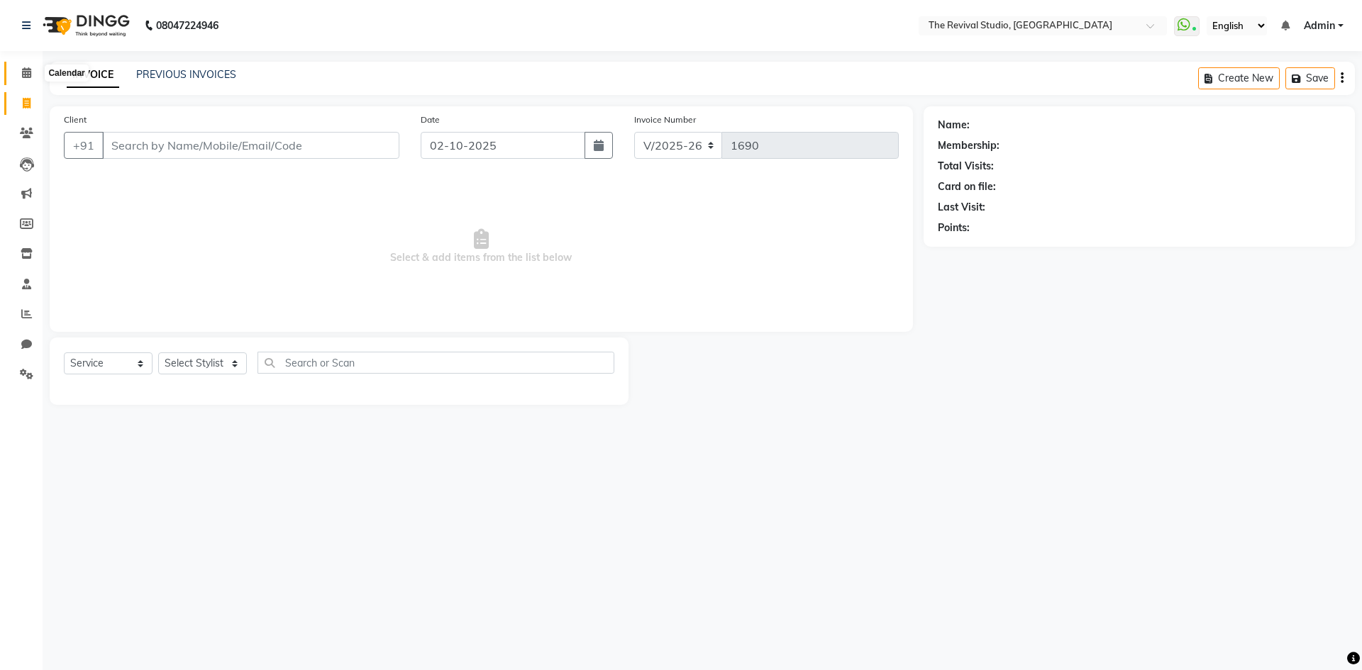
click at [27, 73] on icon at bounding box center [26, 72] width 9 height 11
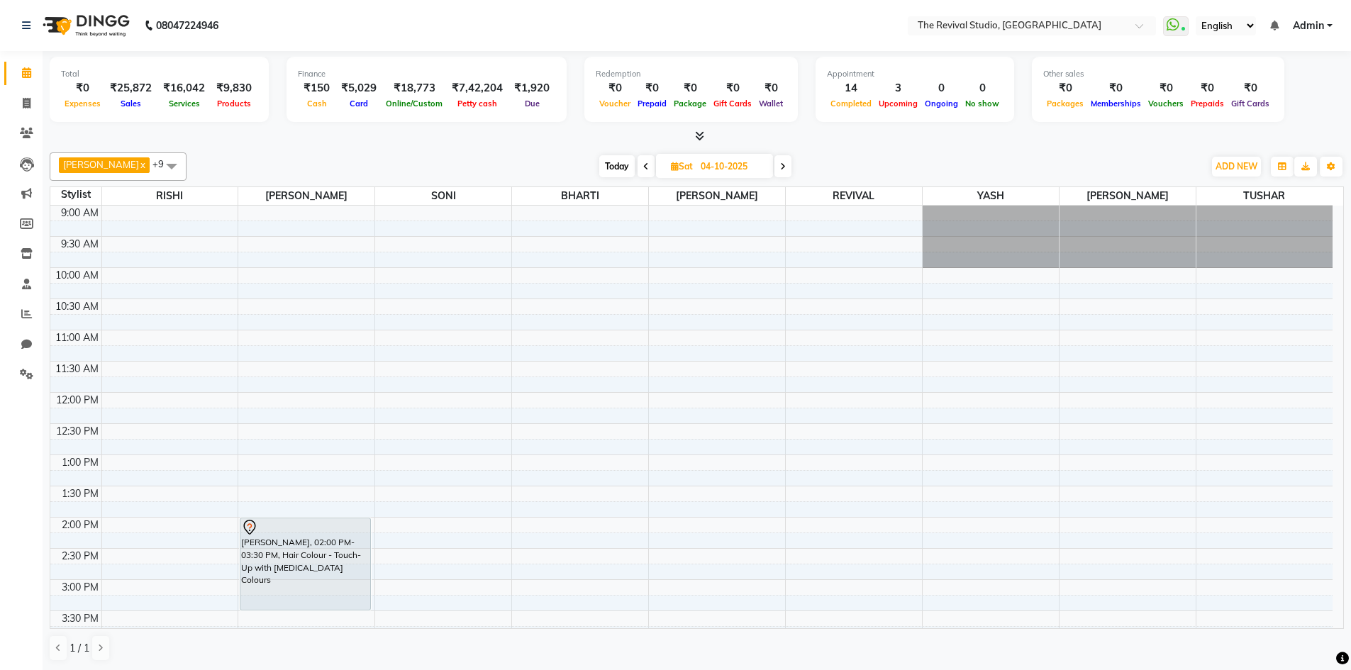
click at [709, 171] on input "04-10-2025" at bounding box center [731, 166] width 71 height 21
select select "10"
select select "2025"
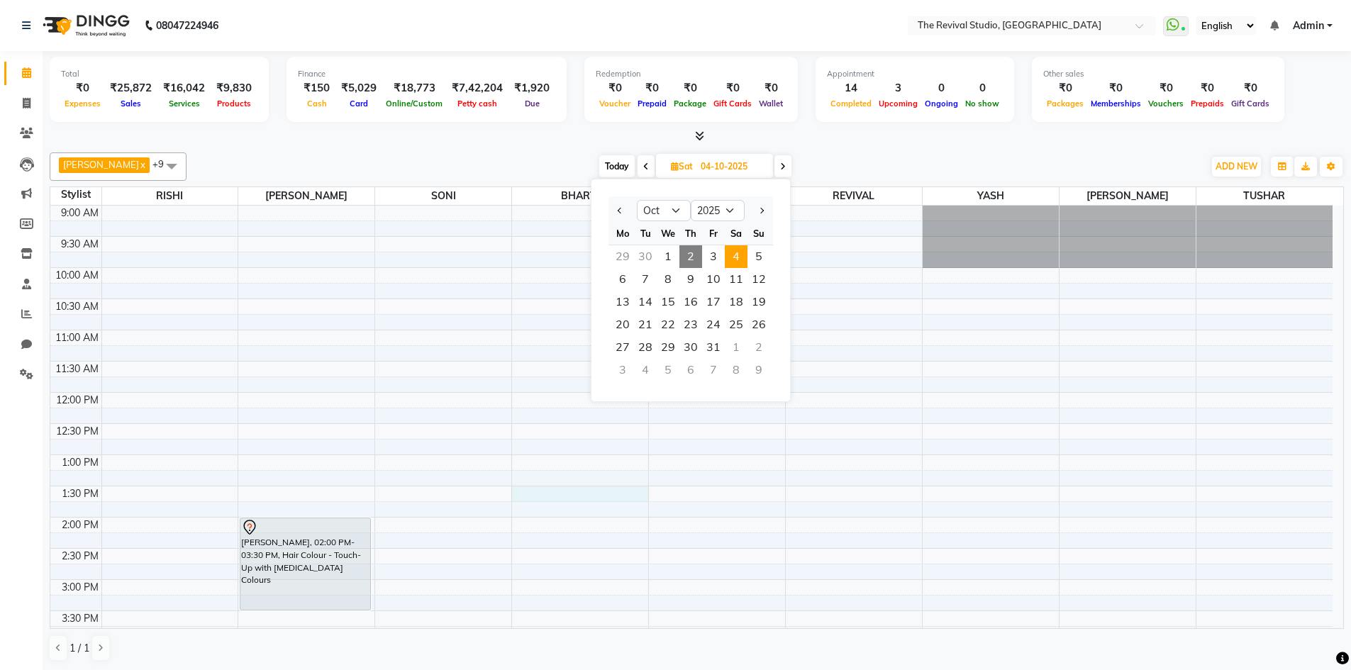
click at [640, 487] on div "9:00 AM 9:30 AM 10:00 AM 10:30 AM 11:00 AM 11:30 AM 12:00 PM 12:30 PM 1:00 PM 1…" at bounding box center [691, 611] width 1282 height 811
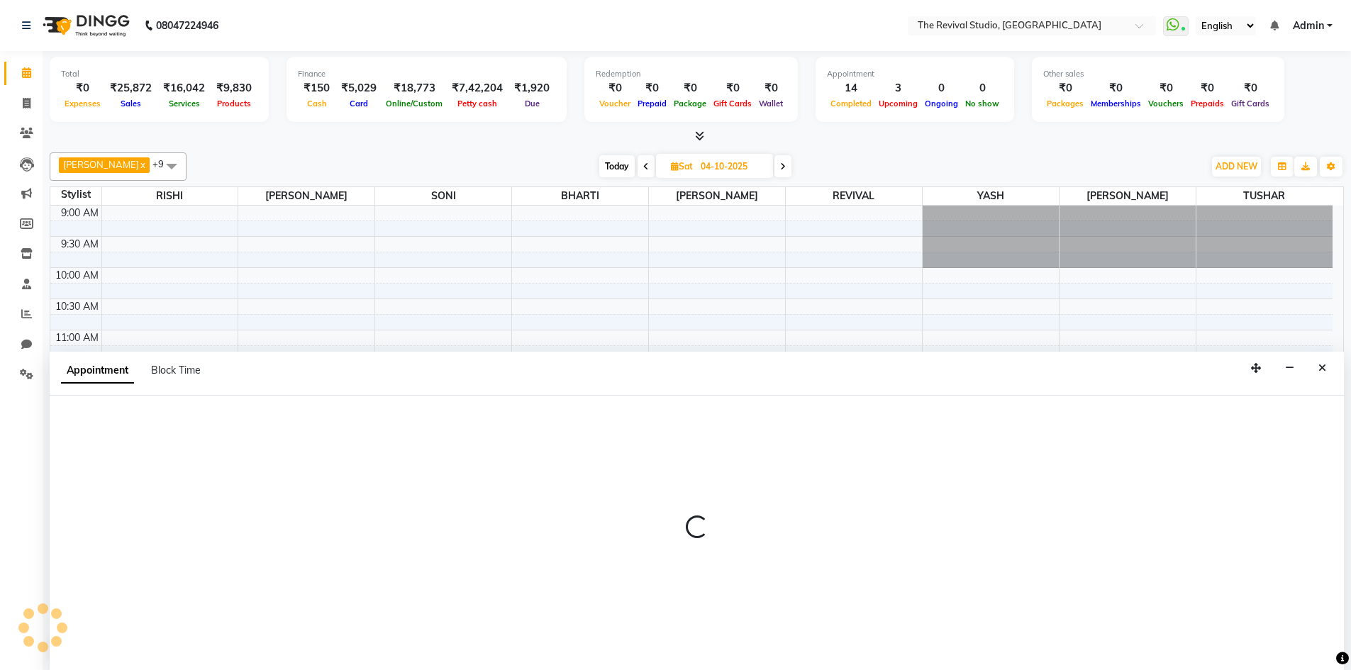
scroll to position [1, 0]
select select "76737"
select select "810"
select select "tentative"
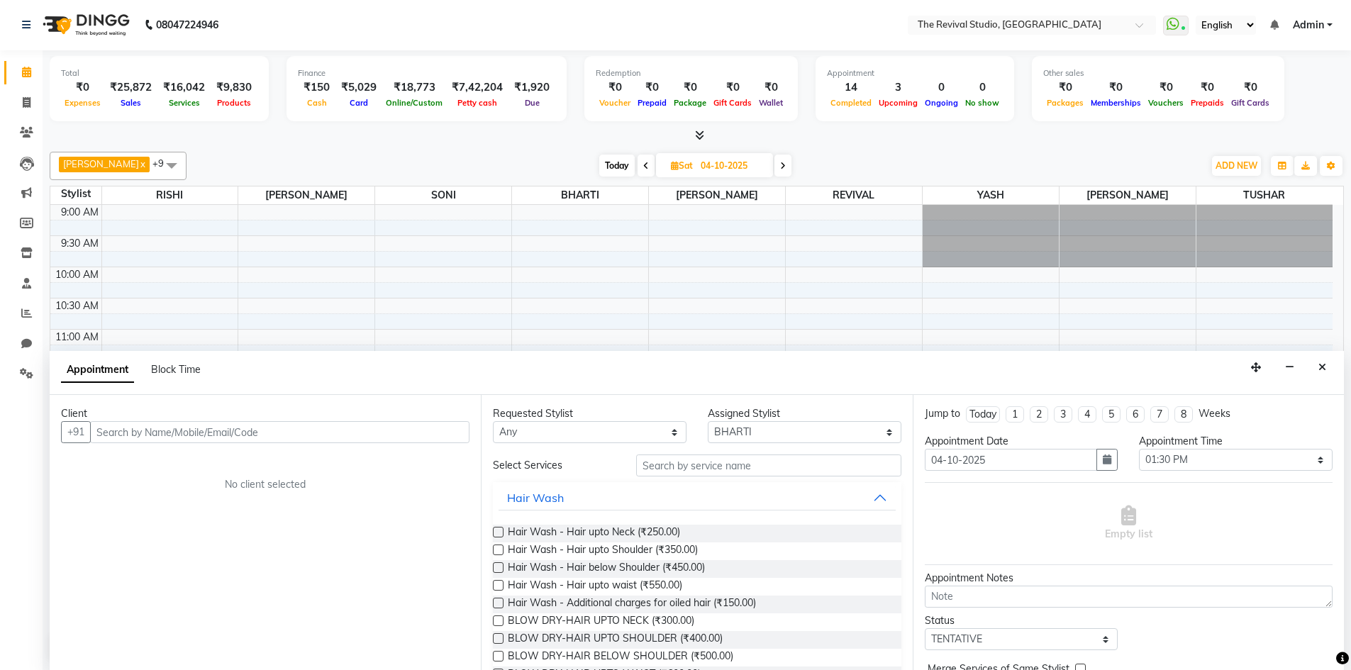
drag, startPoint x: 1320, startPoint y: 370, endPoint x: 1298, endPoint y: 367, distance: 22.2
click at [1320, 369] on icon "Close" at bounding box center [1323, 367] width 8 height 10
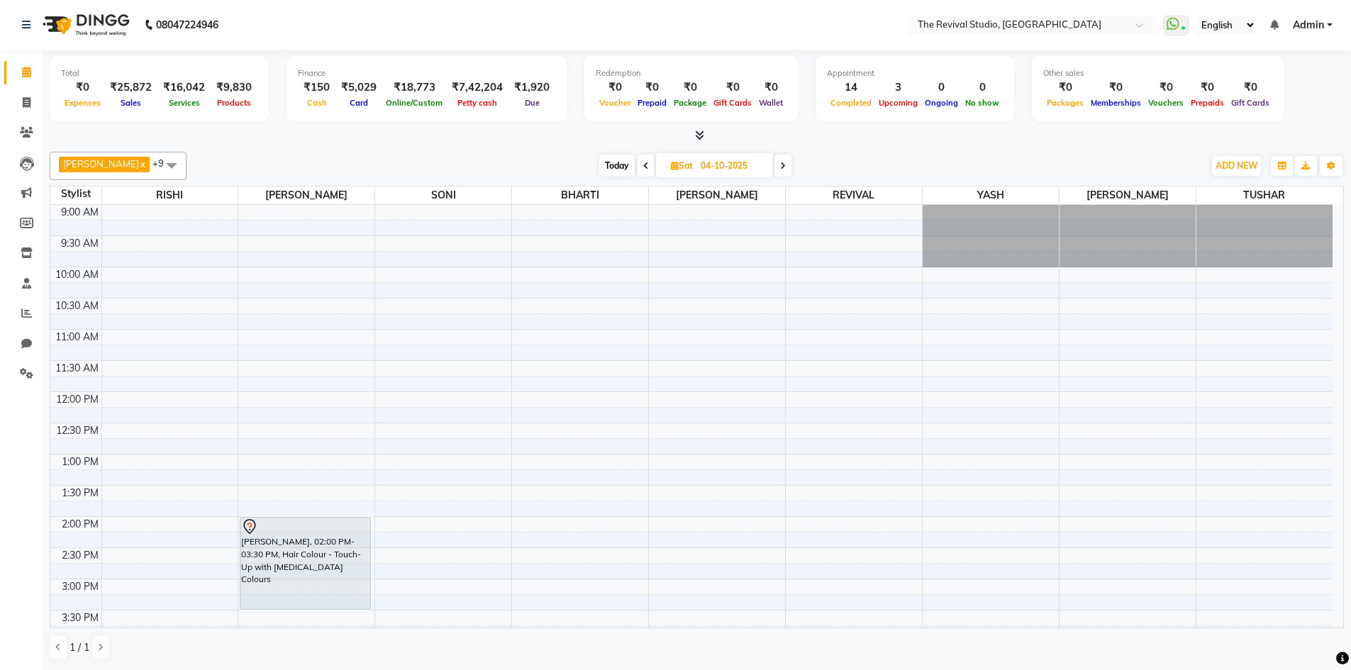
click at [605, 166] on span "Today" at bounding box center [616, 166] width 35 height 22
type input "02-10-2025"
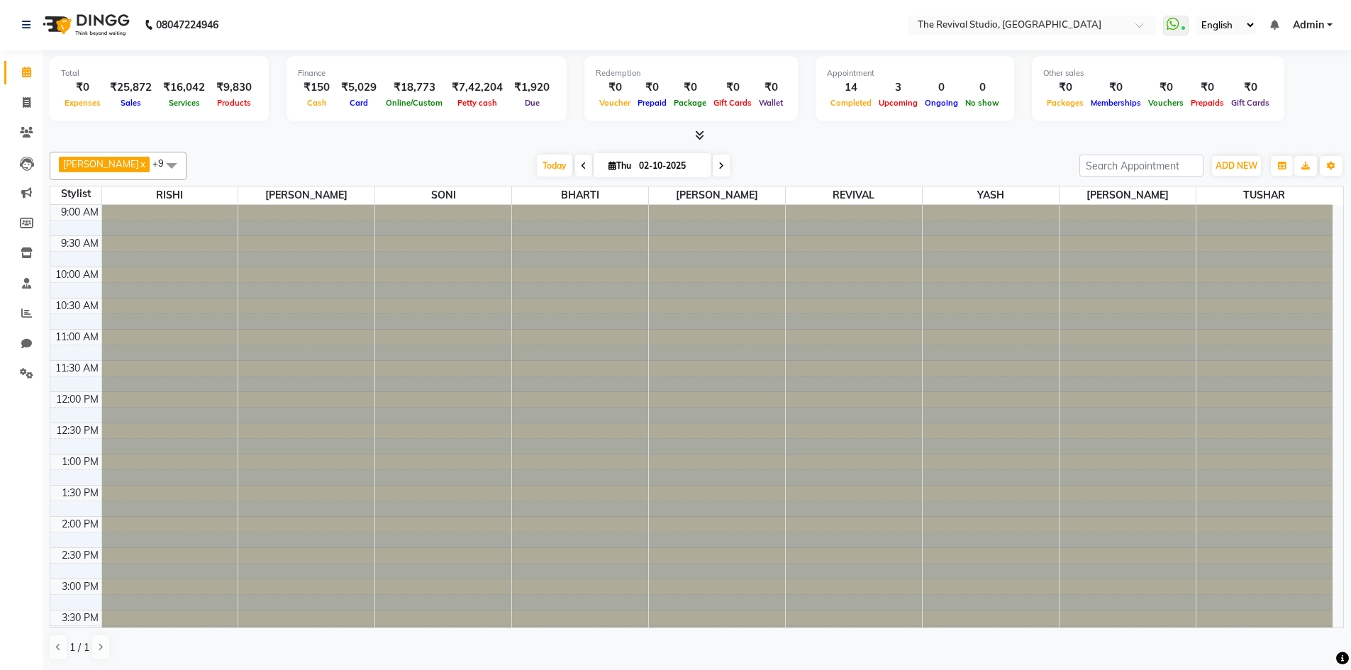
scroll to position [388, 0]
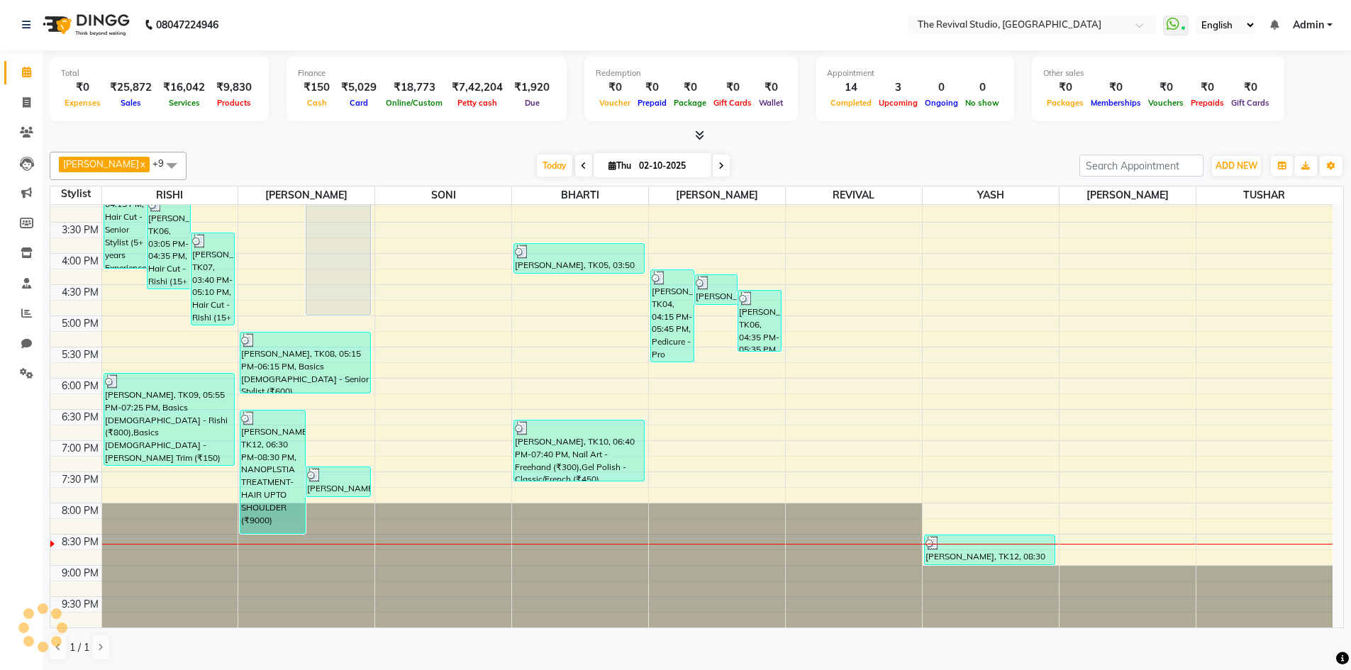
click at [648, 167] on input "02-10-2025" at bounding box center [670, 165] width 71 height 21
select select "10"
select select "2025"
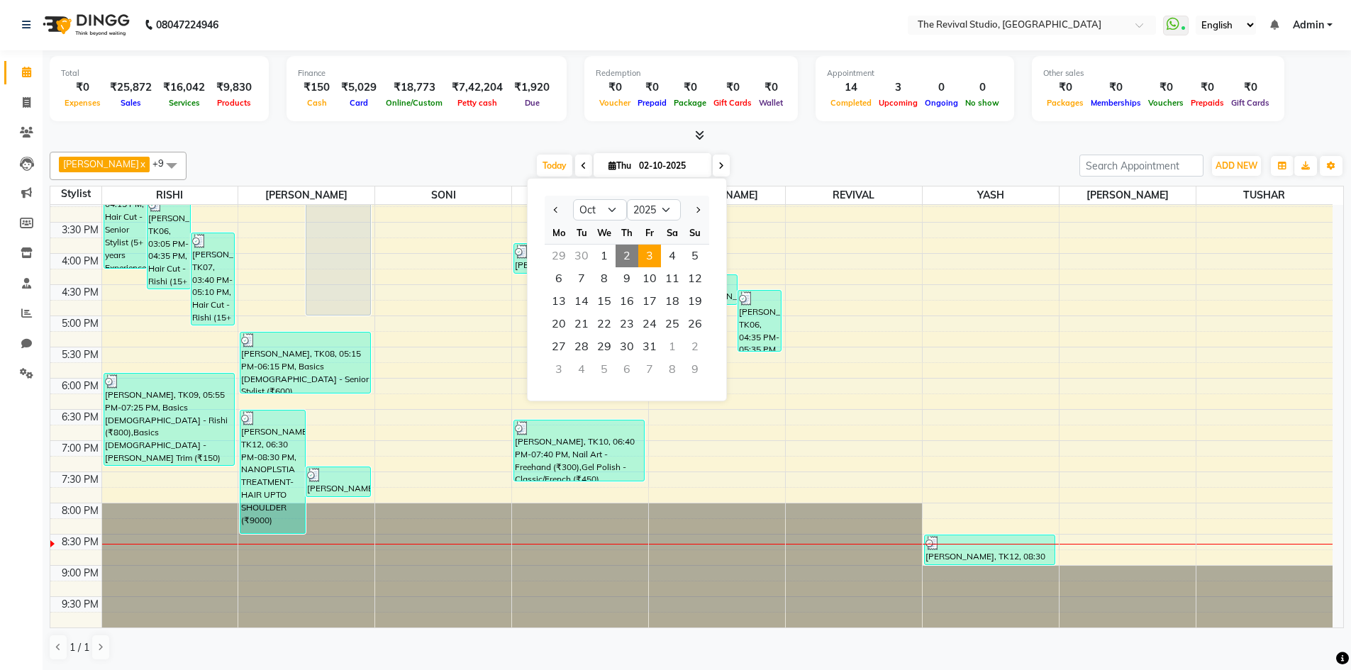
click at [655, 255] on span "3" at bounding box center [649, 256] width 23 height 23
type input "03-10-2025"
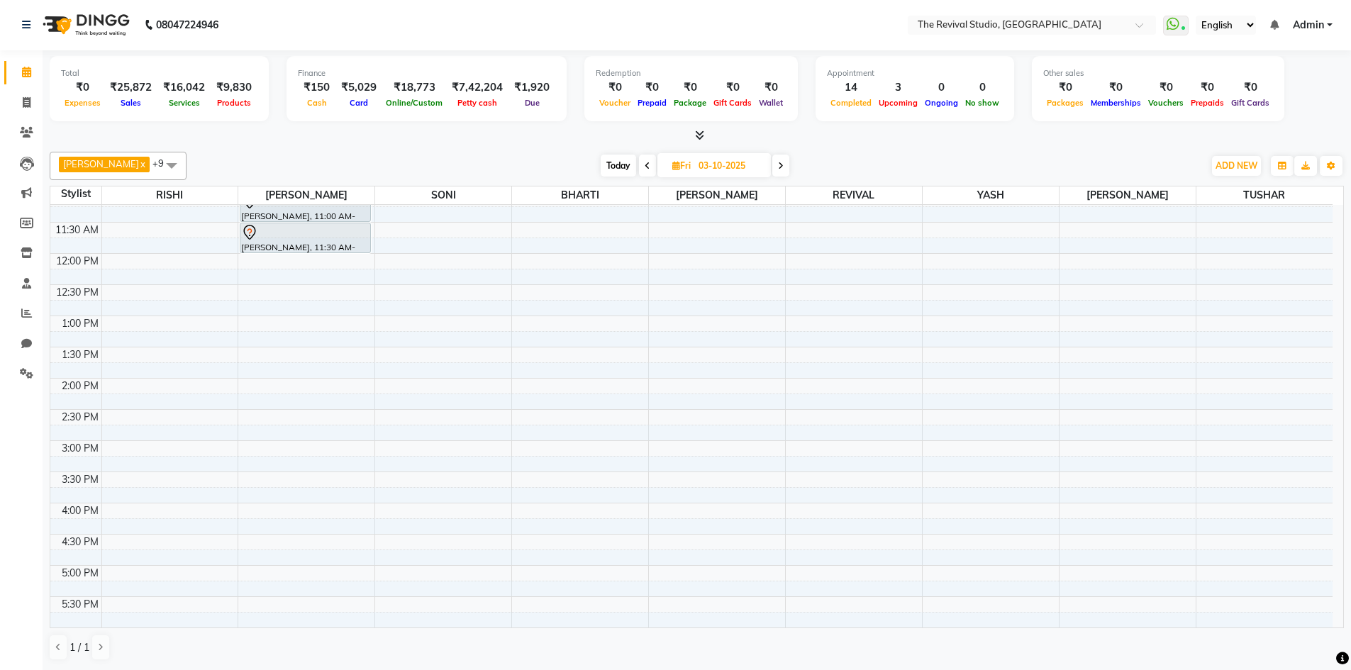
scroll to position [104, 0]
click at [154, 485] on div "9:00 AM 9:30 AM 10:00 AM 10:30 AM 11:00 AM 11:30 AM 12:00 PM 12:30 PM 1:00 PM 1…" at bounding box center [691, 506] width 1282 height 811
select select "76728"
select select "tentative"
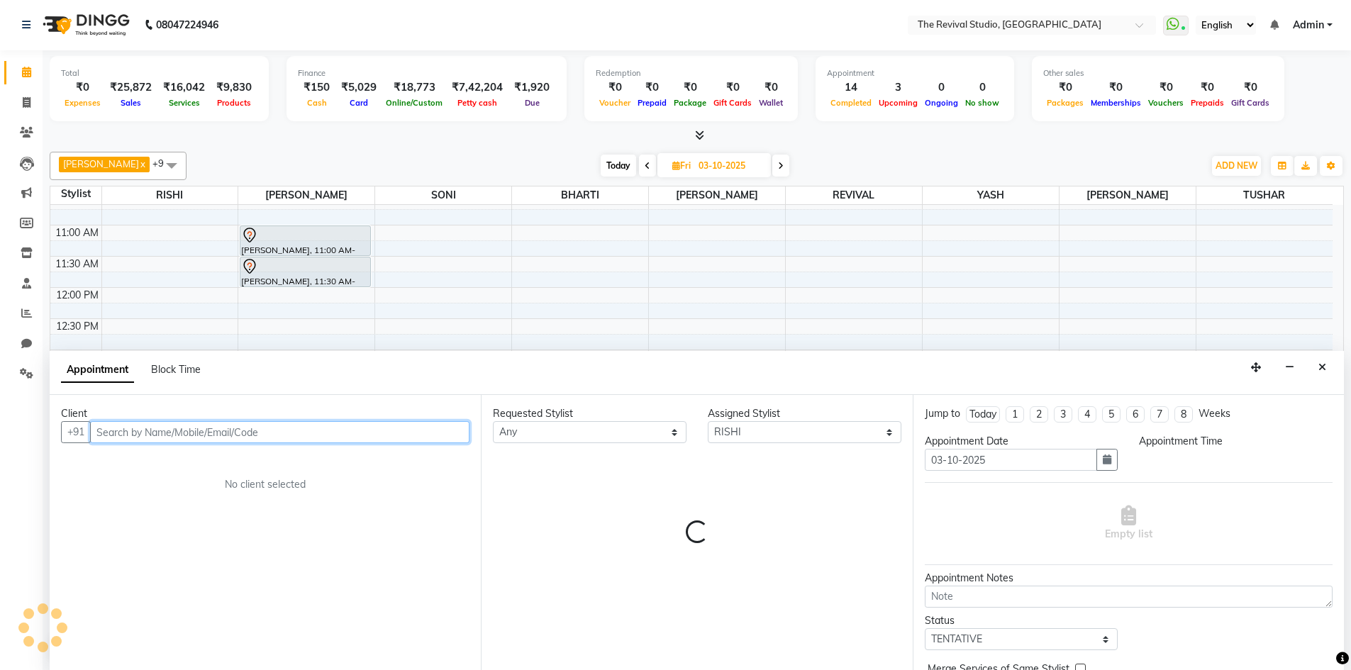
select select "900"
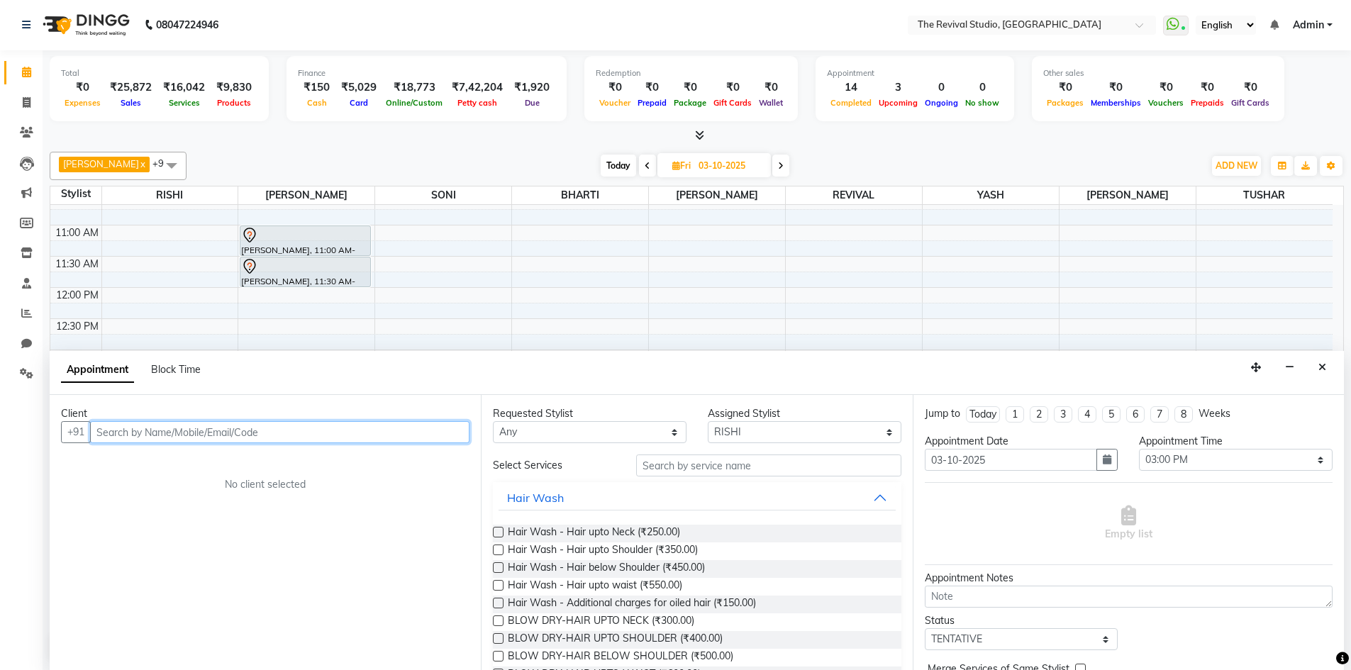
click at [179, 436] on input "text" at bounding box center [279, 432] width 379 height 22
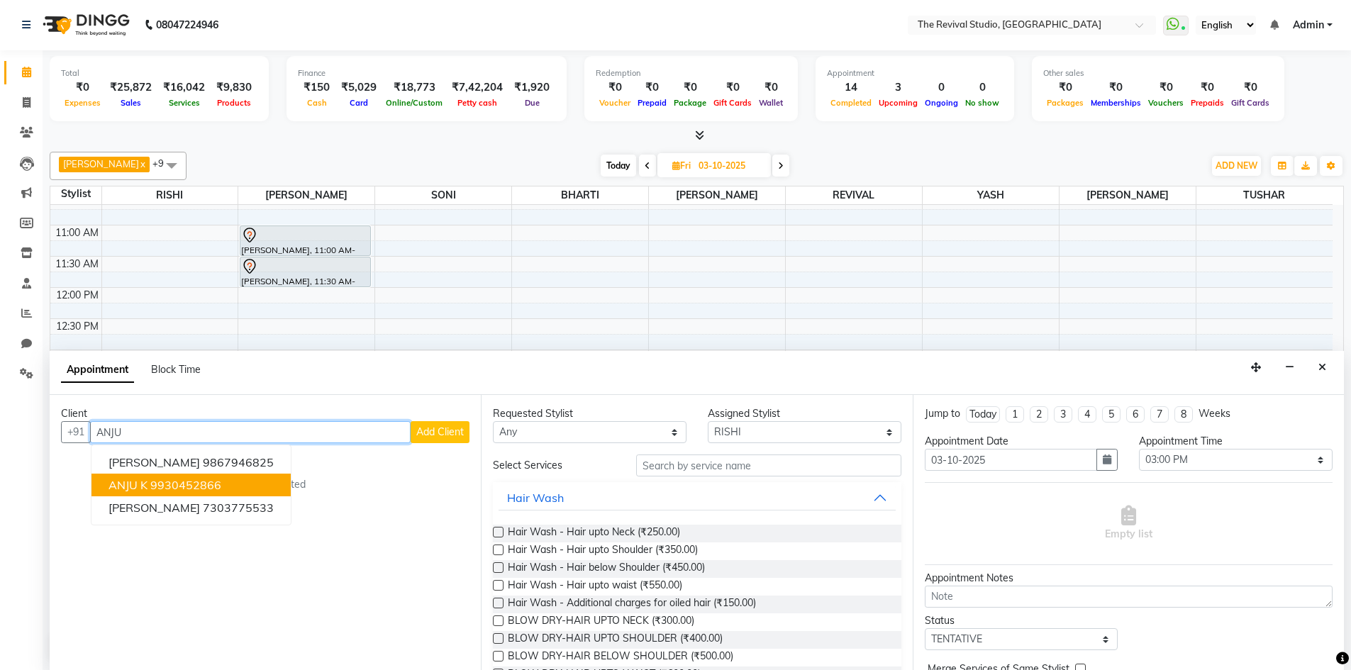
click at [194, 489] on ngb-highlight "9930452866" at bounding box center [185, 485] width 71 height 14
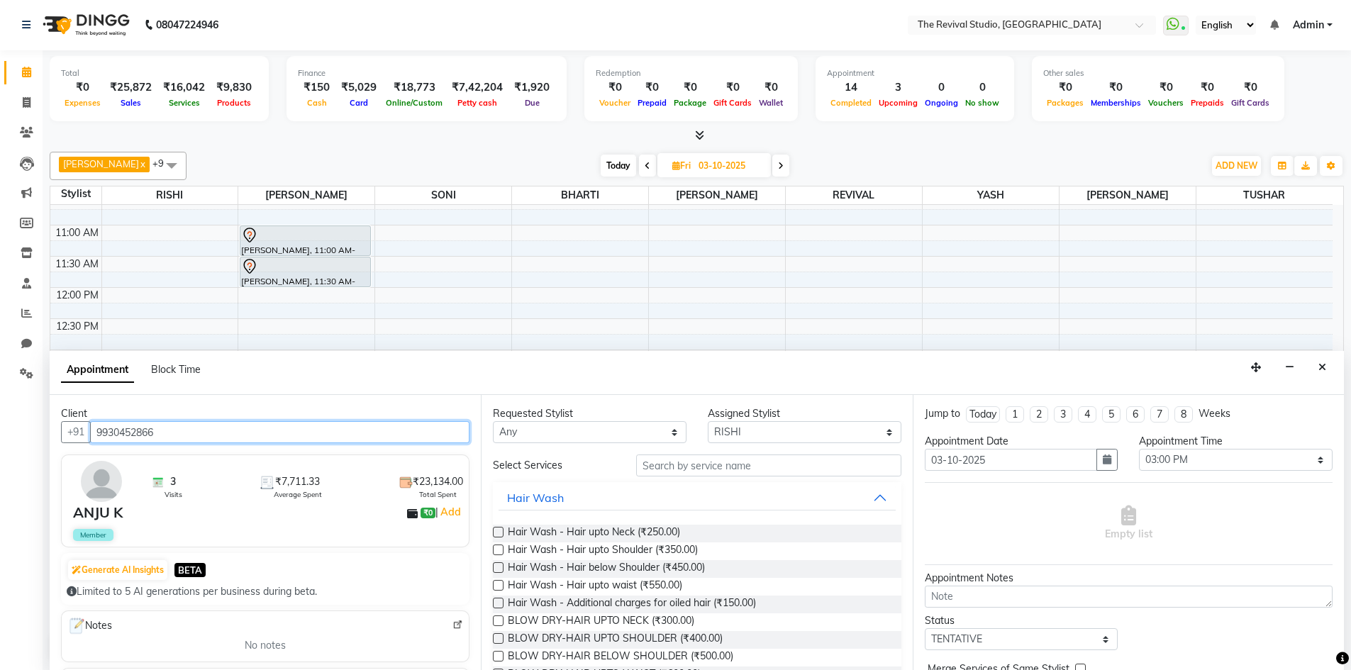
type input "9930452866"
click at [608, 433] on select "Any BHARTI Dingg [PERSON_NAME] [PERSON_NAME] REVIVAL RISHI [PERSON_NAME] [PERSO…" at bounding box center [590, 432] width 194 height 22
select select "76728"
click at [493, 421] on select "Any BHARTI Dingg [PERSON_NAME] [PERSON_NAME] REVIVAL RISHI [PERSON_NAME] [PERSO…" at bounding box center [590, 432] width 194 height 22
click at [754, 465] on input "text" at bounding box center [768, 466] width 265 height 22
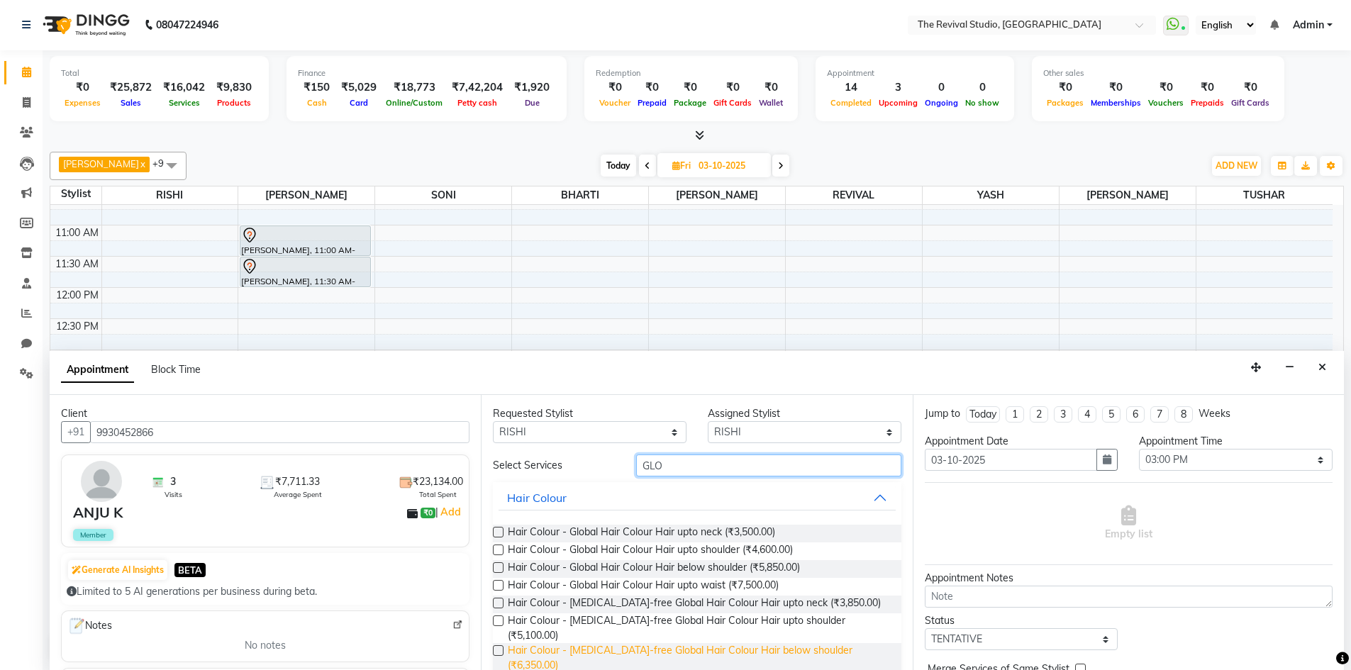
type input "GLO"
click at [849, 643] on span "Hair Colour - Ammonia-free Global Hair Colour Hair below shoulder (₹6,350.00)" at bounding box center [699, 658] width 382 height 30
checkbox input "false"
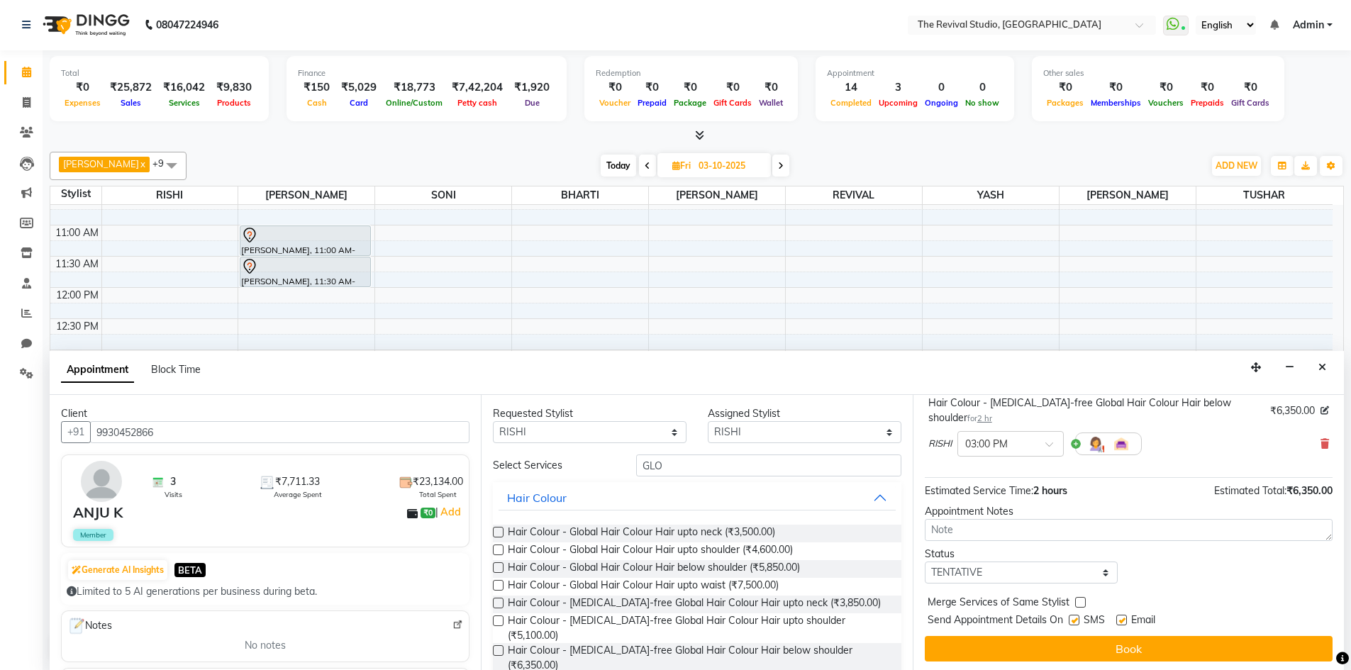
scroll to position [99, 0]
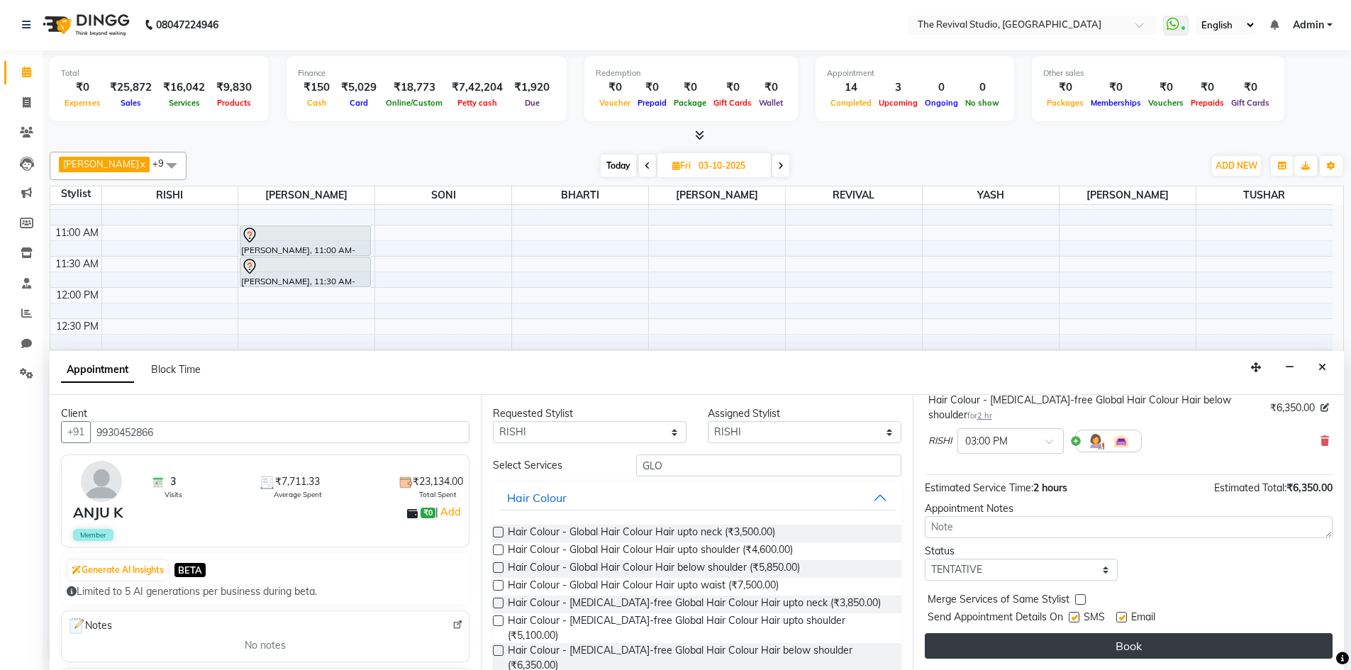
click at [1134, 648] on button "Book" at bounding box center [1129, 646] width 408 height 26
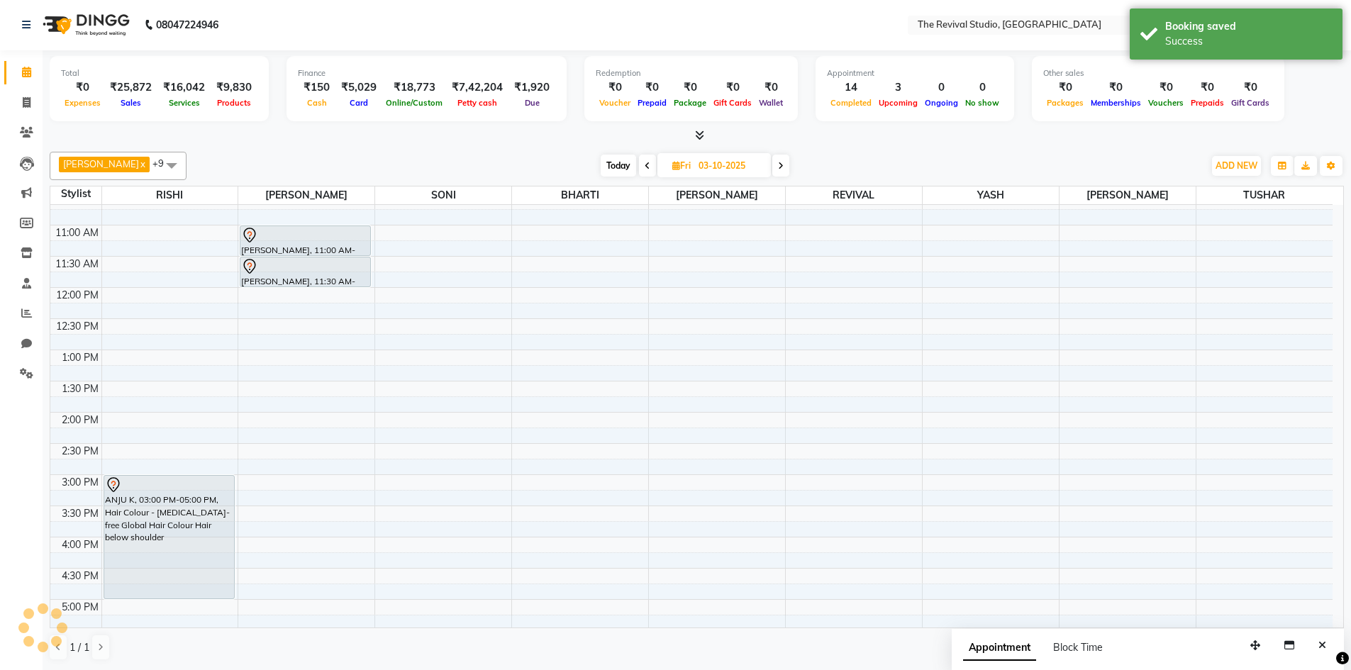
scroll to position [0, 0]
click at [1325, 647] on icon "Close" at bounding box center [1323, 646] width 8 height 10
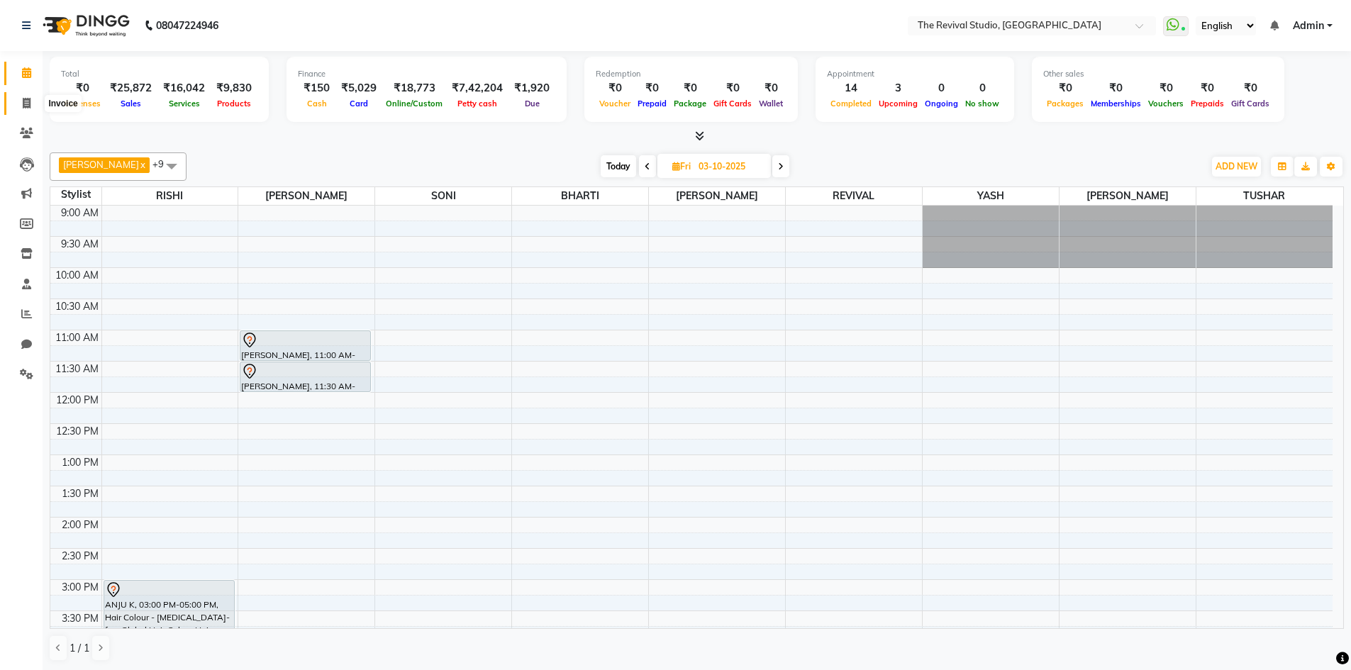
click at [28, 102] on icon at bounding box center [27, 103] width 8 height 11
select select "7991"
select select "service"
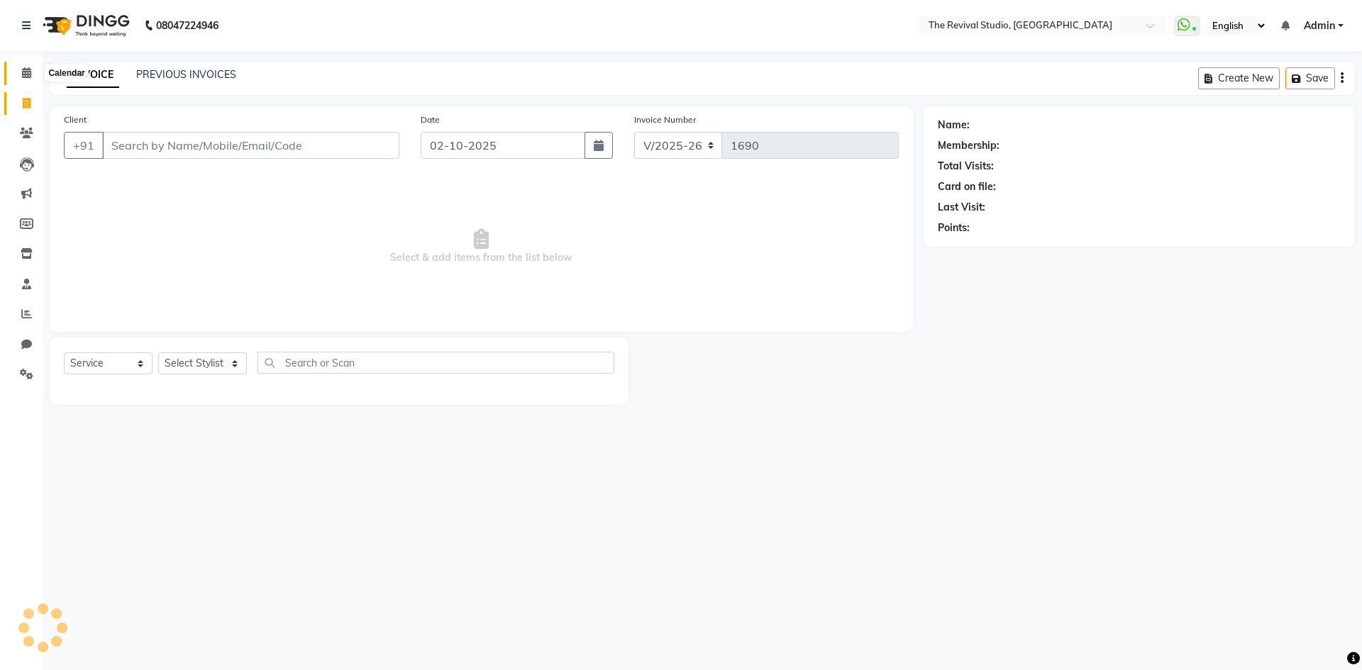
click at [28, 71] on icon at bounding box center [26, 72] width 9 height 11
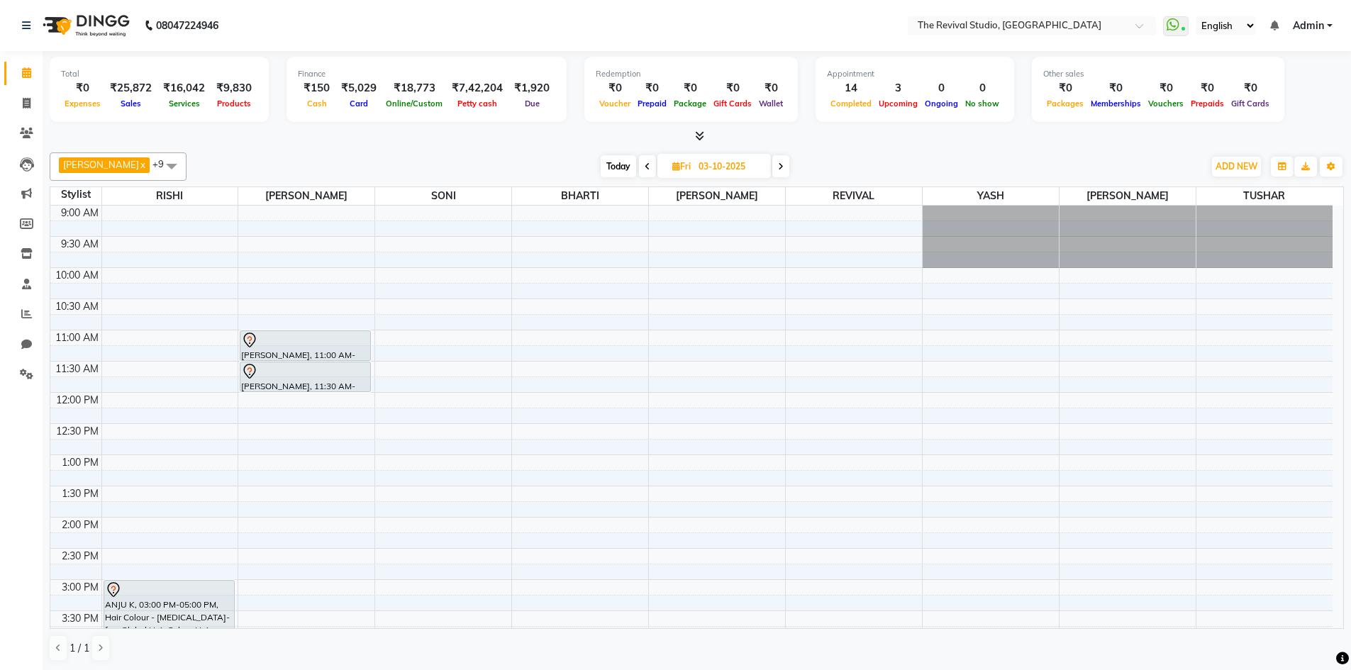
click at [1292, 116] on div "Total ₹0 Expenses ₹25,872 Sales ₹16,042 Services ₹9,830 Products Finance ₹150 C…" at bounding box center [697, 92] width 1294 height 70
click at [28, 316] on icon at bounding box center [26, 314] width 11 height 11
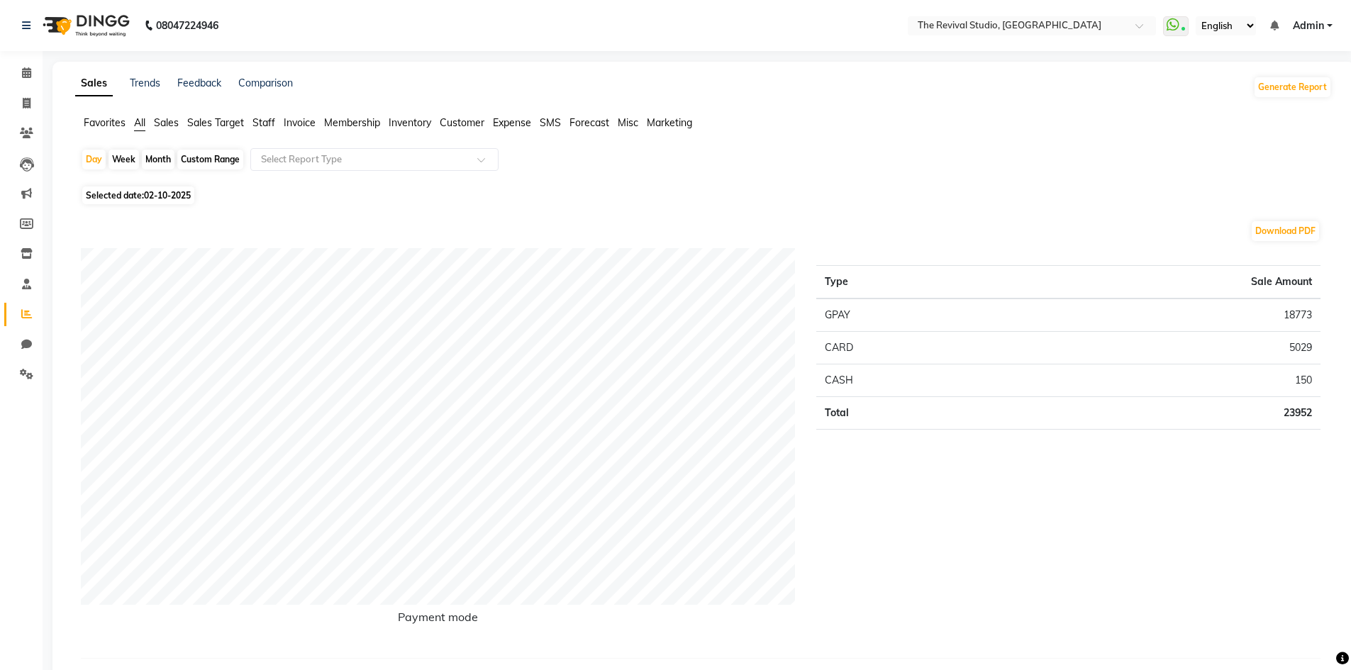
click at [1325, 21] on link "Admin" at bounding box center [1313, 25] width 40 height 15
click at [1289, 99] on link "Sign out" at bounding box center [1260, 98] width 130 height 22
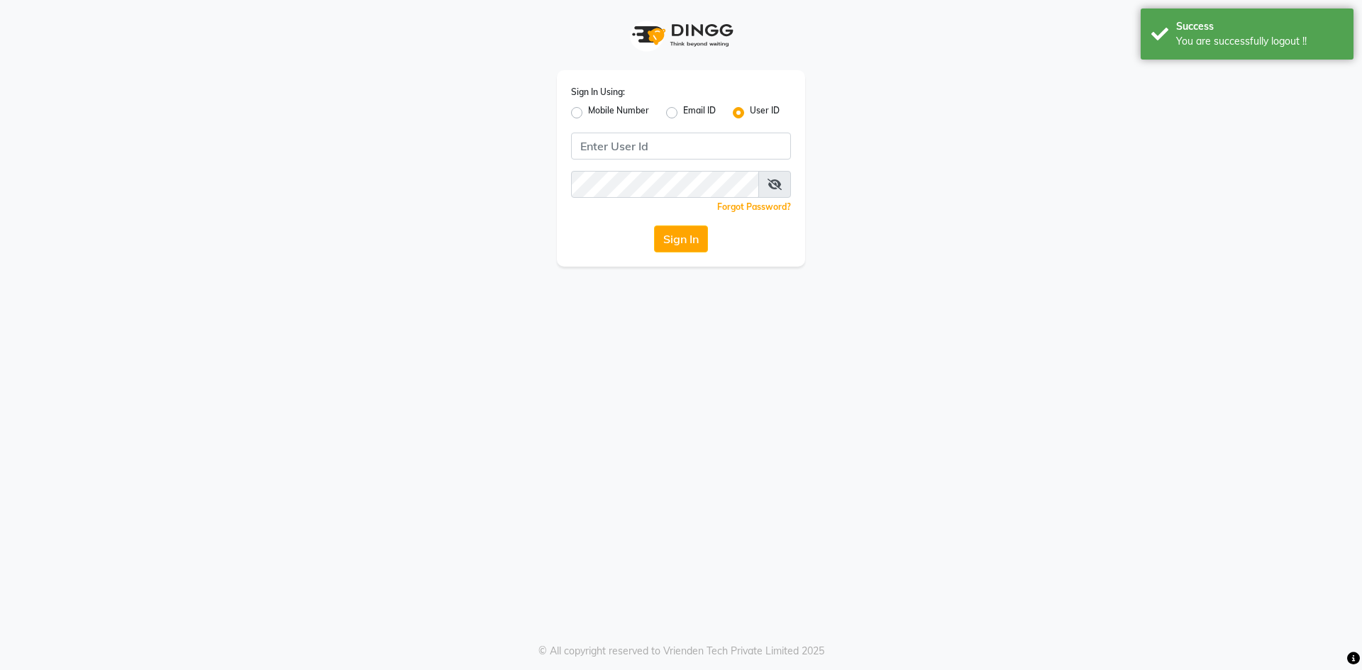
drag, startPoint x: 995, startPoint y: 272, endPoint x: 884, endPoint y: 196, distance: 135.2
click at [994, 272] on div "Sign In Using: Mobile Number Email ID User ID Remember me Forgot Password? Sign…" at bounding box center [681, 335] width 1362 height 670
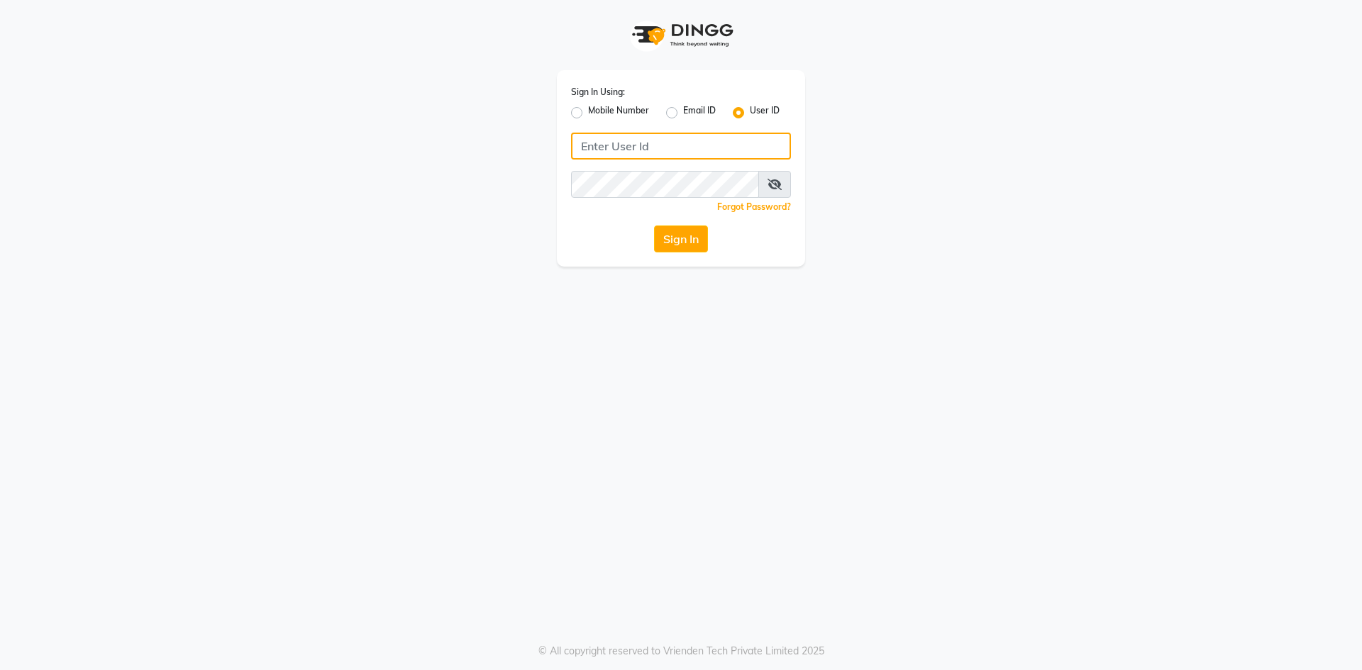
click at [654, 145] on input "Username" at bounding box center [681, 146] width 220 height 27
type input "Revivalstudio"
click at [689, 238] on button "Sign In" at bounding box center [681, 239] width 54 height 27
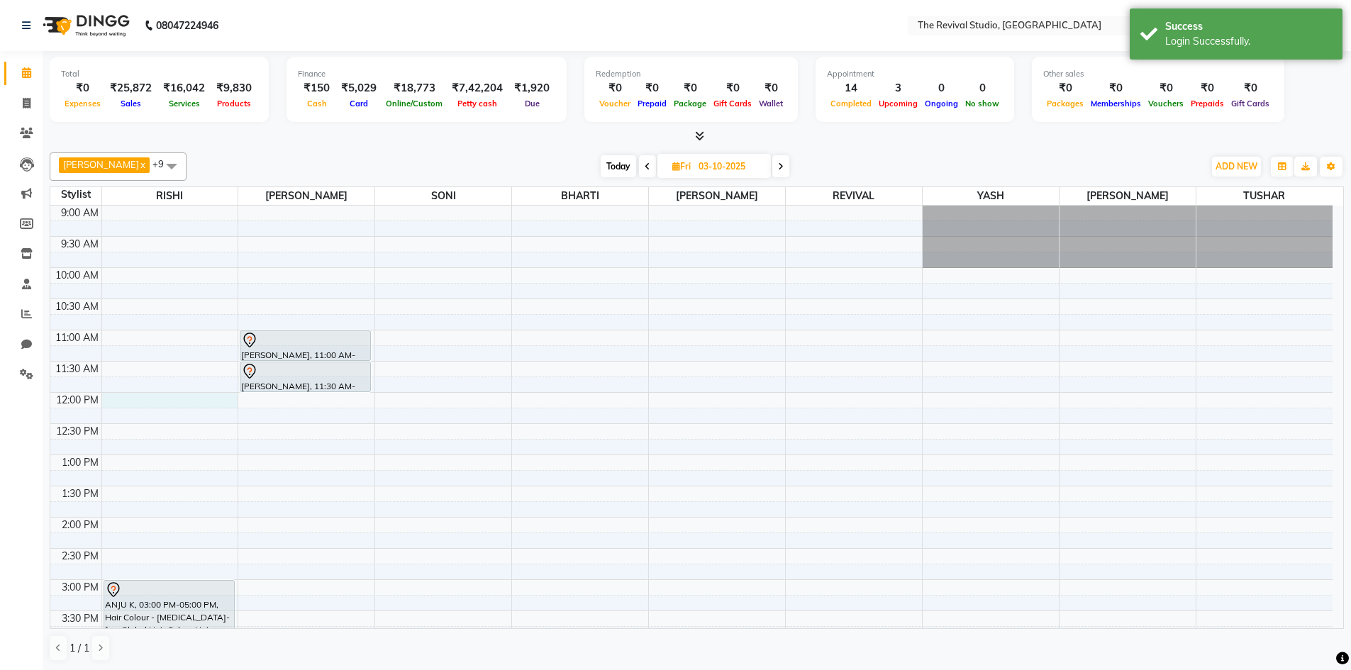
click at [134, 399] on div "9:00 AM 9:30 AM 10:00 AM 10:30 AM 11:00 AM 11:30 AM 12:00 PM 12:30 PM 1:00 PM 1…" at bounding box center [691, 611] width 1282 height 811
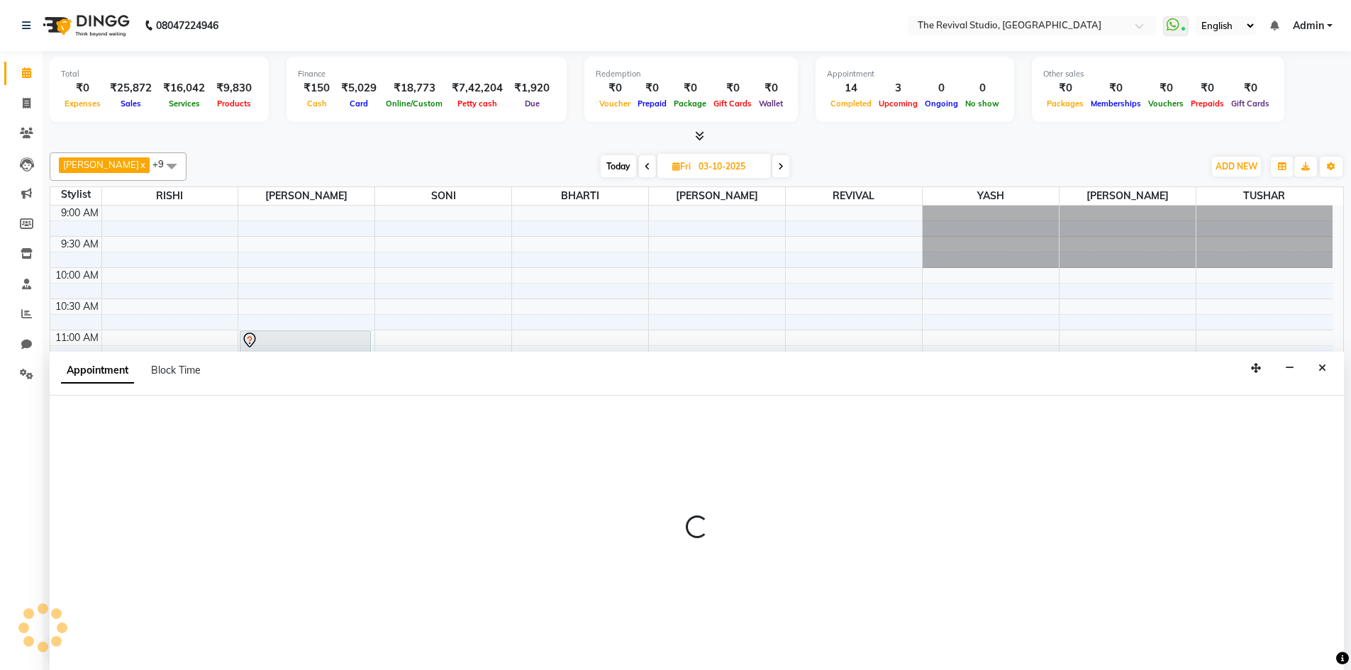
scroll to position [1, 0]
select select "76728"
select select "720"
select select "tentative"
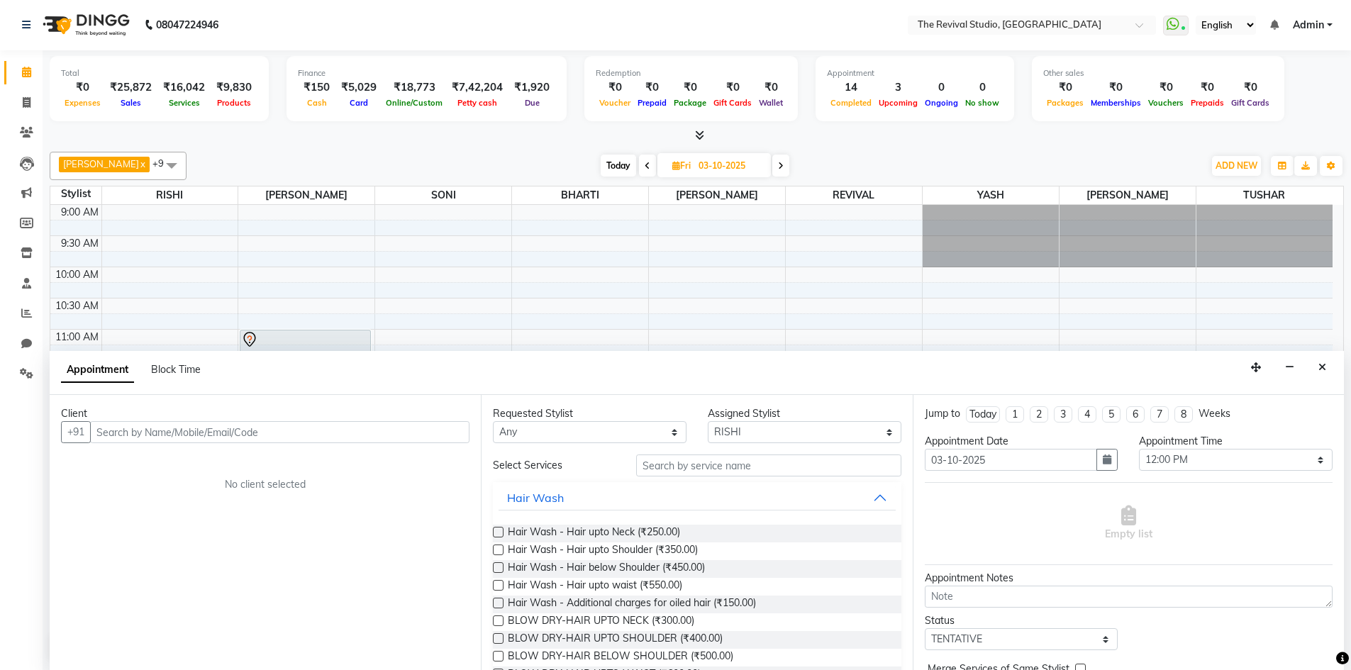
click at [272, 431] on input "text" at bounding box center [279, 432] width 379 height 22
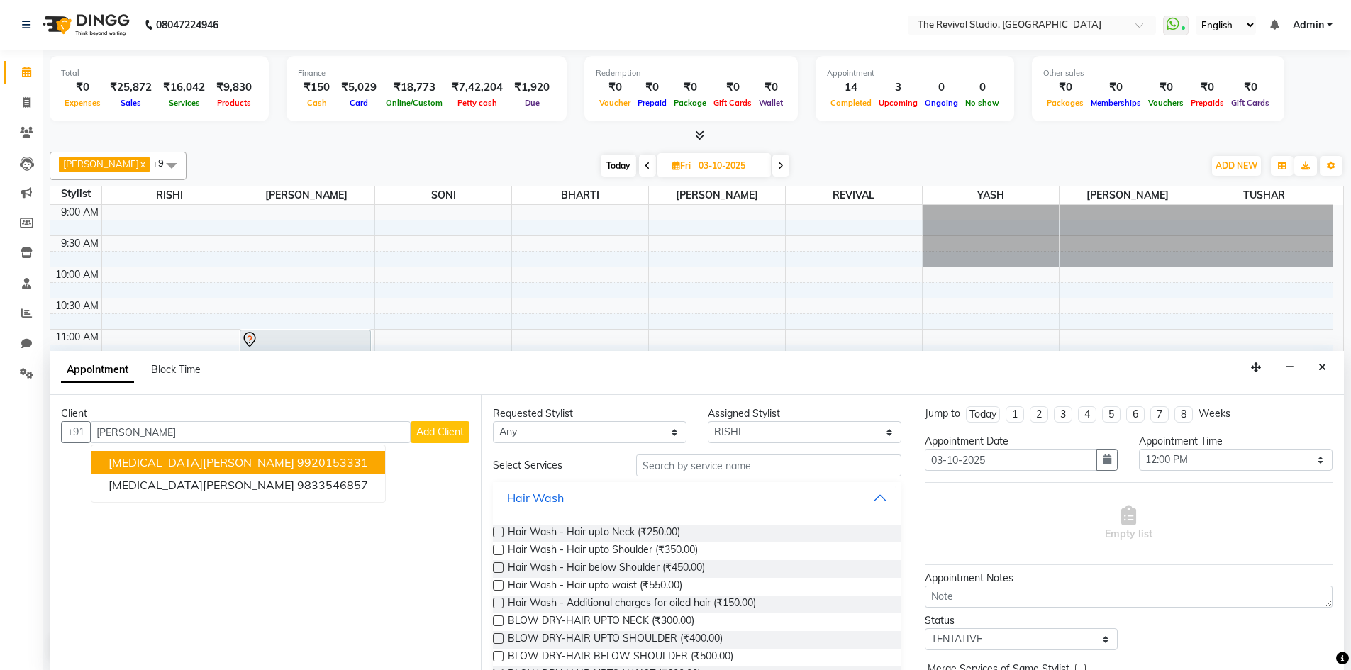
click at [176, 461] on span "[MEDICAL_DATA][PERSON_NAME]" at bounding box center [202, 462] width 186 height 14
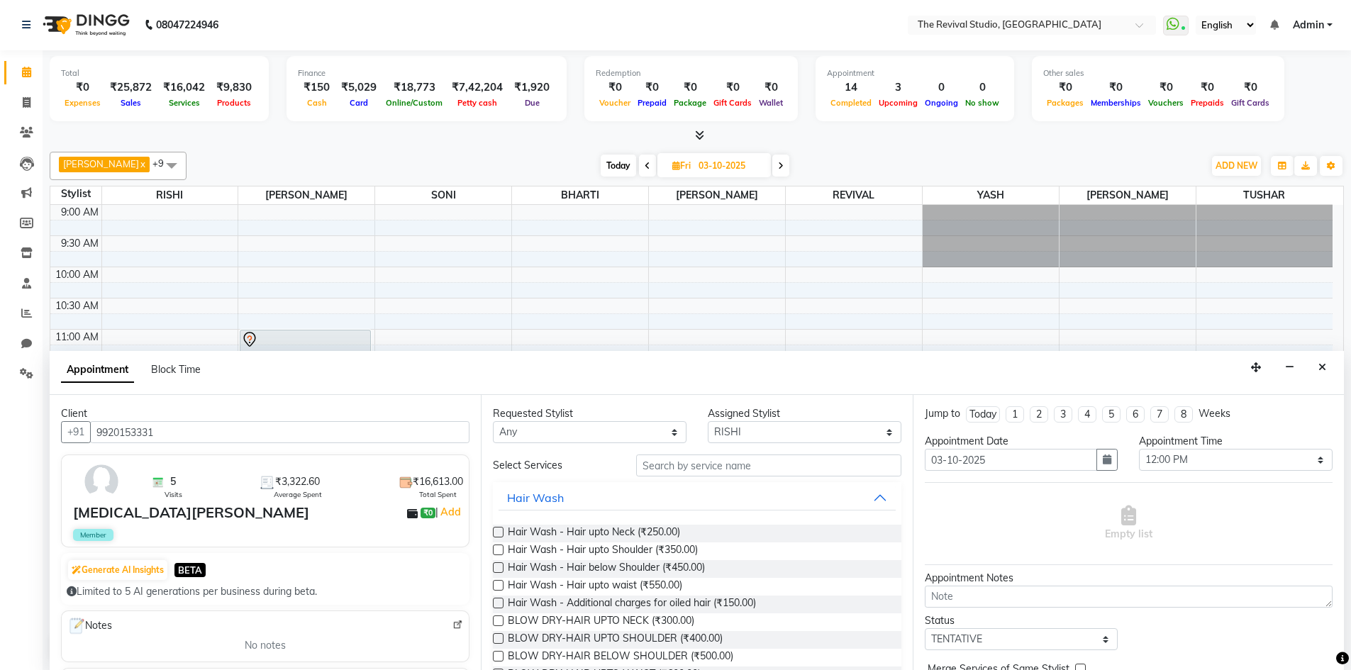
type input "9920153331"
click at [623, 433] on select "Any BHARTI Dingg [PERSON_NAME] [PERSON_NAME] REVIVAL RISHI [PERSON_NAME] [PERSO…" at bounding box center [590, 432] width 194 height 22
select select "76728"
click at [493, 421] on select "Any BHARTI Dingg [PERSON_NAME] [PERSON_NAME] REVIVAL RISHI [PERSON_NAME] [PERSO…" at bounding box center [590, 432] width 194 height 22
click at [726, 466] on input "text" at bounding box center [768, 466] width 265 height 22
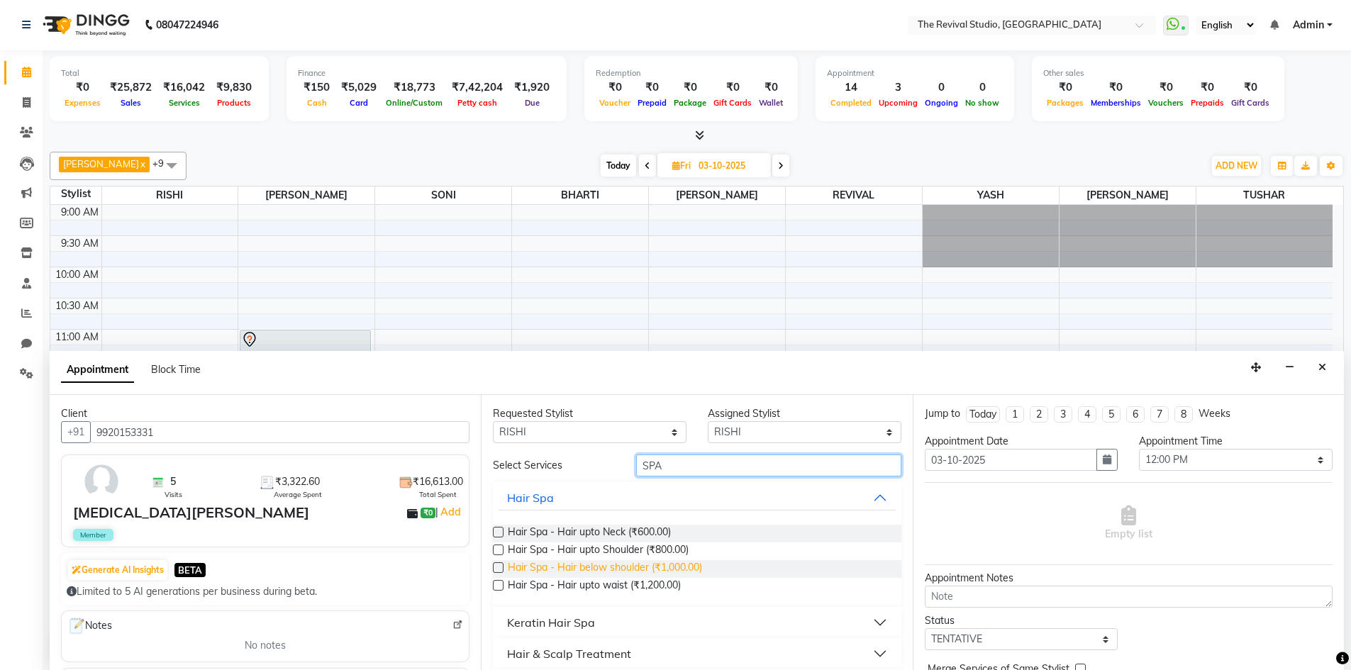
type input "SPA"
click at [657, 572] on span "Hair Spa - Hair below shoulder (₹1,000.00)" at bounding box center [605, 569] width 194 height 18
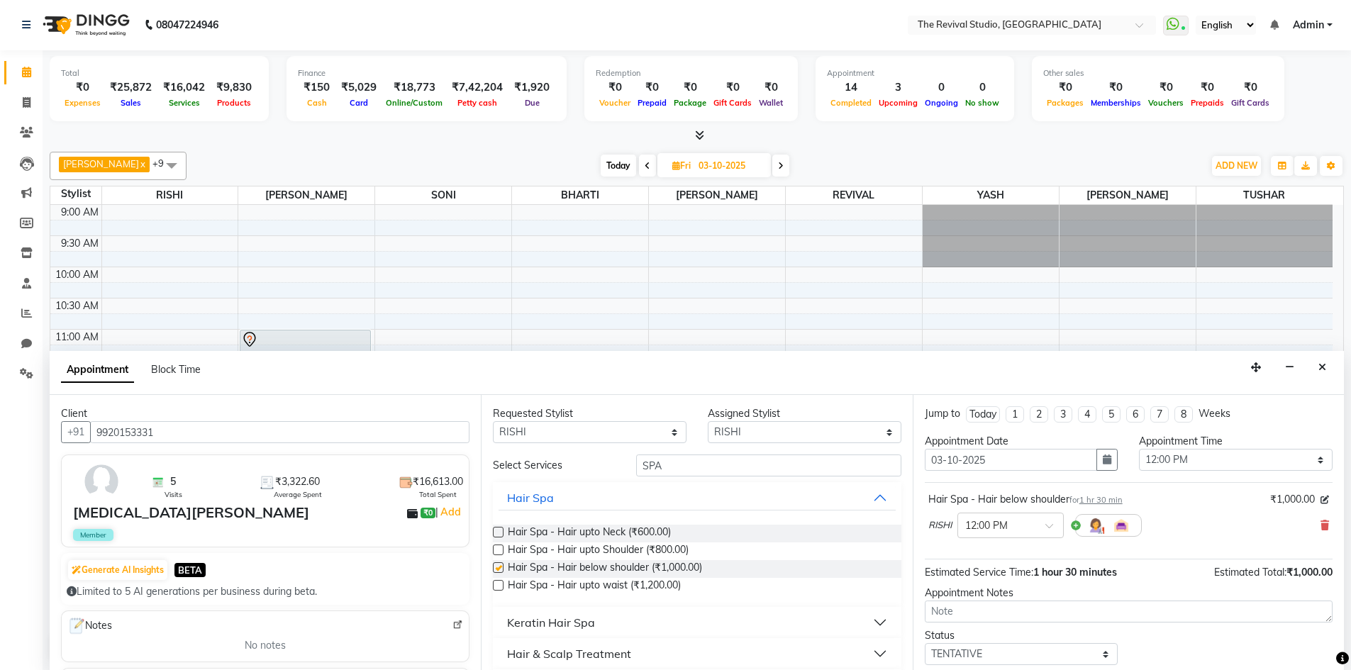
checkbox input "false"
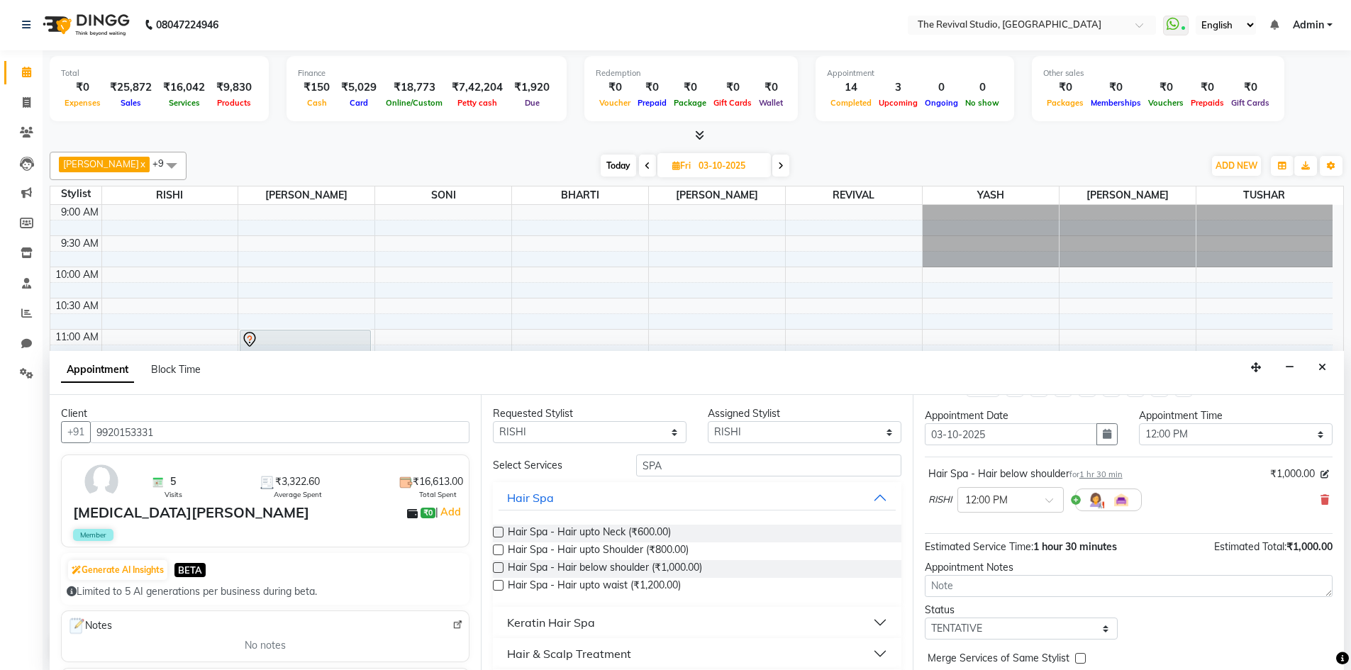
scroll to position [0, 0]
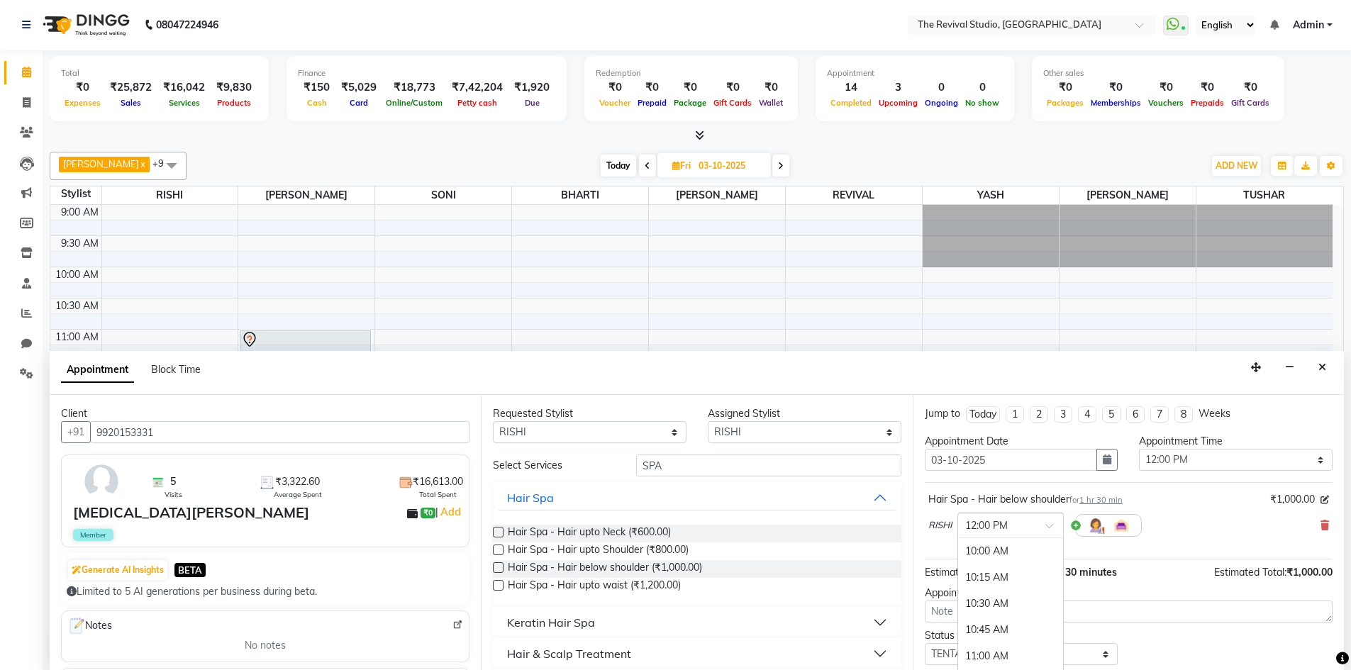
click at [1014, 524] on input "text" at bounding box center [996, 524] width 62 height 15
click at [994, 633] on div "01:30 PM" at bounding box center [1010, 638] width 105 height 26
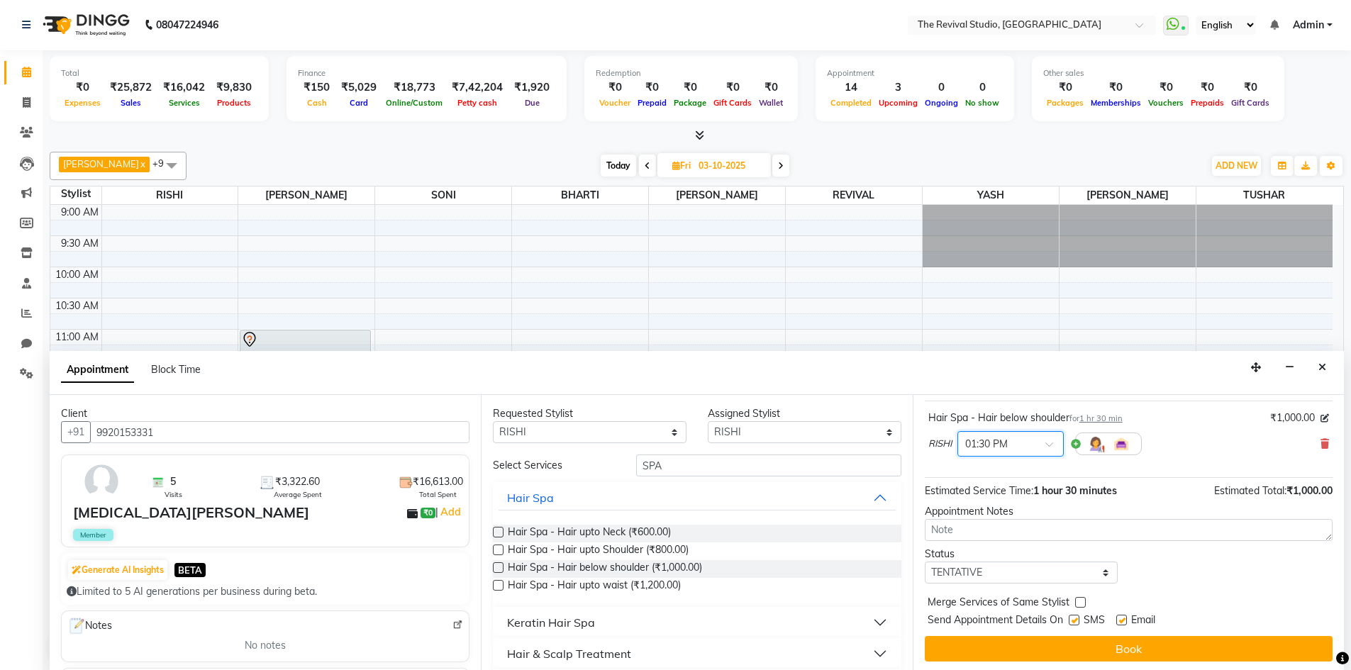
scroll to position [84, 0]
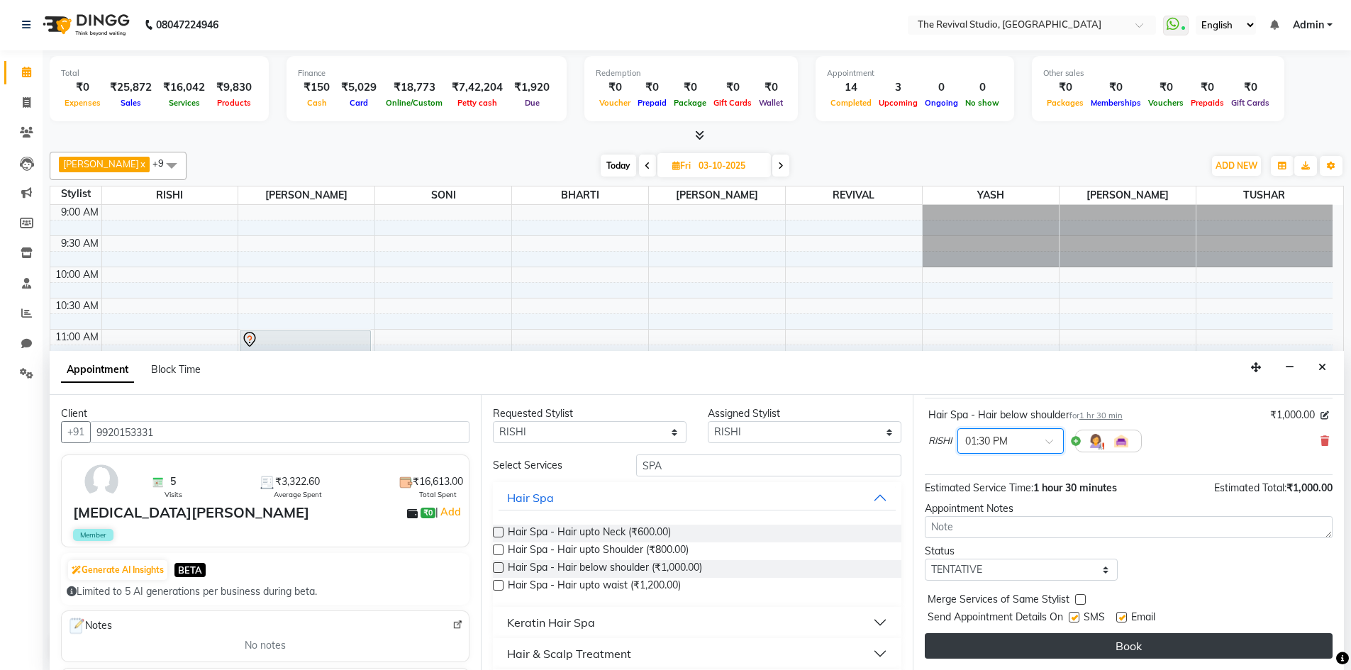
click at [1077, 648] on button "Book" at bounding box center [1129, 646] width 408 height 26
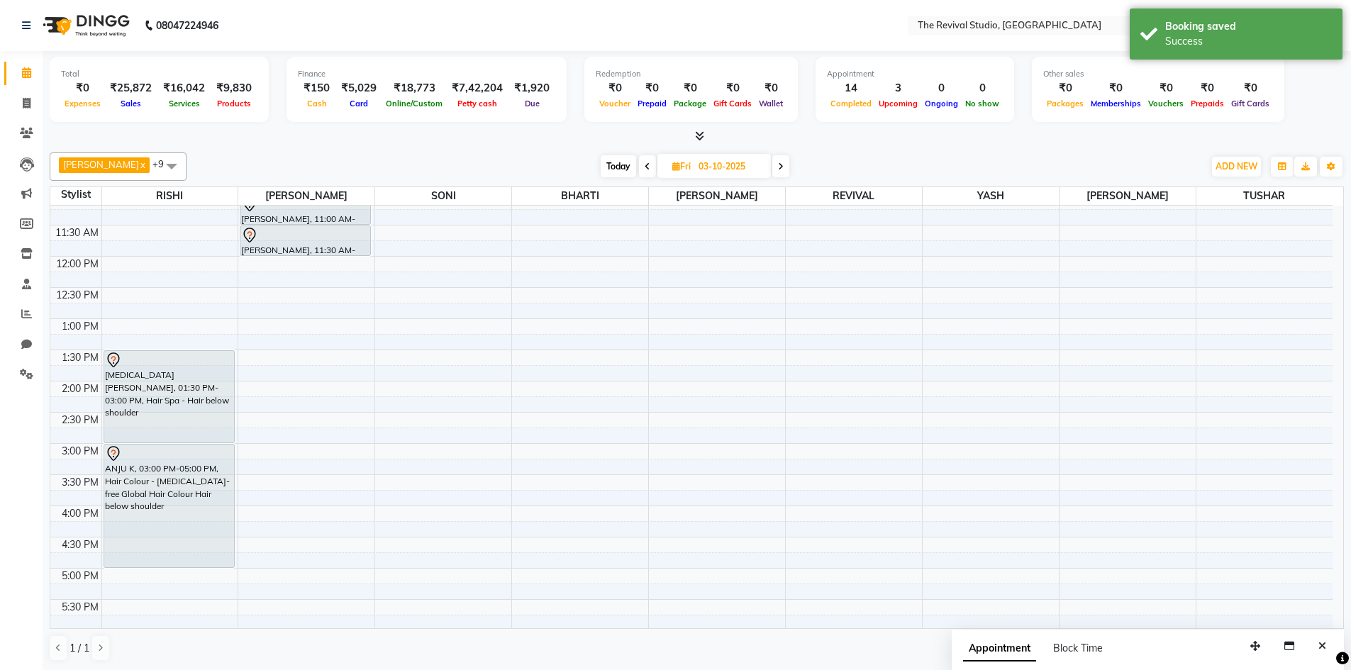
scroll to position [142, 0]
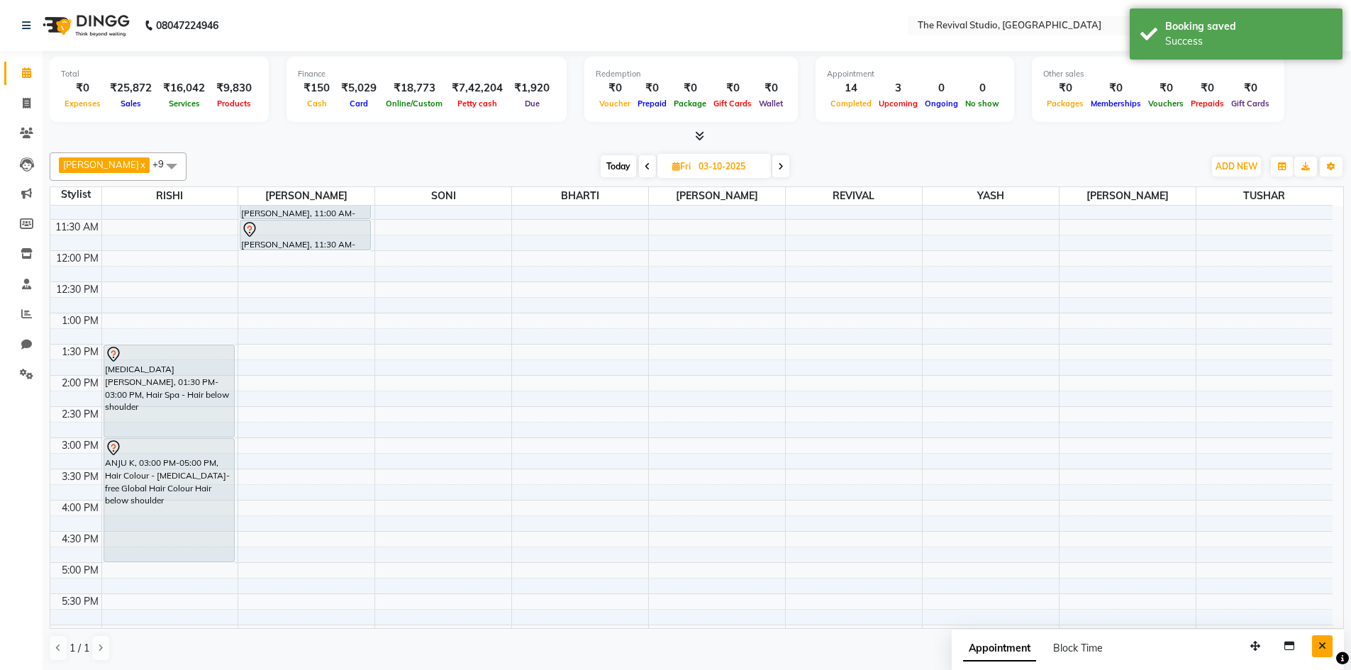
click at [1327, 643] on button "Close" at bounding box center [1322, 646] width 21 height 22
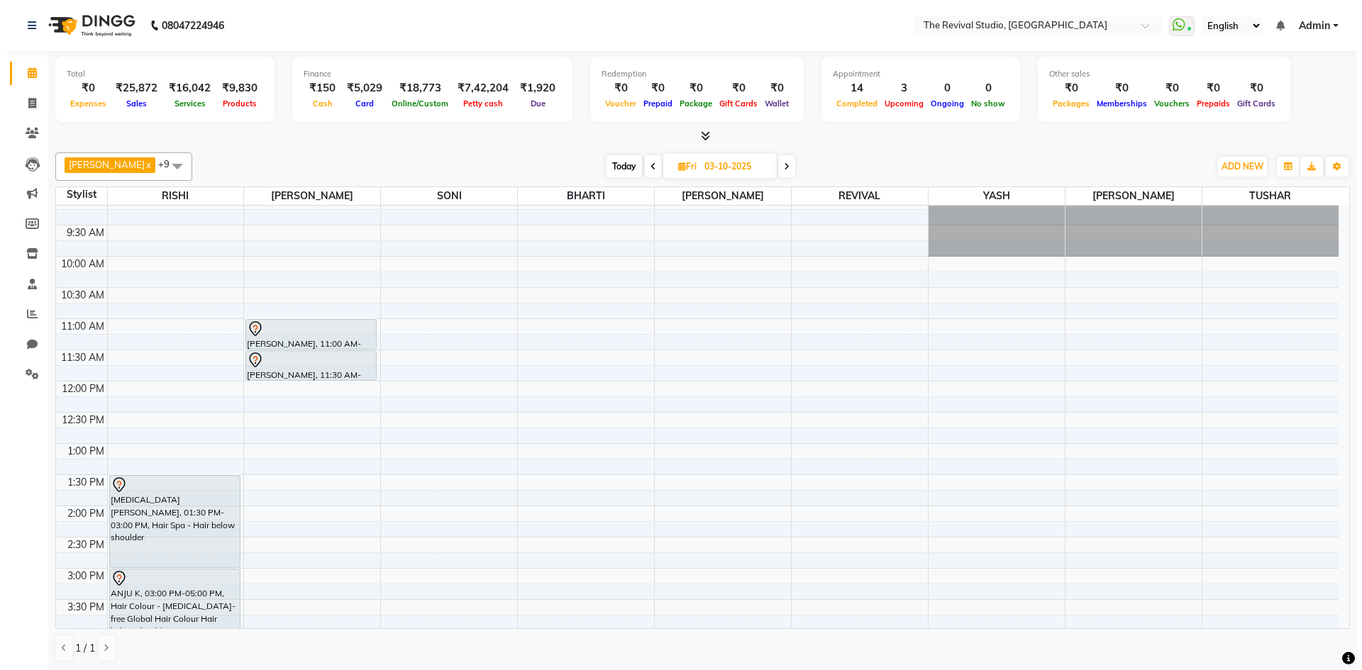
scroll to position [0, 0]
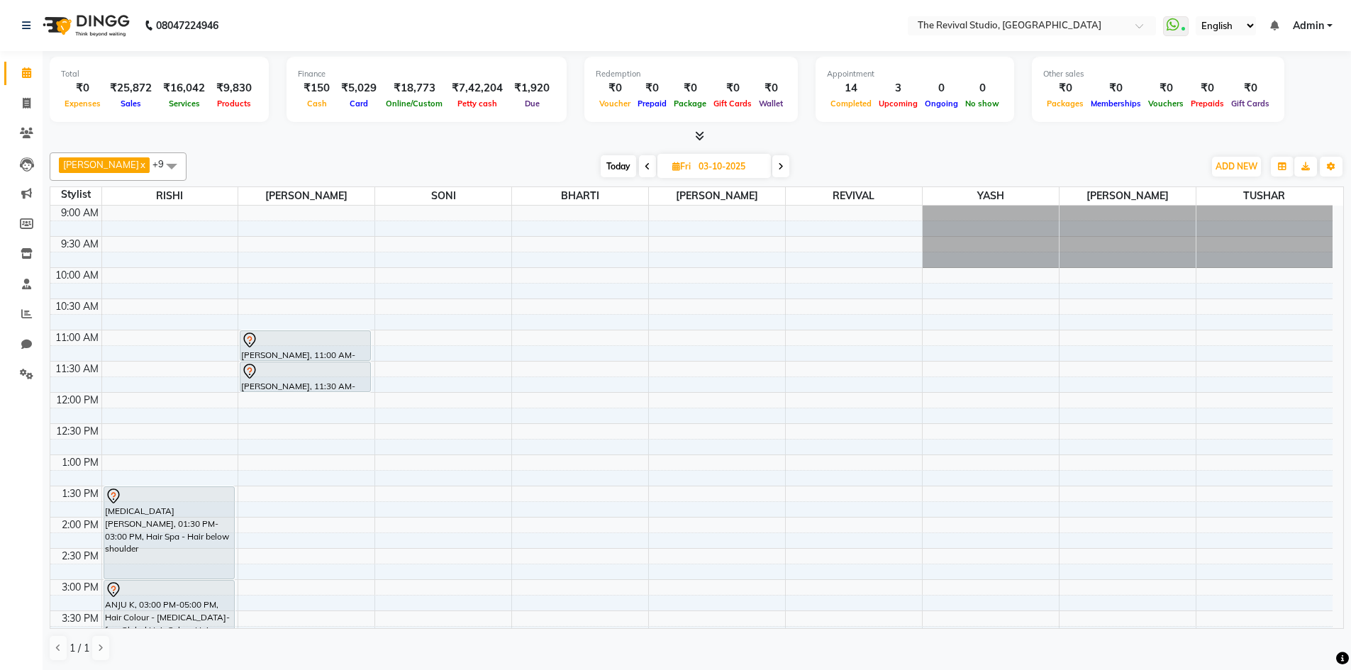
click at [1326, 24] on link "Admin" at bounding box center [1313, 25] width 40 height 15
click at [1245, 95] on link "Sign out" at bounding box center [1260, 98] width 130 height 22
